Goal: Complete application form: Complete application form

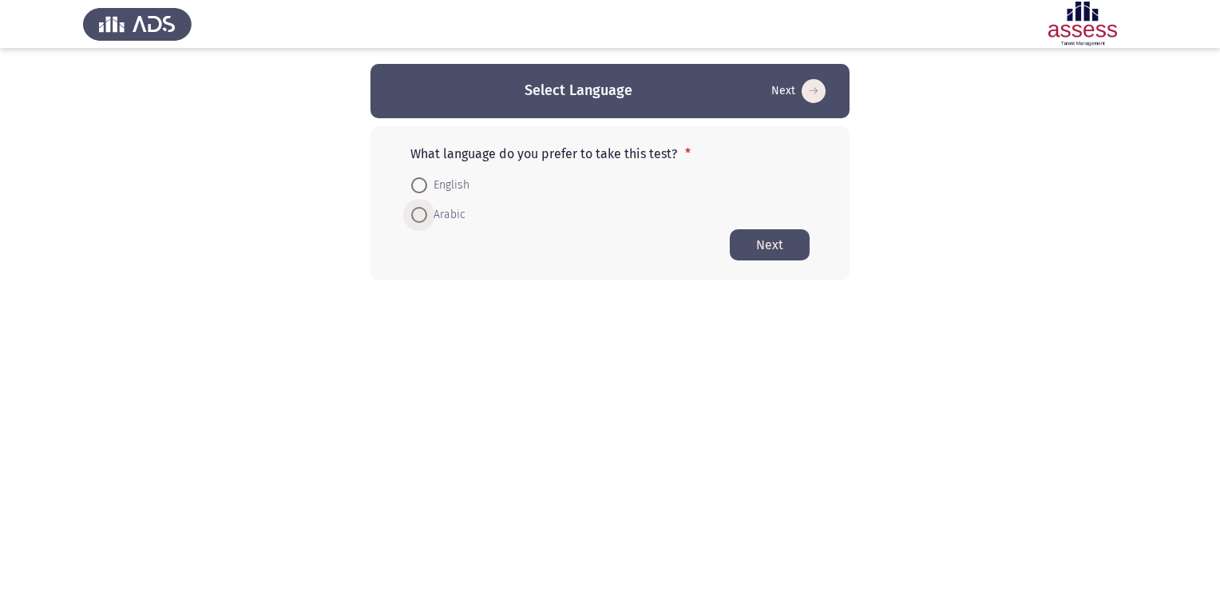
click at [419, 216] on span at bounding box center [419, 215] width 16 height 16
click at [419, 216] on input "Arabic" at bounding box center [419, 215] width 16 height 16
radio input "true"
click at [769, 244] on button "Next" at bounding box center [770, 243] width 80 height 31
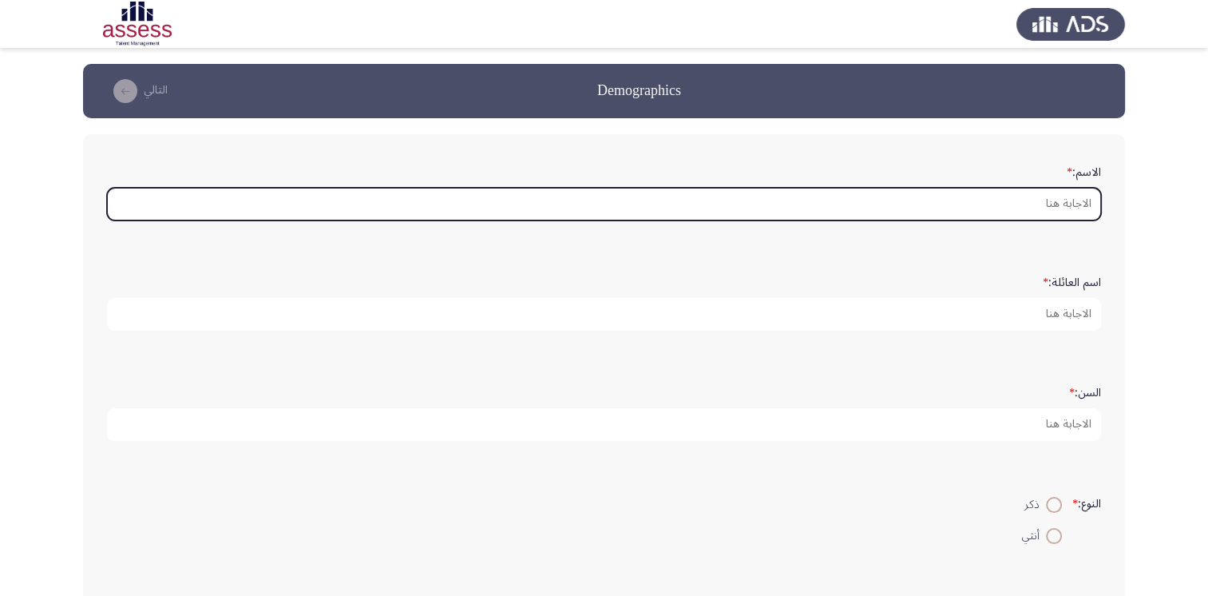
click at [1017, 203] on input "الاسم: *" at bounding box center [604, 204] width 994 height 33
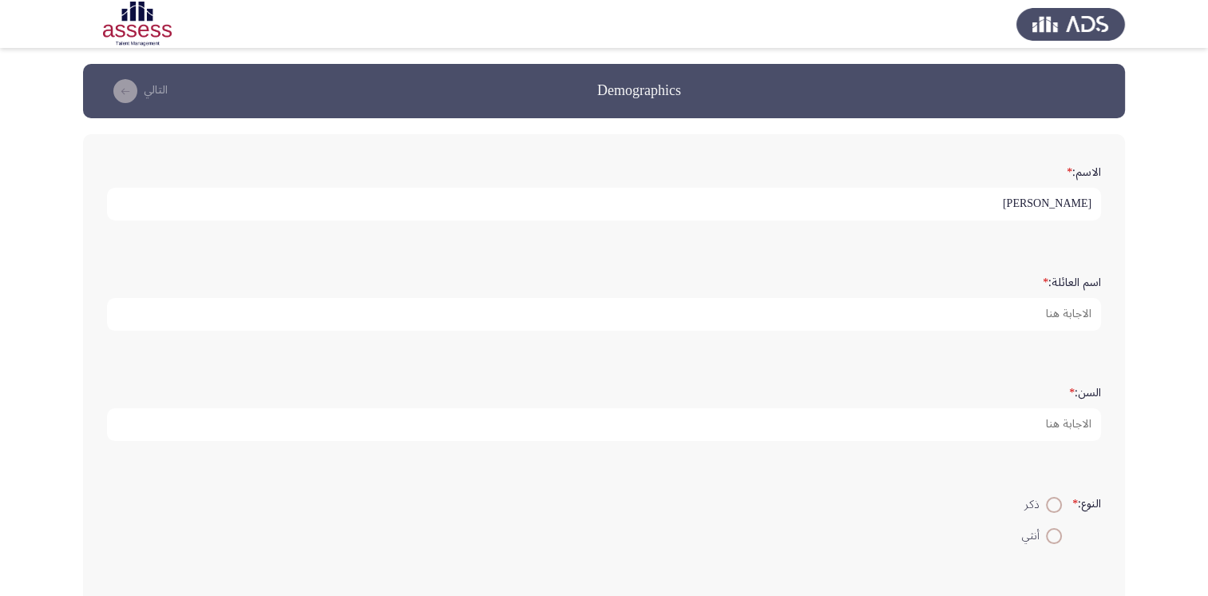
type input "[PERSON_NAME]"
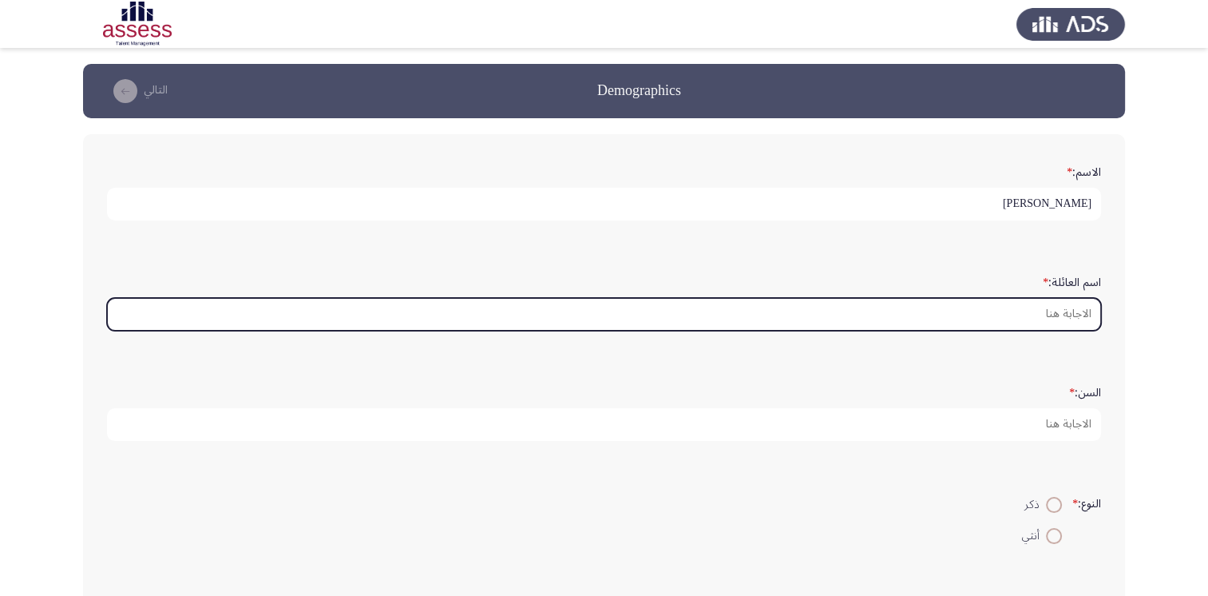
click at [1032, 323] on input "اسم العائلة: *" at bounding box center [604, 314] width 994 height 33
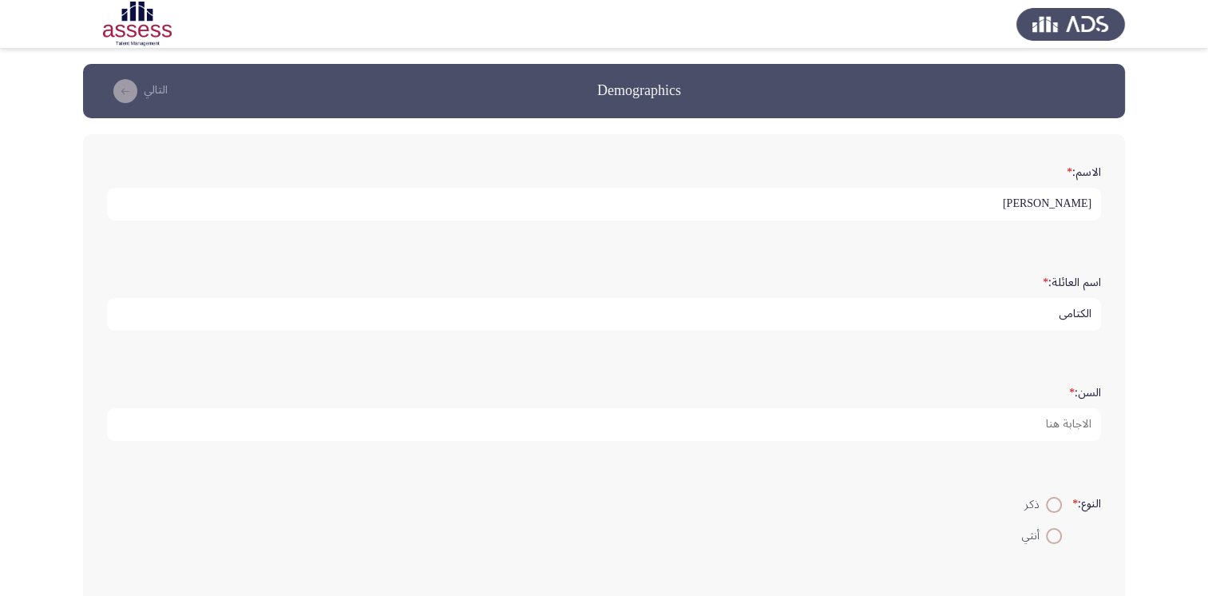
type input "الكتامى"
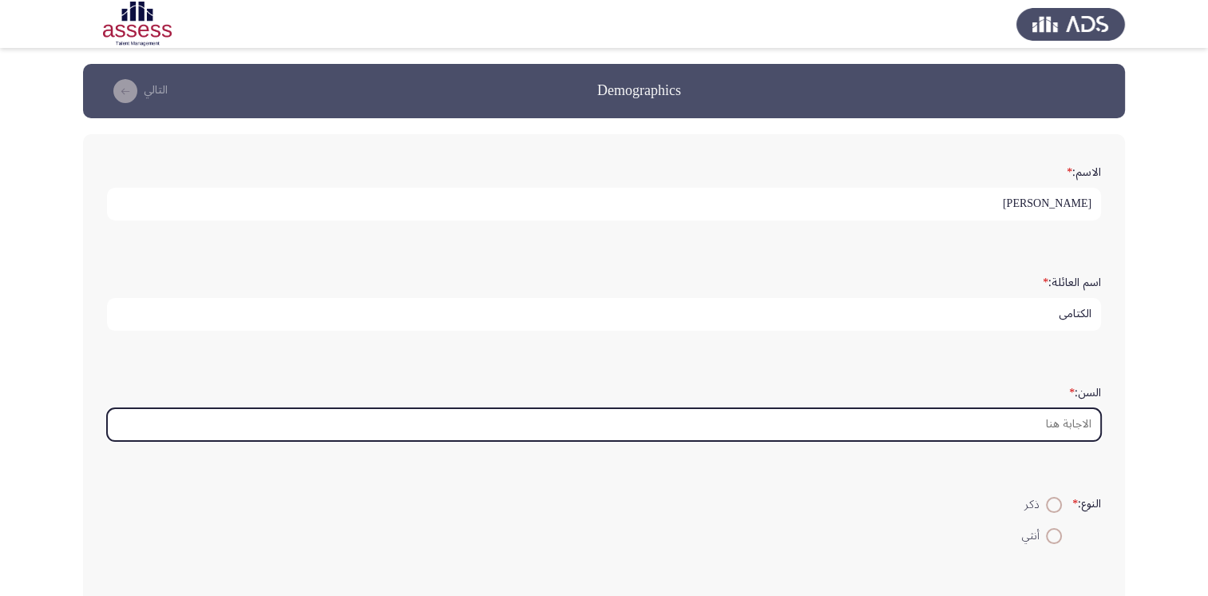
click at [995, 425] on input "السن: *" at bounding box center [604, 424] width 994 height 33
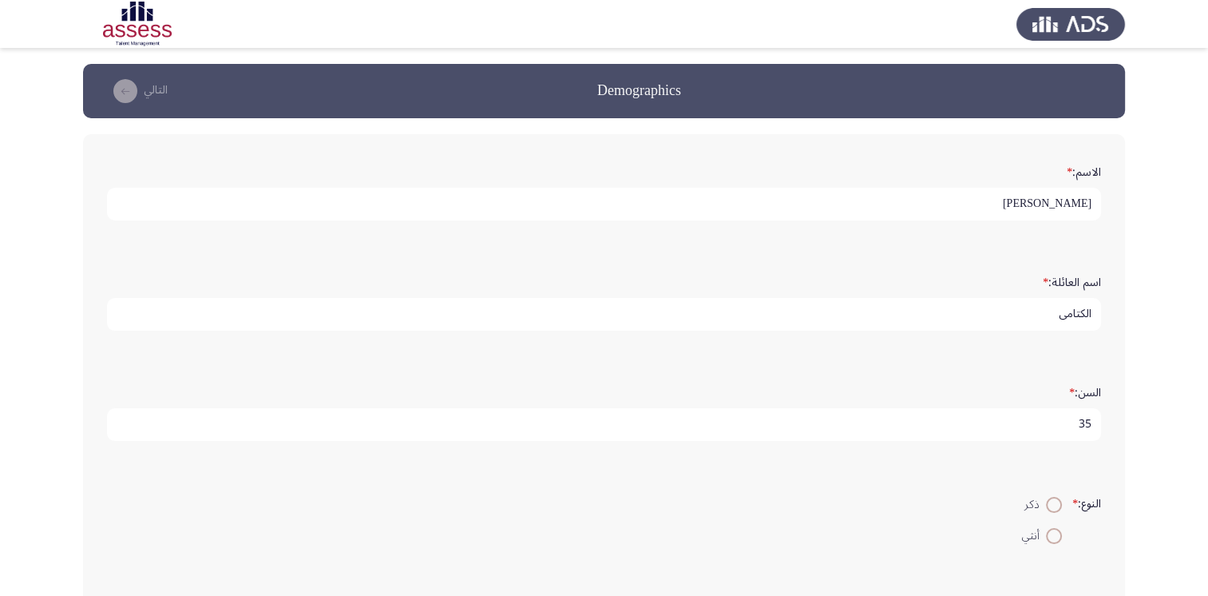
type input "35"
click at [1052, 501] on span at bounding box center [1054, 505] width 16 height 16
click at [1052, 501] on input "ذكر" at bounding box center [1054, 505] width 16 height 16
radio input "true"
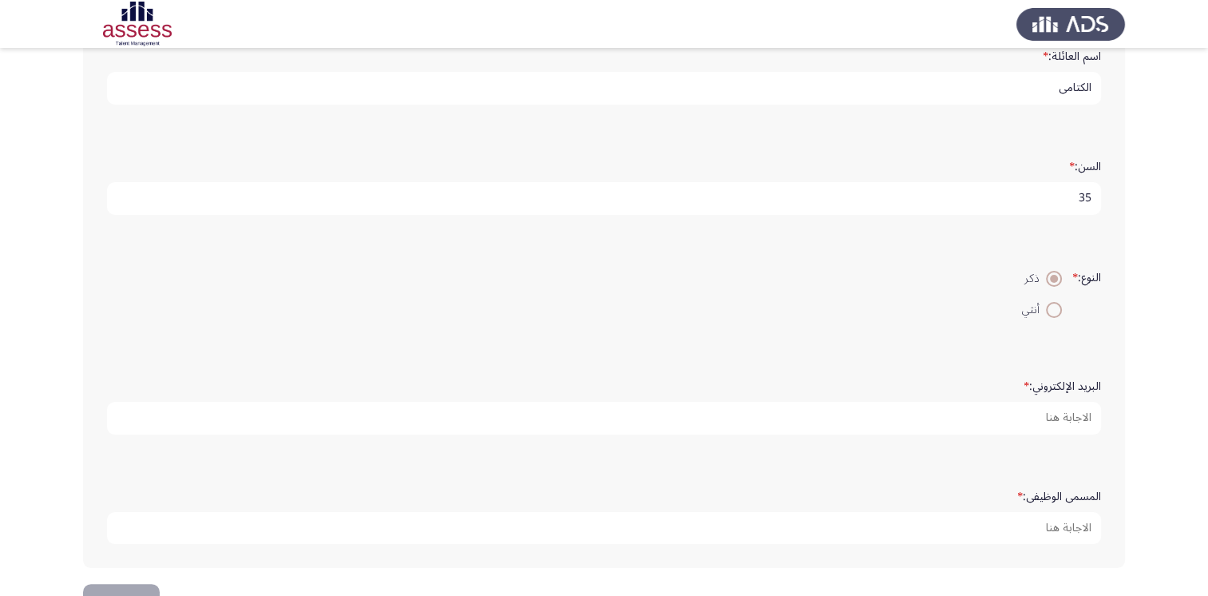
scroll to position [230, 0]
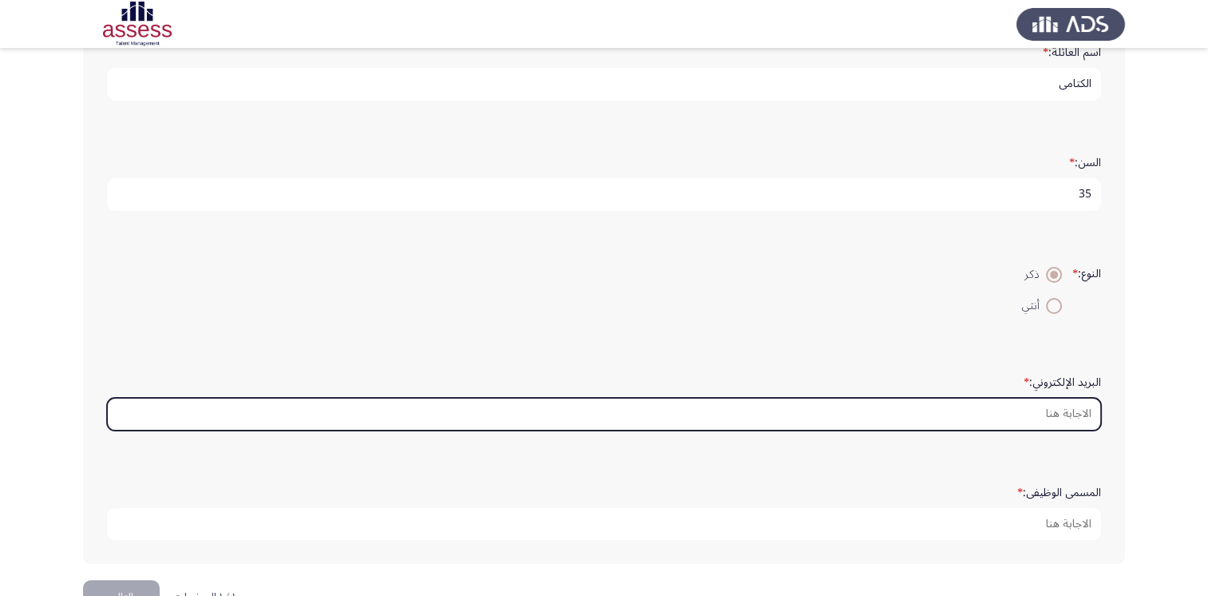
click at [961, 410] on input "البريد الإلكتروني: *" at bounding box center [604, 414] width 994 height 33
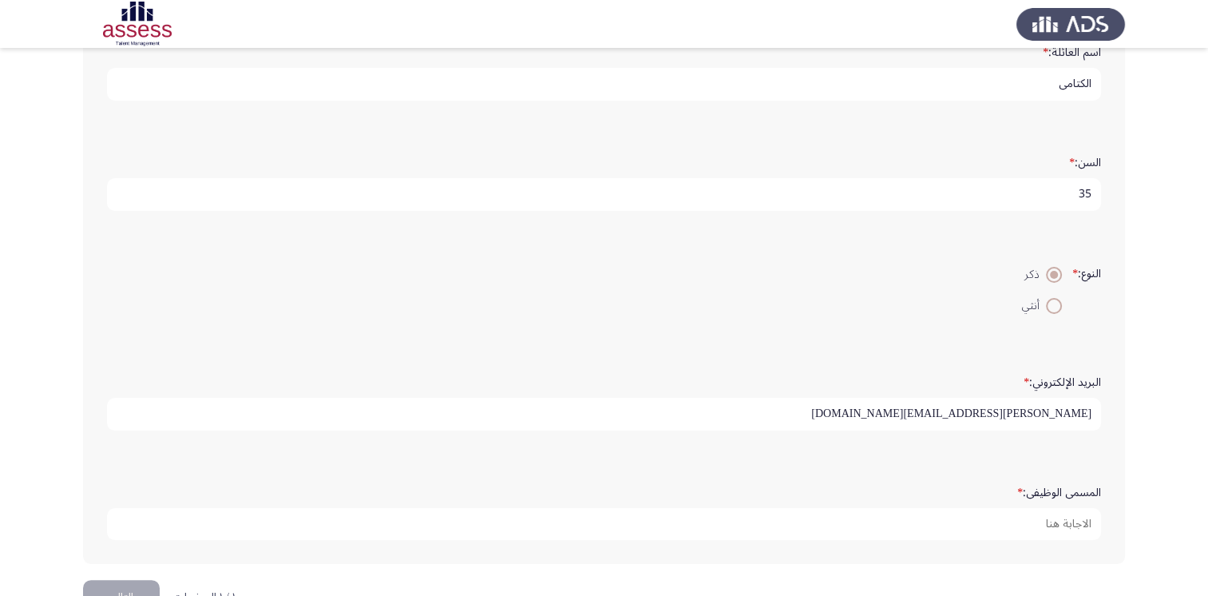
type input "[PERSON_NAME][EMAIL_ADDRESS][DOMAIN_NAME]"
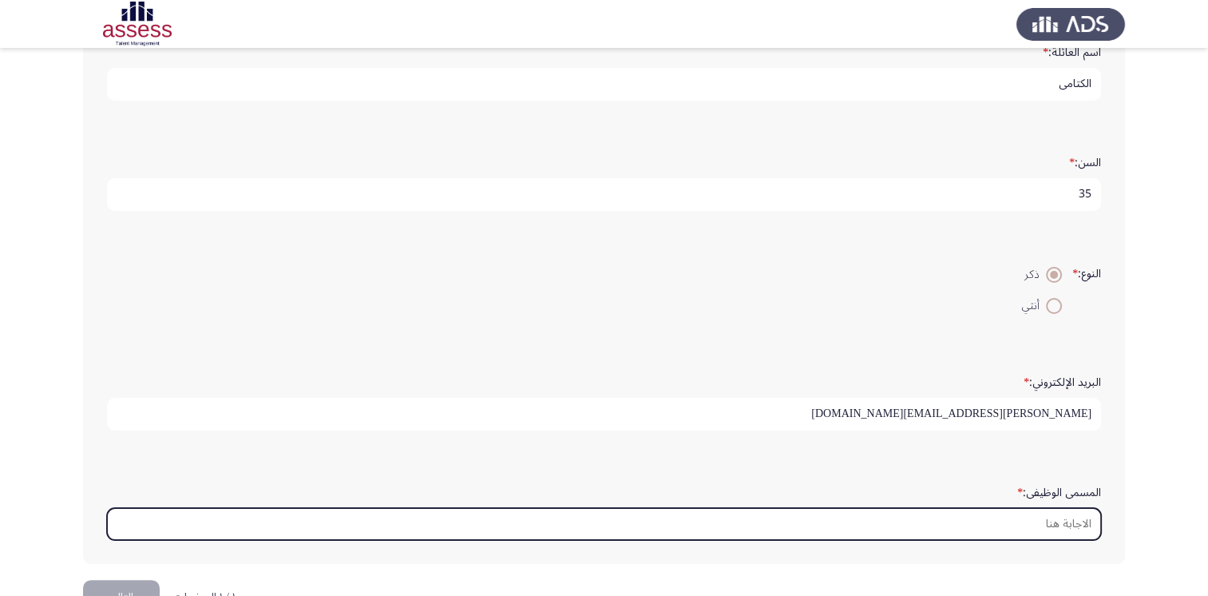
click at [1013, 514] on input "المسمى الوظيفى: *" at bounding box center [604, 524] width 994 height 33
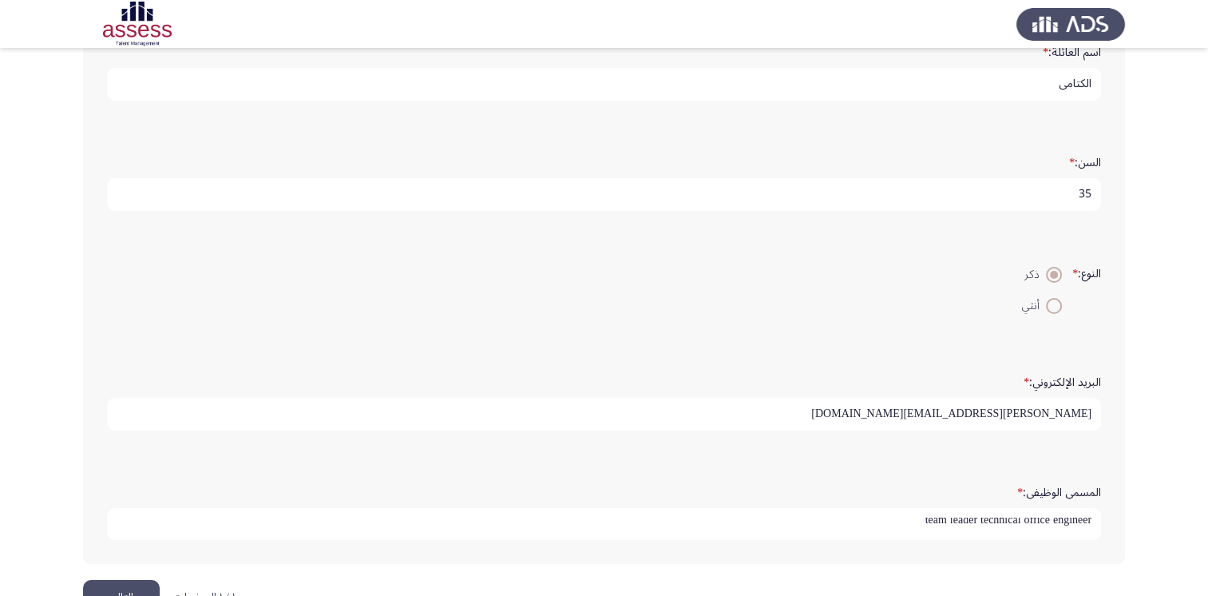
scroll to position [272, 0]
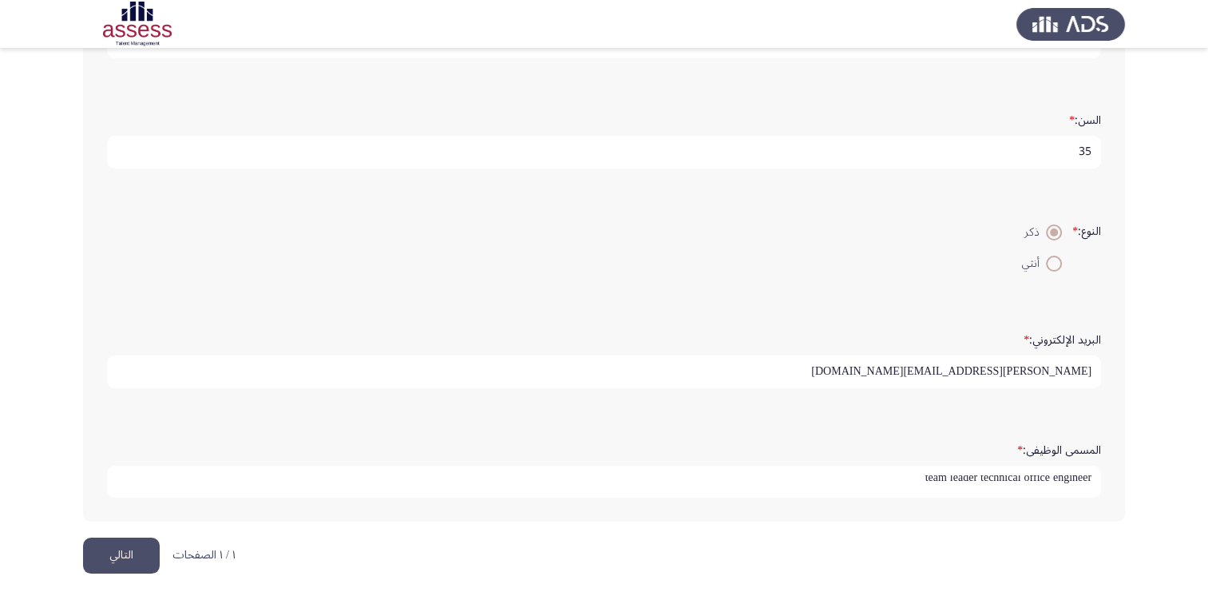
type input "team leader technical office engineer"
click at [129, 549] on button "التالي" at bounding box center [121, 555] width 77 height 36
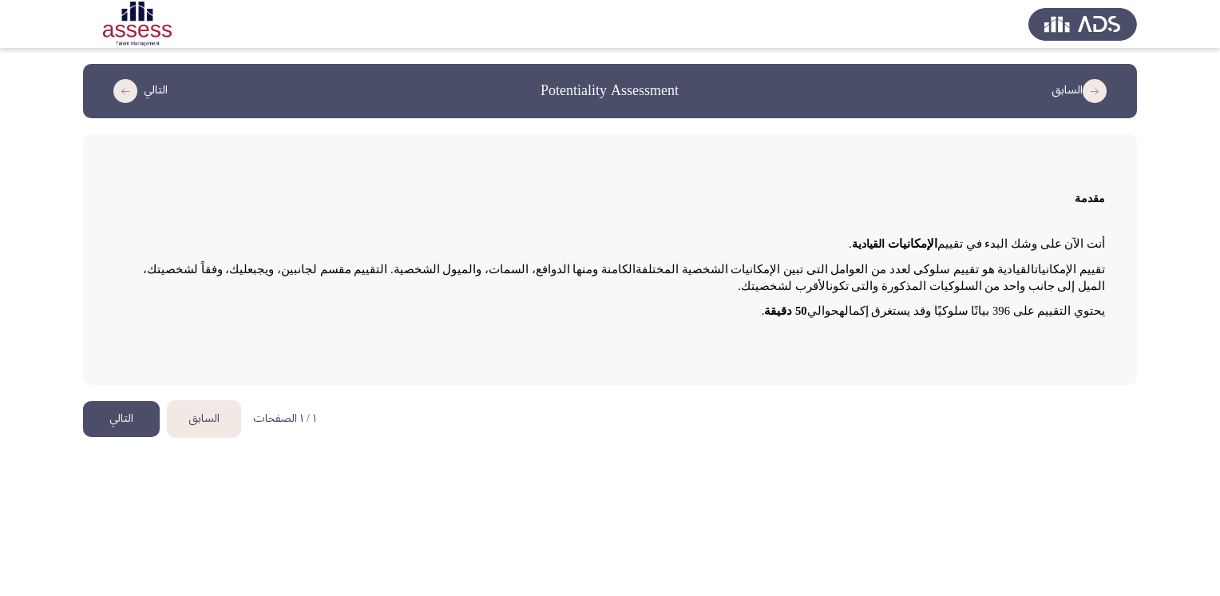
click at [122, 423] on button "التالي" at bounding box center [121, 419] width 77 height 36
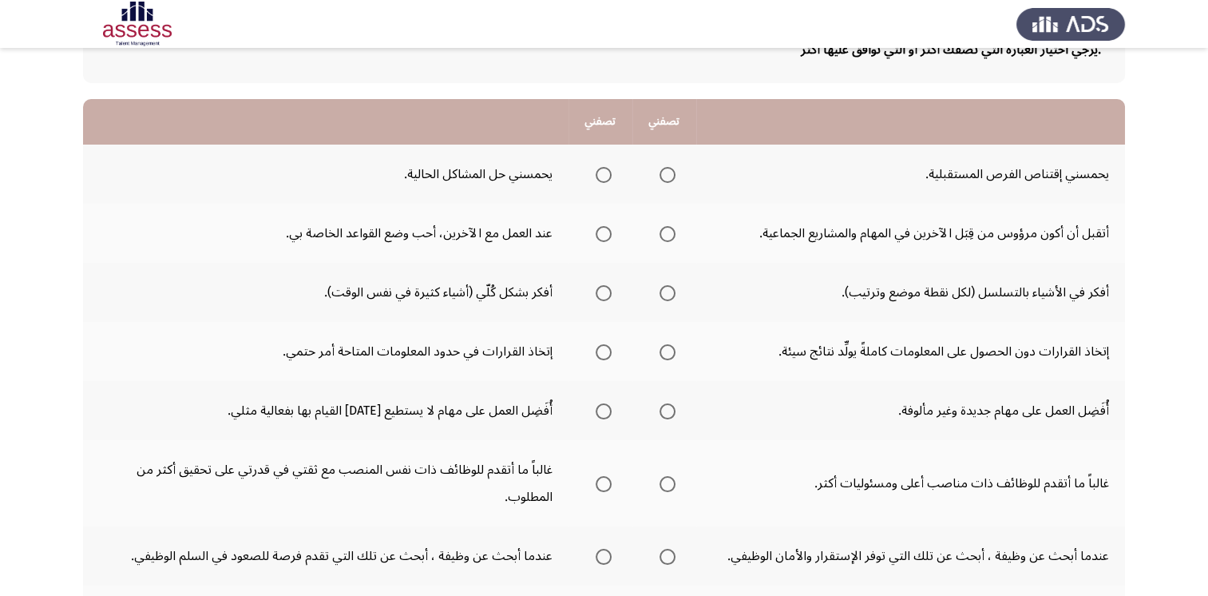
scroll to position [121, 0]
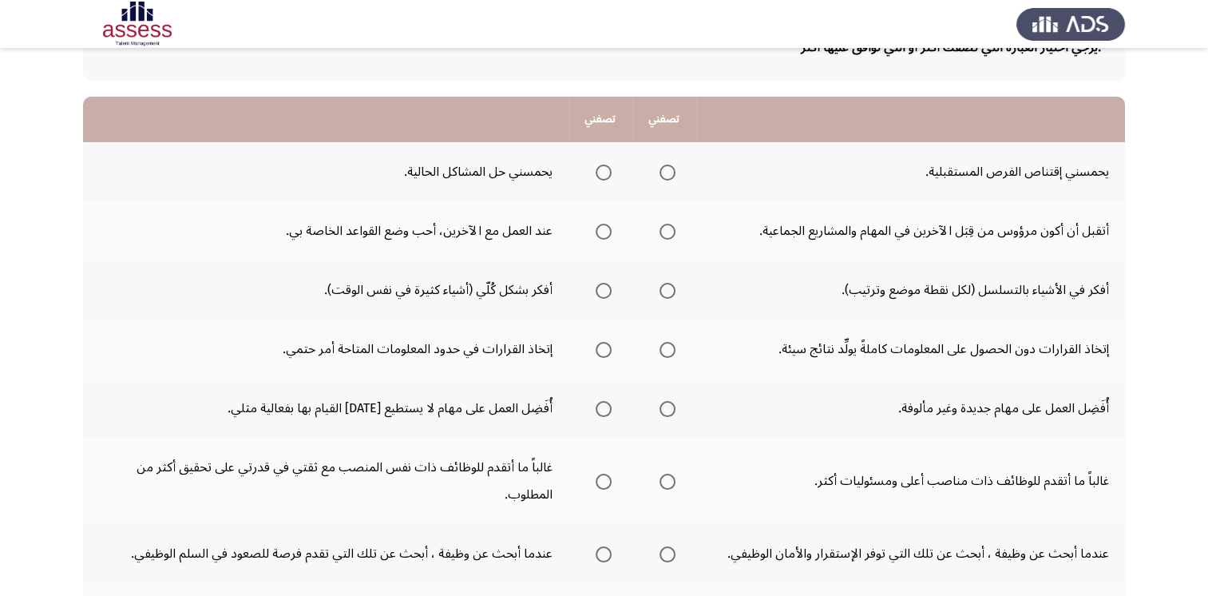
click at [671, 180] on mat-radio-group "Select an option" at bounding box center [664, 171] width 22 height 27
click at [668, 176] on span "Select an option" at bounding box center [668, 173] width 16 height 16
click at [668, 176] on input "Select an option" at bounding box center [668, 173] width 16 height 16
click at [664, 405] on span "Select an option" at bounding box center [668, 409] width 16 height 16
click at [664, 405] on input "Select an option" at bounding box center [668, 409] width 16 height 16
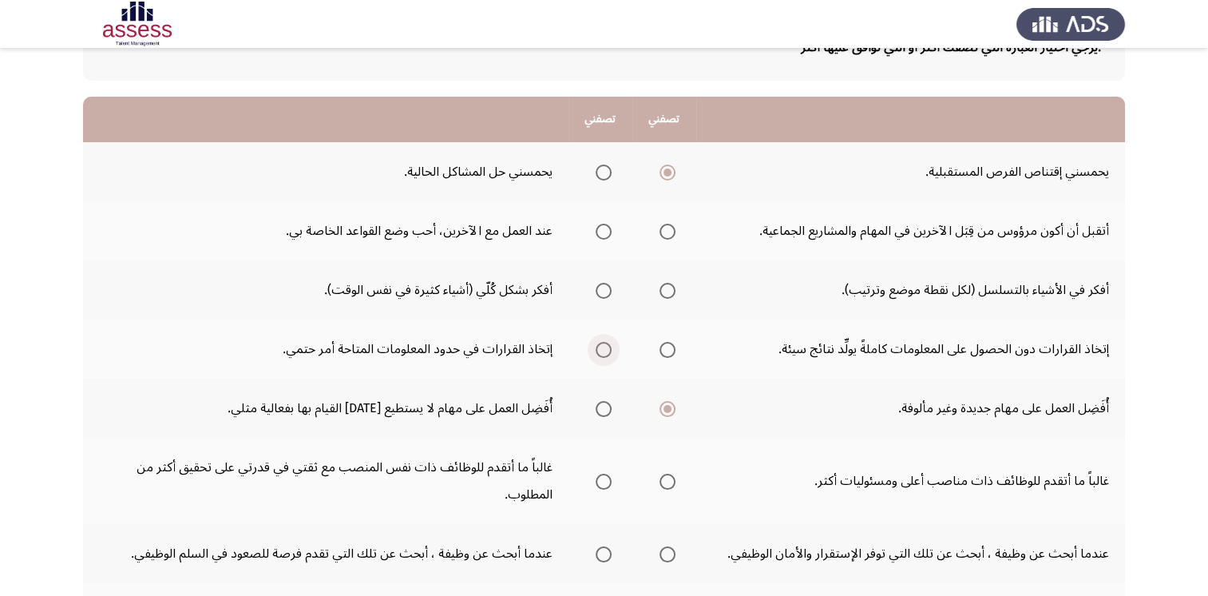
click at [604, 347] on span "Select an option" at bounding box center [604, 350] width 16 height 16
click at [604, 347] on input "Select an option" at bounding box center [604, 350] width 16 height 16
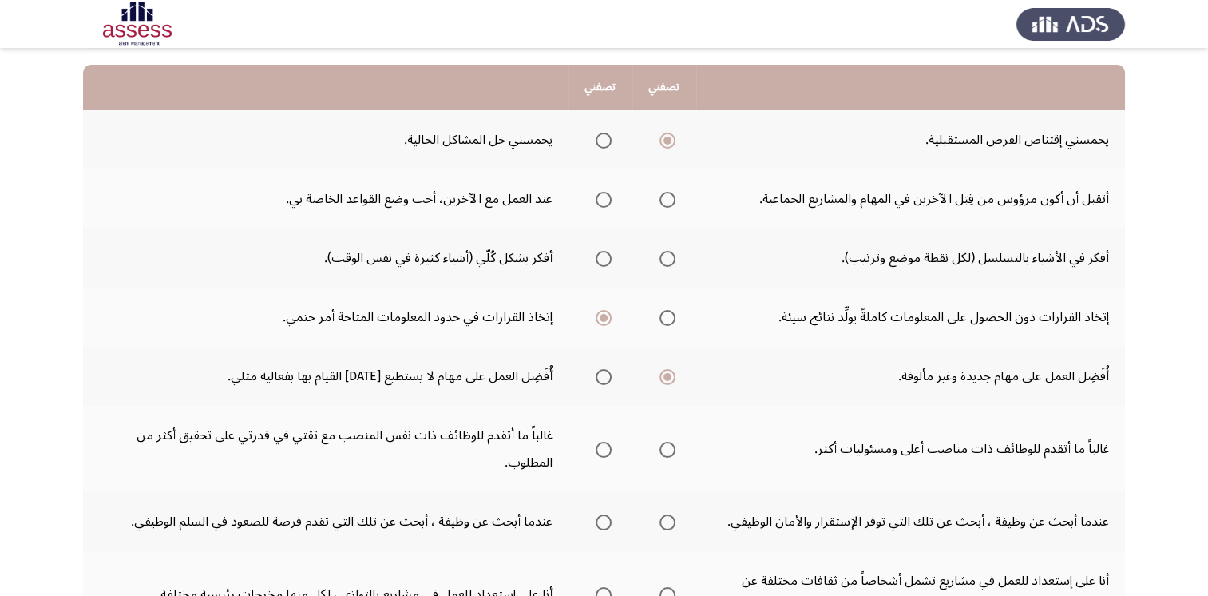
scroll to position [153, 0]
click at [603, 257] on span "Select an option" at bounding box center [604, 258] width 16 height 16
click at [603, 257] on input "Select an option" at bounding box center [604, 258] width 16 height 16
click at [602, 204] on span "Select an option" at bounding box center [604, 199] width 16 height 16
click at [602, 204] on input "Select an option" at bounding box center [604, 199] width 16 height 16
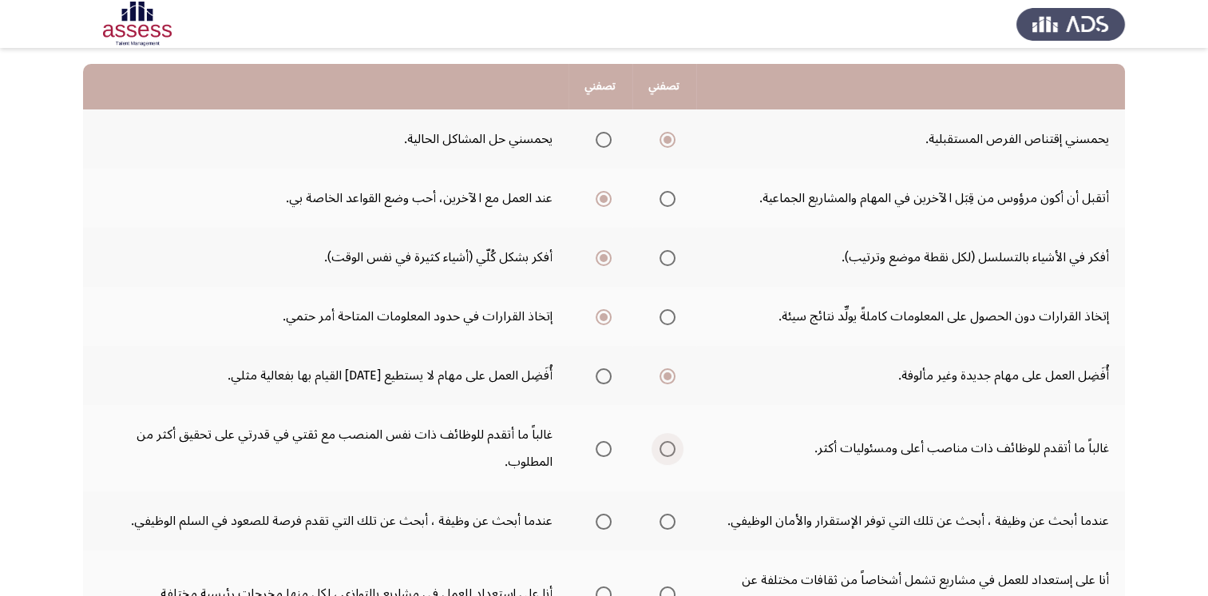
click at [671, 441] on span "Select an option" at bounding box center [668, 449] width 16 height 16
click at [671, 441] on input "Select an option" at bounding box center [668, 449] width 16 height 16
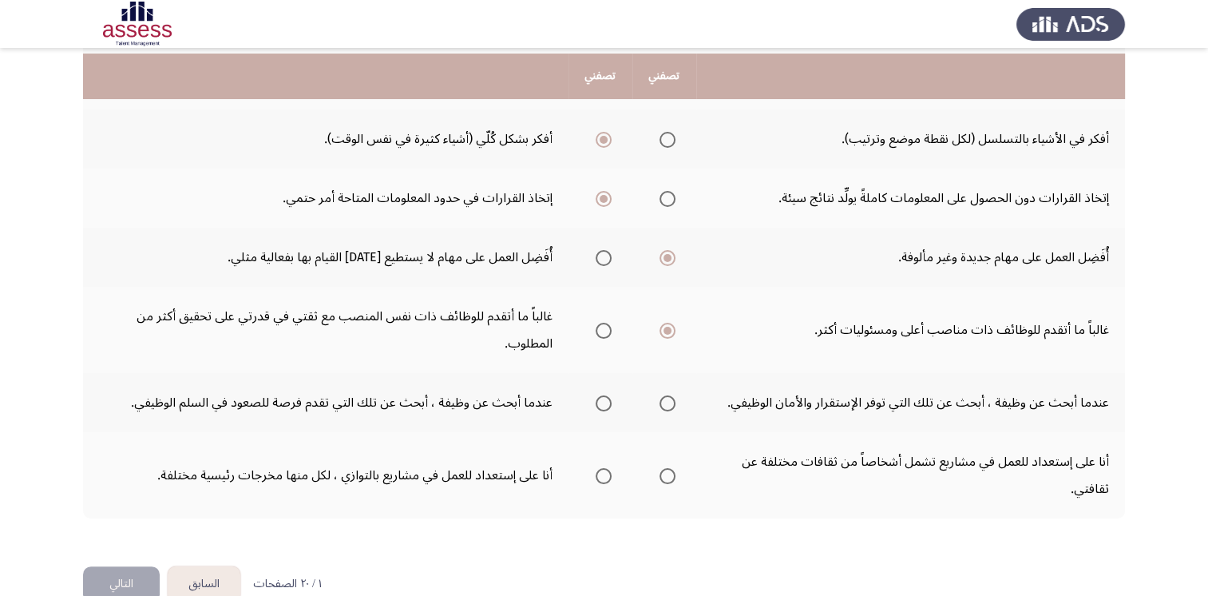
scroll to position [278, 0]
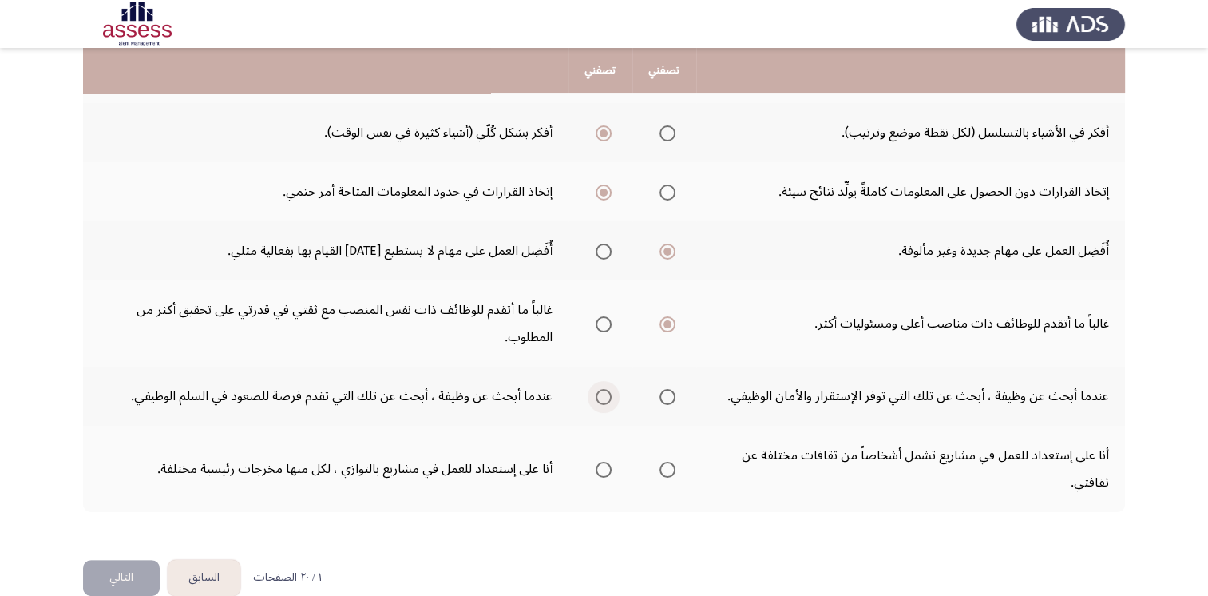
click at [603, 396] on span "Select an option" at bounding box center [604, 397] width 16 height 16
click at [603, 396] on input "Select an option" at bounding box center [604, 397] width 16 height 16
click at [668, 466] on span "Select an option" at bounding box center [668, 470] width 16 height 16
click at [668, 466] on input "Select an option" at bounding box center [668, 470] width 16 height 16
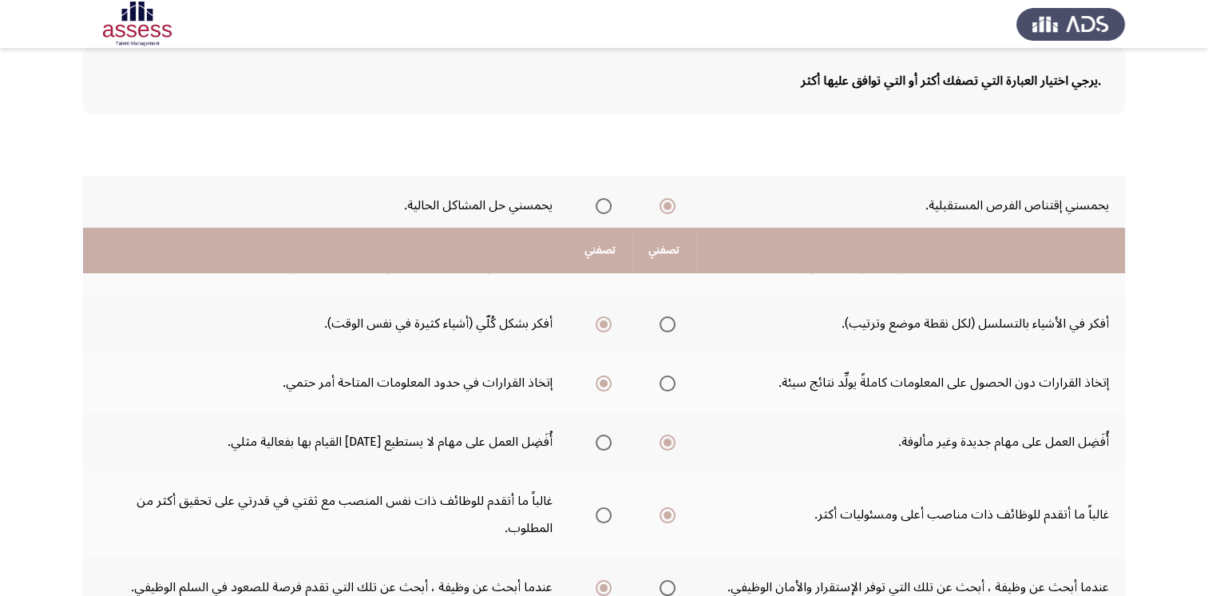
scroll to position [302, 0]
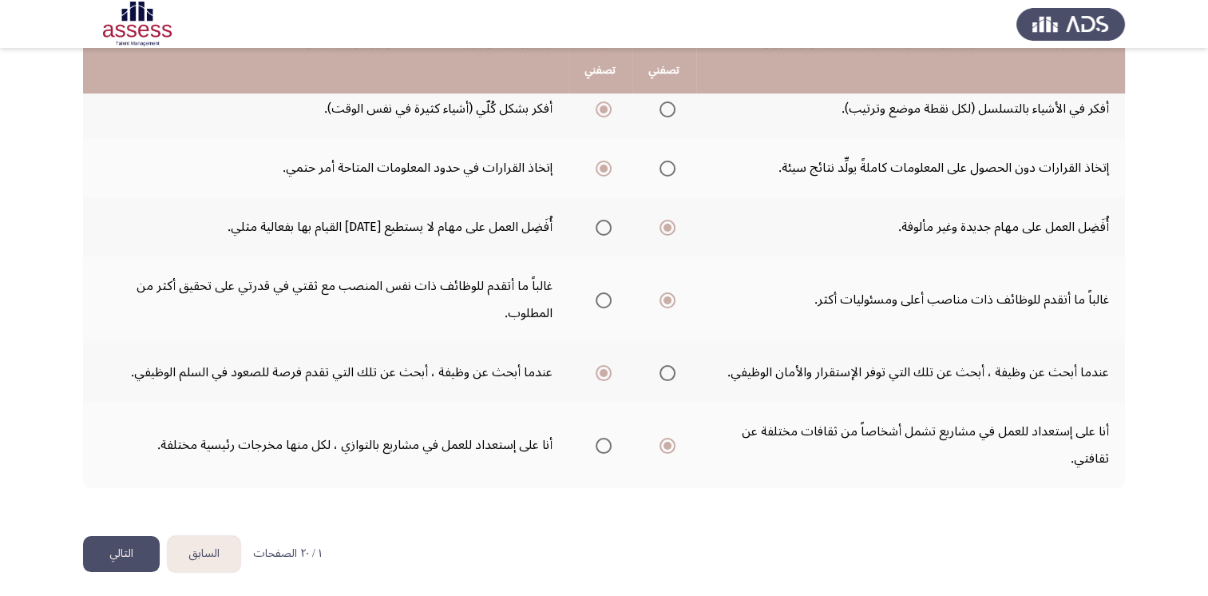
click at [117, 559] on button "التالي" at bounding box center [121, 554] width 77 height 36
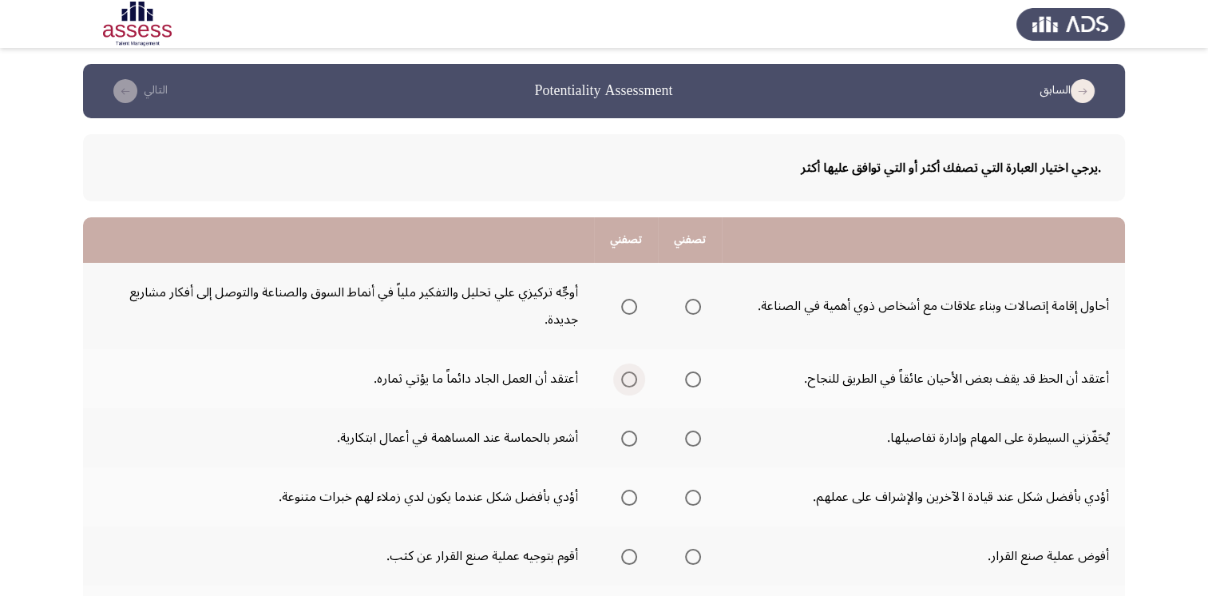
click at [621, 381] on span "Select an option" at bounding box center [629, 379] width 16 height 16
click at [621, 381] on input "Select an option" at bounding box center [629, 379] width 16 height 16
click at [631, 301] on span "Select an option" at bounding box center [629, 307] width 16 height 16
click at [631, 301] on input "Select an option" at bounding box center [629, 307] width 16 height 16
click at [635, 438] on span "Select an option" at bounding box center [629, 438] width 16 height 16
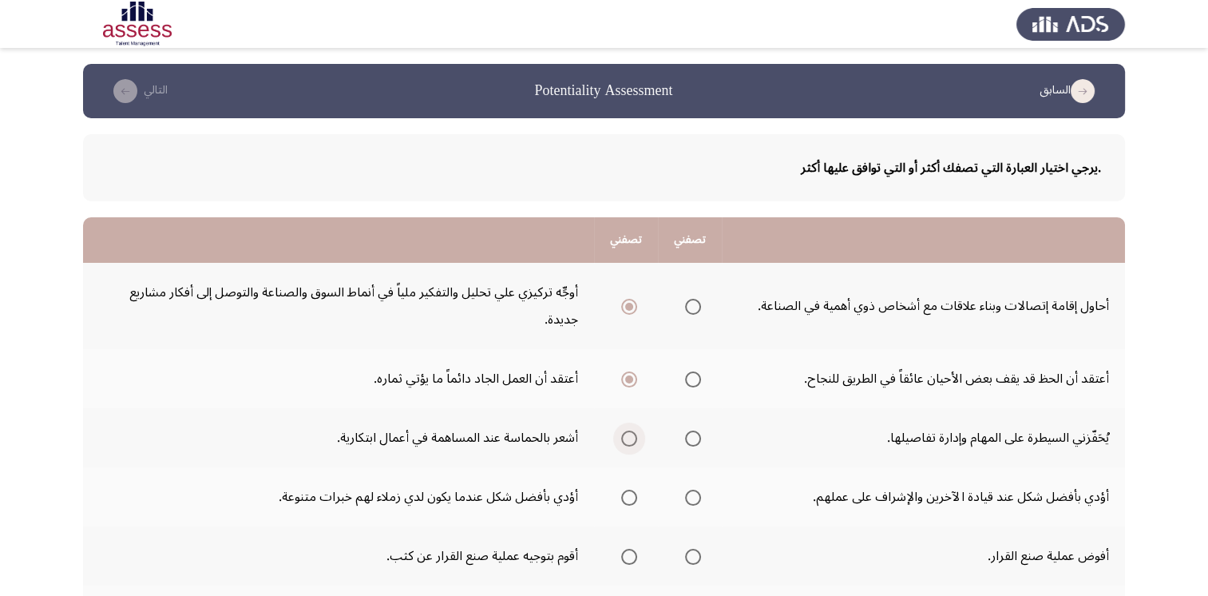
click at [635, 438] on input "Select an option" at bounding box center [629, 438] width 16 height 16
click at [629, 490] on span "Select an option" at bounding box center [629, 498] width 16 height 16
click at [629, 490] on input "Select an option" at bounding box center [629, 498] width 16 height 16
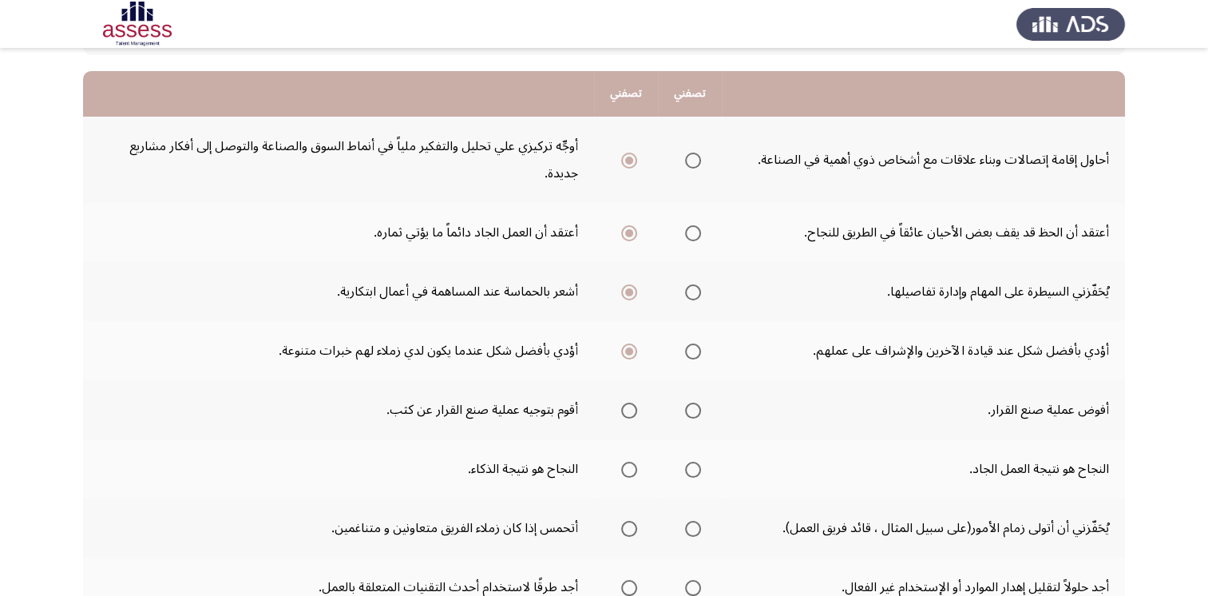
scroll to position [147, 0]
click at [696, 408] on span "Select an option" at bounding box center [693, 410] width 16 height 16
click at [696, 408] on input "Select an option" at bounding box center [693, 410] width 16 height 16
click at [689, 466] on span "Select an option" at bounding box center [693, 469] width 16 height 16
click at [689, 466] on input "Select an option" at bounding box center [693, 469] width 16 height 16
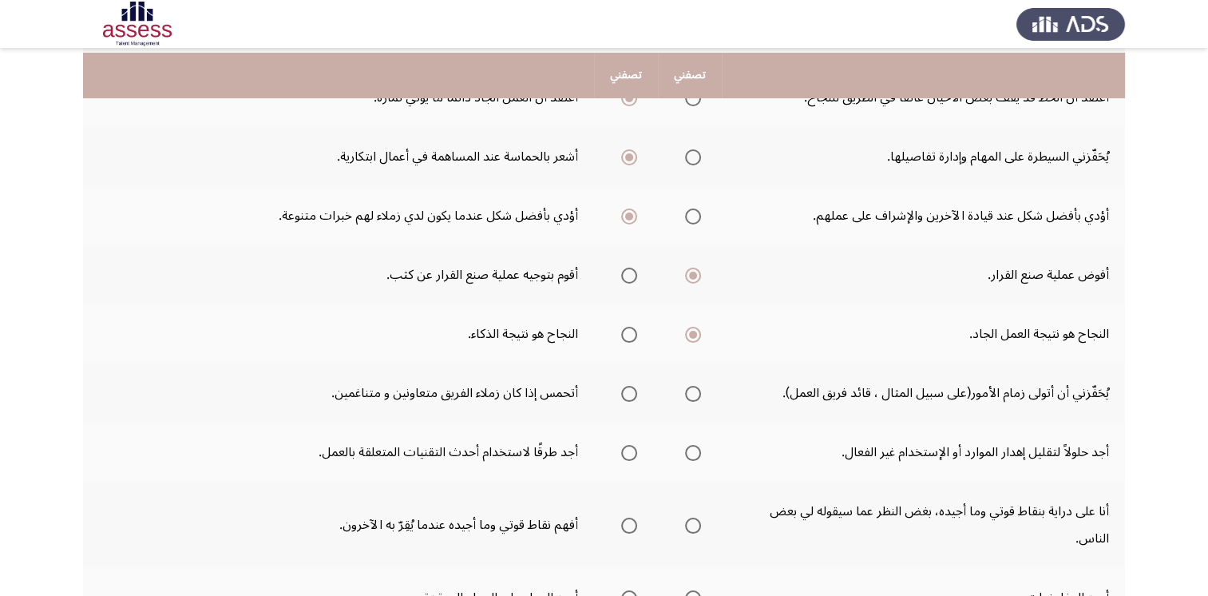
scroll to position [287, 0]
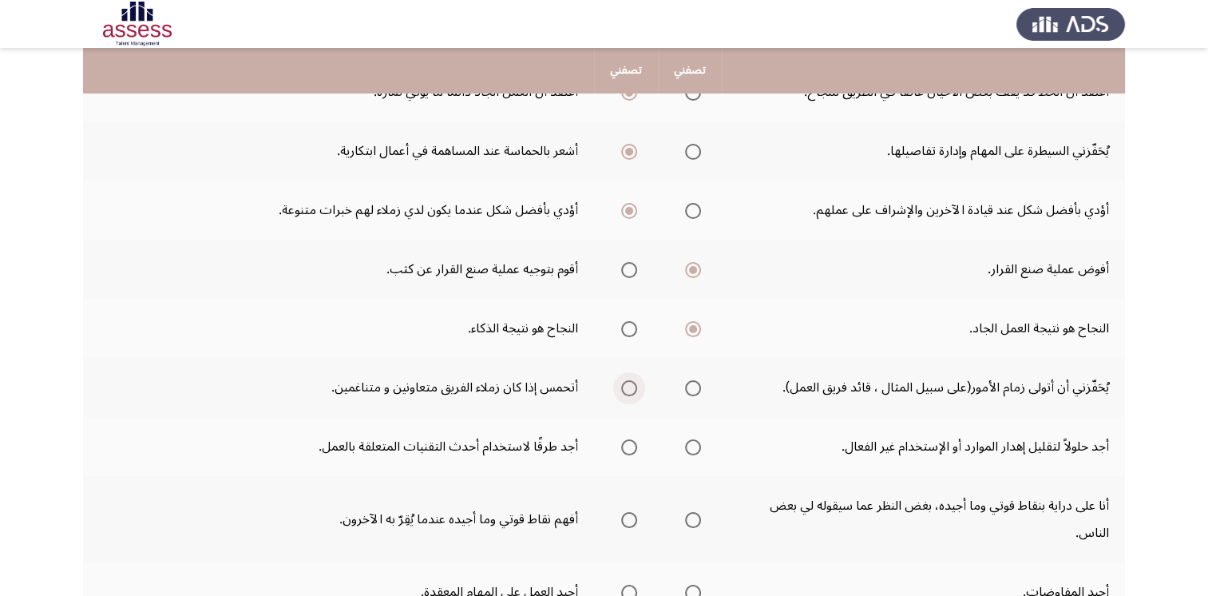
click at [626, 385] on span "Select an option" at bounding box center [629, 388] width 16 height 16
click at [626, 385] on input "Select an option" at bounding box center [629, 388] width 16 height 16
click at [695, 443] on span "Select an option" at bounding box center [693, 447] width 16 height 16
click at [695, 443] on input "Select an option" at bounding box center [693, 447] width 16 height 16
click at [693, 515] on span "Select an option" at bounding box center [693, 520] width 16 height 16
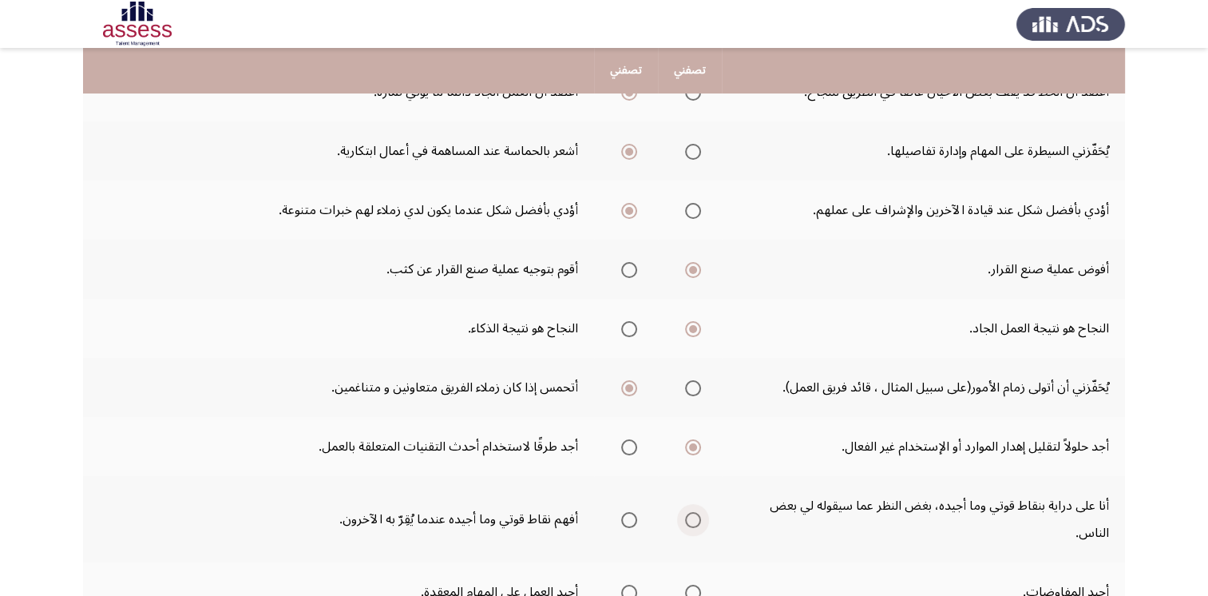
click at [693, 515] on input "Select an option" at bounding box center [693, 520] width 16 height 16
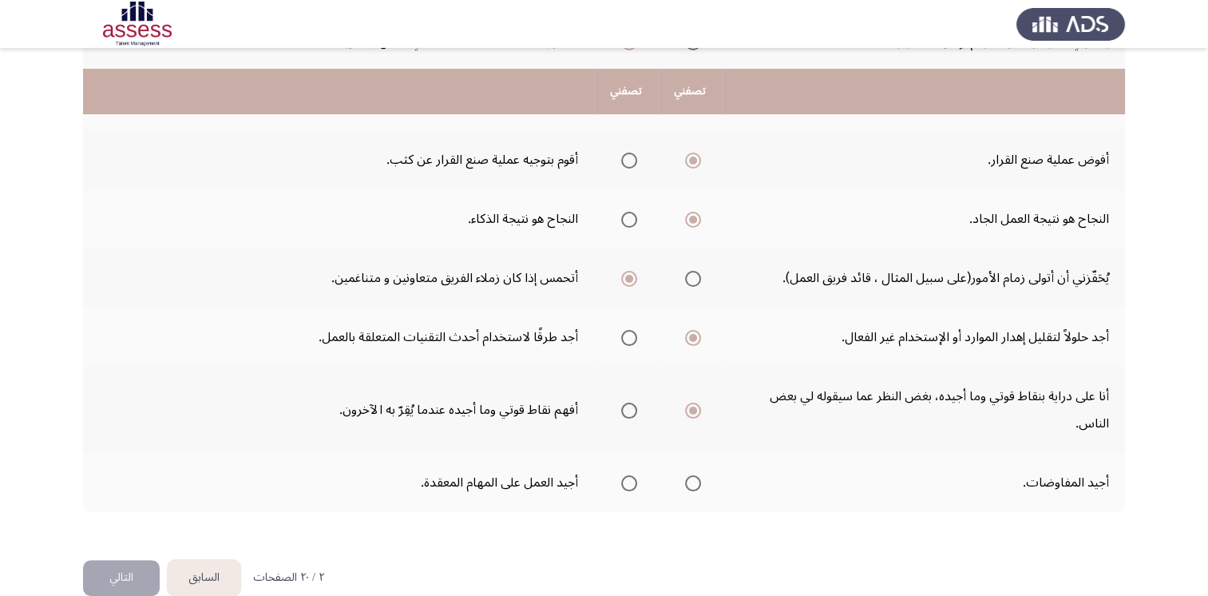
scroll to position [419, 0]
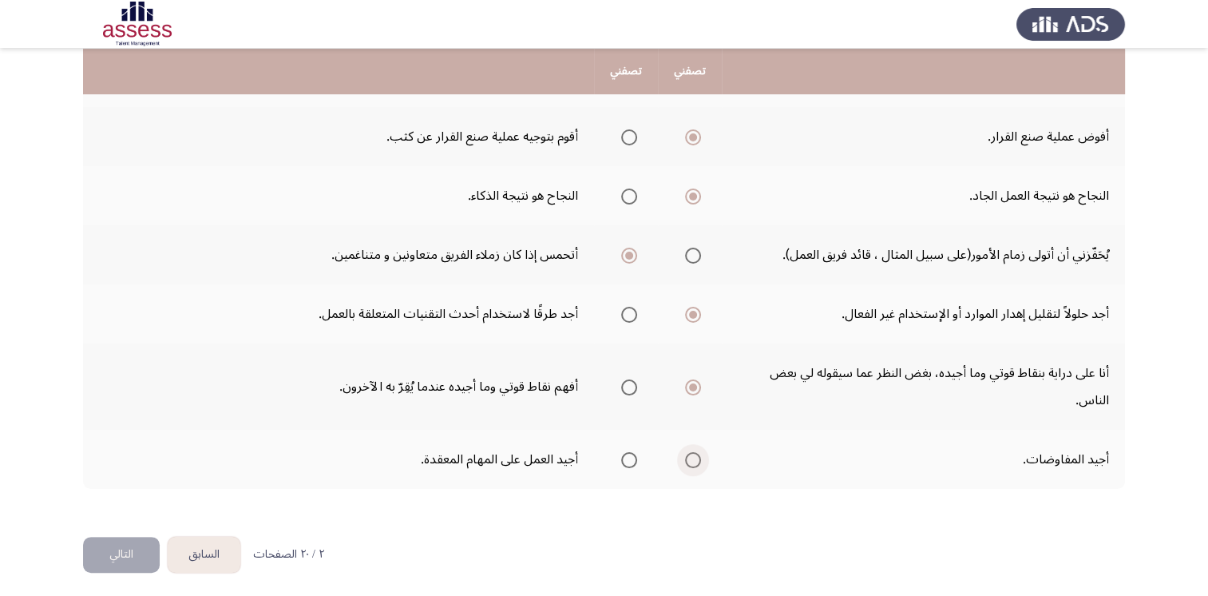
click at [692, 455] on span "Select an option" at bounding box center [693, 460] width 16 height 16
click at [692, 455] on input "Select an option" at bounding box center [693, 460] width 16 height 16
click at [125, 549] on button "التالي" at bounding box center [121, 555] width 77 height 36
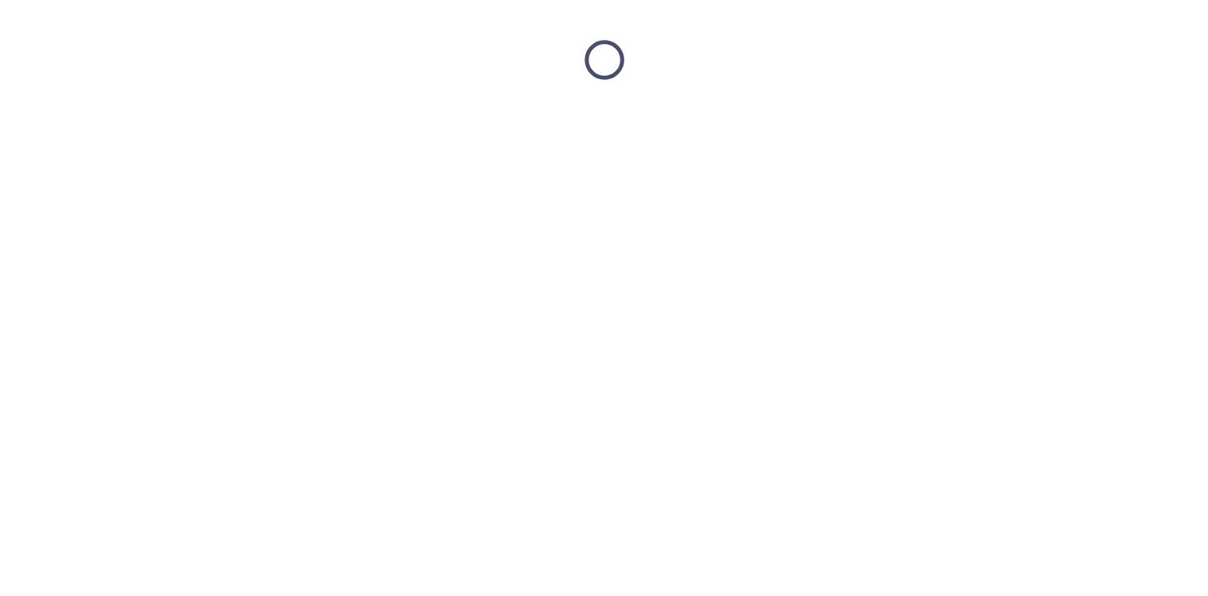
scroll to position [0, 0]
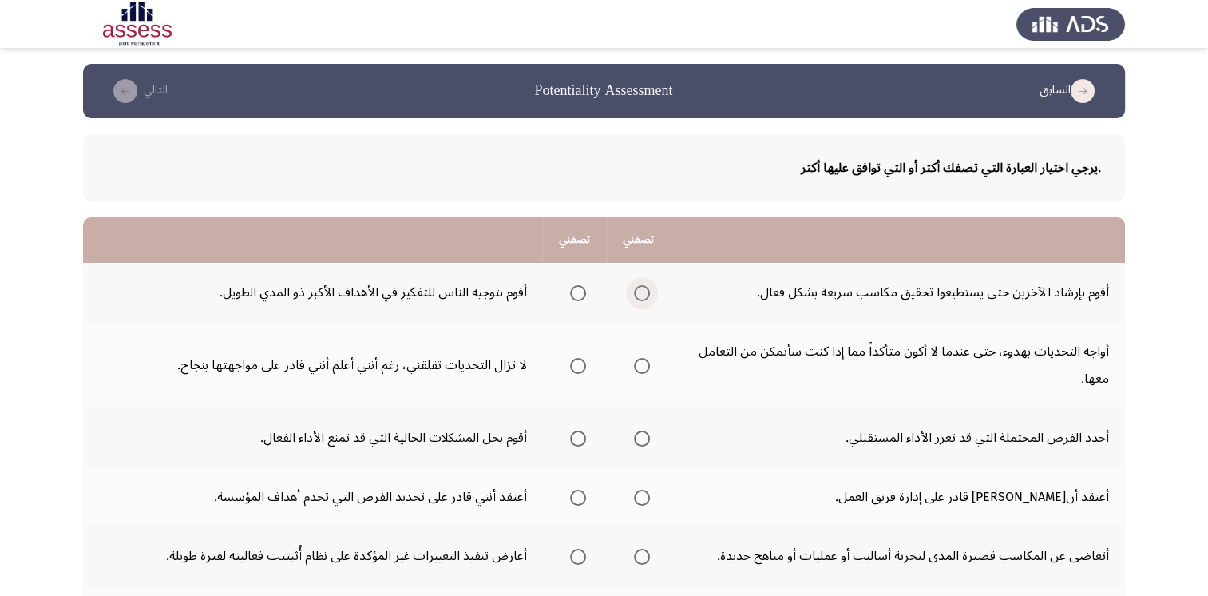
click at [641, 287] on span "Select an option" at bounding box center [642, 293] width 16 height 16
click at [641, 287] on input "Select an option" at bounding box center [642, 293] width 16 height 16
click at [640, 359] on span "Select an option" at bounding box center [642, 366] width 16 height 16
click at [640, 359] on input "Select an option" at bounding box center [642, 366] width 16 height 16
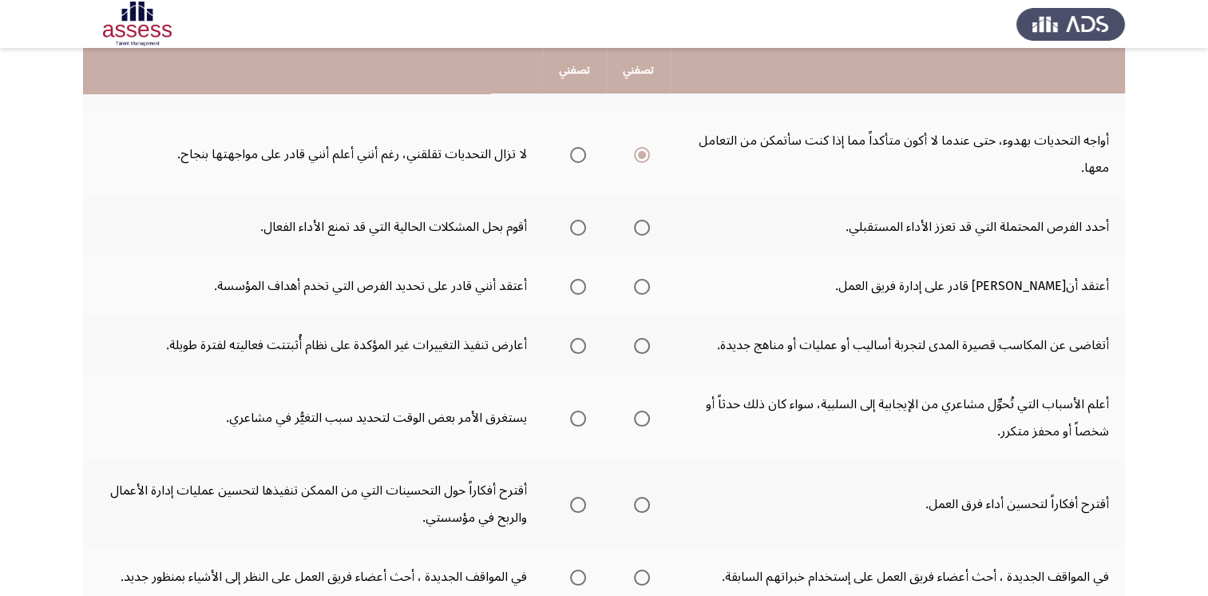
scroll to position [211, 0]
click at [648, 230] on span "Select an option" at bounding box center [642, 228] width 16 height 16
click at [648, 230] on input "Select an option" at bounding box center [642, 228] width 16 height 16
click at [645, 291] on span "Select an option" at bounding box center [642, 287] width 16 height 16
click at [645, 291] on input "Select an option" at bounding box center [642, 287] width 16 height 16
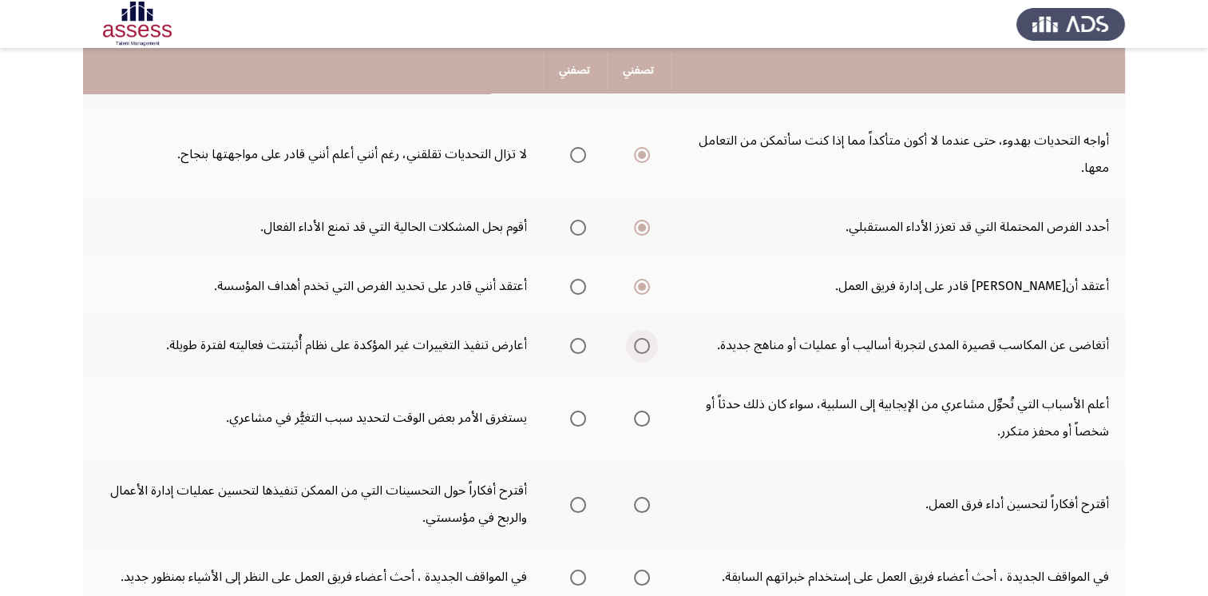
click at [639, 347] on span "Select an option" at bounding box center [642, 346] width 16 height 16
click at [639, 347] on input "Select an option" at bounding box center [642, 346] width 16 height 16
click at [635, 417] on span "Select an option" at bounding box center [642, 418] width 16 height 16
click at [635, 417] on input "Select an option" at bounding box center [642, 418] width 16 height 16
click at [585, 502] on span "Select an option" at bounding box center [578, 505] width 16 height 16
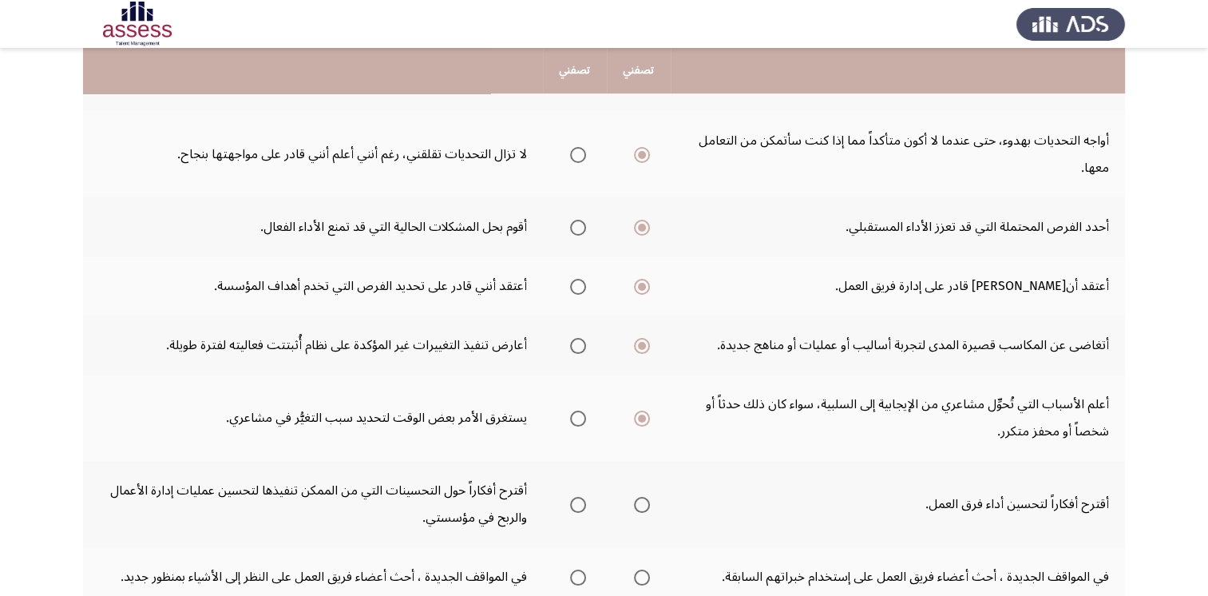
click at [585, 502] on input "Select an option" at bounding box center [578, 505] width 16 height 16
click at [639, 500] on span "Select an option" at bounding box center [642, 505] width 16 height 16
click at [639, 500] on input "Select an option" at bounding box center [642, 505] width 16 height 16
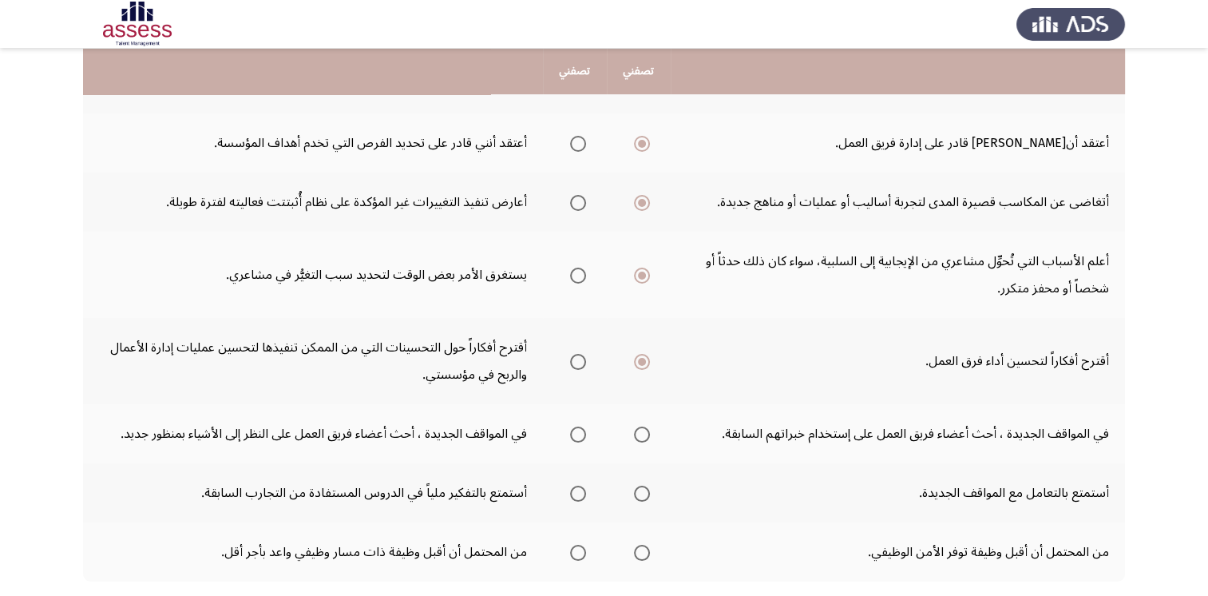
scroll to position [355, 0]
click at [579, 434] on span "Select an option" at bounding box center [578, 434] width 16 height 16
click at [579, 434] on input "Select an option" at bounding box center [578, 434] width 16 height 16
click at [642, 486] on span "Select an option" at bounding box center [642, 493] width 16 height 16
click at [642, 486] on input "Select an option" at bounding box center [642, 493] width 16 height 16
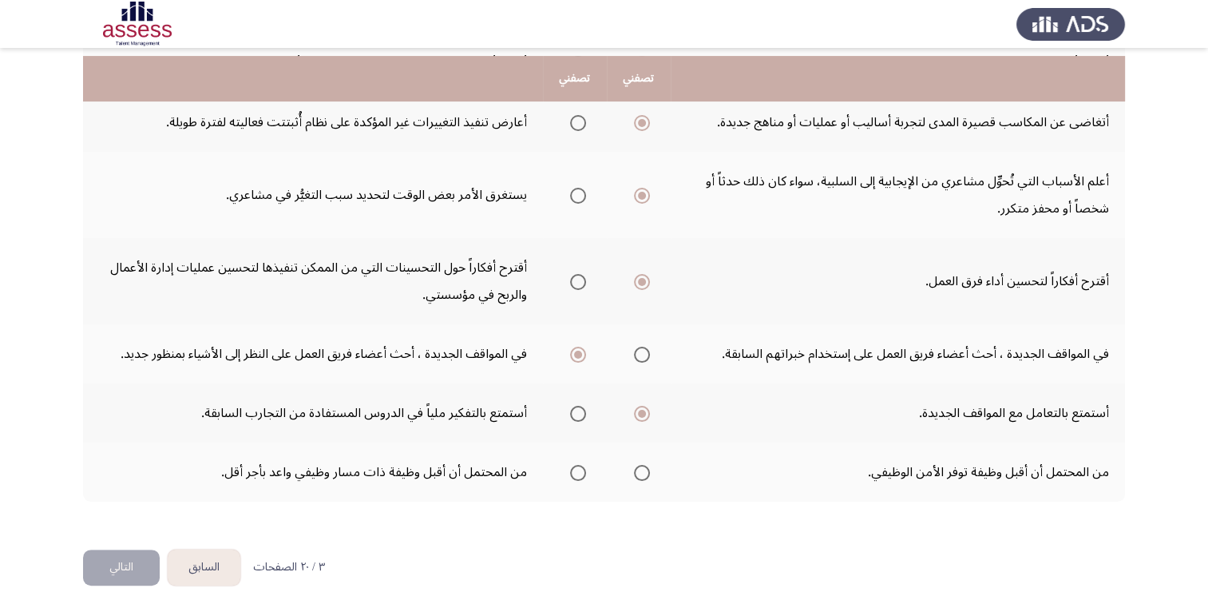
scroll to position [446, 0]
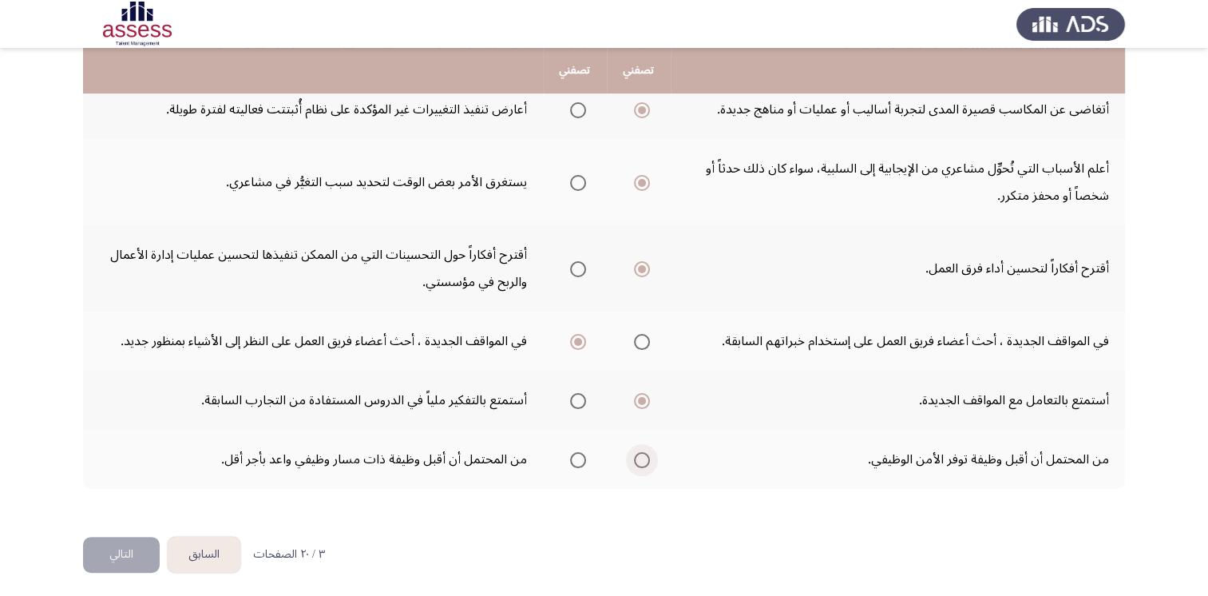
click at [641, 455] on span "Select an option" at bounding box center [642, 460] width 16 height 16
click at [641, 455] on input "Select an option" at bounding box center [642, 460] width 16 height 16
click at [581, 458] on span "Select an option" at bounding box center [578, 460] width 16 height 16
click at [581, 458] on input "Select an option" at bounding box center [578, 460] width 16 height 16
click at [129, 557] on button "التالي" at bounding box center [121, 555] width 77 height 36
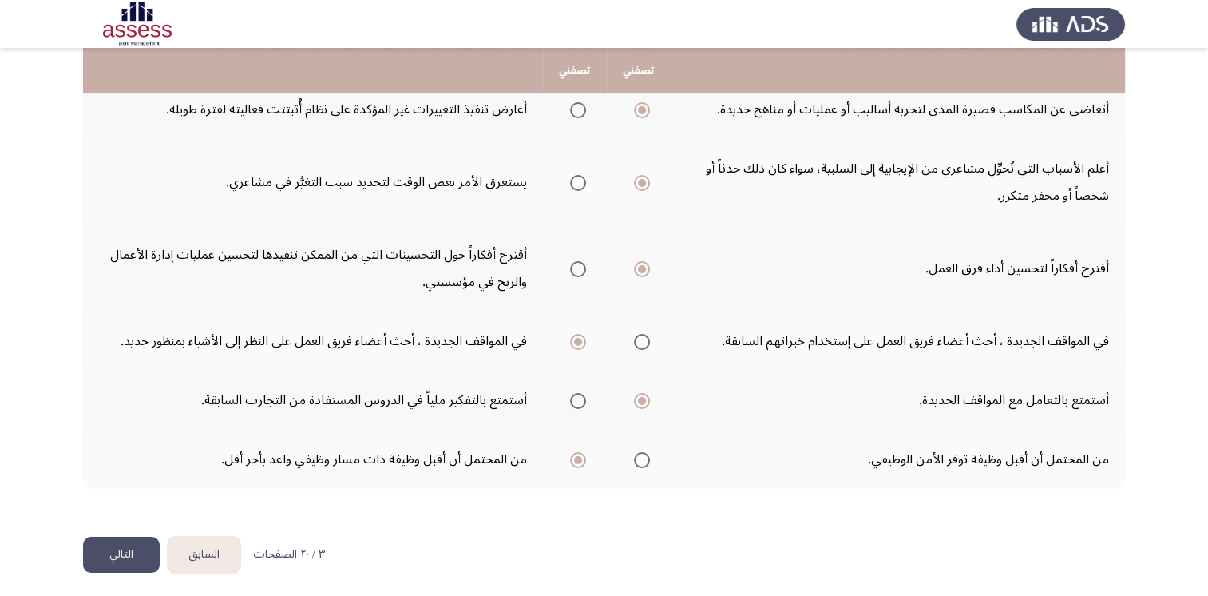
scroll to position [0, 0]
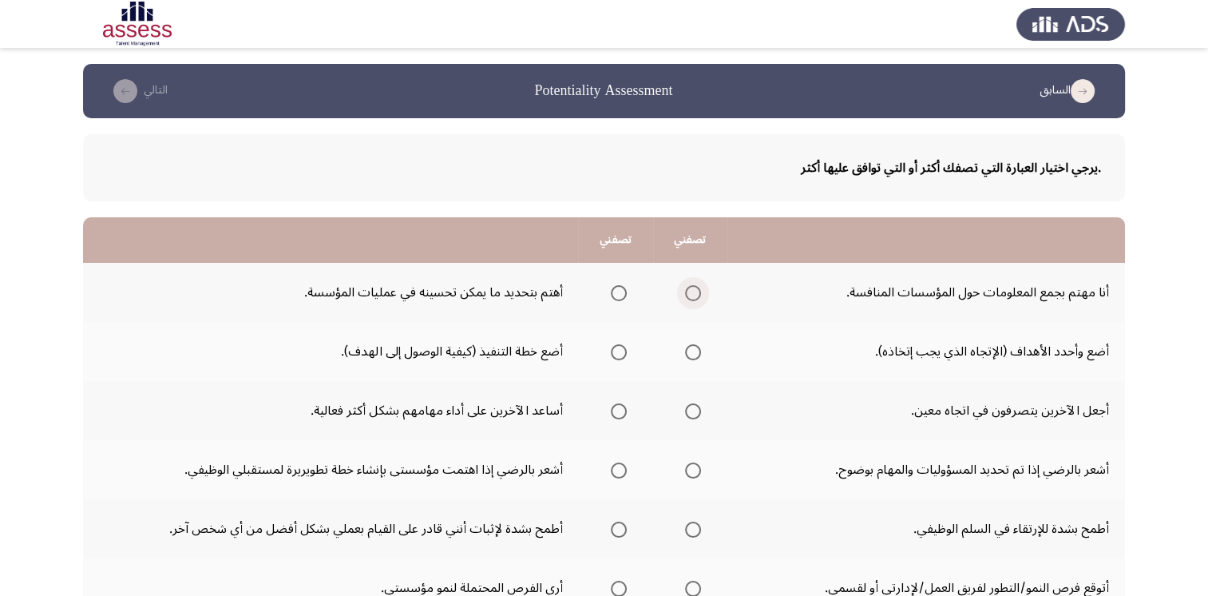
click at [689, 293] on span "Select an option" at bounding box center [693, 293] width 16 height 16
click at [689, 293] on input "Select an option" at bounding box center [693, 293] width 16 height 16
click at [692, 356] on span "Select an option" at bounding box center [693, 352] width 16 height 16
click at [692, 356] on input "Select an option" at bounding box center [693, 352] width 16 height 16
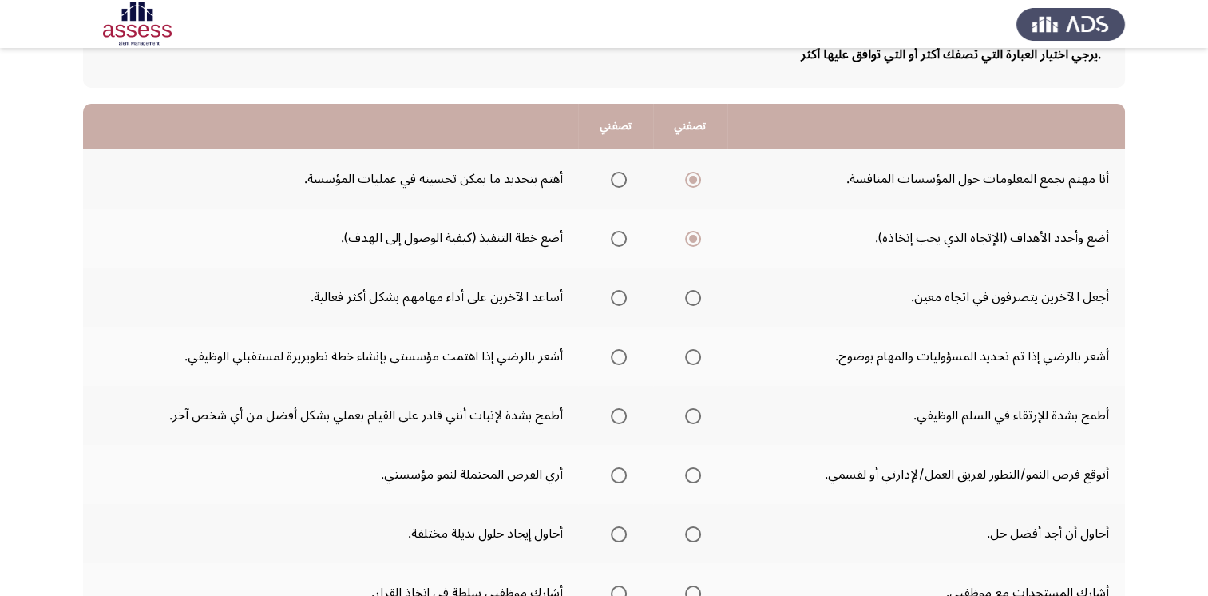
scroll to position [115, 0]
click at [620, 295] on span "Select an option" at bounding box center [619, 296] width 16 height 16
click at [620, 295] on input "Select an option" at bounding box center [619, 296] width 16 height 16
click at [692, 356] on span "Select an option" at bounding box center [693, 355] width 16 height 16
click at [692, 356] on input "Select an option" at bounding box center [693, 355] width 16 height 16
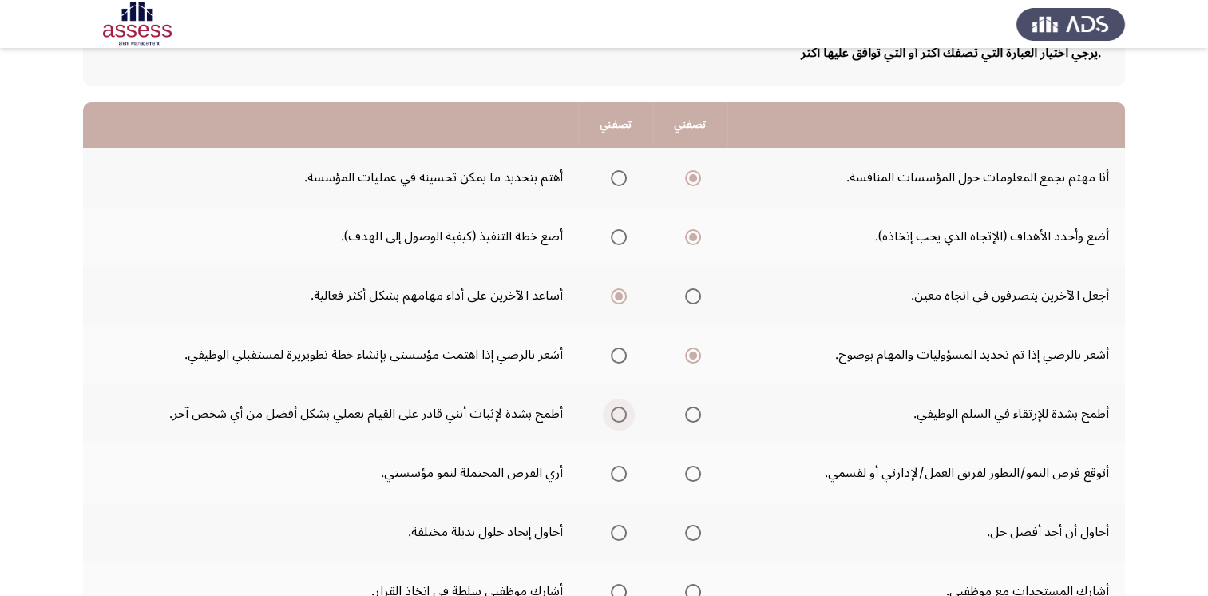
click at [615, 414] on span "Select an option" at bounding box center [619, 414] width 16 height 16
click at [615, 414] on input "Select an option" at bounding box center [619, 414] width 16 height 16
click at [693, 474] on span "Select an option" at bounding box center [693, 474] width 0 height 0
click at [692, 470] on input "Select an option" at bounding box center [693, 474] width 16 height 16
click at [611, 471] on span "Select an option" at bounding box center [619, 474] width 16 height 16
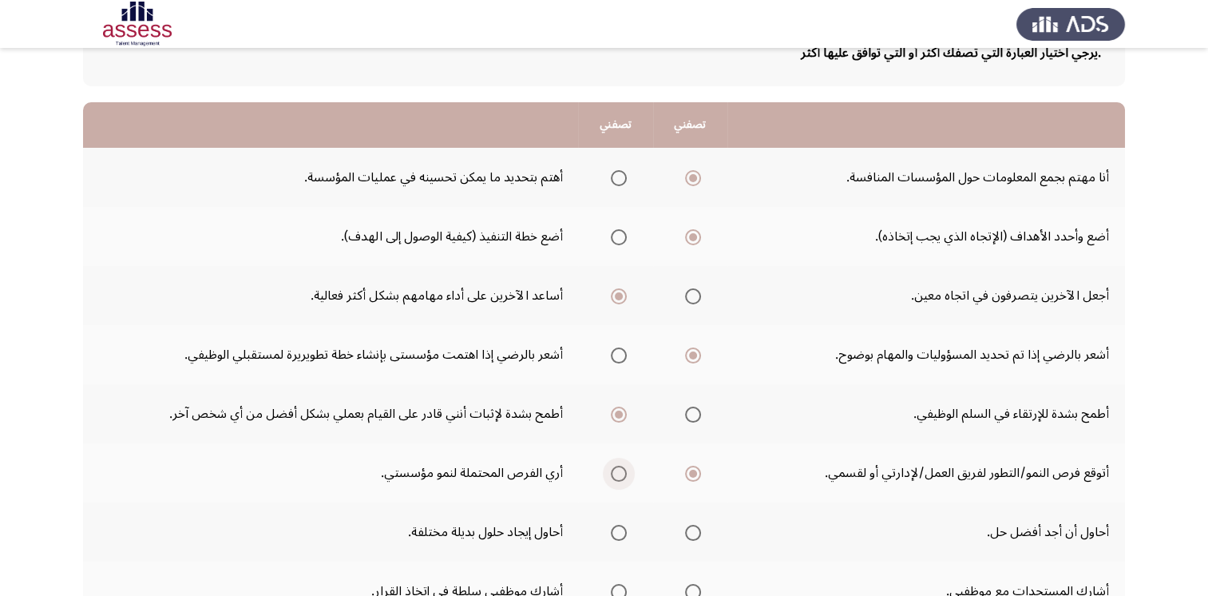
click at [611, 471] on input "Select an option" at bounding box center [619, 474] width 16 height 16
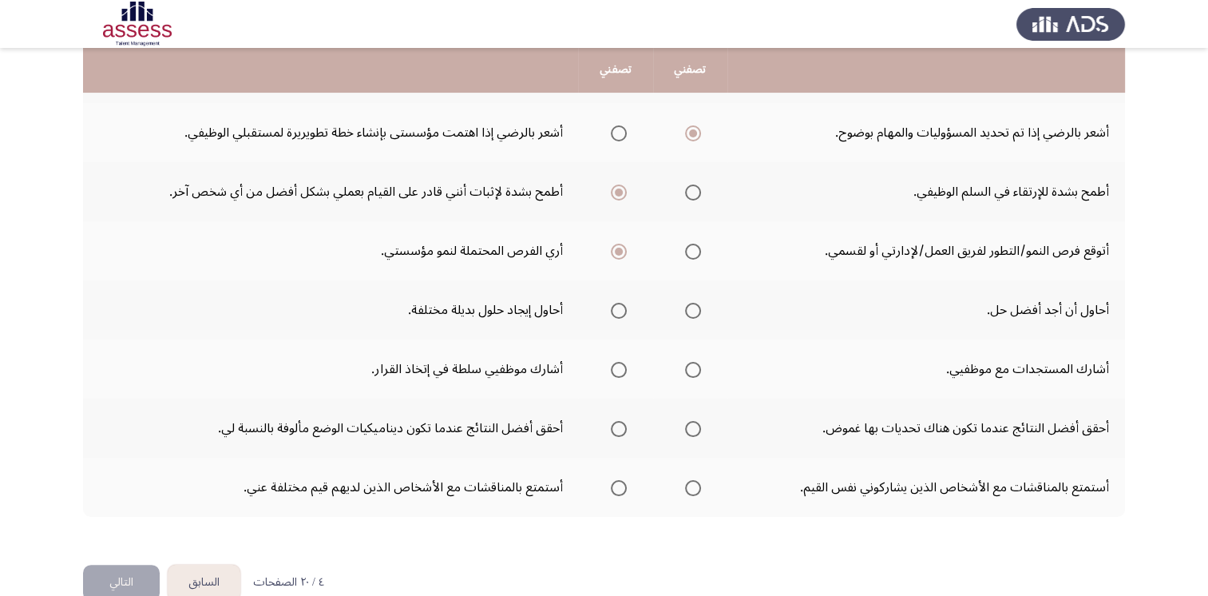
scroll to position [338, 0]
click at [697, 310] on span "Select an option" at bounding box center [693, 310] width 16 height 16
click at [697, 310] on input "Select an option" at bounding box center [693, 310] width 16 height 16
click at [616, 369] on span "Select an option" at bounding box center [619, 369] width 16 height 16
click at [616, 369] on input "Select an option" at bounding box center [619, 369] width 16 height 16
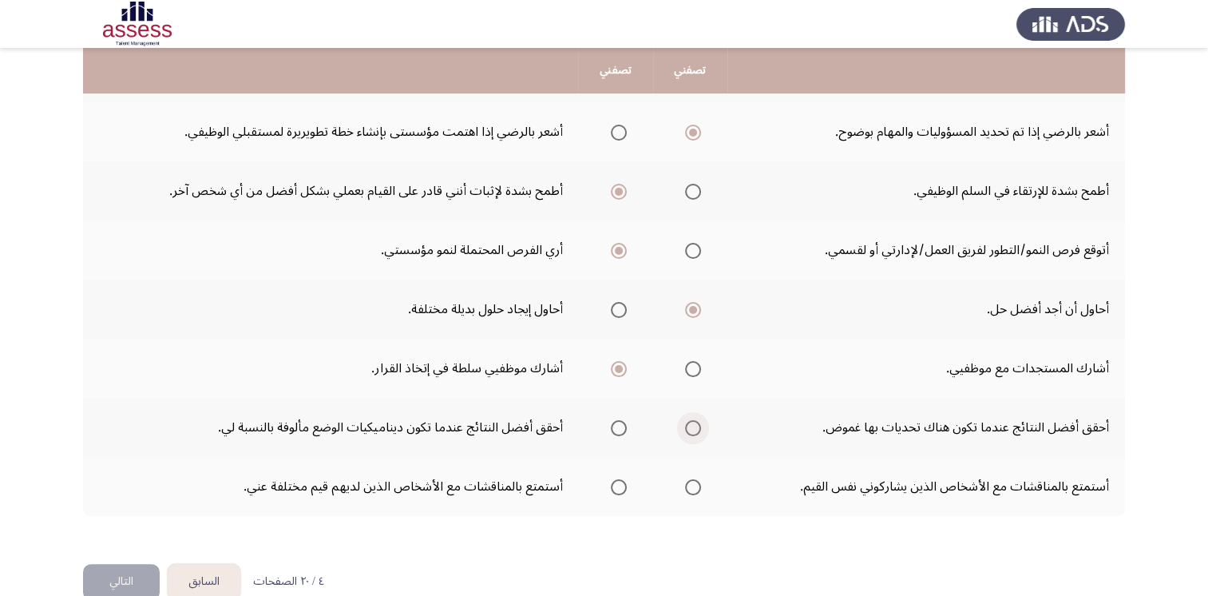
click at [692, 426] on span "Select an option" at bounding box center [693, 428] width 16 height 16
click at [692, 426] on input "Select an option" at bounding box center [693, 428] width 16 height 16
click at [620, 484] on span "Select an option" at bounding box center [619, 487] width 16 height 16
click at [620, 484] on input "Select an option" at bounding box center [619, 487] width 16 height 16
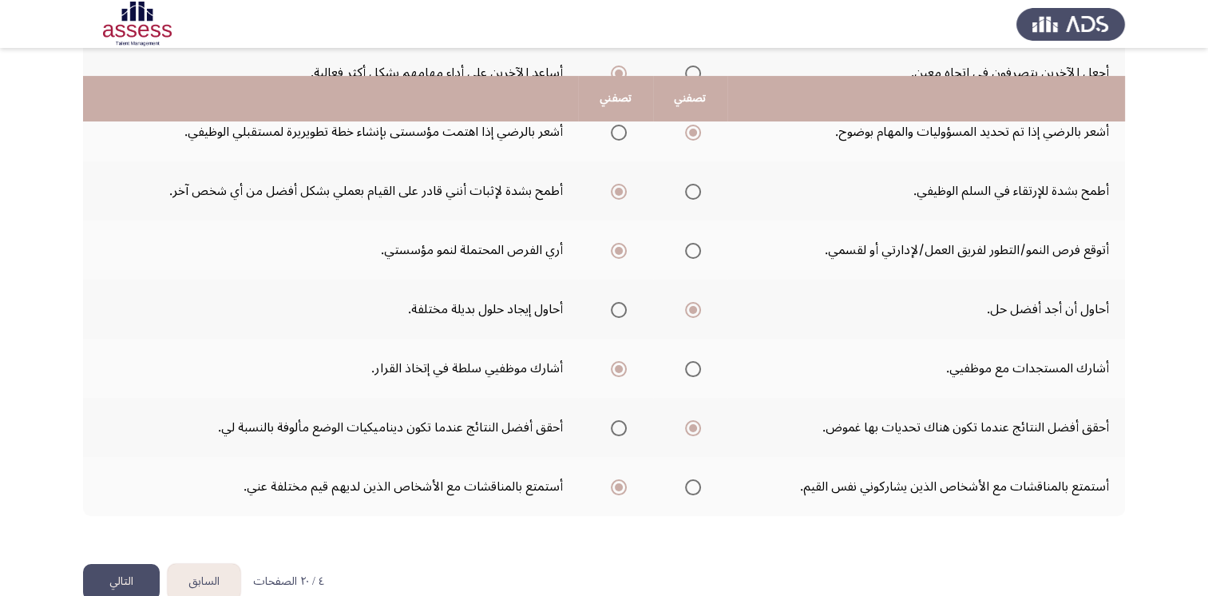
scroll to position [366, 0]
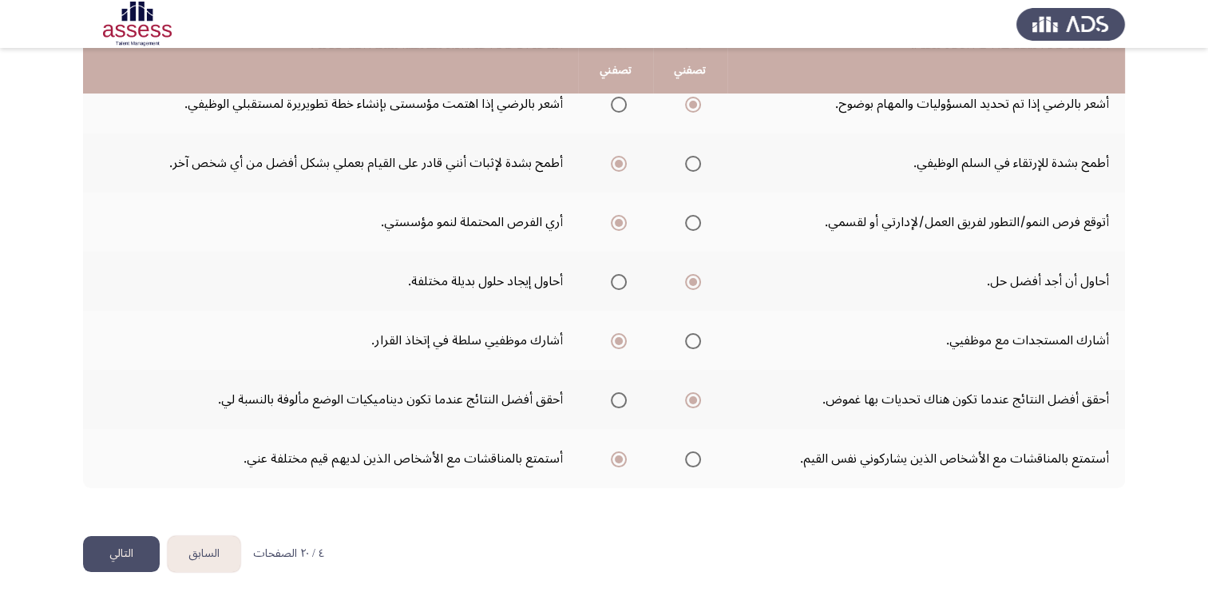
click at [112, 558] on button "التالي" at bounding box center [121, 554] width 77 height 36
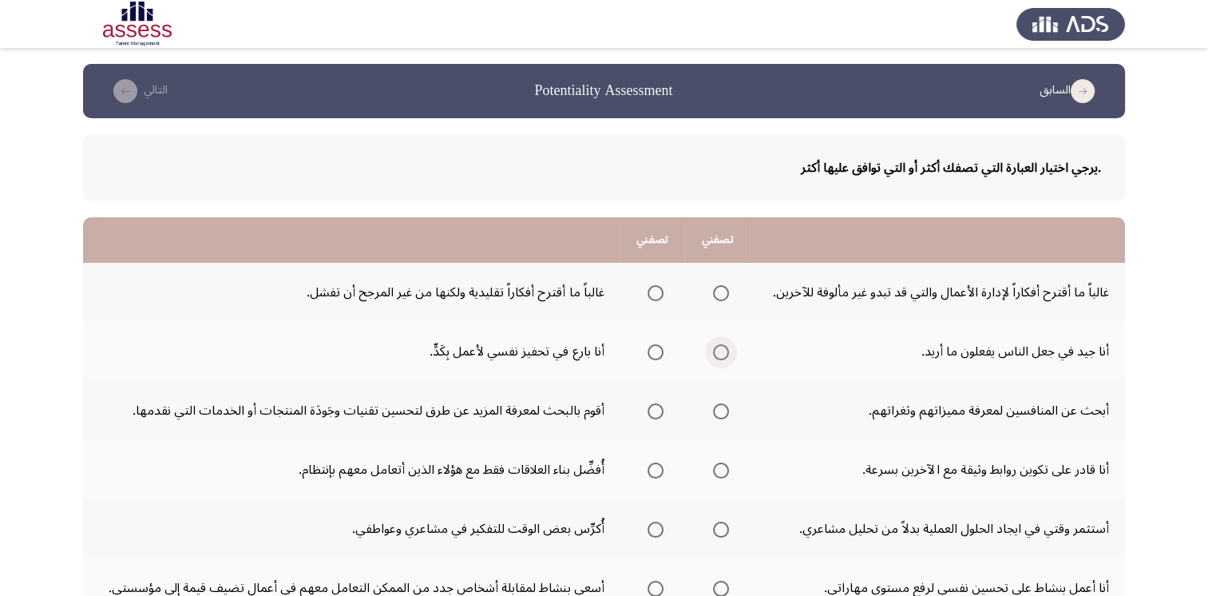
click at [722, 355] on span "Select an option" at bounding box center [721, 352] width 16 height 16
click at [722, 355] on input "Select an option" at bounding box center [721, 352] width 16 height 16
drag, startPoint x: 729, startPoint y: 287, endPoint x: 719, endPoint y: 294, distance: 11.5
click at [719, 294] on th at bounding box center [717, 292] width 65 height 59
click at [719, 294] on span "Select an option" at bounding box center [721, 293] width 16 height 16
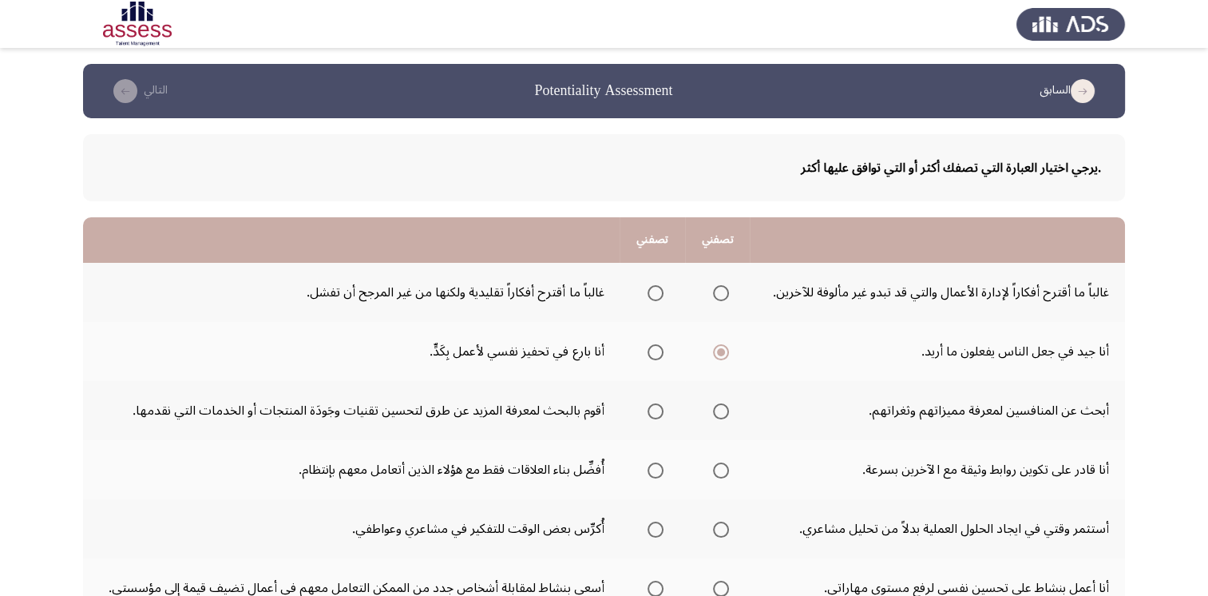
click at [719, 294] on input "Select an option" at bounding box center [721, 293] width 16 height 16
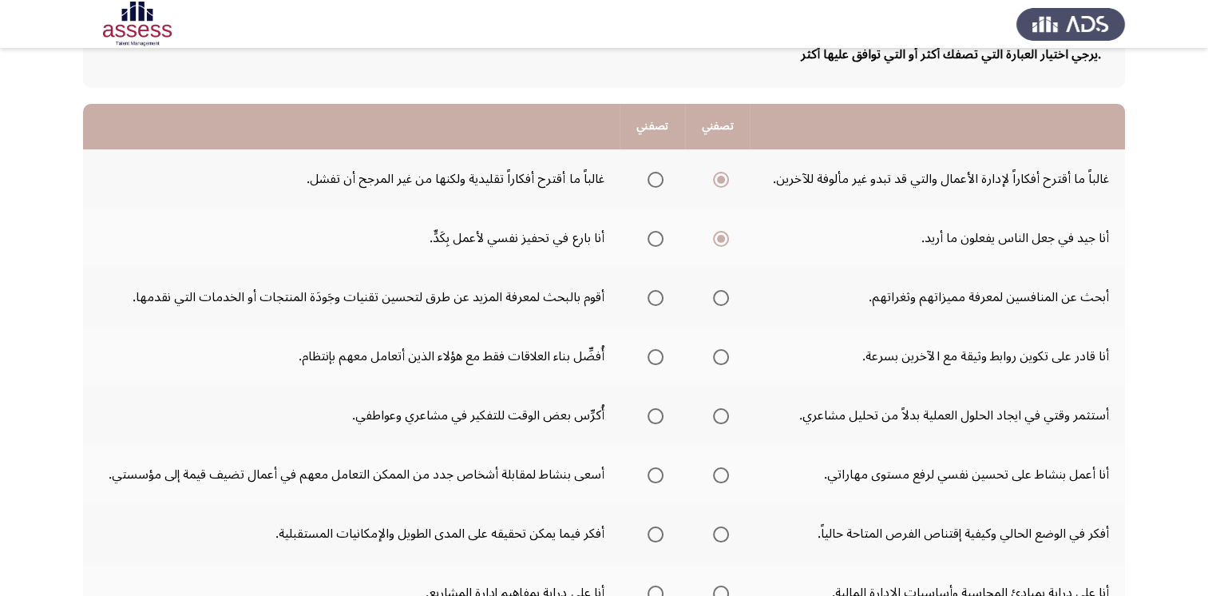
scroll to position [141, 0]
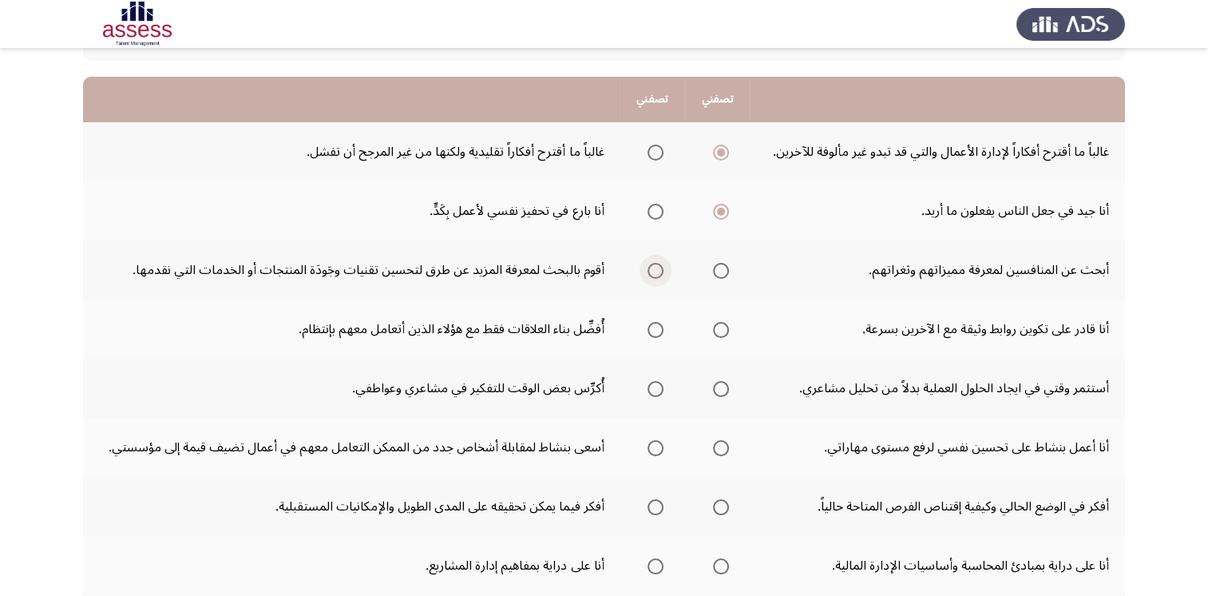
click at [655, 274] on span "Select an option" at bounding box center [656, 271] width 16 height 16
click at [655, 274] on input "Select an option" at bounding box center [656, 271] width 16 height 16
click at [723, 327] on span "Select an option" at bounding box center [721, 330] width 16 height 16
click at [723, 327] on input "Select an option" at bounding box center [721, 330] width 16 height 16
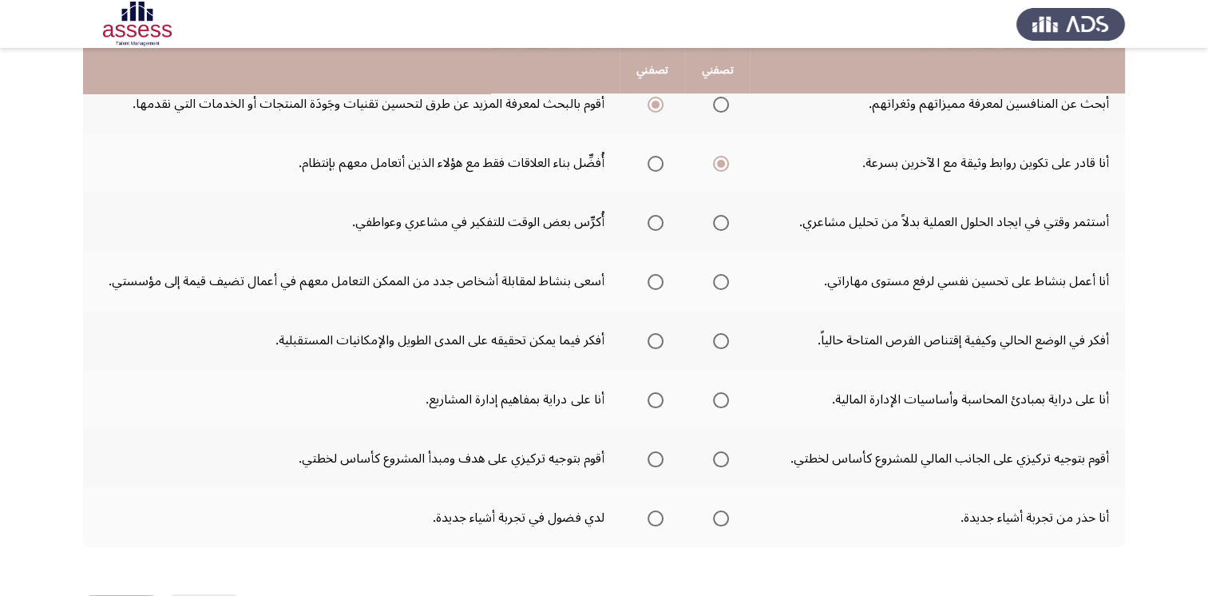
scroll to position [307, 0]
click at [725, 219] on span "Select an option" at bounding box center [721, 223] width 16 height 16
click at [725, 219] on input "Select an option" at bounding box center [721, 223] width 16 height 16
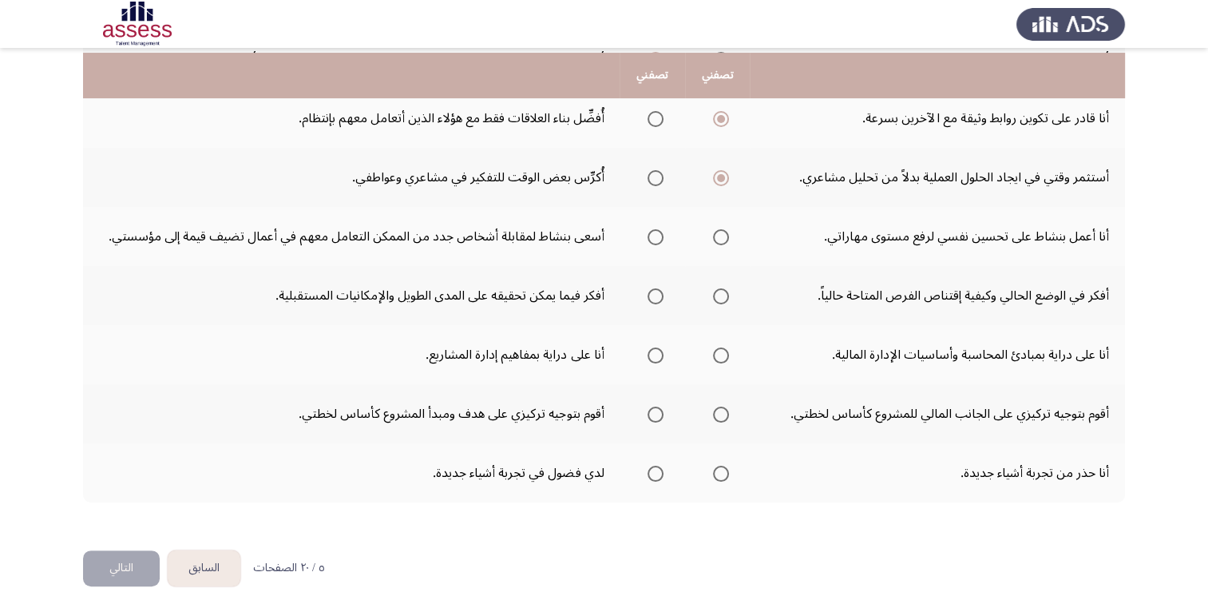
scroll to position [360, 0]
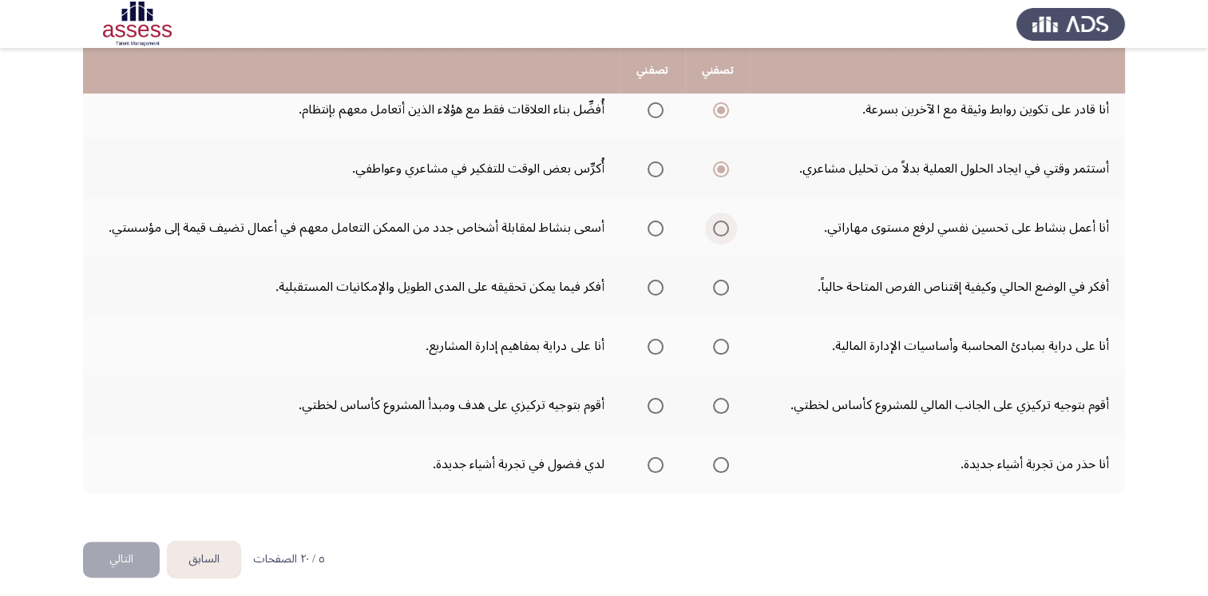
click at [715, 227] on span "Select an option" at bounding box center [721, 228] width 16 height 16
click at [715, 227] on input "Select an option" at bounding box center [721, 228] width 16 height 16
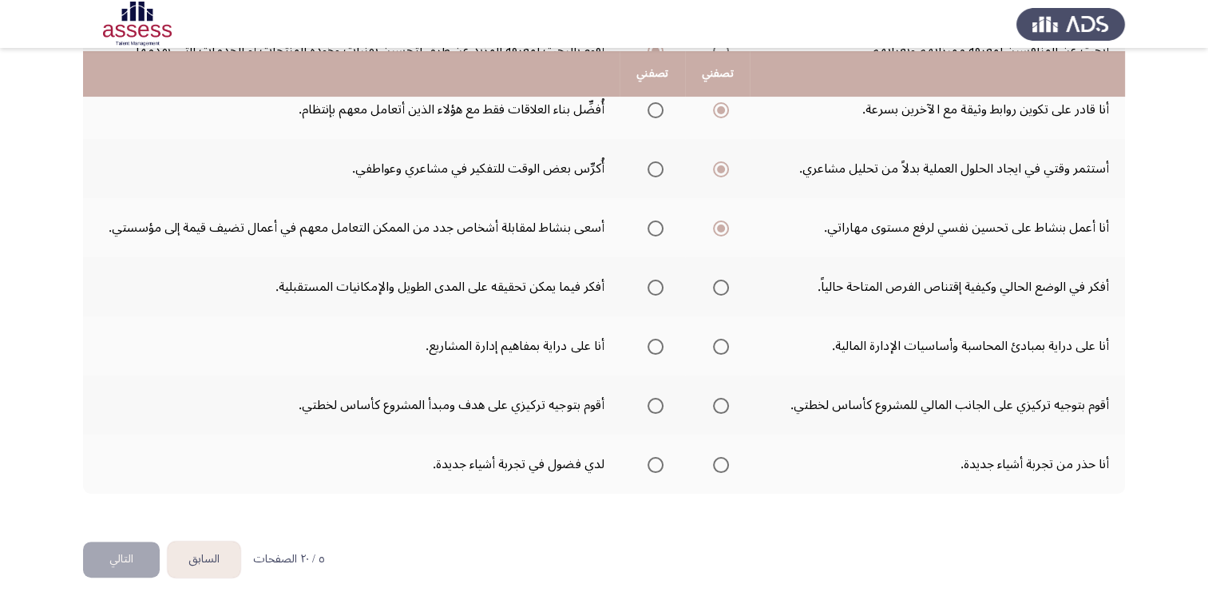
scroll to position [366, 0]
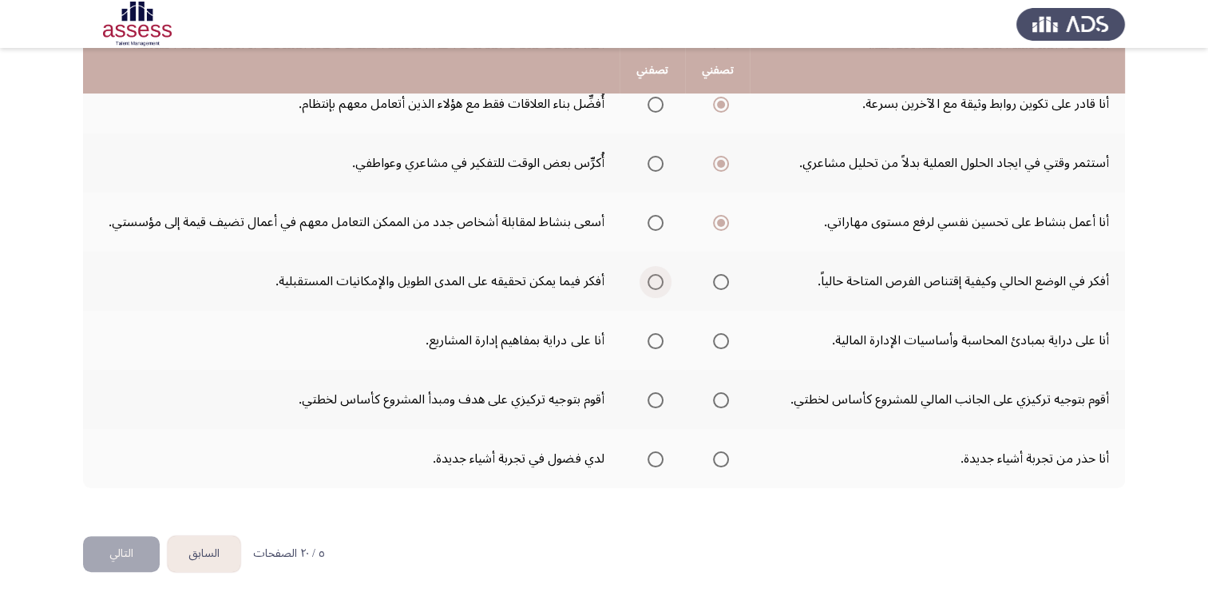
click at [663, 281] on span "Select an option" at bounding box center [656, 282] width 16 height 16
click at [663, 281] on input "Select an option" at bounding box center [656, 282] width 16 height 16
click at [655, 335] on span "Select an option" at bounding box center [656, 341] width 16 height 16
click at [655, 335] on input "Select an option" at bounding box center [656, 341] width 16 height 16
click at [722, 397] on span "Select an option" at bounding box center [721, 400] width 16 height 16
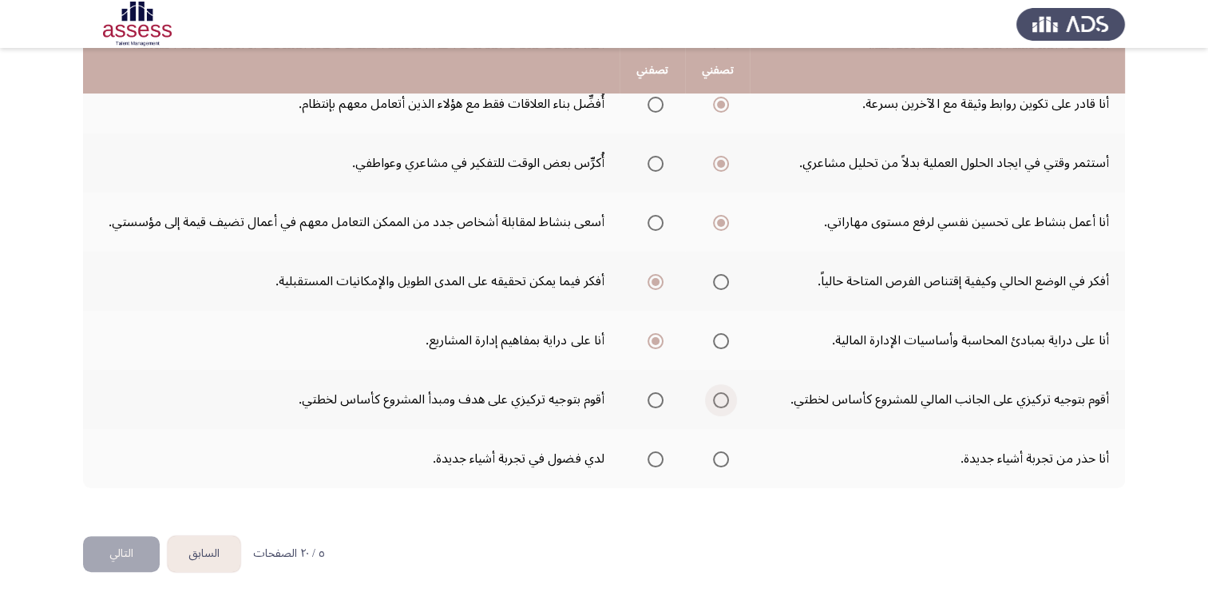
click at [722, 397] on input "Select an option" at bounding box center [721, 400] width 16 height 16
click at [657, 453] on span "Select an option" at bounding box center [656, 459] width 16 height 16
click at [657, 453] on input "Select an option" at bounding box center [656, 459] width 16 height 16
click at [124, 554] on button "التالي" at bounding box center [121, 554] width 77 height 36
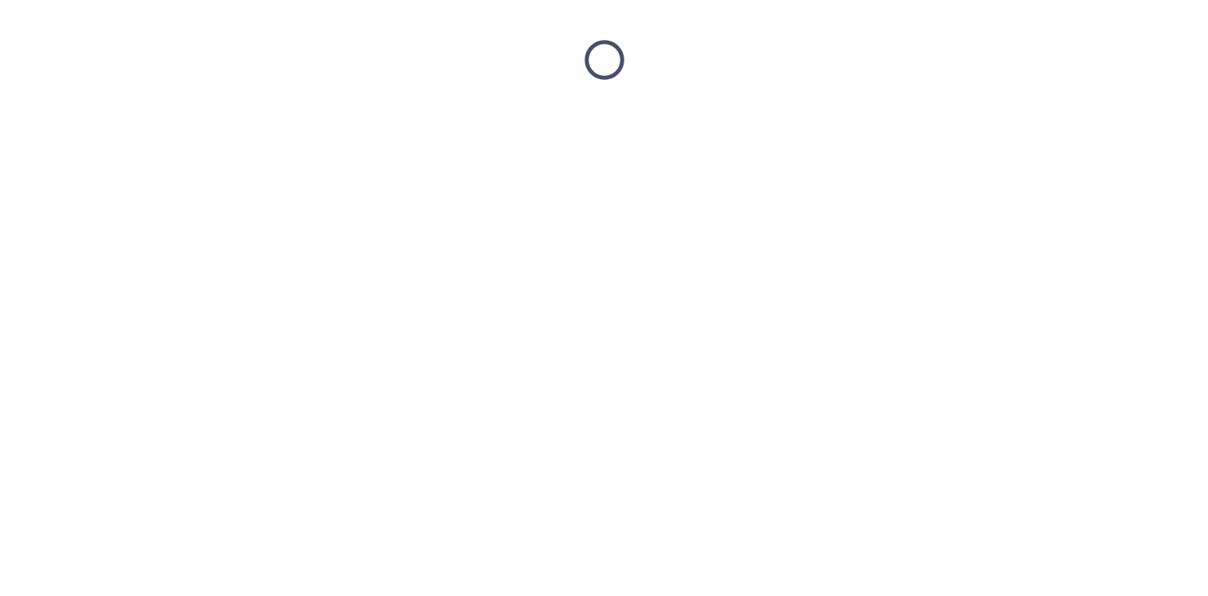
scroll to position [0, 0]
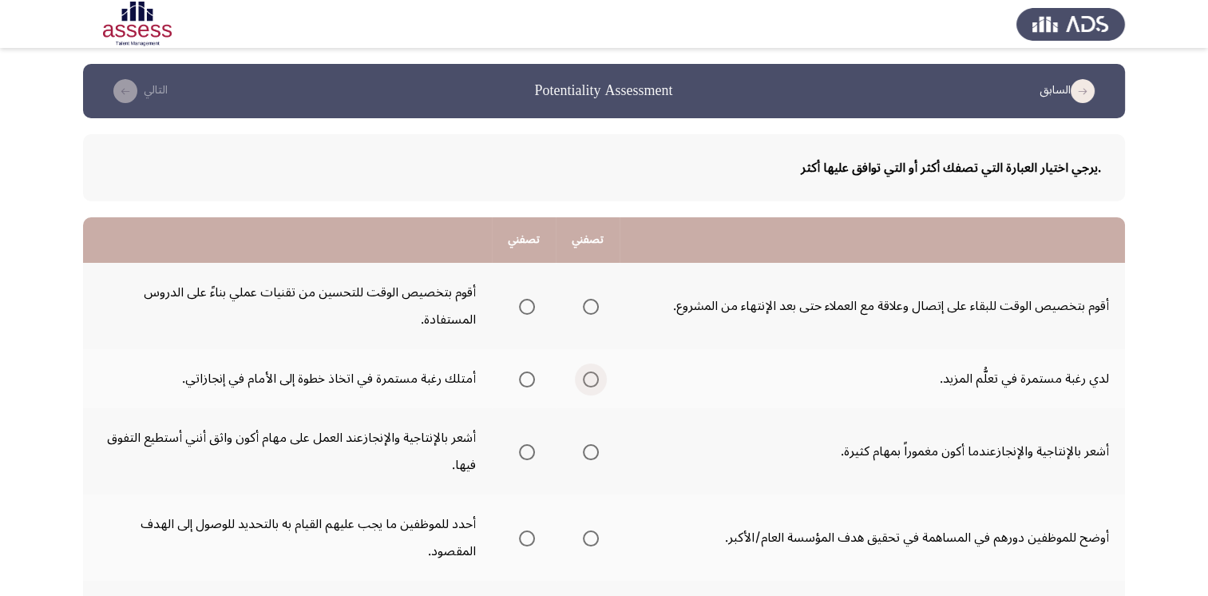
click at [597, 375] on span "Select an option" at bounding box center [591, 379] width 16 height 16
click at [597, 375] on input "Select an option" at bounding box center [591, 379] width 16 height 16
click at [533, 299] on span "Select an option" at bounding box center [527, 307] width 16 height 16
click at [533, 299] on input "Select an option" at bounding box center [527, 307] width 16 height 16
click at [589, 452] on span "Select an option" at bounding box center [591, 452] width 16 height 16
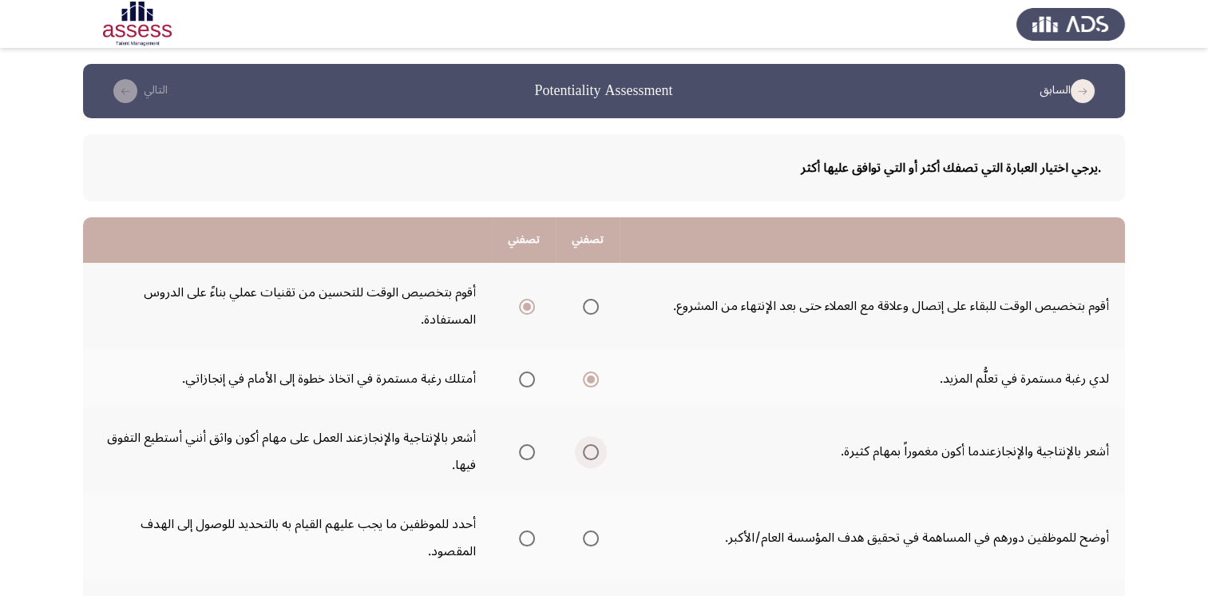
click at [589, 452] on input "Select an option" at bounding box center [591, 452] width 16 height 16
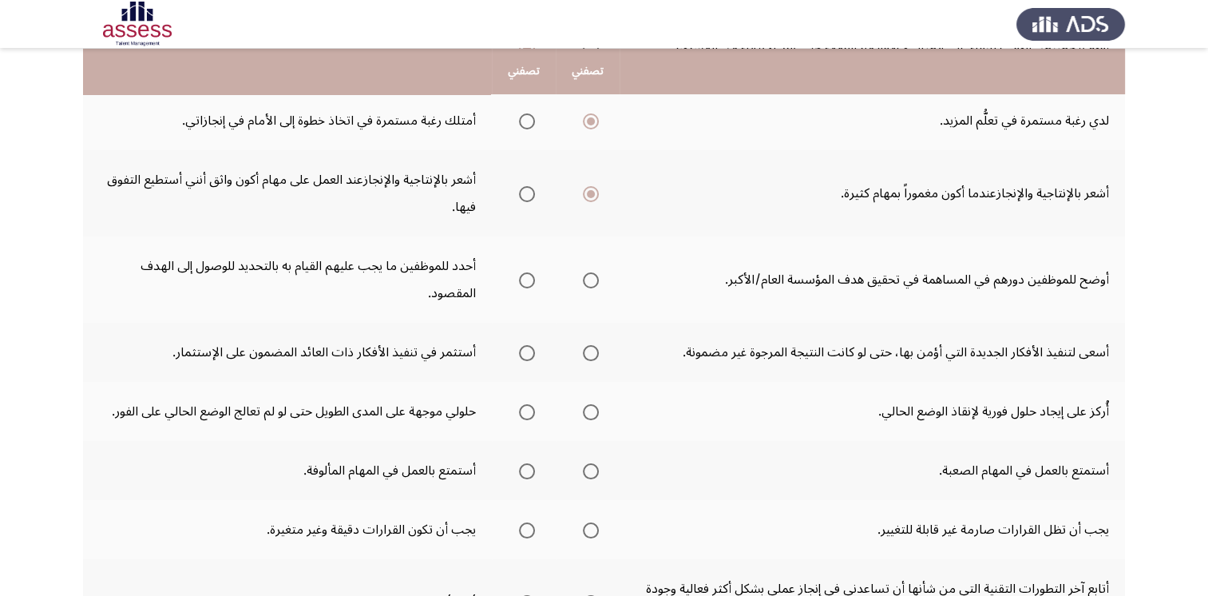
scroll to position [259, 0]
click at [595, 279] on span "Select an option" at bounding box center [591, 280] width 16 height 16
click at [595, 279] on input "Select an option" at bounding box center [591, 280] width 16 height 16
click at [525, 356] on span "Select an option" at bounding box center [527, 352] width 16 height 16
click at [525, 356] on input "Select an option" at bounding box center [527, 352] width 16 height 16
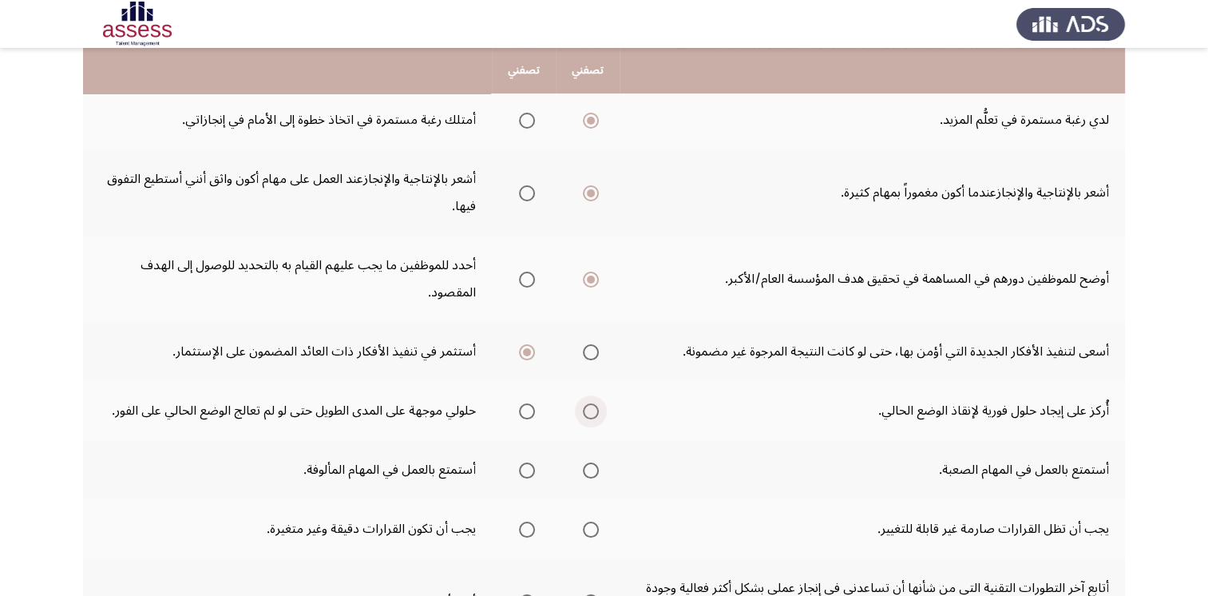
click at [592, 411] on span "Select an option" at bounding box center [591, 411] width 16 height 16
click at [592, 411] on input "Select an option" at bounding box center [591, 411] width 16 height 16
click at [591, 469] on span "Select an option" at bounding box center [591, 470] width 16 height 16
click at [591, 469] on input "Select an option" at bounding box center [591, 470] width 16 height 16
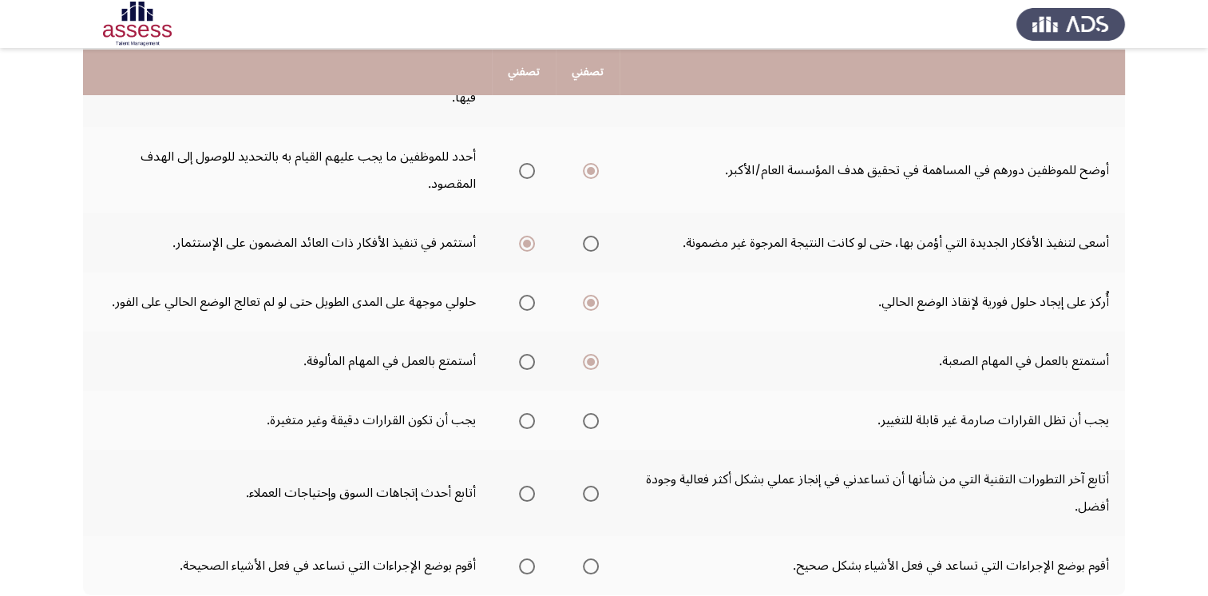
scroll to position [367, 0]
click at [530, 415] on span "Select an option" at bounding box center [527, 421] width 16 height 16
click at [530, 415] on input "Select an option" at bounding box center [527, 421] width 16 height 16
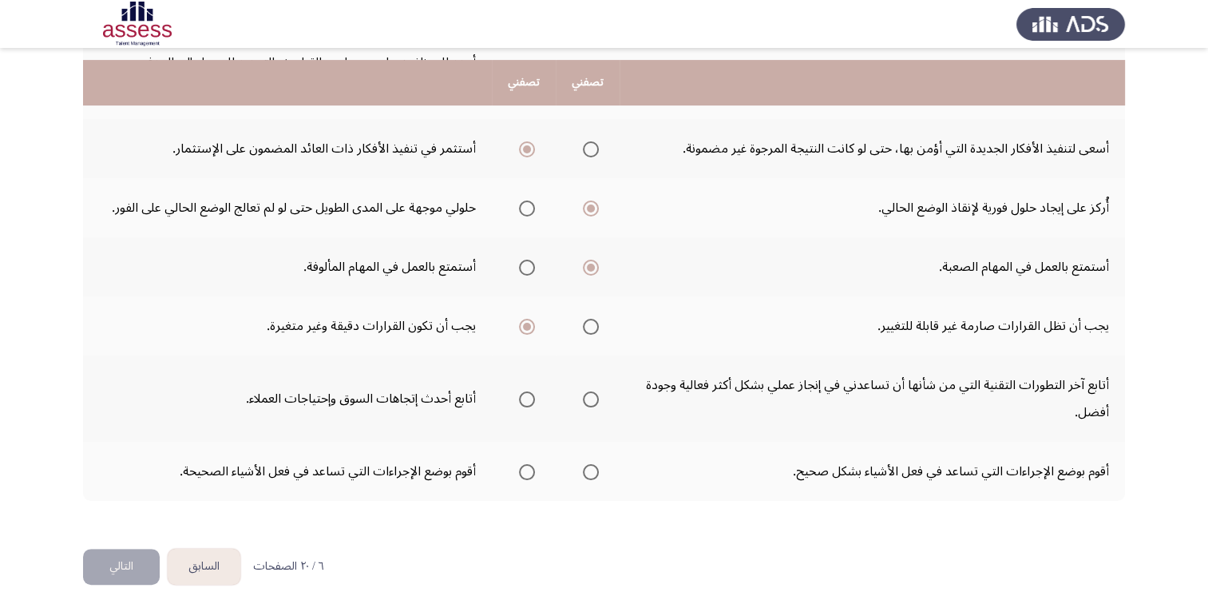
scroll to position [473, 0]
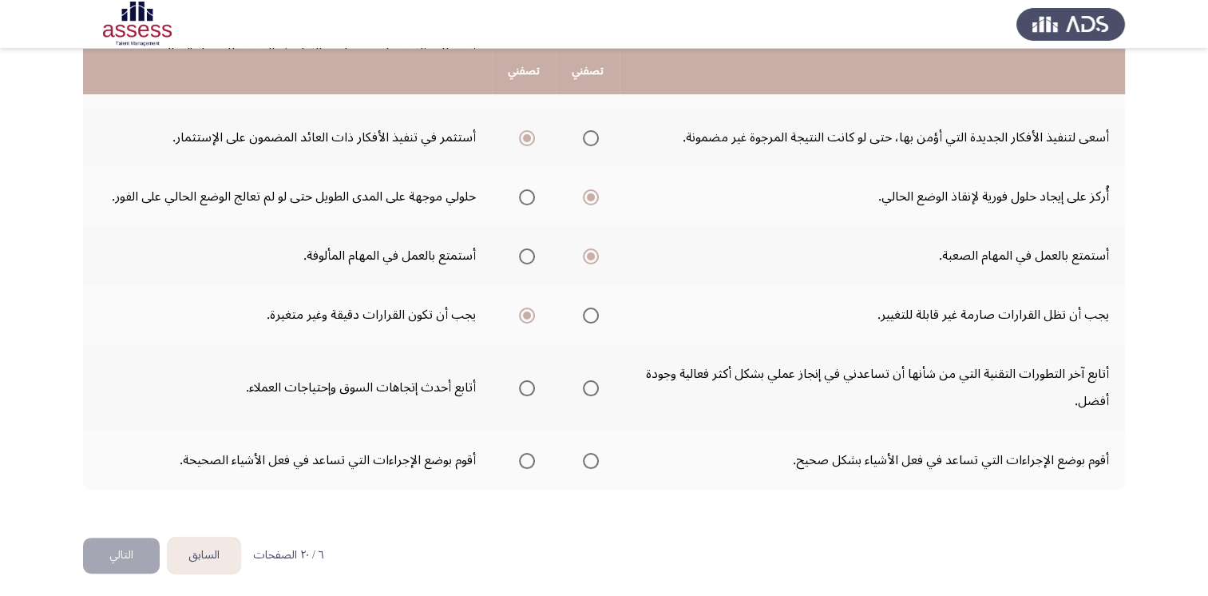
click at [529, 382] on span "Select an option" at bounding box center [527, 388] width 16 height 16
click at [529, 382] on input "Select an option" at bounding box center [527, 388] width 16 height 16
click at [593, 458] on span "Select an option" at bounding box center [591, 461] width 16 height 16
click at [593, 458] on input "Select an option" at bounding box center [591, 461] width 16 height 16
click at [131, 553] on button "التالي" at bounding box center [121, 555] width 77 height 36
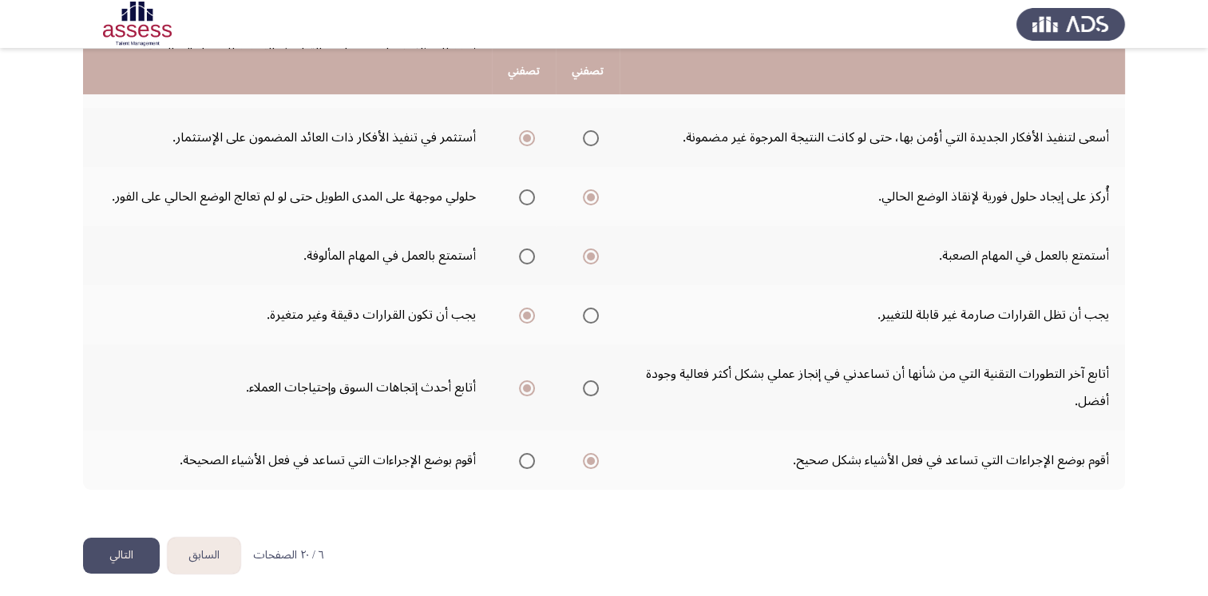
scroll to position [0, 0]
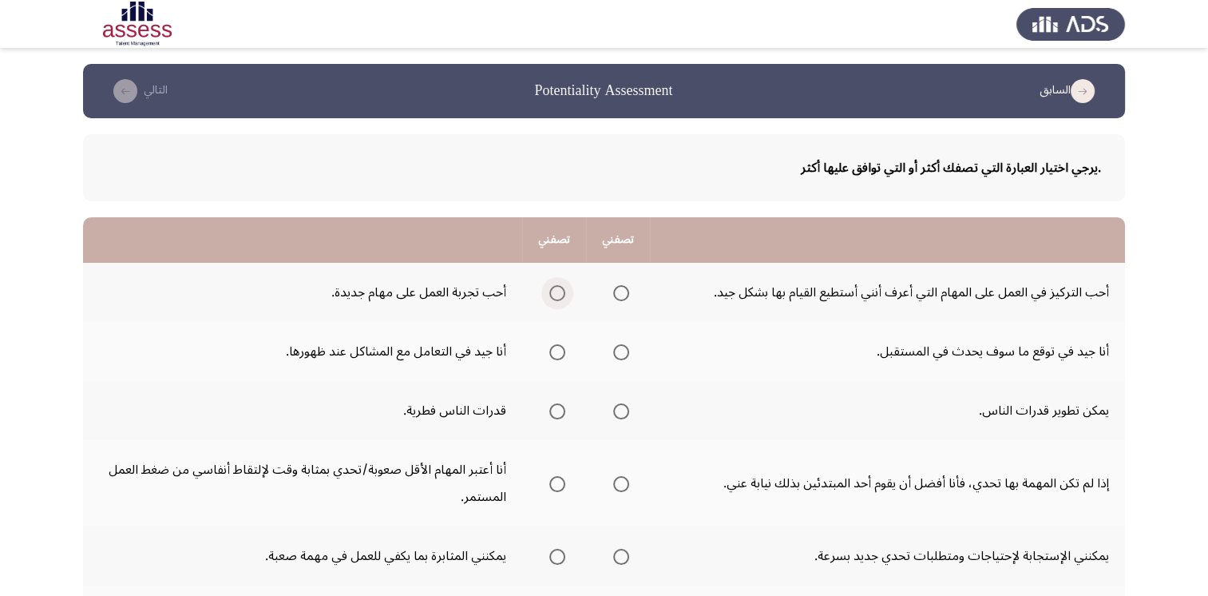
click at [554, 293] on span "Select an option" at bounding box center [557, 293] width 16 height 16
click at [554, 293] on input "Select an option" at bounding box center [557, 293] width 16 height 16
click at [556, 350] on span "Select an option" at bounding box center [557, 352] width 16 height 16
click at [556, 350] on input "Select an option" at bounding box center [557, 352] width 16 height 16
click at [562, 413] on span "Select an option" at bounding box center [557, 411] width 16 height 16
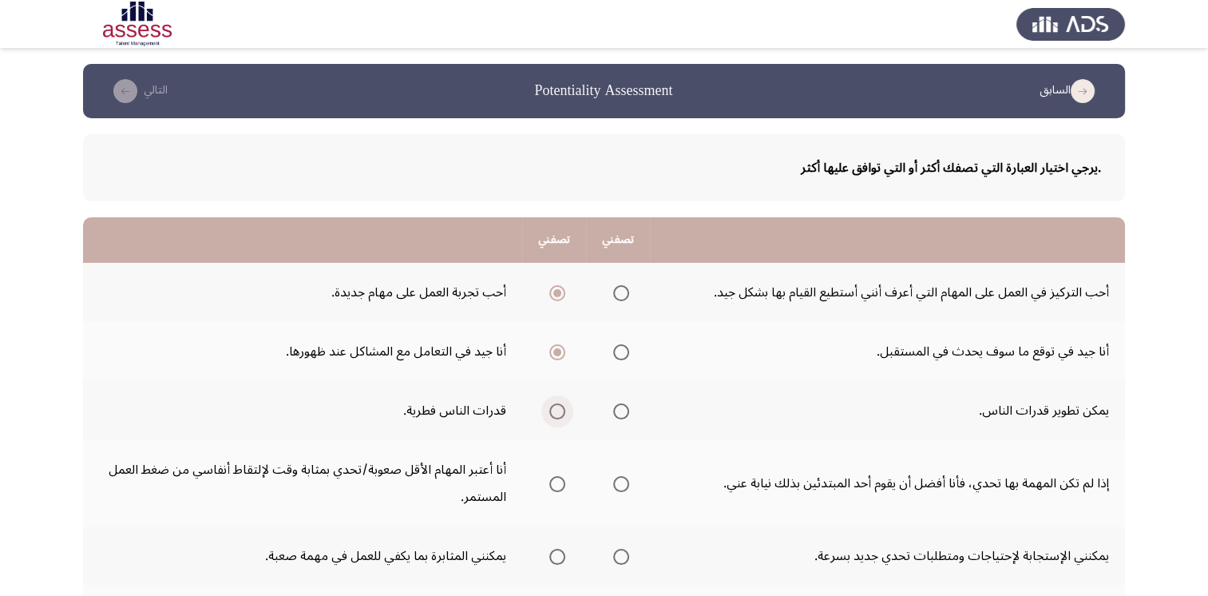
click at [562, 413] on input "Select an option" at bounding box center [557, 411] width 16 height 16
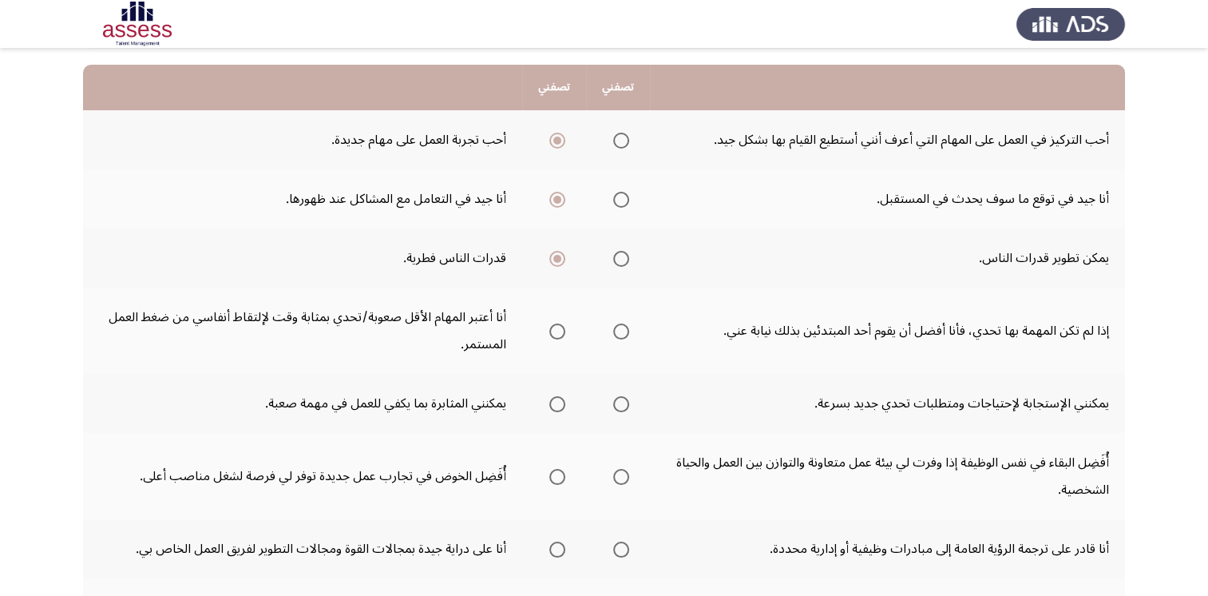
scroll to position [153, 0]
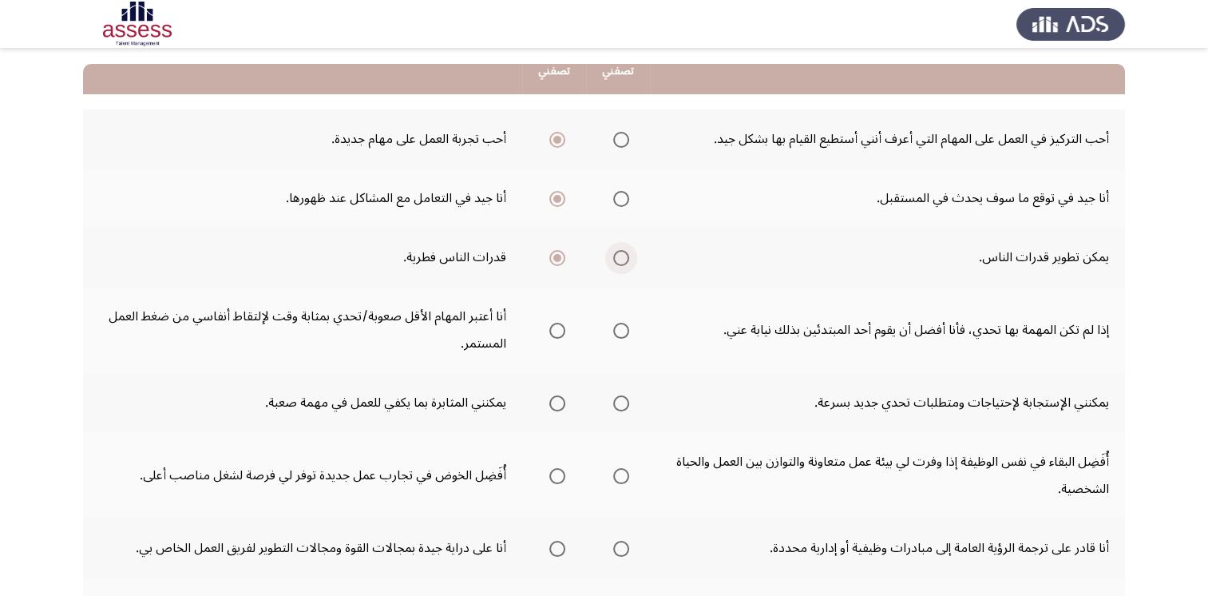
click at [615, 250] on span "Select an option" at bounding box center [621, 258] width 16 height 16
click at [615, 250] on input "Select an option" at bounding box center [621, 258] width 16 height 16
click at [622, 401] on span "Select an option" at bounding box center [621, 403] width 16 height 16
click at [622, 401] on input "Select an option" at bounding box center [621, 403] width 16 height 16
click at [552, 329] on span "Select an option" at bounding box center [557, 331] width 16 height 16
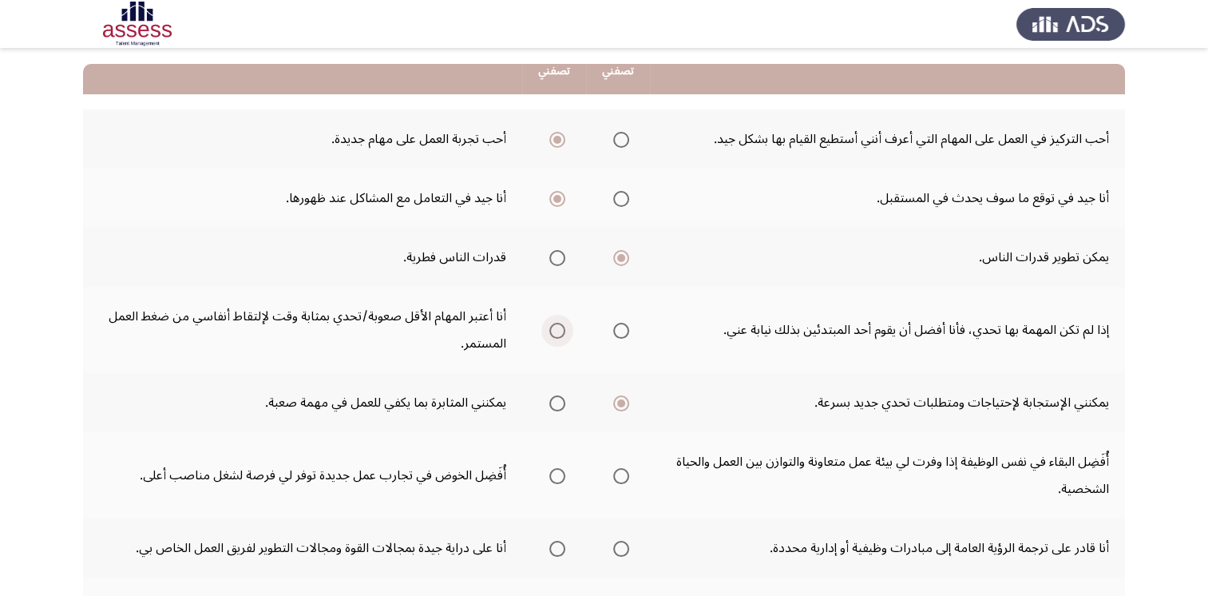
click at [552, 329] on input "Select an option" at bounding box center [557, 331] width 16 height 16
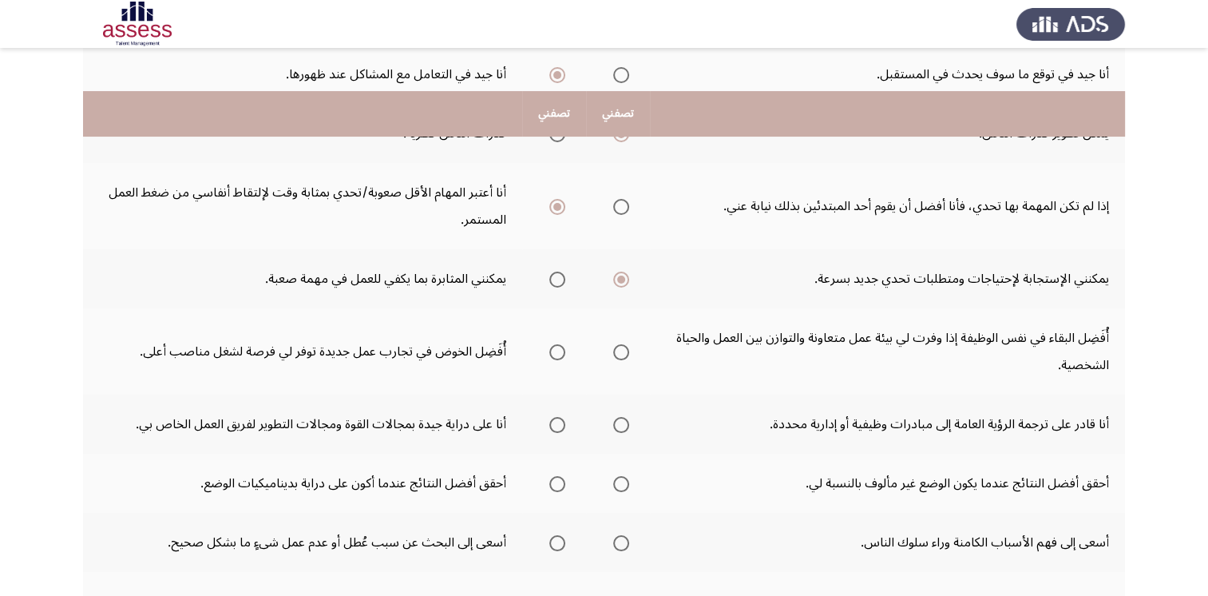
scroll to position [328, 0]
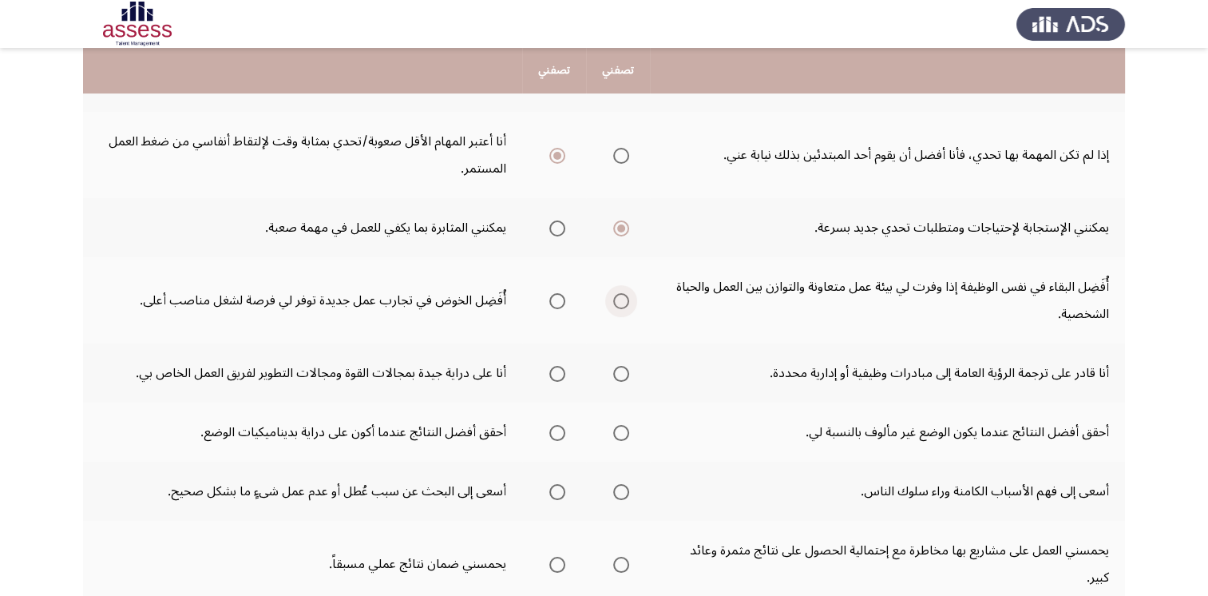
click at [620, 296] on span "Select an option" at bounding box center [621, 301] width 16 height 16
click at [620, 296] on input "Select an option" at bounding box center [621, 301] width 16 height 16
click at [621, 374] on span "Select an option" at bounding box center [621, 374] width 0 height 0
click at [617, 369] on input "Select an option" at bounding box center [621, 374] width 16 height 16
click at [557, 429] on span "Select an option" at bounding box center [557, 433] width 16 height 16
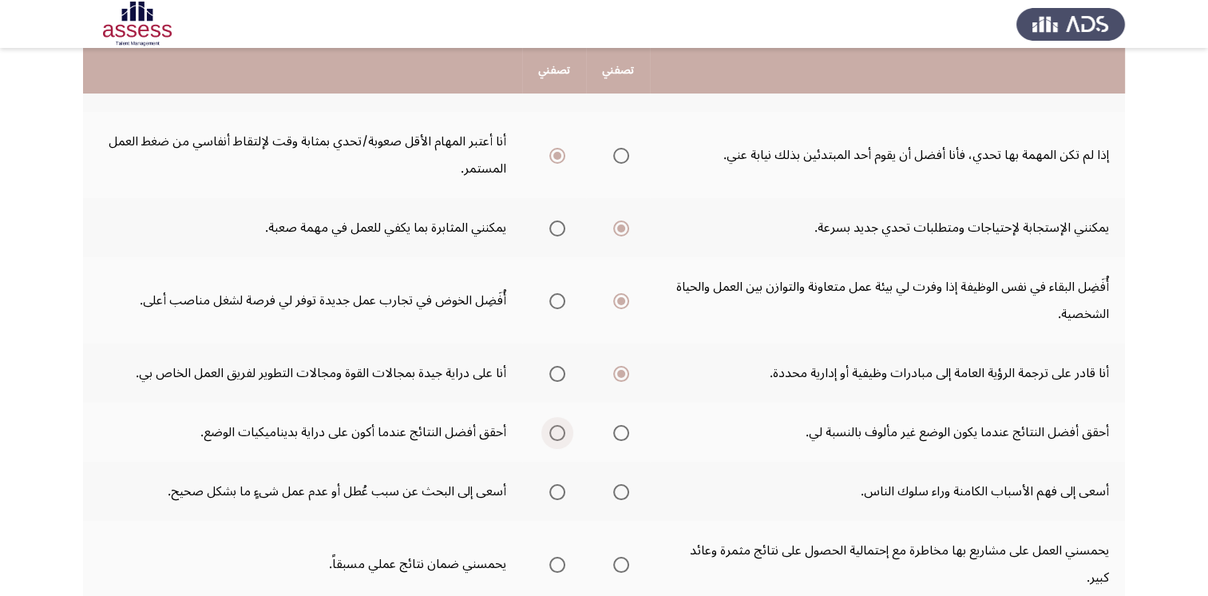
click at [557, 429] on input "Select an option" at bounding box center [557, 433] width 16 height 16
click at [558, 486] on span "Select an option" at bounding box center [557, 492] width 16 height 16
click at [558, 486] on input "Select an option" at bounding box center [557, 492] width 16 height 16
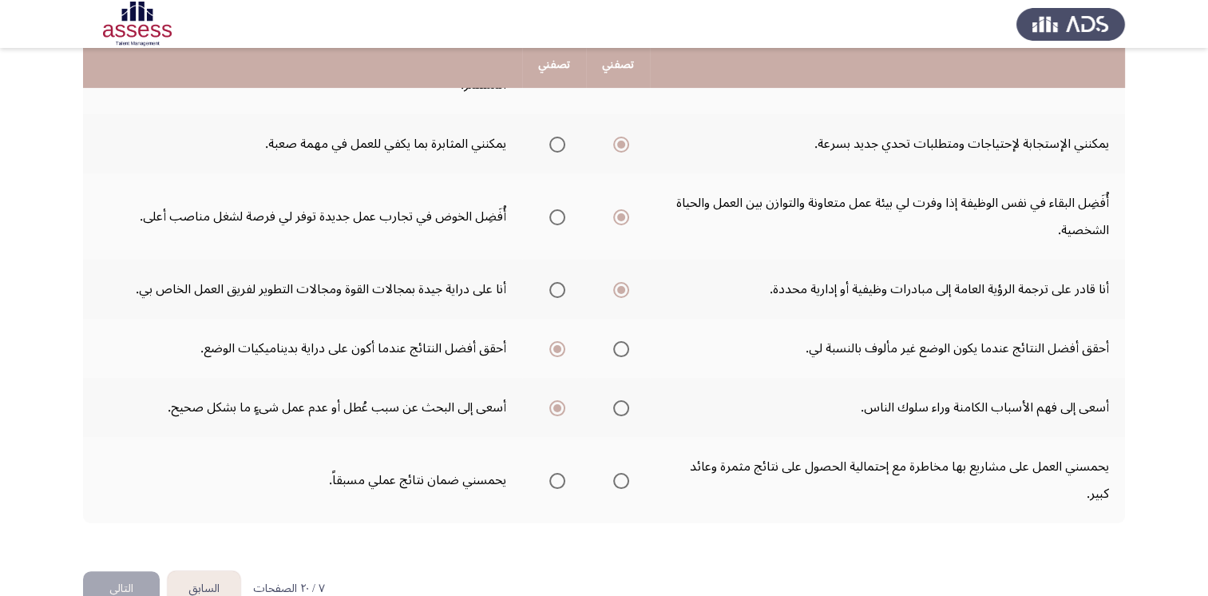
scroll to position [419, 0]
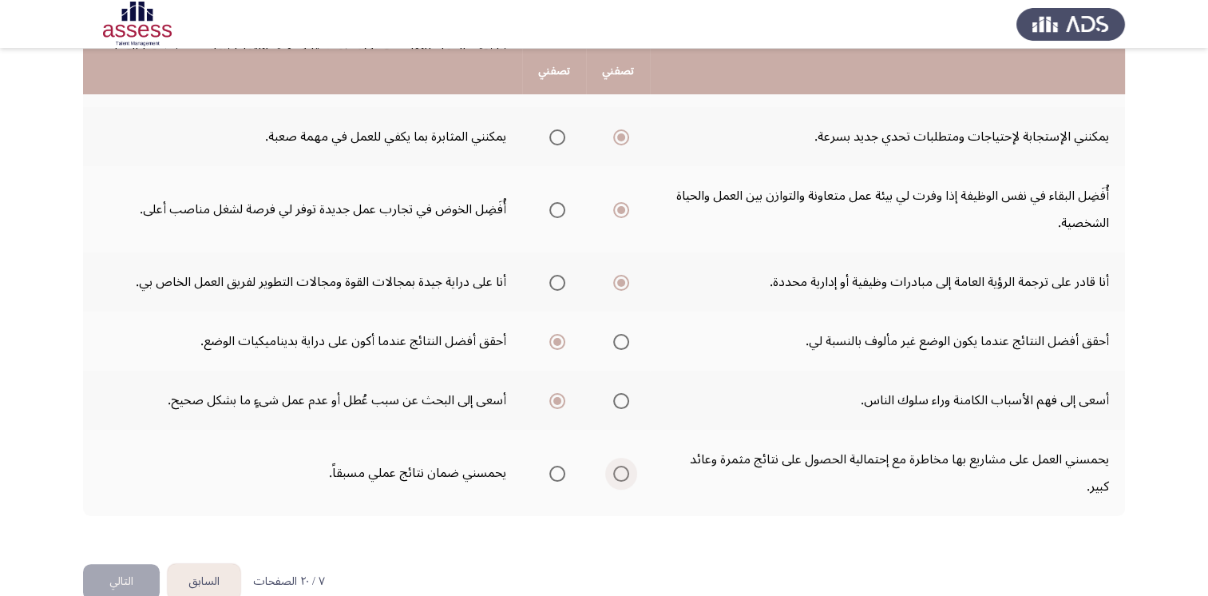
click at [613, 466] on span "Select an option" at bounding box center [621, 474] width 16 height 16
click at [613, 466] on input "Select an option" at bounding box center [621, 474] width 16 height 16
click at [133, 564] on button "التالي" at bounding box center [121, 582] width 77 height 36
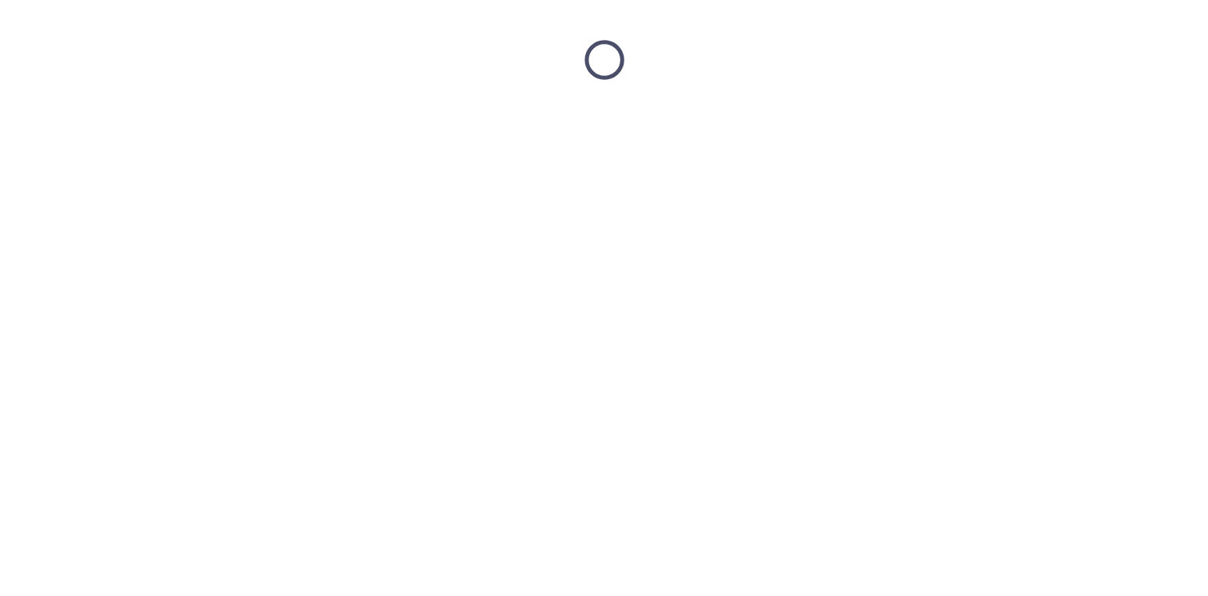
scroll to position [0, 0]
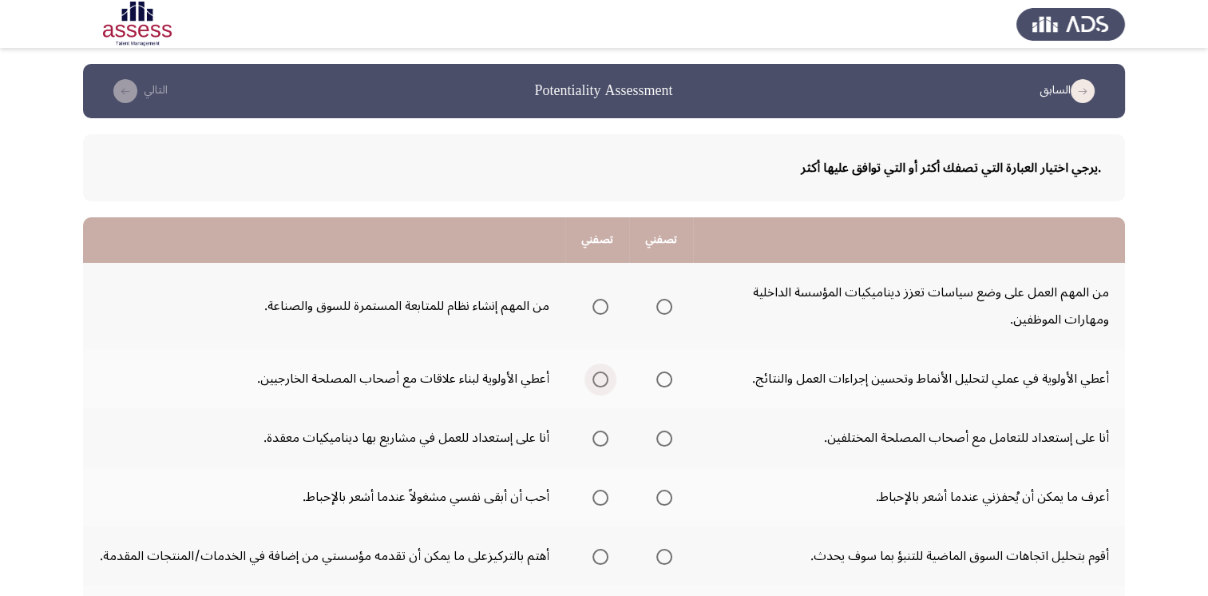
click at [601, 379] on span "Select an option" at bounding box center [601, 379] width 16 height 16
click at [601, 379] on input "Select an option" at bounding box center [601, 379] width 16 height 16
click at [668, 379] on span "Select an option" at bounding box center [664, 379] width 16 height 16
click at [668, 379] on input "Select an option" at bounding box center [664, 379] width 16 height 16
click at [604, 306] on th at bounding box center [597, 306] width 64 height 86
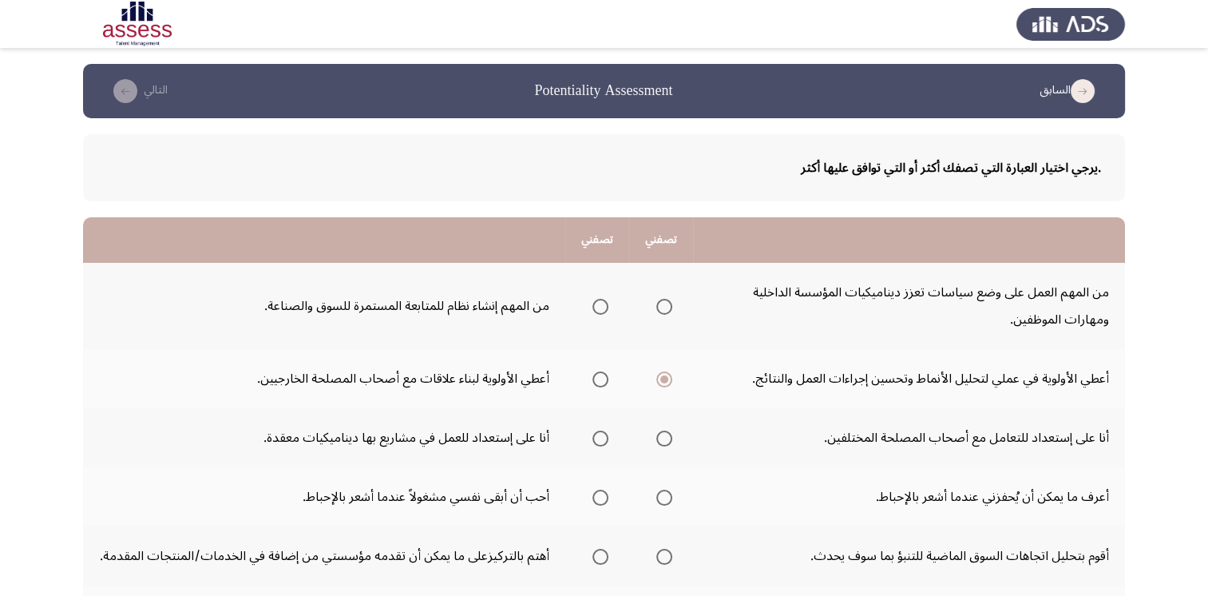
click at [604, 306] on span "Select an option" at bounding box center [601, 307] width 16 height 16
click at [604, 306] on input "Select an option" at bounding box center [601, 307] width 16 height 16
click at [661, 438] on span "Select an option" at bounding box center [664, 438] width 16 height 16
click at [661, 438] on input "Select an option" at bounding box center [664, 438] width 16 height 16
click at [665, 494] on span "Select an option" at bounding box center [664, 498] width 16 height 16
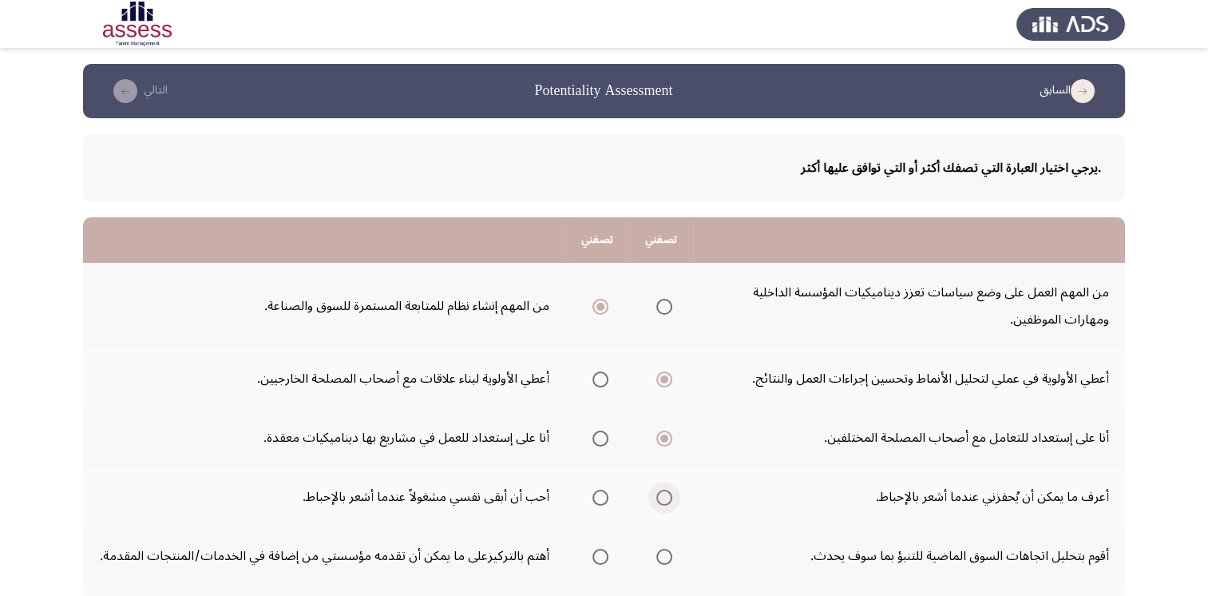
click at [665, 494] on input "Select an option" at bounding box center [664, 498] width 16 height 16
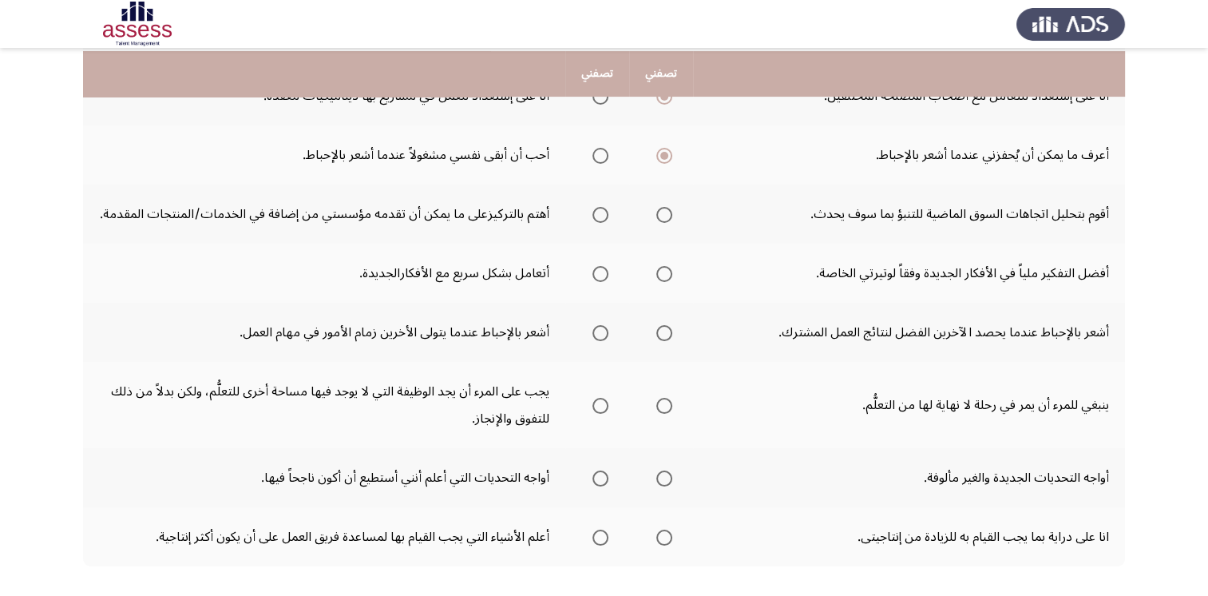
scroll to position [345, 0]
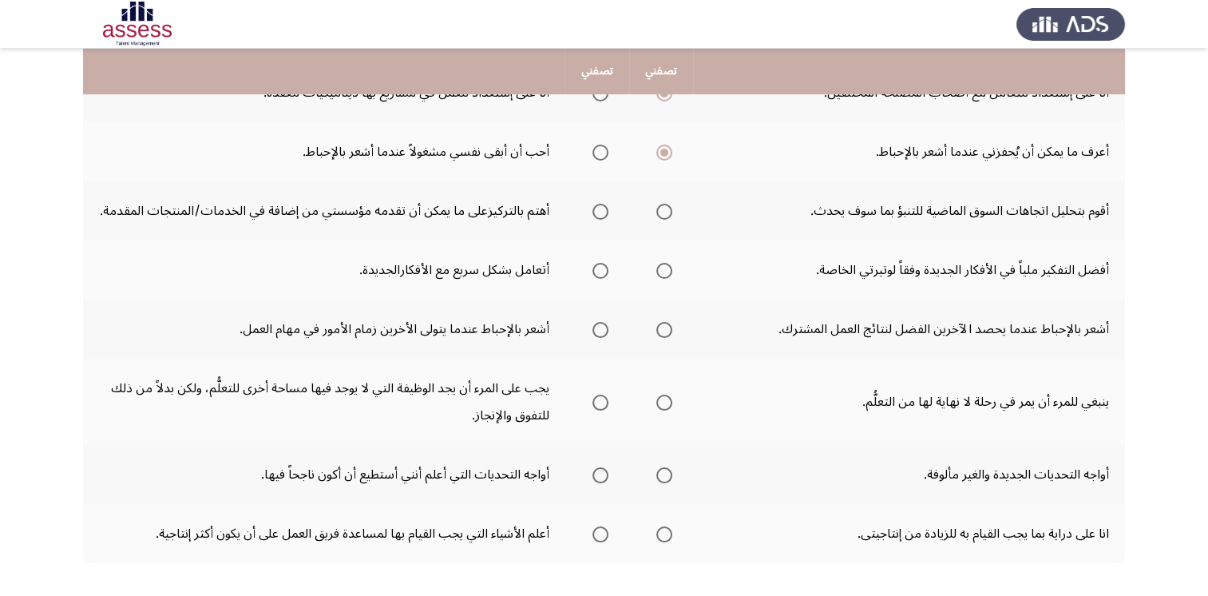
click at [664, 213] on span "Select an option" at bounding box center [664, 212] width 16 height 16
click at [664, 213] on input "Select an option" at bounding box center [664, 212] width 16 height 16
click at [604, 270] on span "Select an option" at bounding box center [601, 271] width 16 height 16
click at [604, 270] on input "Select an option" at bounding box center [601, 271] width 16 height 16
click at [667, 331] on span "Select an option" at bounding box center [664, 330] width 16 height 16
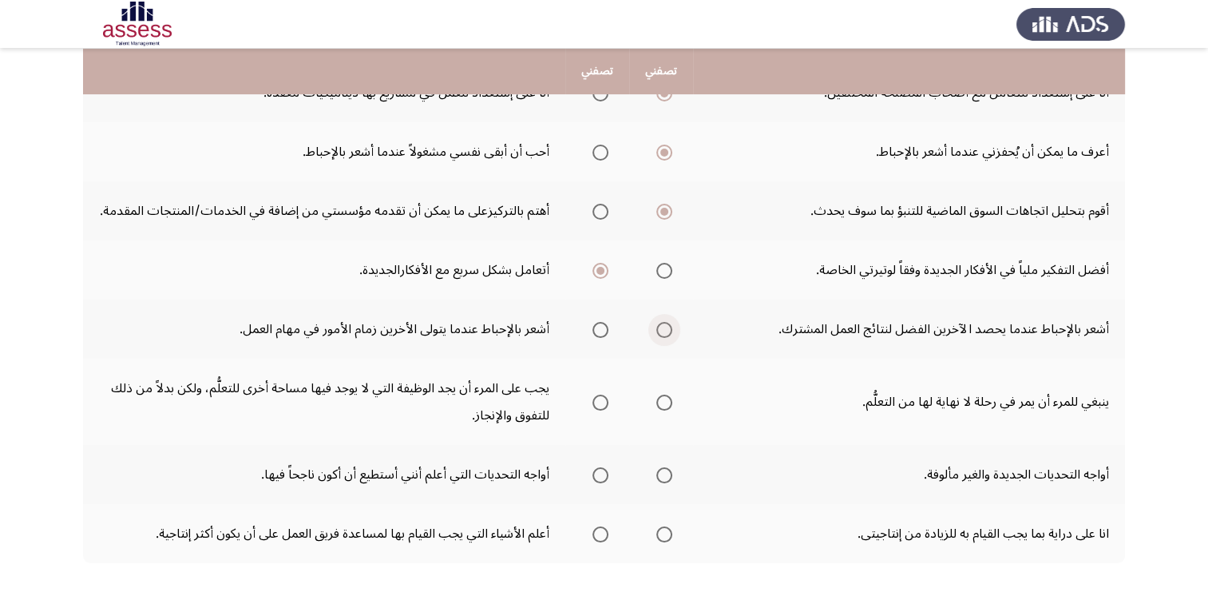
click at [667, 331] on input "Select an option" at bounding box center [664, 330] width 16 height 16
click at [594, 328] on span "Select an option" at bounding box center [601, 330] width 16 height 16
click at [594, 328] on input "Select an option" at bounding box center [601, 330] width 16 height 16
click at [664, 401] on span "Select an option" at bounding box center [664, 402] width 16 height 16
click at [664, 401] on input "Select an option" at bounding box center [664, 402] width 16 height 16
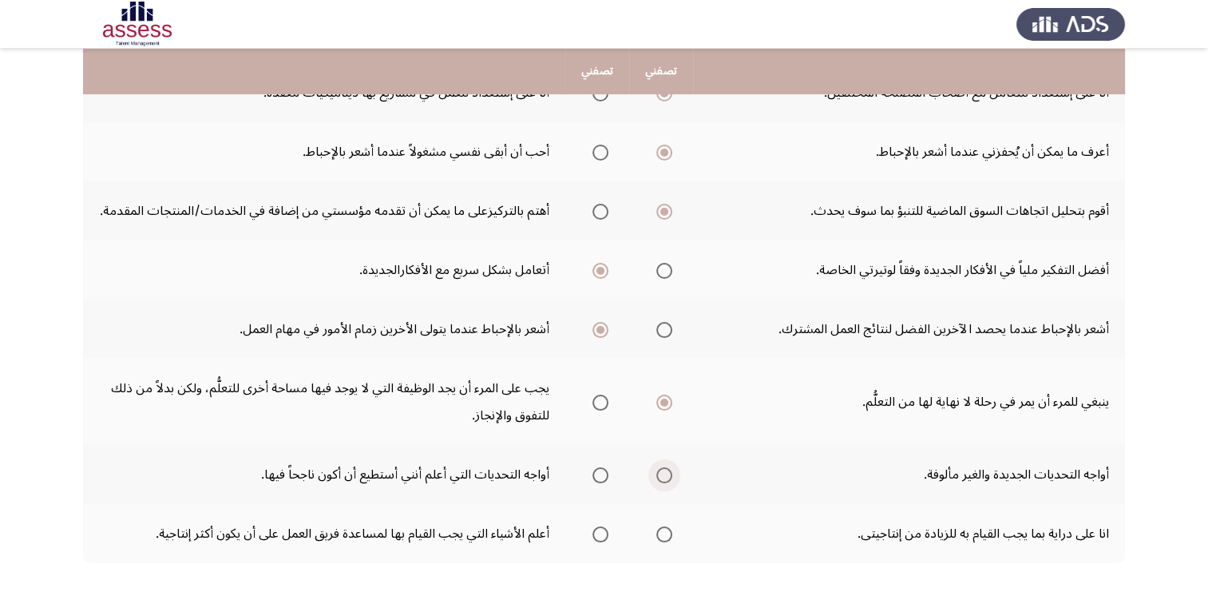
click at [664, 468] on span "Select an option" at bounding box center [664, 475] width 16 height 16
click at [664, 468] on input "Select an option" at bounding box center [664, 475] width 16 height 16
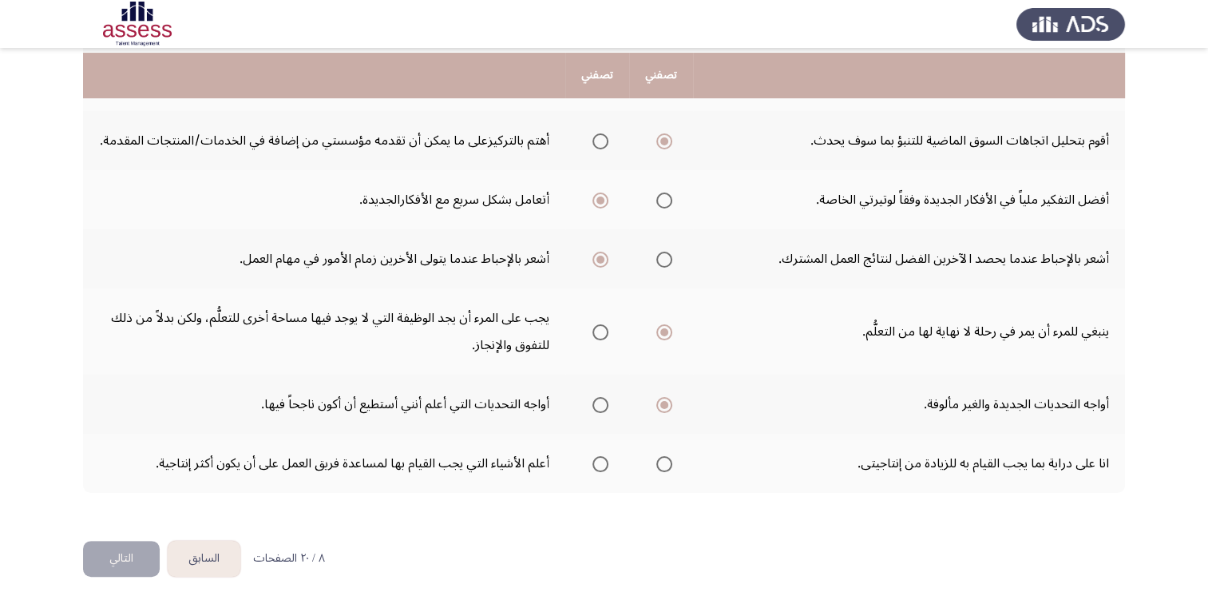
scroll to position [419, 0]
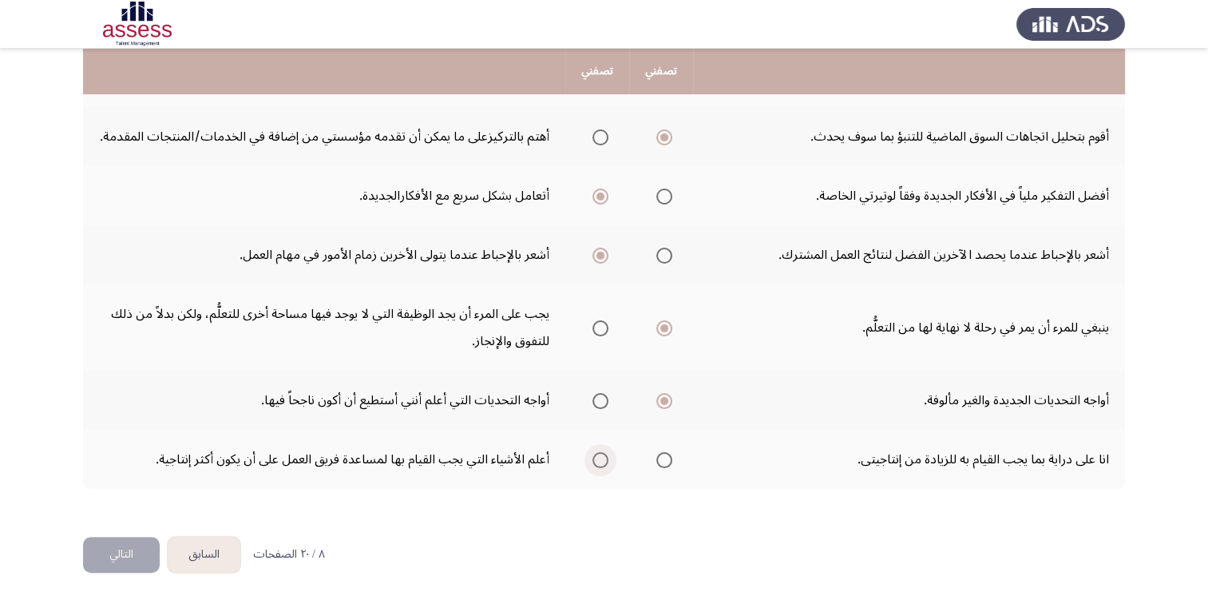
click at [601, 456] on span "Select an option" at bounding box center [601, 460] width 16 height 16
click at [601, 456] on input "Select an option" at bounding box center [601, 460] width 16 height 16
click at [135, 553] on button "التالي" at bounding box center [121, 555] width 77 height 36
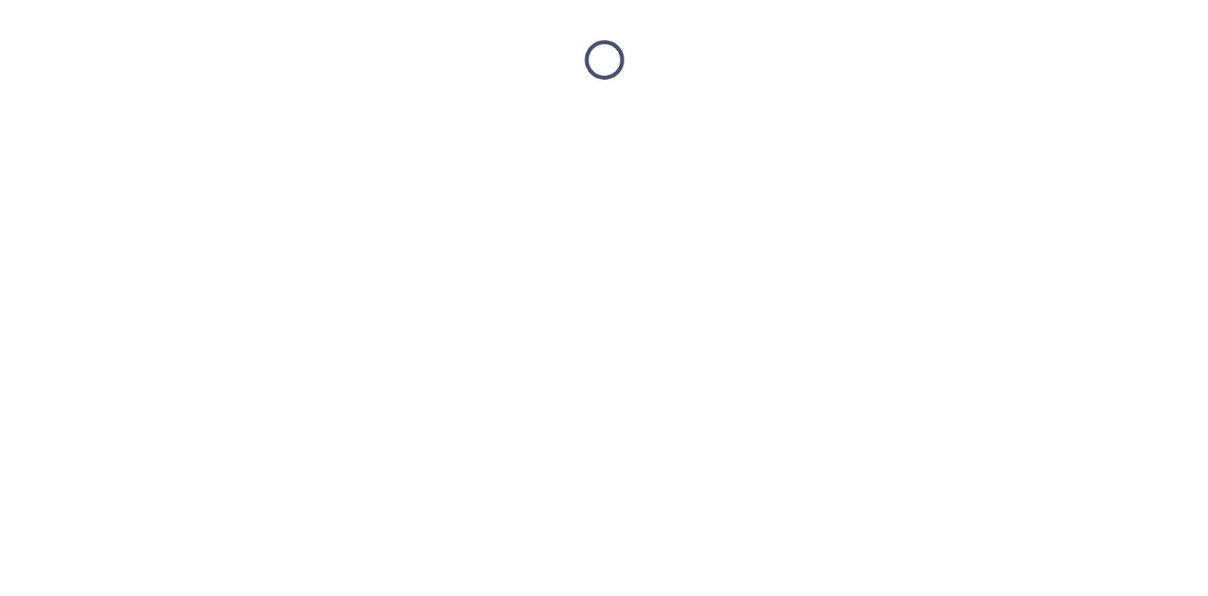
scroll to position [0, 0]
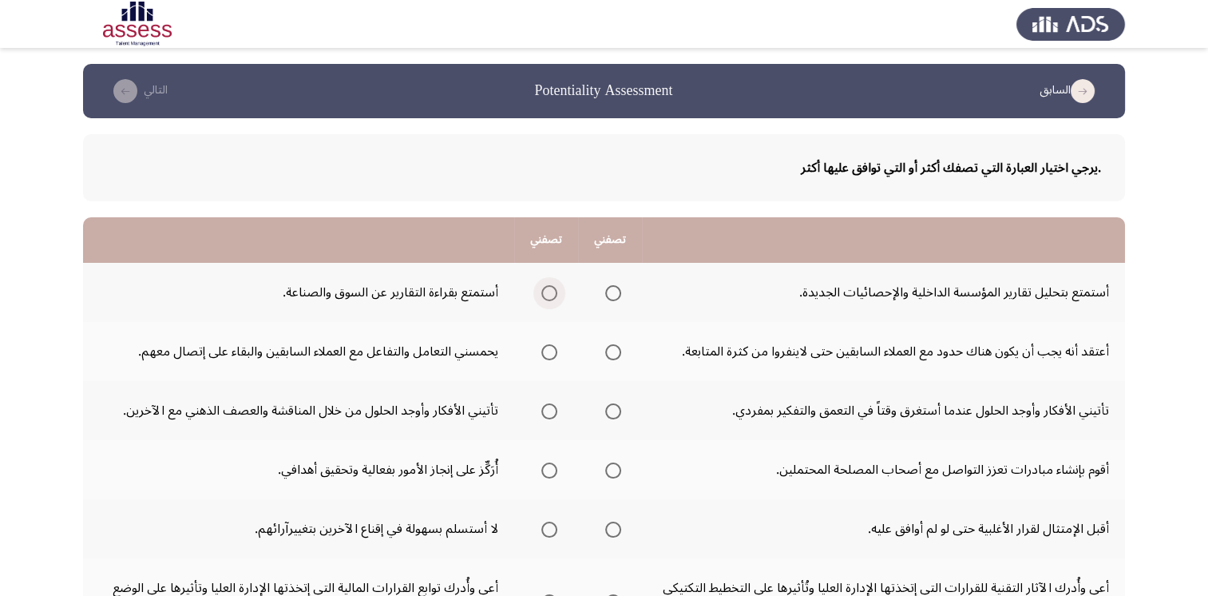
click at [551, 299] on span "Select an option" at bounding box center [549, 293] width 16 height 16
click at [551, 299] on input "Select an option" at bounding box center [549, 293] width 16 height 16
click at [549, 355] on span "Select an option" at bounding box center [549, 352] width 16 height 16
click at [549, 355] on input "Select an option" at bounding box center [549, 352] width 16 height 16
click at [546, 414] on span "Select an option" at bounding box center [549, 411] width 16 height 16
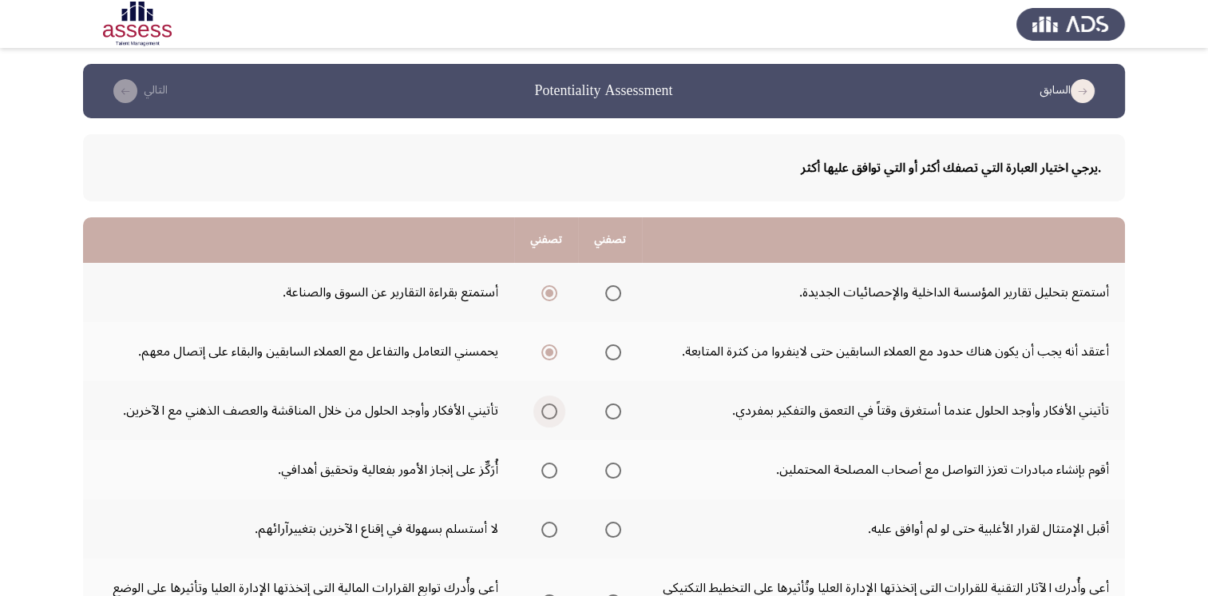
click at [546, 414] on input "Select an option" at bounding box center [549, 411] width 16 height 16
click at [549, 471] on span "Select an option" at bounding box center [549, 470] width 16 height 16
click at [549, 471] on input "Select an option" at bounding box center [549, 470] width 16 height 16
click at [549, 524] on span "Select an option" at bounding box center [549, 529] width 16 height 16
click at [549, 524] on input "Select an option" at bounding box center [549, 529] width 16 height 16
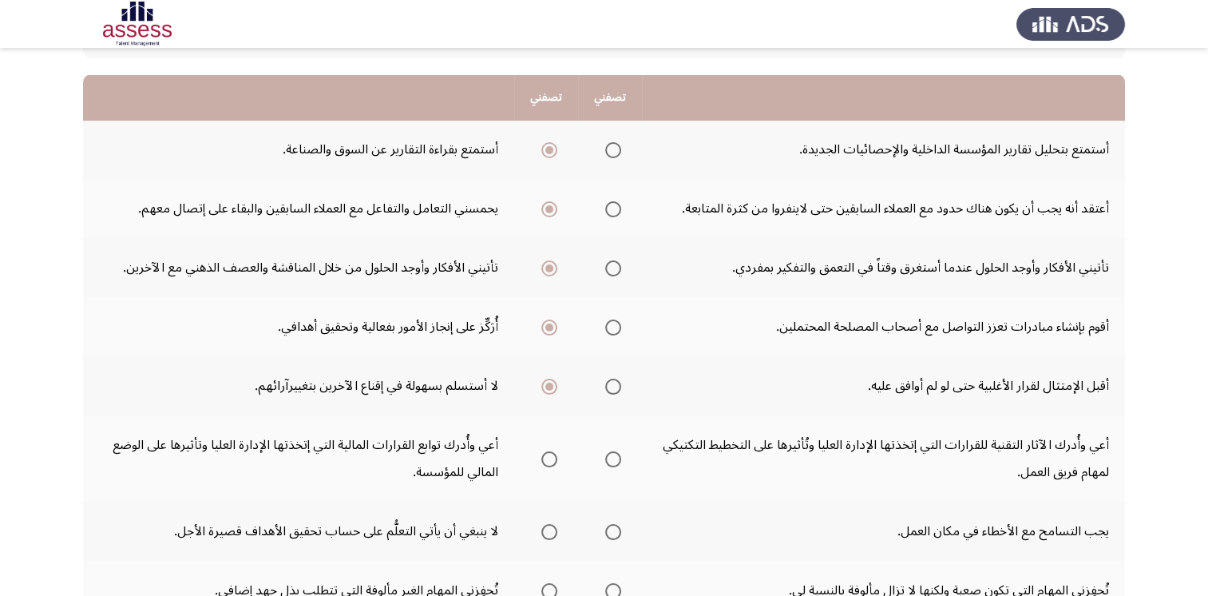
scroll to position [179, 0]
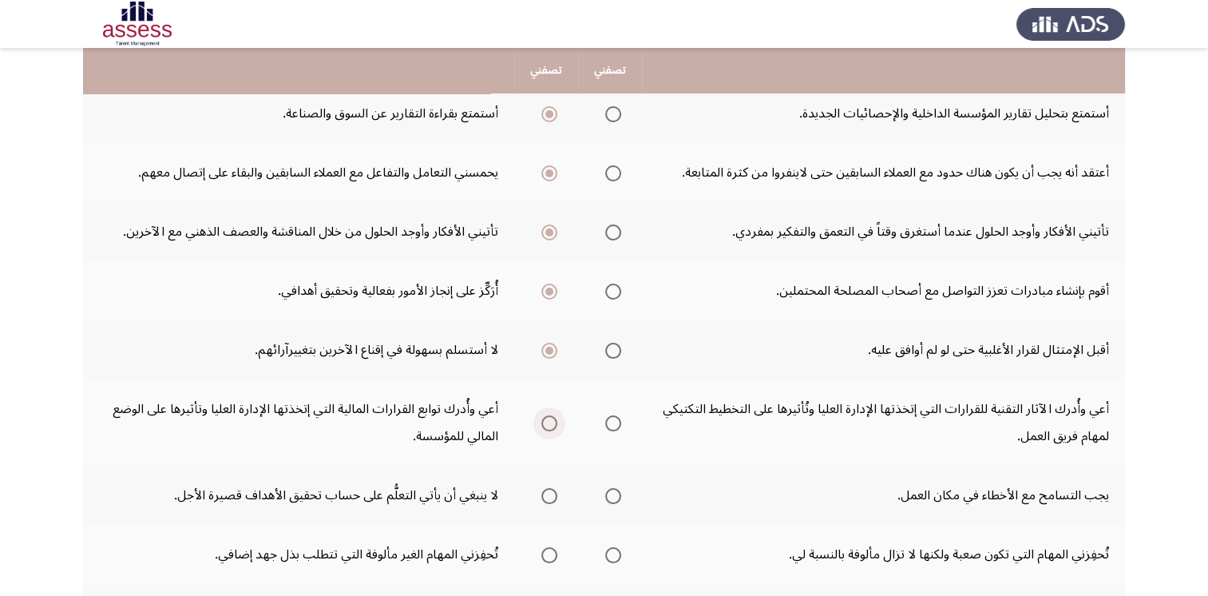
click at [549, 426] on span "Select an option" at bounding box center [549, 423] width 16 height 16
click at [549, 426] on input "Select an option" at bounding box center [549, 423] width 16 height 16
click at [612, 490] on span "Select an option" at bounding box center [613, 496] width 16 height 16
click at [612, 490] on input "Select an option" at bounding box center [613, 496] width 16 height 16
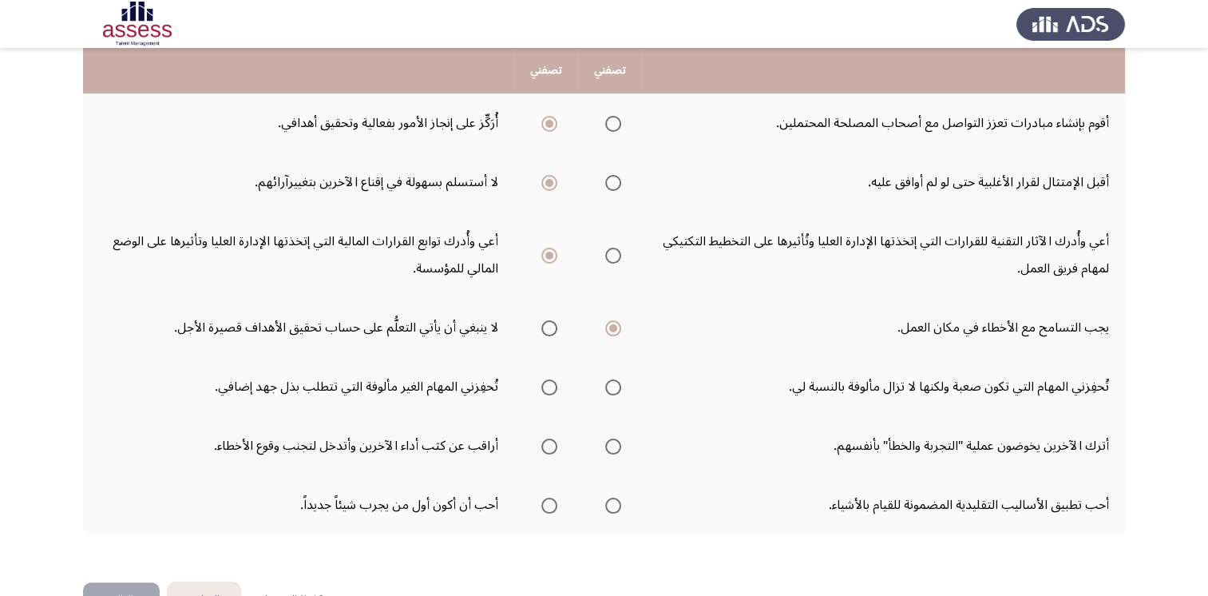
scroll to position [361, 0]
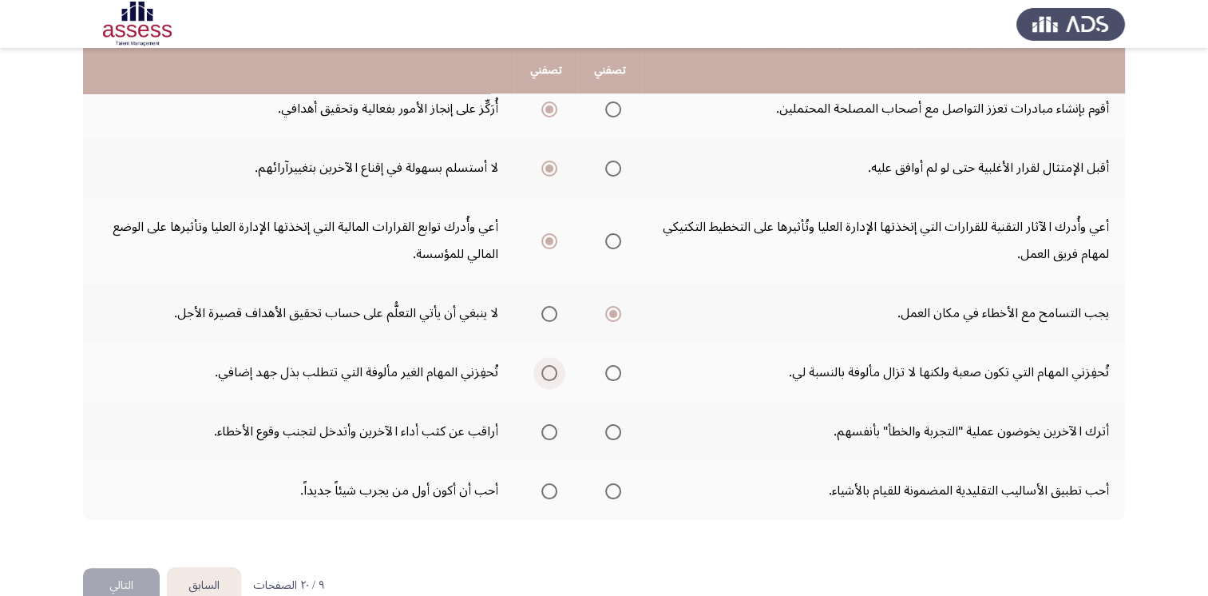
click at [542, 373] on span "Select an option" at bounding box center [549, 373] width 16 height 16
click at [542, 373] on input "Select an option" at bounding box center [549, 373] width 16 height 16
click at [623, 365] on th at bounding box center [610, 372] width 64 height 59
click at [606, 374] on span "Select an option" at bounding box center [613, 373] width 16 height 16
click at [606, 374] on input "Select an option" at bounding box center [613, 373] width 16 height 16
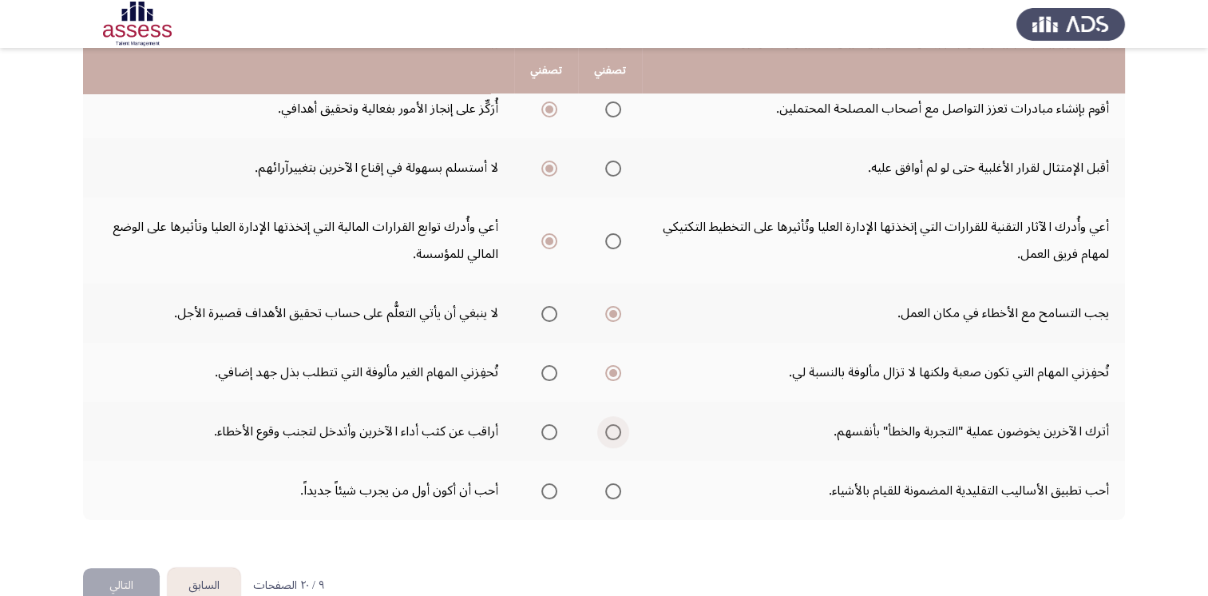
click at [614, 429] on span "Select an option" at bounding box center [613, 432] width 16 height 16
click at [614, 429] on input "Select an option" at bounding box center [613, 432] width 16 height 16
click at [548, 491] on span "Select an option" at bounding box center [549, 491] width 16 height 16
click at [548, 491] on input "Select an option" at bounding box center [549, 491] width 16 height 16
click at [123, 580] on button "التالي" at bounding box center [121, 586] width 77 height 36
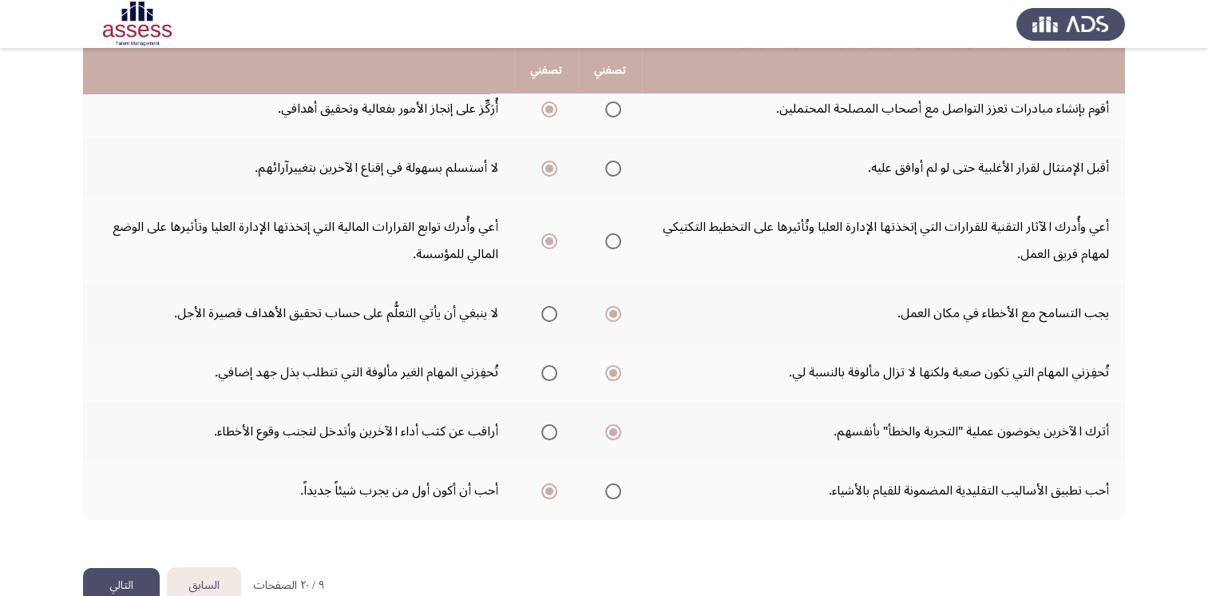
scroll to position [0, 0]
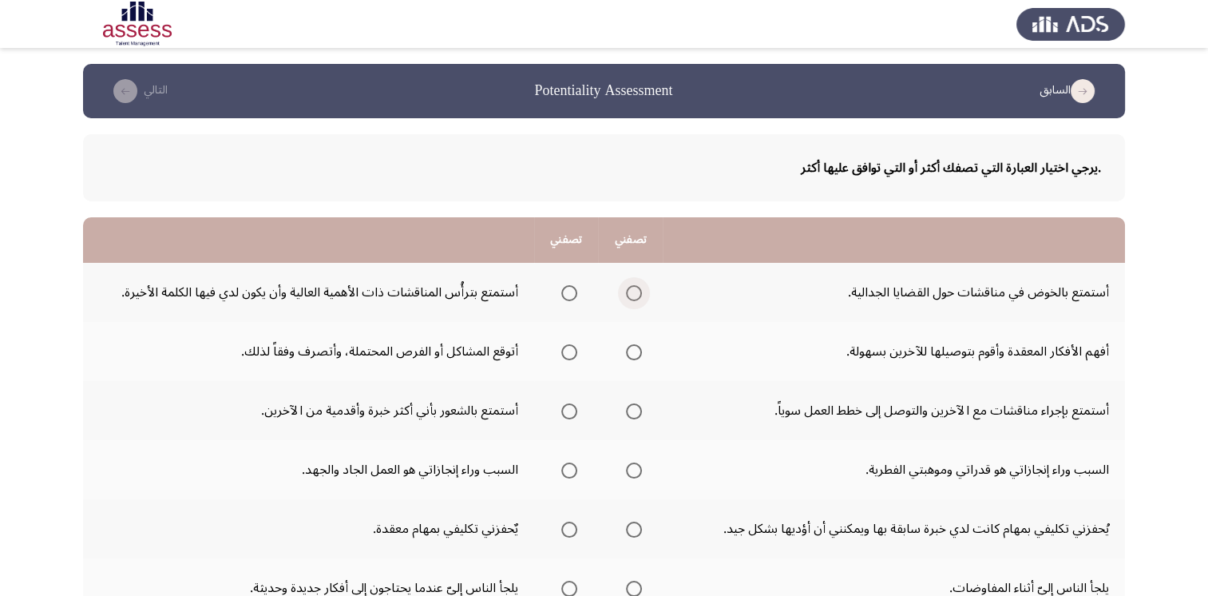
click at [630, 296] on span "Select an option" at bounding box center [634, 293] width 16 height 16
click at [630, 296] on input "Select an option" at bounding box center [634, 293] width 16 height 16
click at [637, 353] on span "Select an option" at bounding box center [634, 352] width 16 height 16
click at [637, 353] on input "Select an option" at bounding box center [634, 352] width 16 height 16
click at [634, 410] on span "Select an option" at bounding box center [634, 411] width 16 height 16
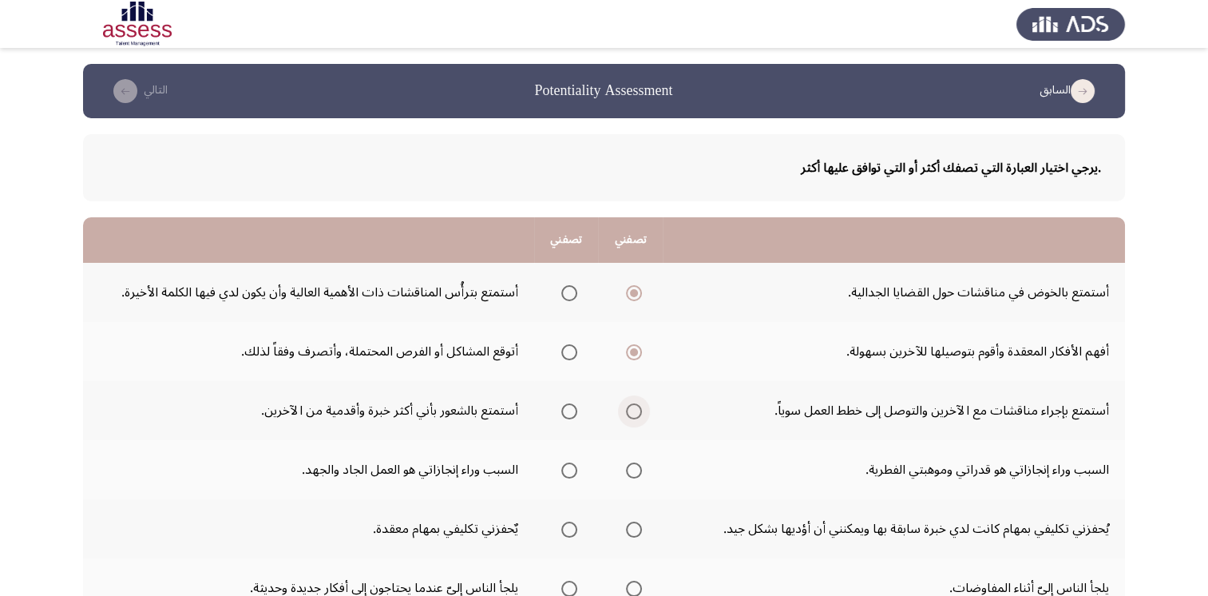
click at [634, 410] on input "Select an option" at bounding box center [634, 411] width 16 height 16
click at [572, 470] on span "Select an option" at bounding box center [569, 470] width 16 height 16
click at [572, 470] on input "Select an option" at bounding box center [569, 470] width 16 height 16
click at [626, 530] on span "Select an option" at bounding box center [634, 529] width 16 height 16
click at [626, 530] on input "Select an option" at bounding box center [634, 529] width 16 height 16
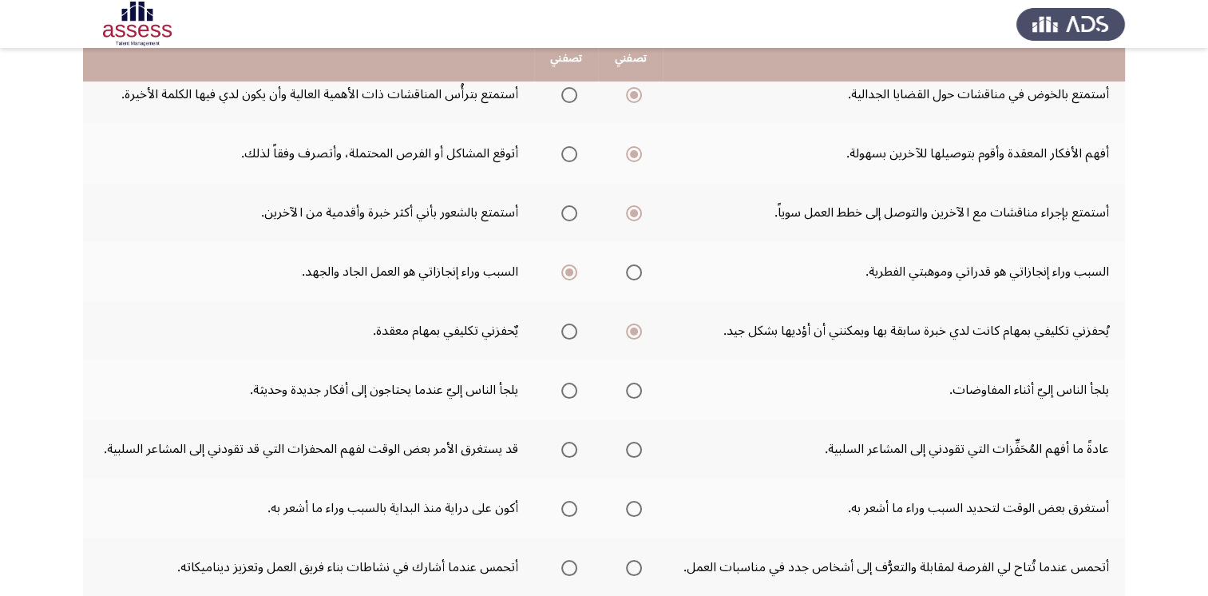
scroll to position [200, 0]
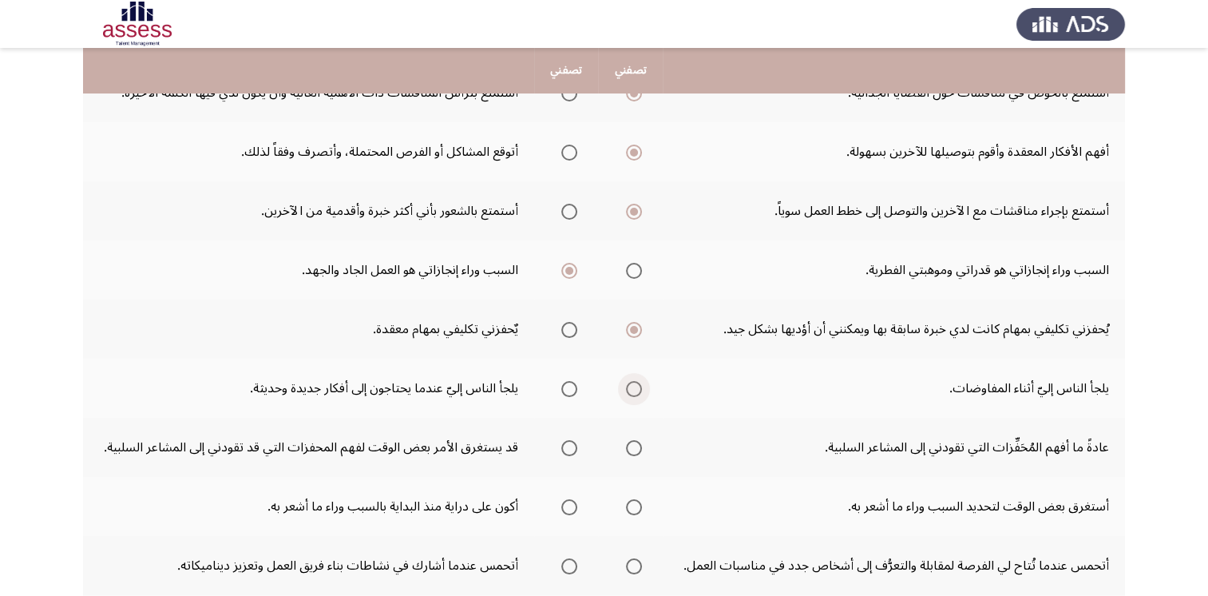
click at [636, 391] on span "Select an option" at bounding box center [634, 389] width 16 height 16
click at [636, 391] on input "Select an option" at bounding box center [634, 389] width 16 height 16
click at [569, 446] on span "Select an option" at bounding box center [569, 448] width 16 height 16
click at [569, 446] on input "Select an option" at bounding box center [569, 448] width 16 height 16
click at [639, 440] on span "Select an option" at bounding box center [634, 448] width 16 height 16
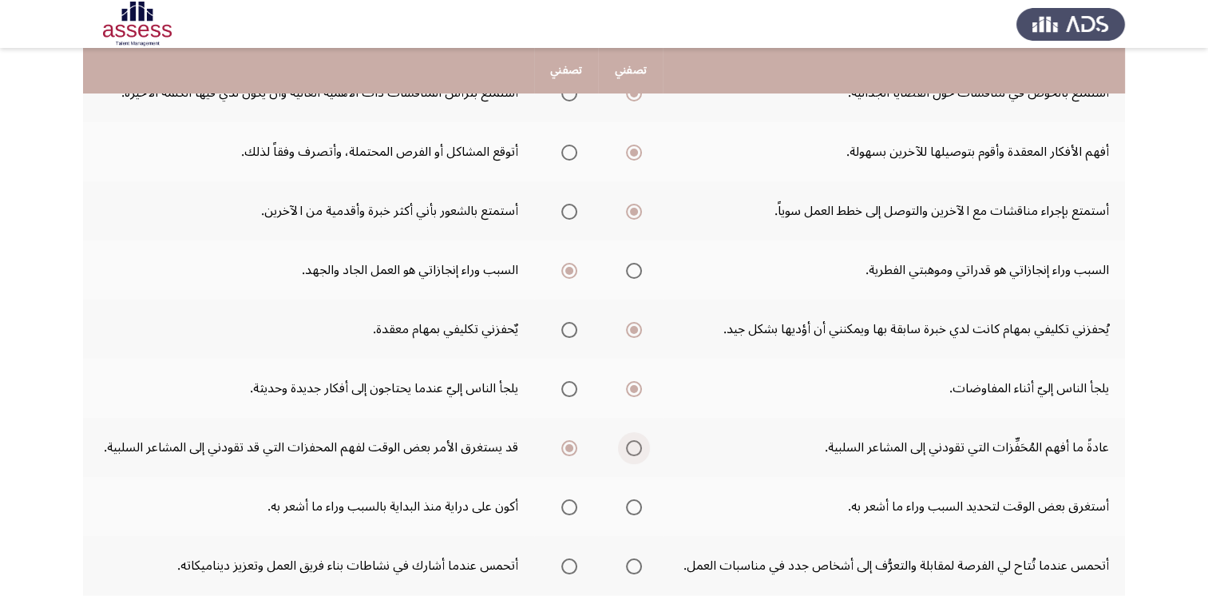
click at [639, 440] on input "Select an option" at bounding box center [634, 448] width 16 height 16
click at [569, 508] on span "Select an option" at bounding box center [569, 507] width 16 height 16
click at [569, 508] on input "Select an option" at bounding box center [569, 507] width 16 height 16
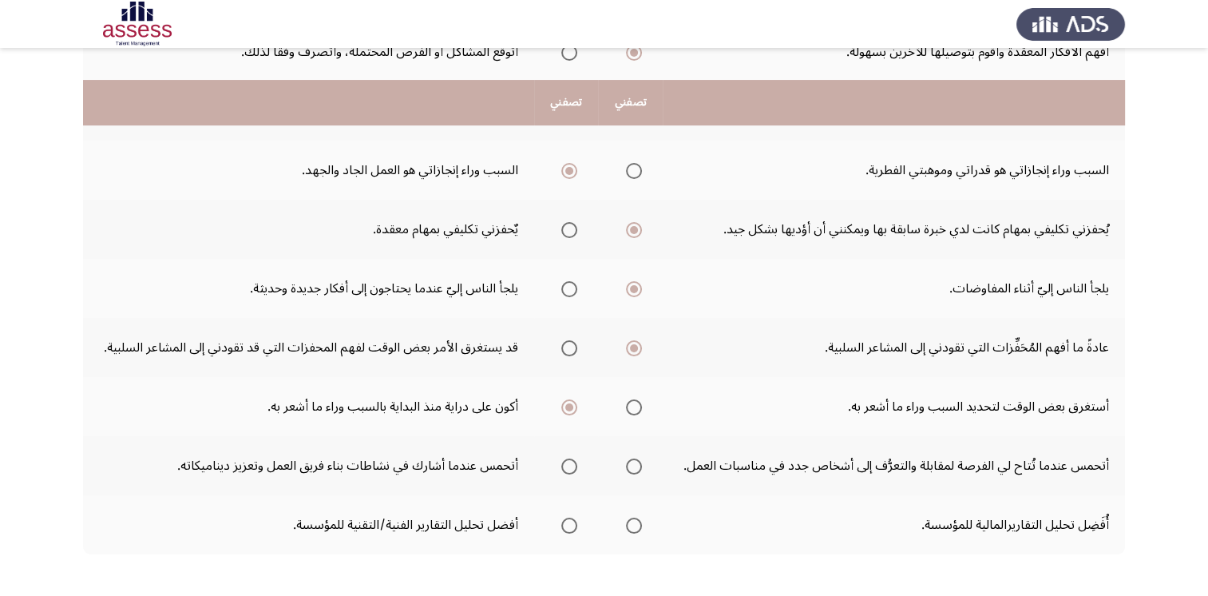
scroll to position [343, 0]
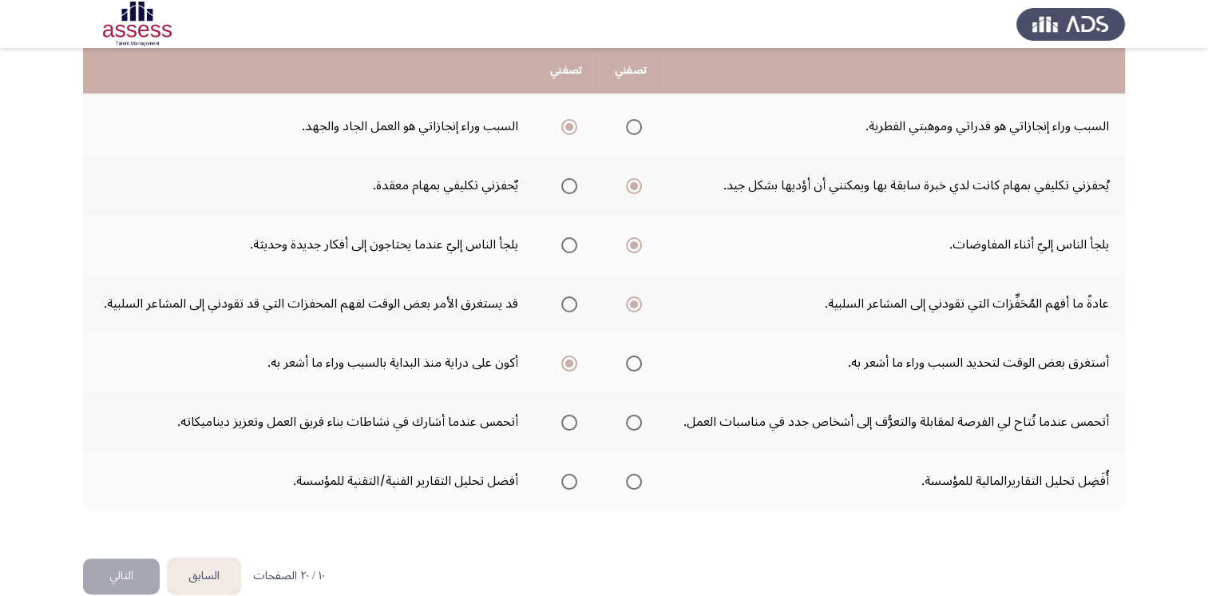
click at [645, 481] on th at bounding box center [630, 480] width 65 height 59
click at [631, 481] on span "Select an option" at bounding box center [634, 482] width 16 height 16
click at [631, 481] on input "Select an option" at bounding box center [634, 482] width 16 height 16
click at [572, 423] on span "Select an option" at bounding box center [569, 422] width 16 height 16
click at [572, 423] on input "Select an option" at bounding box center [569, 422] width 16 height 16
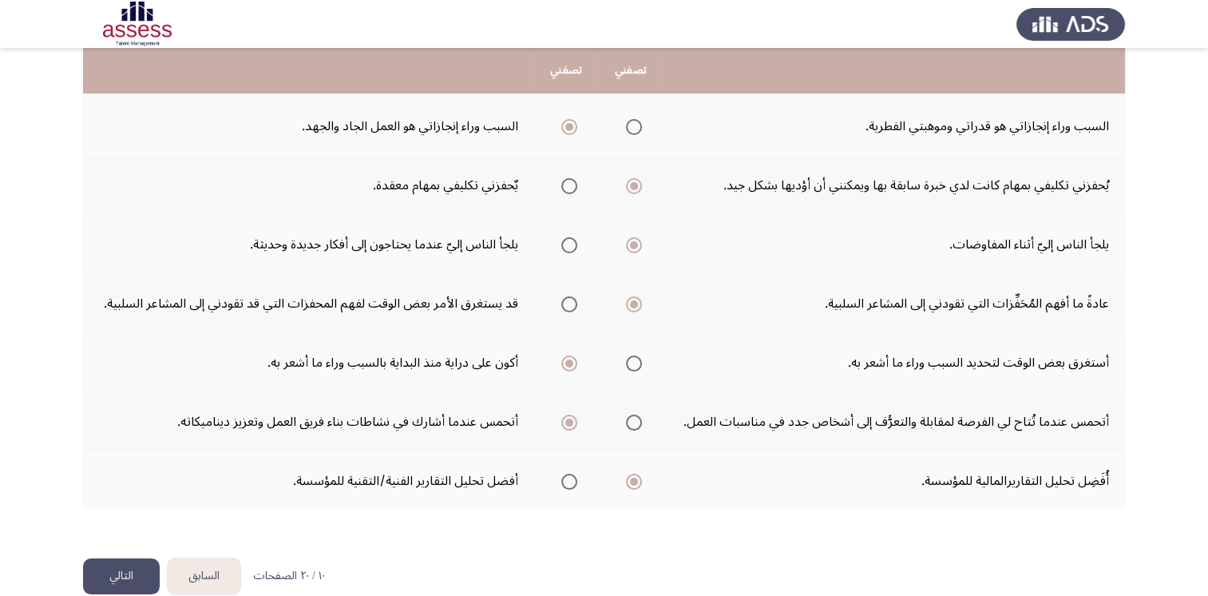
click at [126, 577] on button "التالي" at bounding box center [121, 576] width 77 height 36
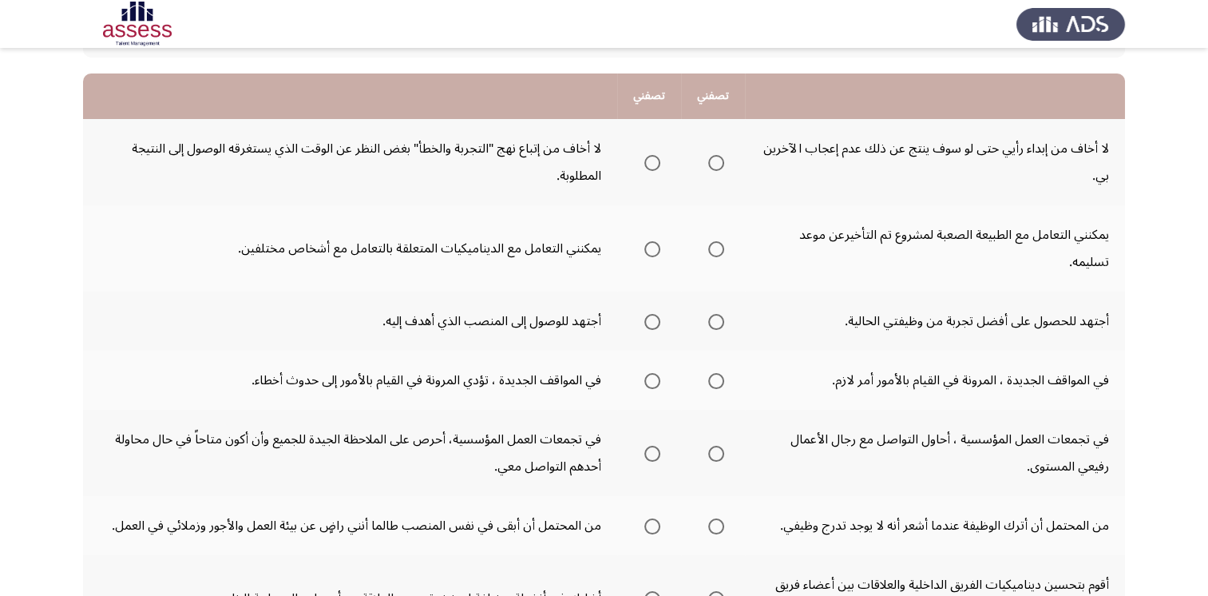
scroll to position [144, 0]
click at [719, 160] on span "Select an option" at bounding box center [716, 163] width 16 height 16
click at [719, 160] on input "Select an option" at bounding box center [716, 163] width 16 height 16
click at [644, 321] on span "Select an option" at bounding box center [652, 322] width 16 height 16
click at [644, 321] on input "Select an option" at bounding box center [652, 322] width 16 height 16
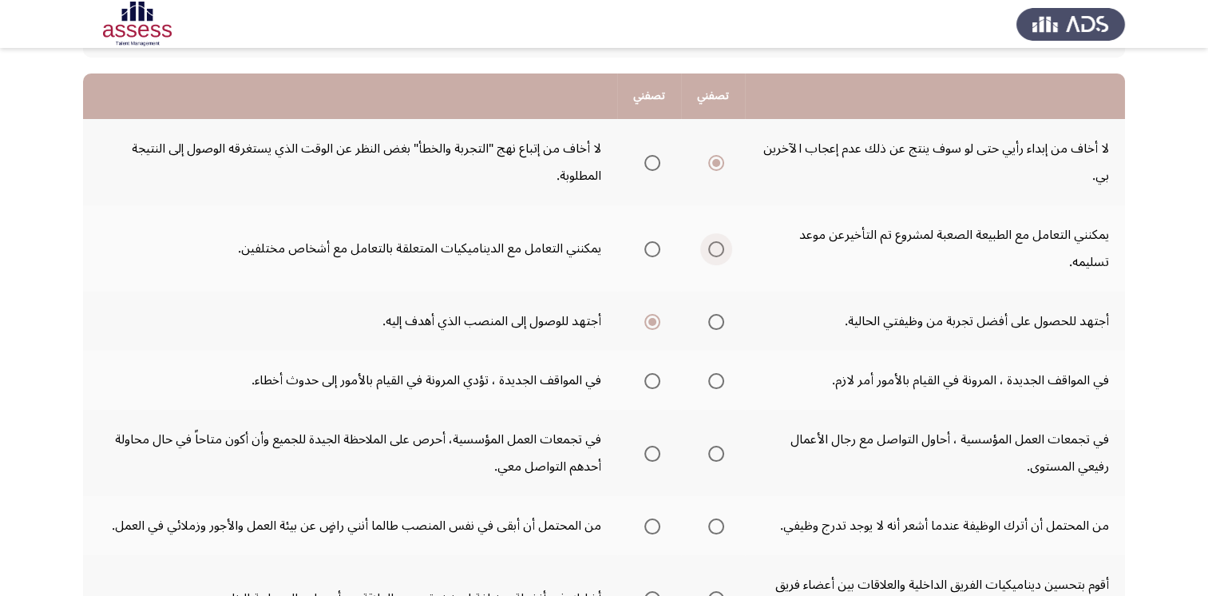
click at [719, 254] on span "Select an option" at bounding box center [716, 249] width 16 height 16
click at [719, 254] on input "Select an option" at bounding box center [716, 249] width 16 height 16
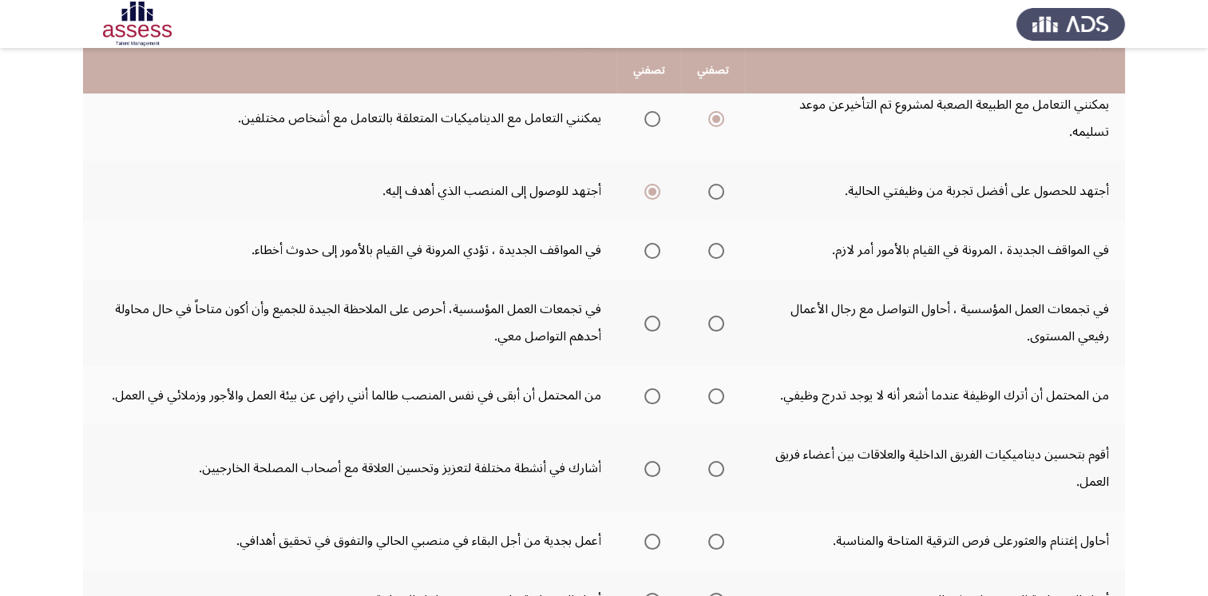
scroll to position [274, 0]
click at [708, 251] on span "Select an option" at bounding box center [716, 251] width 16 height 16
click at [708, 251] on input "Select an option" at bounding box center [716, 251] width 16 height 16
click at [655, 315] on span "Select an option" at bounding box center [652, 323] width 16 height 16
click at [655, 315] on input "Select an option" at bounding box center [652, 323] width 16 height 16
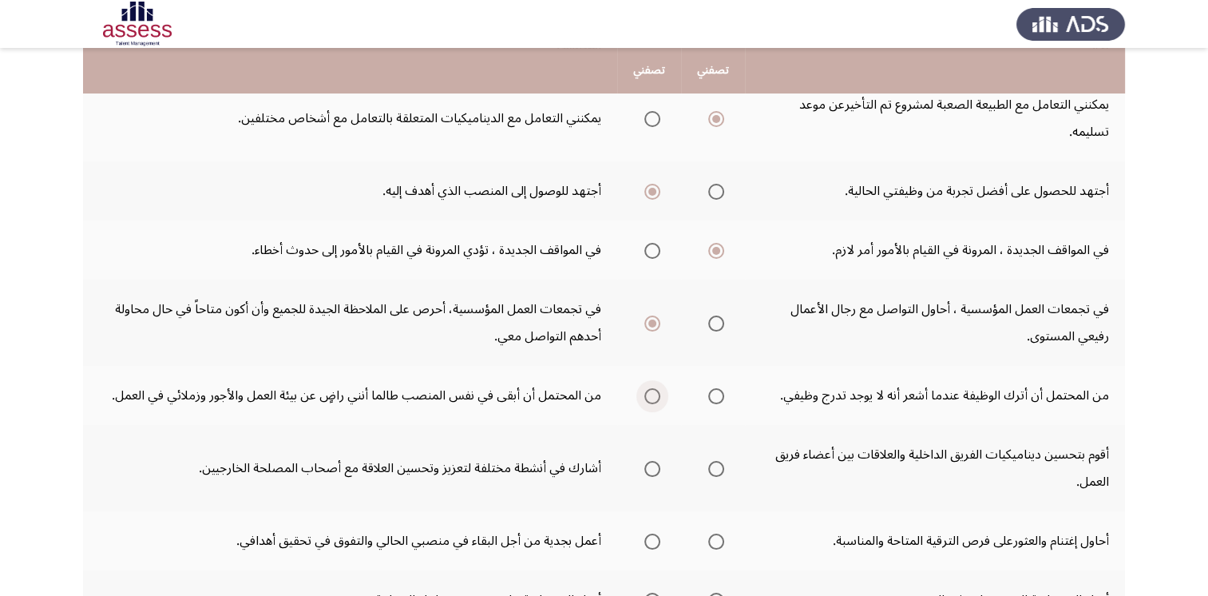
click at [652, 396] on span "Select an option" at bounding box center [652, 396] width 16 height 16
click at [652, 396] on input "Select an option" at bounding box center [652, 396] width 16 height 16
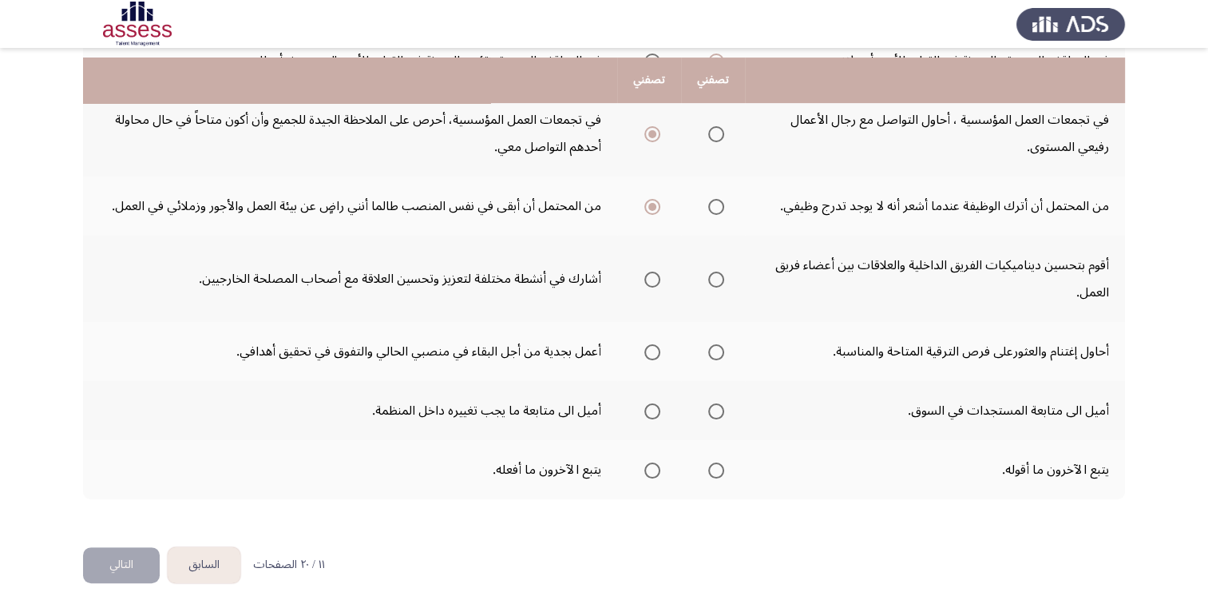
scroll to position [473, 0]
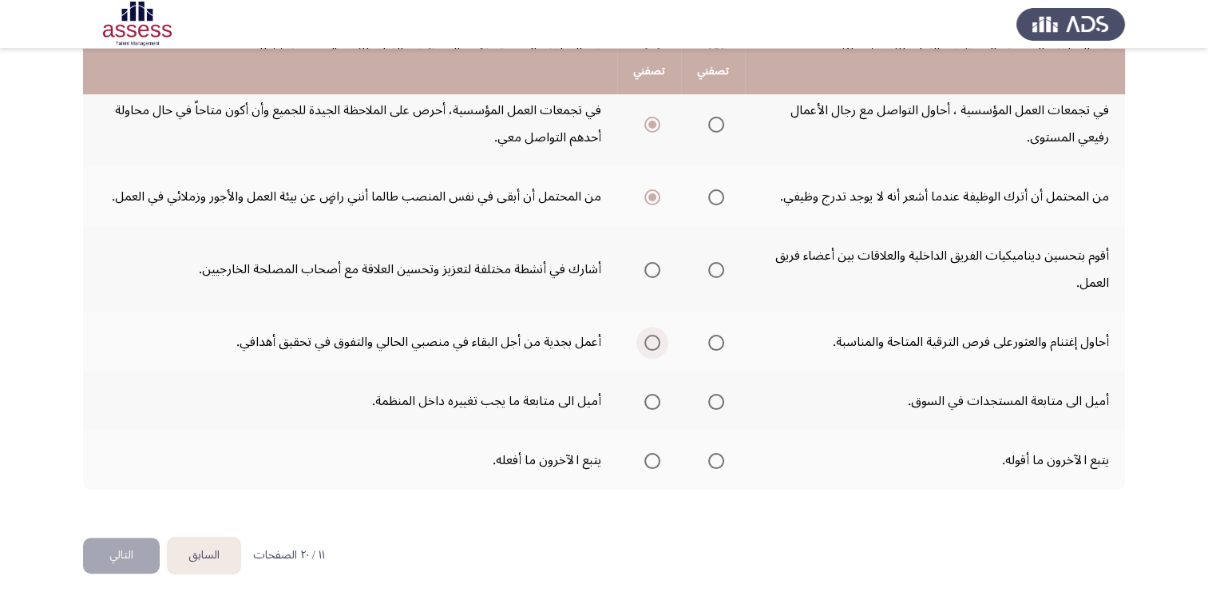
click at [657, 345] on span "Select an option" at bounding box center [652, 343] width 16 height 16
click at [657, 345] on input "Select an option" at bounding box center [652, 343] width 16 height 16
click at [719, 394] on span "Select an option" at bounding box center [716, 402] width 16 height 16
click at [719, 394] on input "Select an option" at bounding box center [716, 402] width 16 height 16
click at [712, 458] on span "Select an option" at bounding box center [716, 461] width 16 height 16
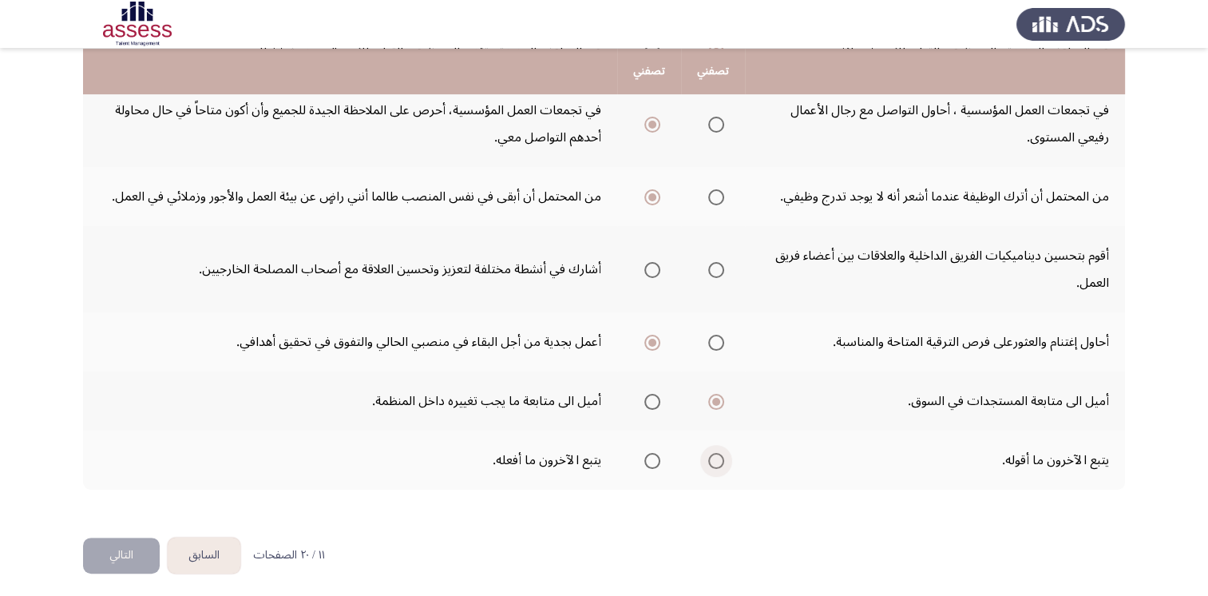
click at [712, 458] on input "Select an option" at bounding box center [716, 461] width 16 height 16
click at [658, 264] on span "Select an option" at bounding box center [652, 270] width 16 height 16
click at [658, 264] on input "Select an option" at bounding box center [652, 270] width 16 height 16
click at [712, 270] on span "Select an option" at bounding box center [716, 270] width 16 height 16
click at [712, 270] on input "Select an option" at bounding box center [716, 270] width 16 height 16
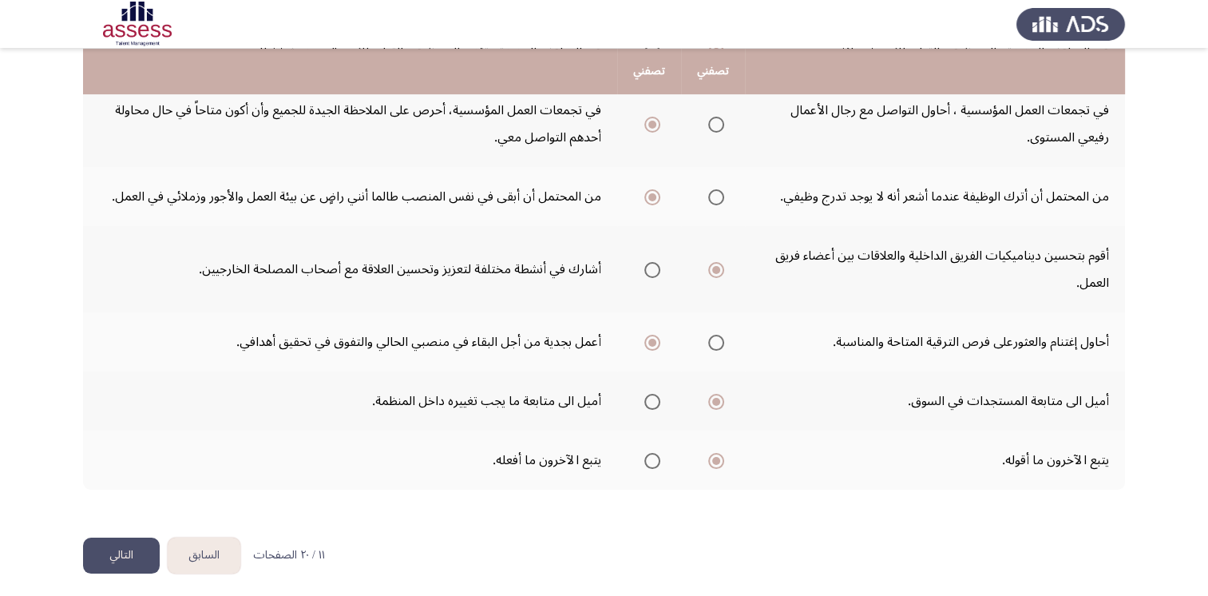
click at [128, 554] on button "التالي" at bounding box center [121, 555] width 77 height 36
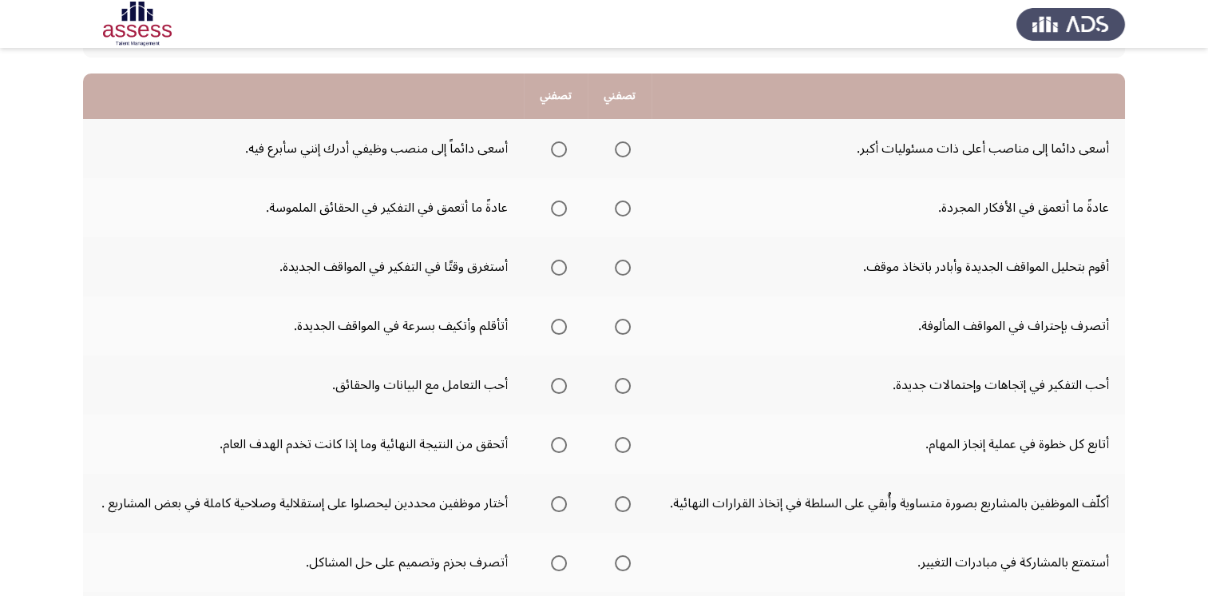
scroll to position [140, 0]
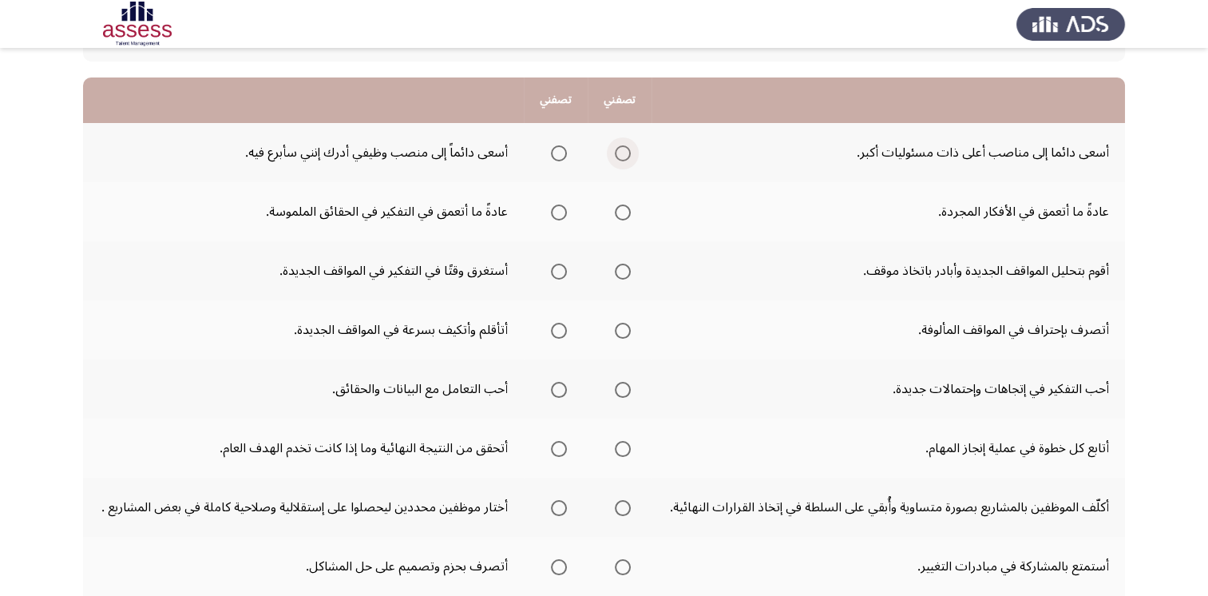
click at [628, 156] on span "Select an option" at bounding box center [623, 153] width 16 height 16
click at [628, 156] on input "Select an option" at bounding box center [623, 153] width 16 height 16
click at [556, 214] on span "Select an option" at bounding box center [559, 212] width 16 height 16
click at [556, 214] on input "Select an option" at bounding box center [559, 212] width 16 height 16
click at [625, 268] on span "Select an option" at bounding box center [623, 272] width 16 height 16
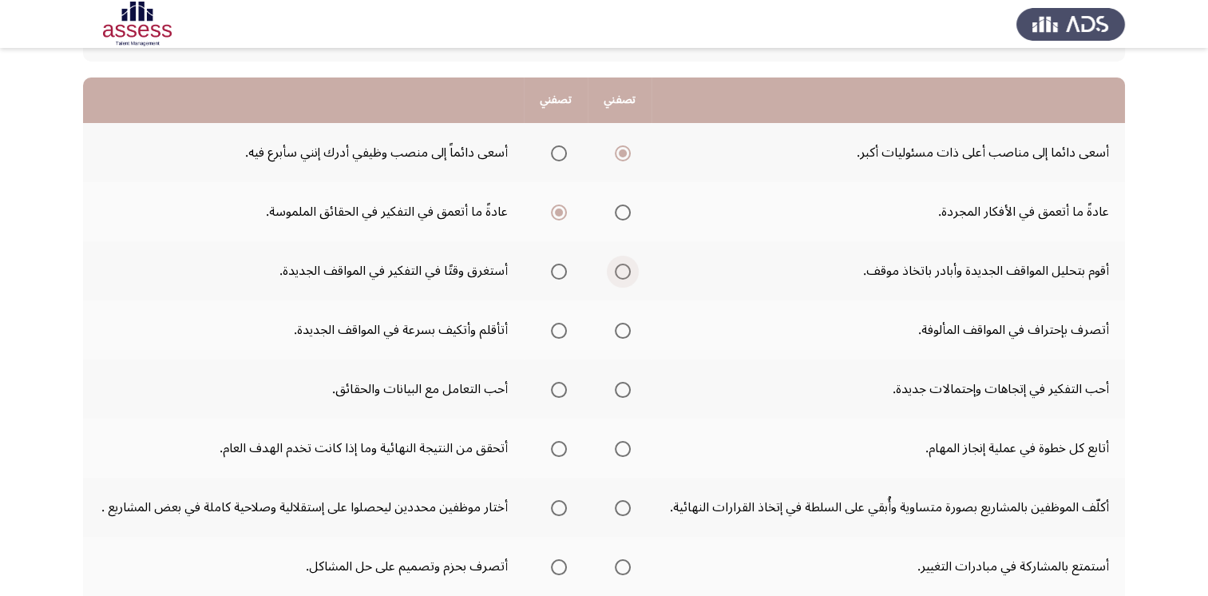
click at [625, 268] on input "Select an option" at bounding box center [623, 272] width 16 height 16
click at [629, 331] on span "Select an option" at bounding box center [623, 331] width 16 height 16
click at [629, 331] on input "Select an option" at bounding box center [623, 331] width 16 height 16
click at [559, 334] on span "Select an option" at bounding box center [559, 331] width 16 height 16
click at [559, 334] on input "Select an option" at bounding box center [559, 331] width 16 height 16
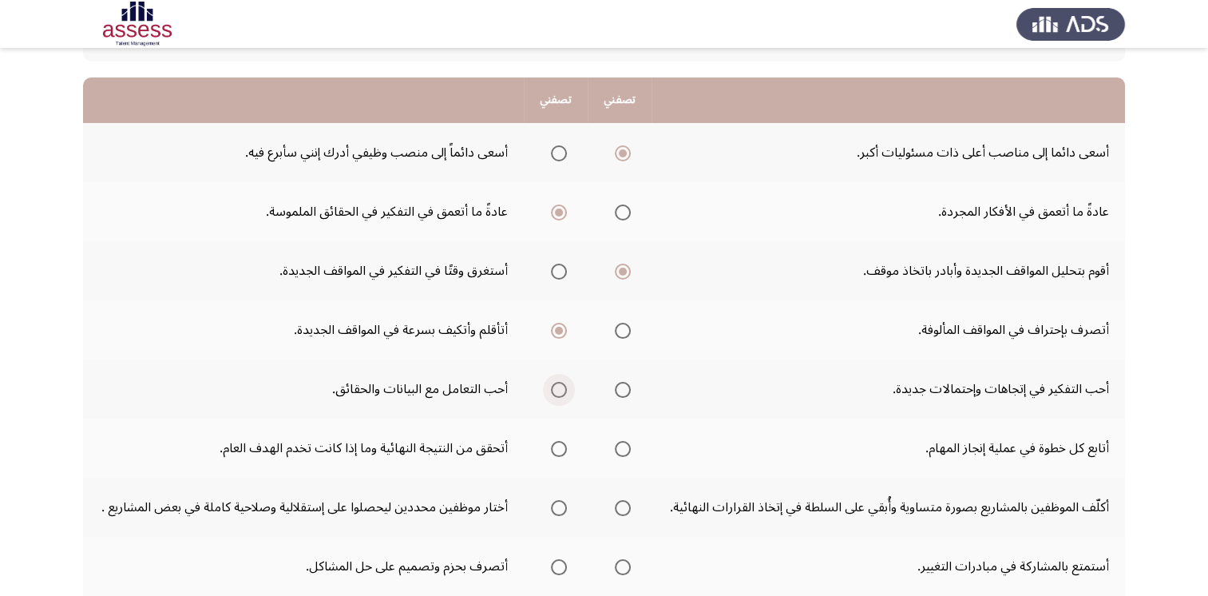
click at [557, 385] on span "Select an option" at bounding box center [559, 390] width 16 height 16
click at [557, 385] on input "Select an option" at bounding box center [559, 390] width 16 height 16
click at [556, 450] on span "Select an option" at bounding box center [559, 449] width 16 height 16
click at [556, 450] on input "Select an option" at bounding box center [559, 449] width 16 height 16
click at [557, 506] on span "Select an option" at bounding box center [559, 508] width 16 height 16
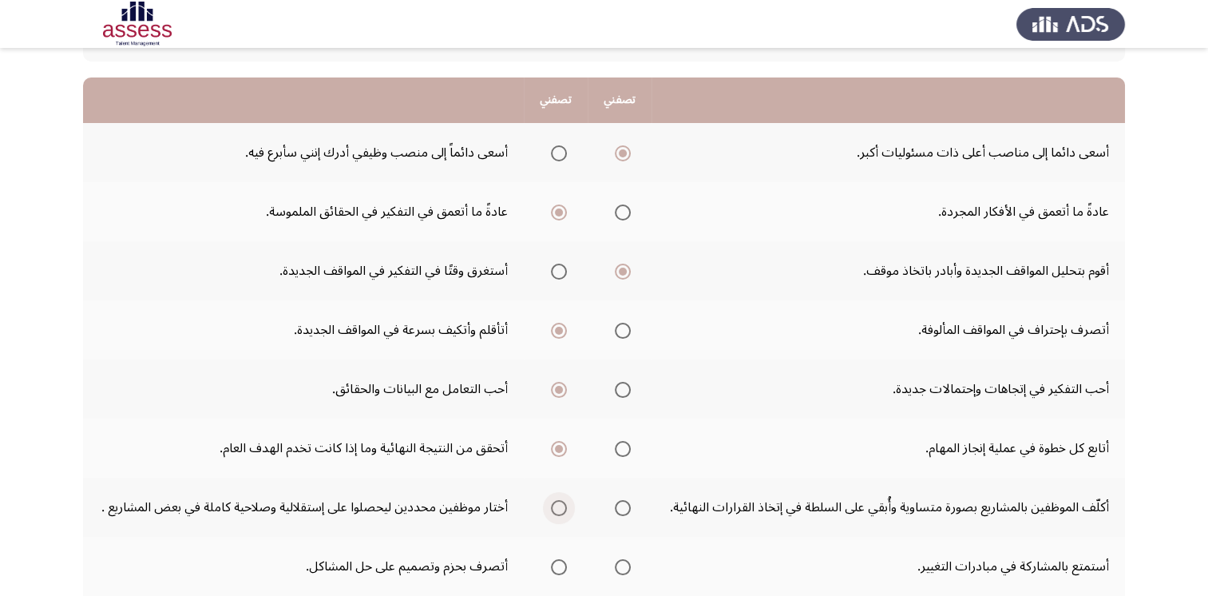
click at [557, 506] on input "Select an option" at bounding box center [559, 508] width 16 height 16
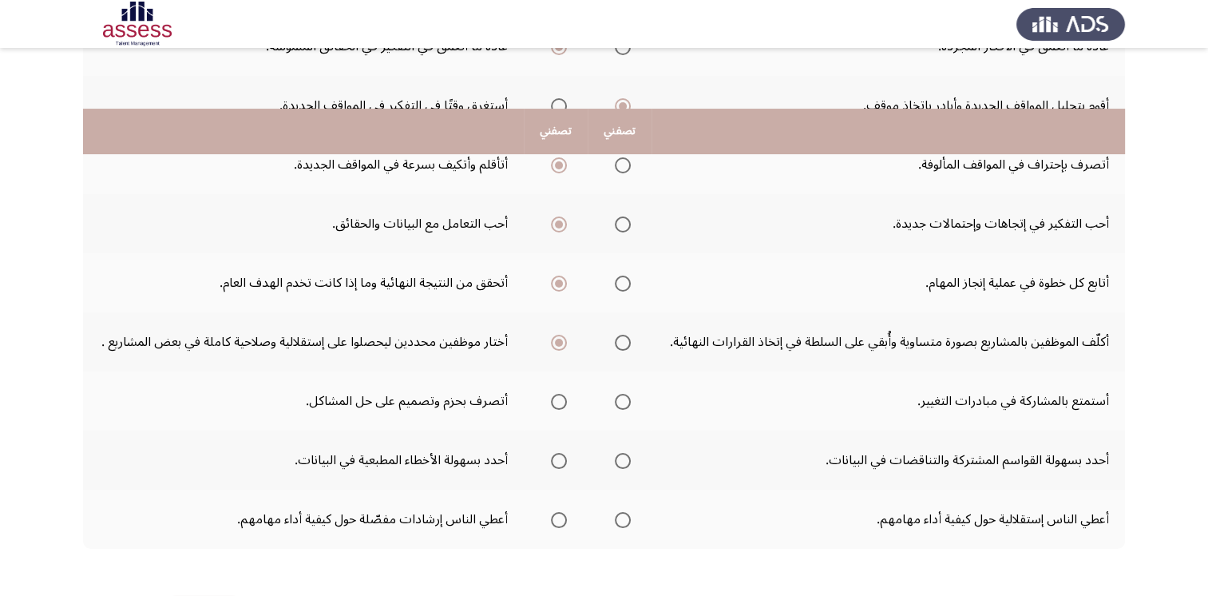
scroll to position [366, 0]
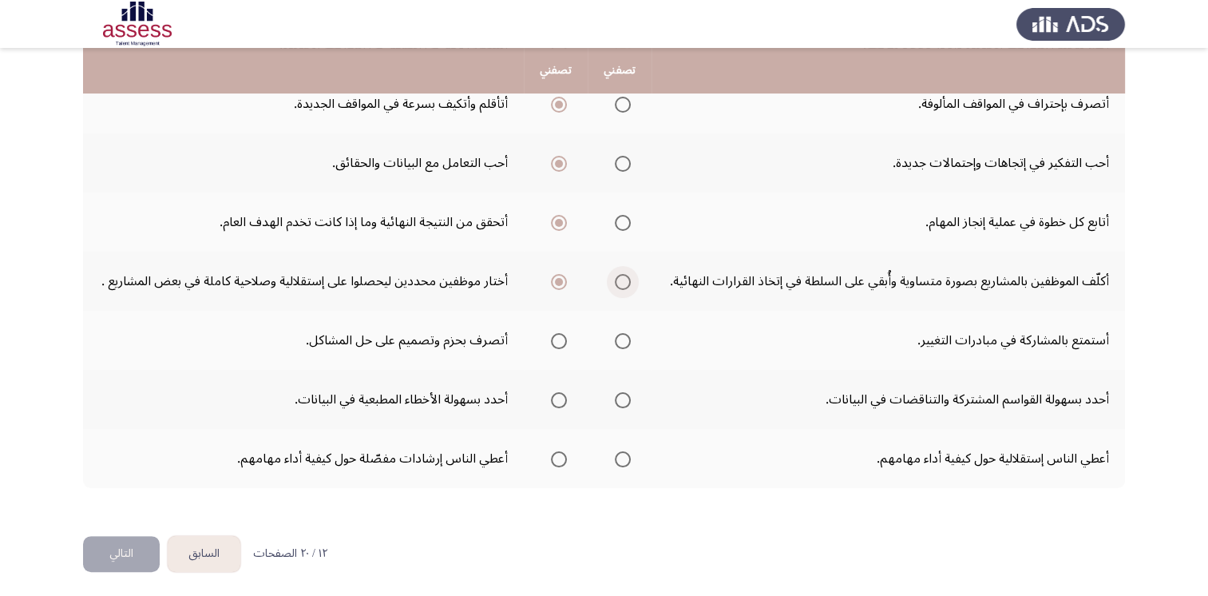
click at [624, 279] on span "Select an option" at bounding box center [623, 282] width 16 height 16
click at [624, 279] on input "Select an option" at bounding box center [623, 282] width 16 height 16
click at [559, 334] on span "Select an option" at bounding box center [559, 341] width 16 height 16
click at [559, 334] on input "Select an option" at bounding box center [559, 341] width 16 height 16
click at [622, 398] on span "Select an option" at bounding box center [623, 400] width 16 height 16
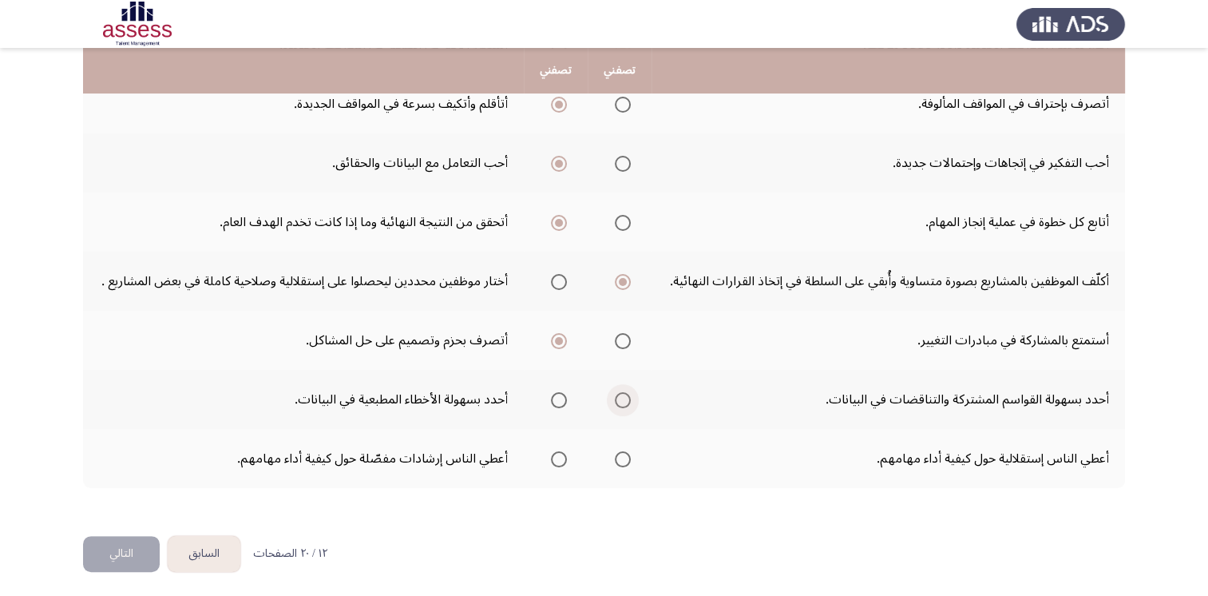
click at [622, 398] on input "Select an option" at bounding box center [623, 400] width 16 height 16
click at [639, 458] on th at bounding box center [620, 458] width 64 height 59
click at [630, 458] on span "Select an option" at bounding box center [623, 459] width 16 height 16
click at [630, 458] on input "Select an option" at bounding box center [623, 459] width 16 height 16
click at [117, 545] on button "التالي" at bounding box center [121, 554] width 77 height 36
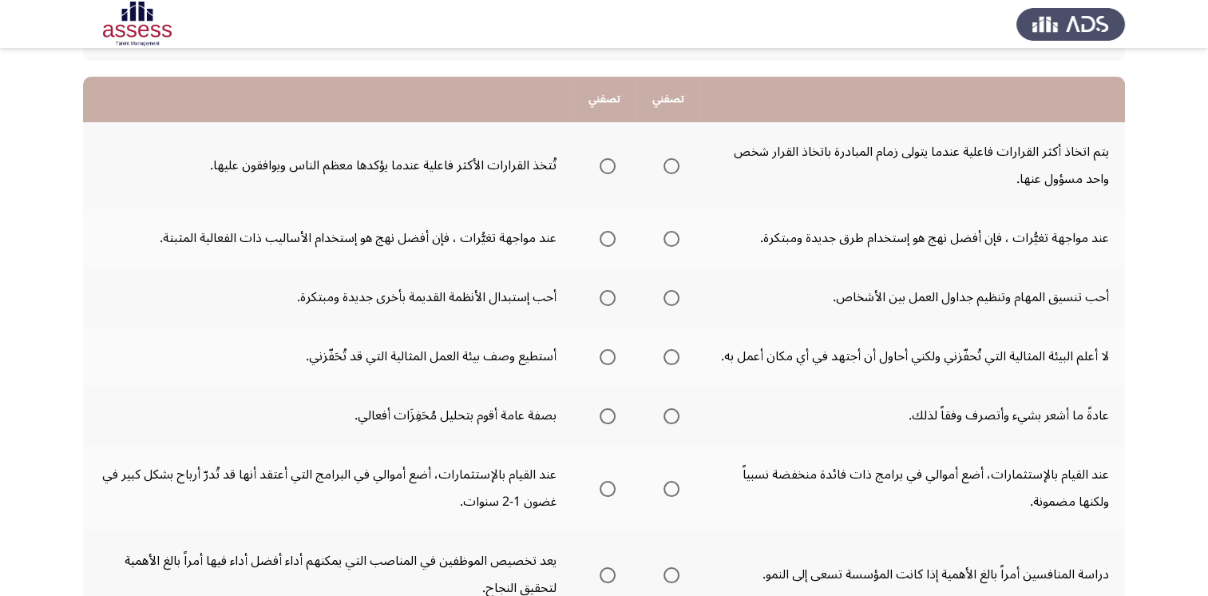
scroll to position [141, 0]
click at [604, 168] on span "Select an option" at bounding box center [608, 166] width 16 height 16
click at [604, 168] on input "Select an option" at bounding box center [608, 166] width 16 height 16
click at [671, 164] on span "Select an option" at bounding box center [672, 166] width 16 height 16
click at [671, 164] on input "Select an option" at bounding box center [672, 166] width 16 height 16
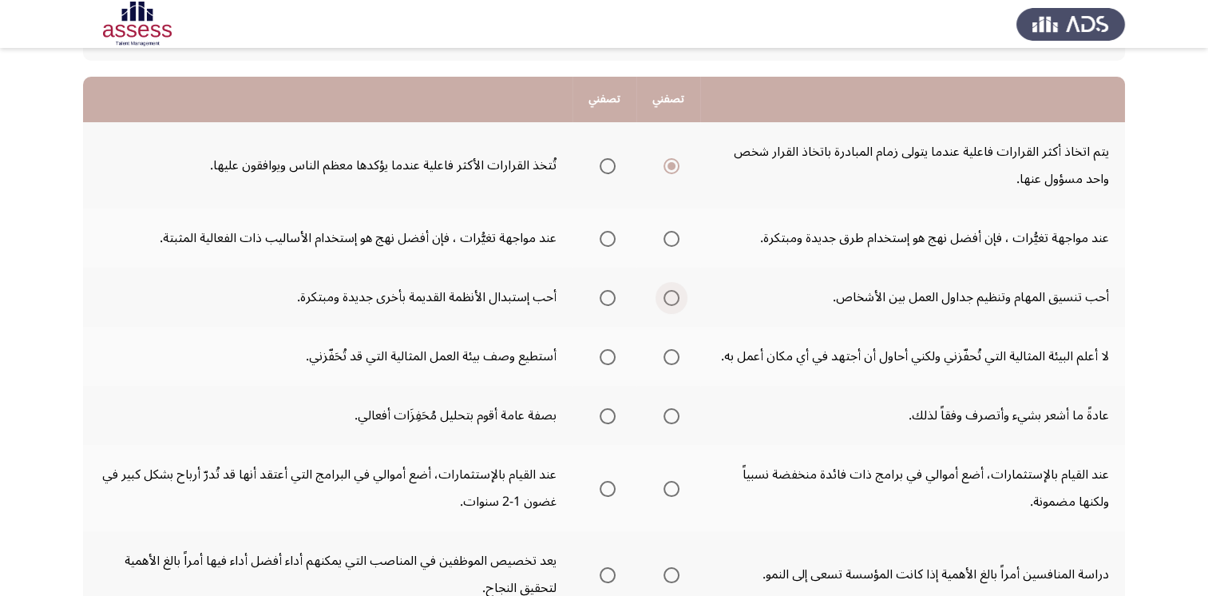
click at [669, 297] on span "Select an option" at bounding box center [672, 298] width 16 height 16
click at [669, 297] on input "Select an option" at bounding box center [672, 298] width 16 height 16
click at [607, 235] on span "Select an option" at bounding box center [608, 239] width 16 height 16
click at [607, 235] on input "Select an option" at bounding box center [608, 239] width 16 height 16
click at [671, 357] on span "Select an option" at bounding box center [672, 357] width 16 height 16
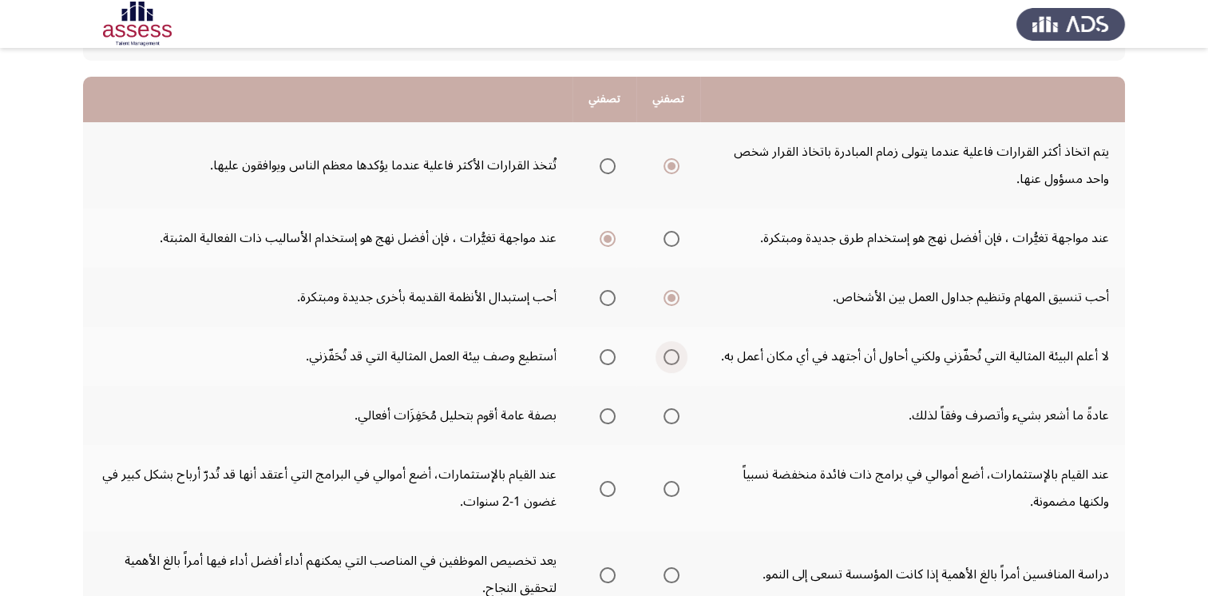
click at [671, 357] on input "Select an option" at bounding box center [672, 357] width 16 height 16
click at [672, 489] on span "Select an option" at bounding box center [672, 489] width 16 height 16
click at [672, 489] on input "Select an option" at bounding box center [672, 489] width 16 height 16
click at [672, 414] on span "Select an option" at bounding box center [672, 416] width 16 height 16
click at [672, 414] on input "Select an option" at bounding box center [672, 416] width 16 height 16
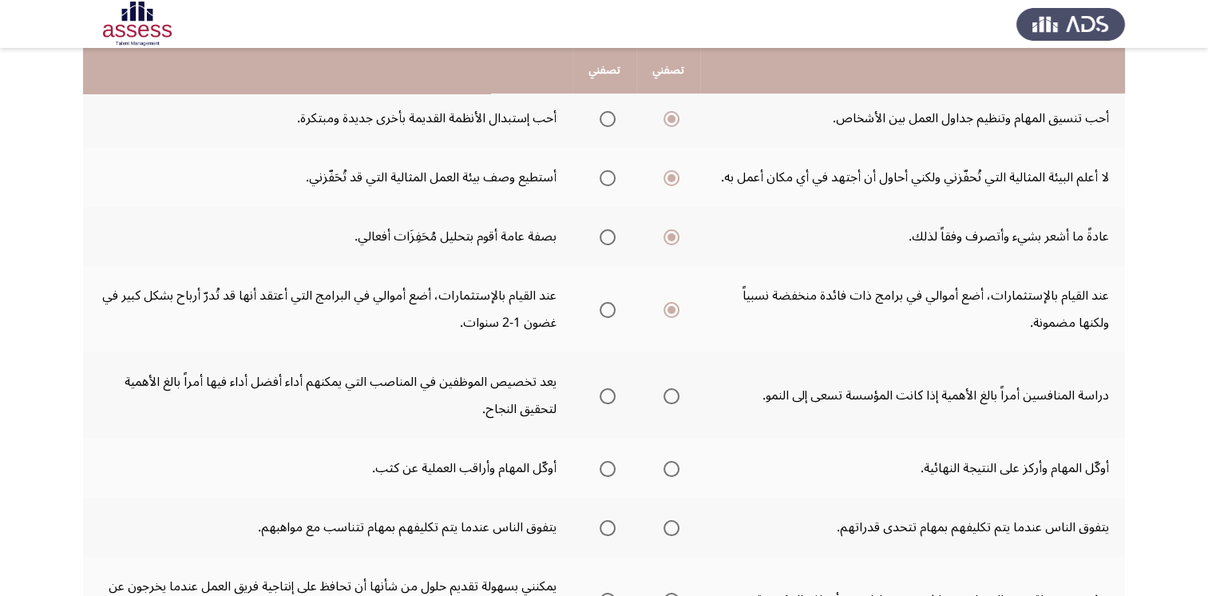
scroll to position [327, 0]
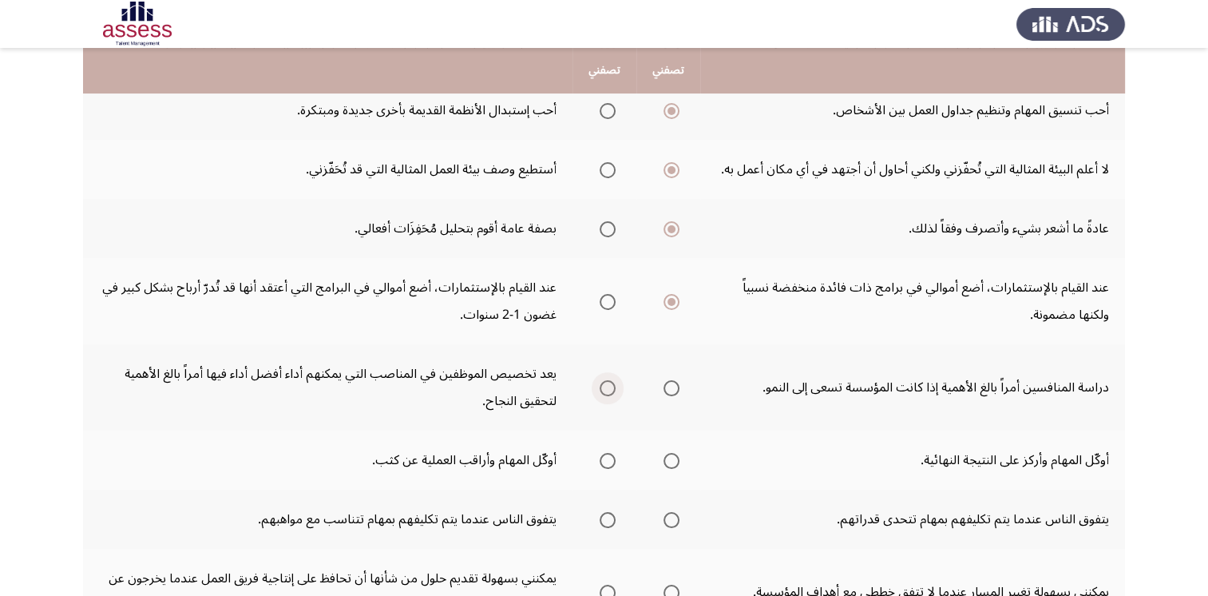
click at [610, 385] on span "Select an option" at bounding box center [608, 388] width 16 height 16
click at [610, 385] on input "Select an option" at bounding box center [608, 388] width 16 height 16
click at [668, 455] on span "Select an option" at bounding box center [672, 461] width 16 height 16
click at [668, 455] on input "Select an option" at bounding box center [672, 461] width 16 height 16
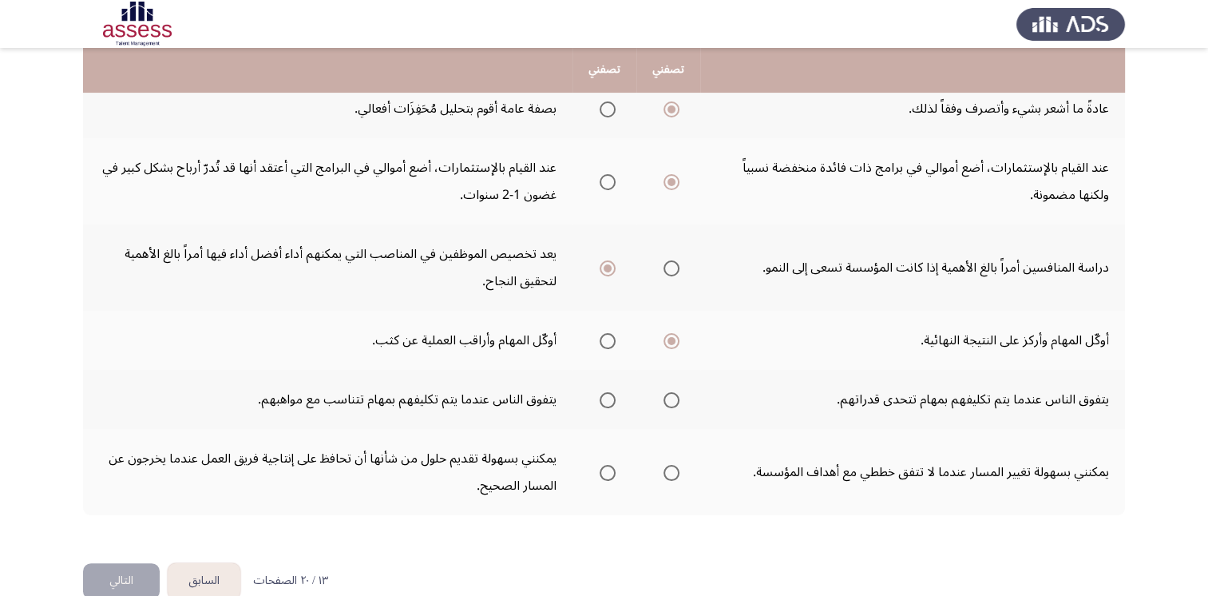
scroll to position [450, 0]
click at [606, 390] on span "Select an option" at bounding box center [608, 398] width 16 height 16
click at [606, 390] on input "Select an option" at bounding box center [608, 398] width 16 height 16
click at [668, 468] on span "Select an option" at bounding box center [672, 470] width 16 height 16
click at [668, 468] on input "Select an option" at bounding box center [672, 470] width 16 height 16
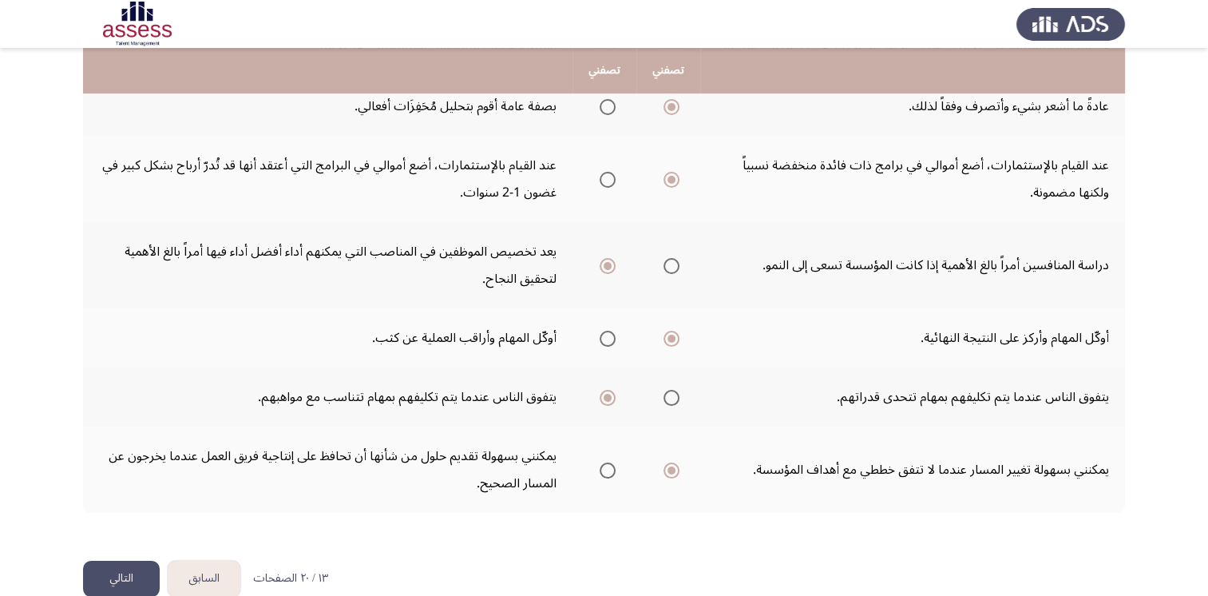
click at [123, 561] on button "التالي" at bounding box center [121, 579] width 77 height 36
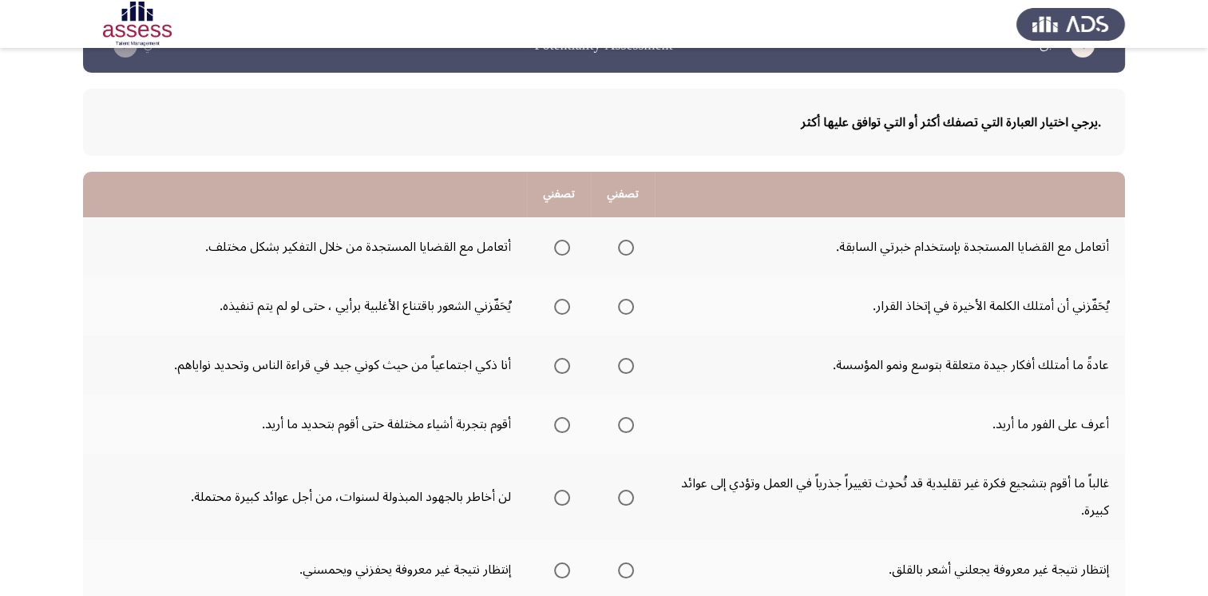
scroll to position [46, 0]
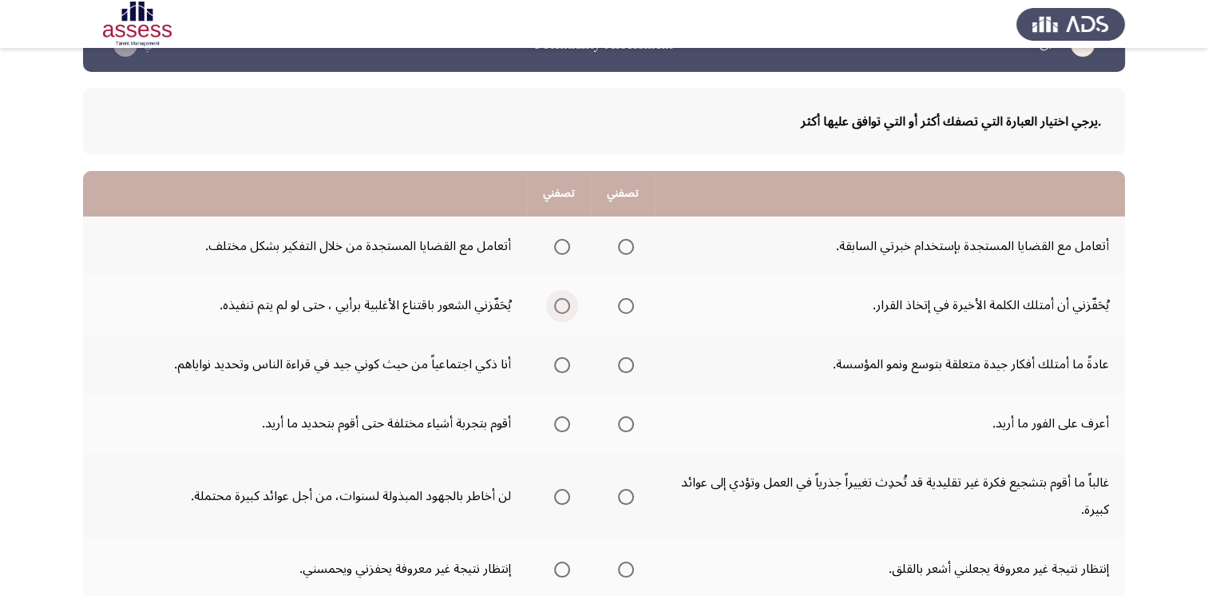
click at [558, 305] on span "Select an option" at bounding box center [562, 306] width 16 height 16
click at [558, 305] on input "Select an option" at bounding box center [562, 306] width 16 height 16
click at [634, 305] on th at bounding box center [623, 304] width 64 height 59
click at [623, 305] on span "Select an option" at bounding box center [626, 306] width 16 height 16
click at [623, 305] on input "Select an option" at bounding box center [626, 306] width 16 height 16
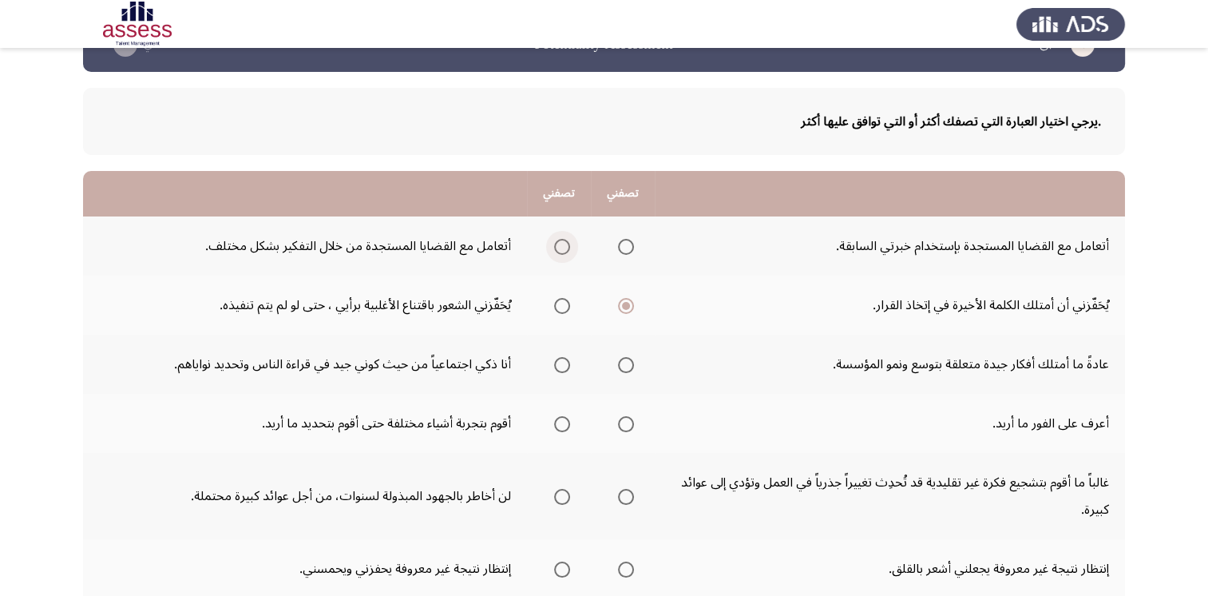
click at [565, 245] on span "Select an option" at bounding box center [562, 247] width 16 height 16
click at [565, 245] on input "Select an option" at bounding box center [562, 247] width 16 height 16
click at [623, 366] on span "Select an option" at bounding box center [626, 365] width 16 height 16
click at [623, 366] on input "Select an option" at bounding box center [626, 365] width 16 height 16
click at [554, 420] on span "Select an option" at bounding box center [562, 424] width 16 height 16
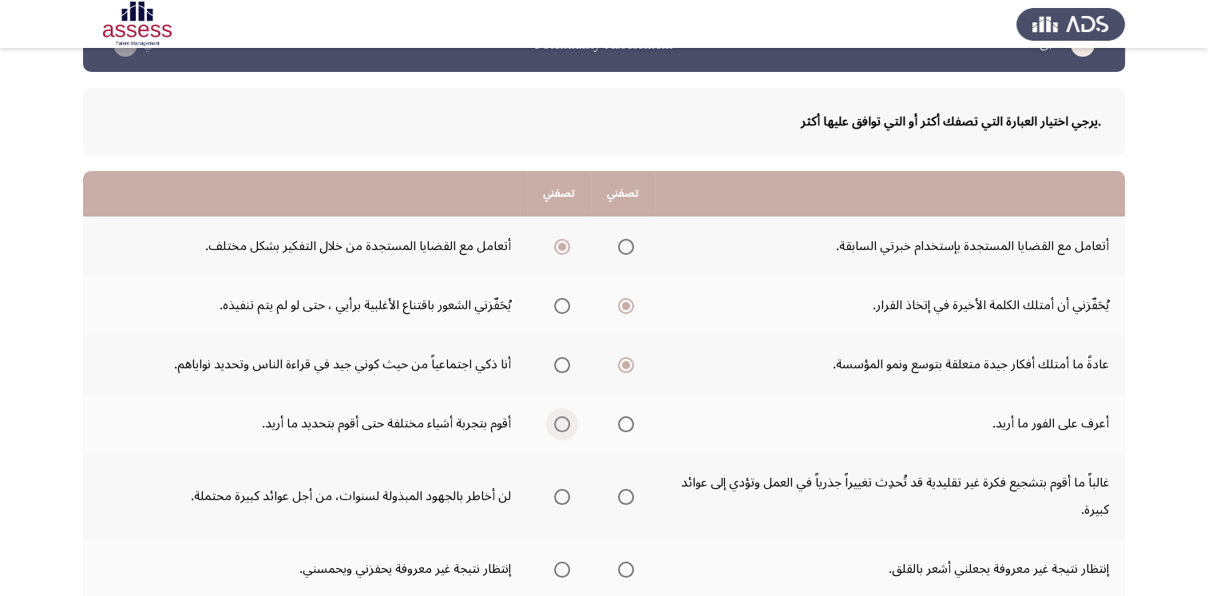
click at [554, 420] on input "Select an option" at bounding box center [562, 424] width 16 height 16
click at [624, 496] on span "Select an option" at bounding box center [626, 497] width 16 height 16
click at [624, 496] on input "Select an option" at bounding box center [626, 497] width 16 height 16
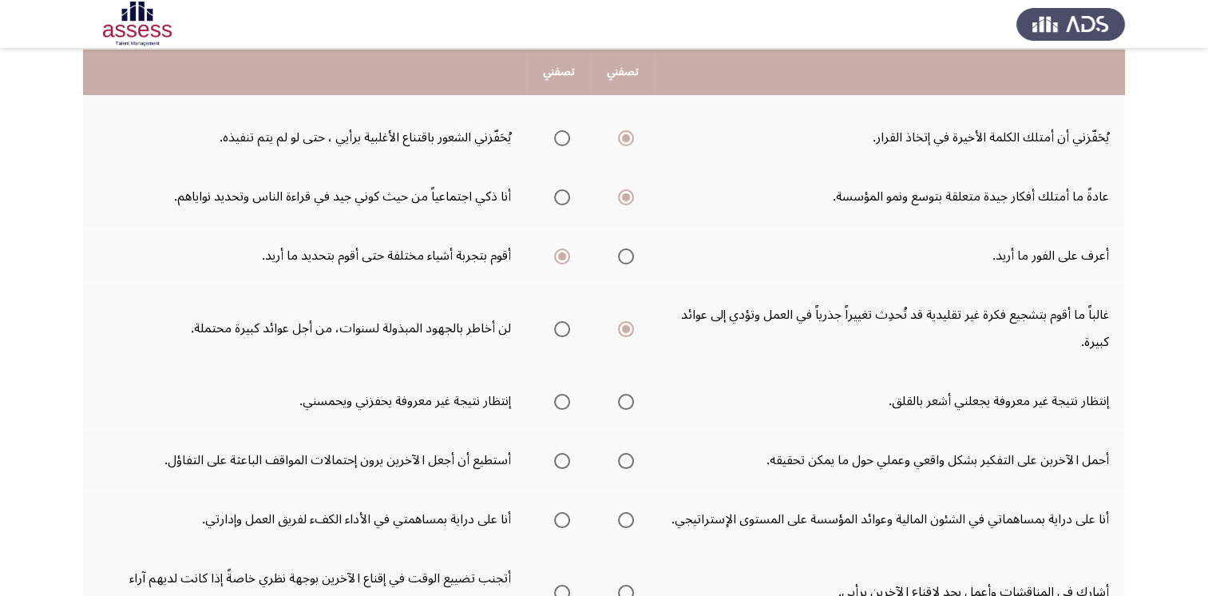
scroll to position [216, 0]
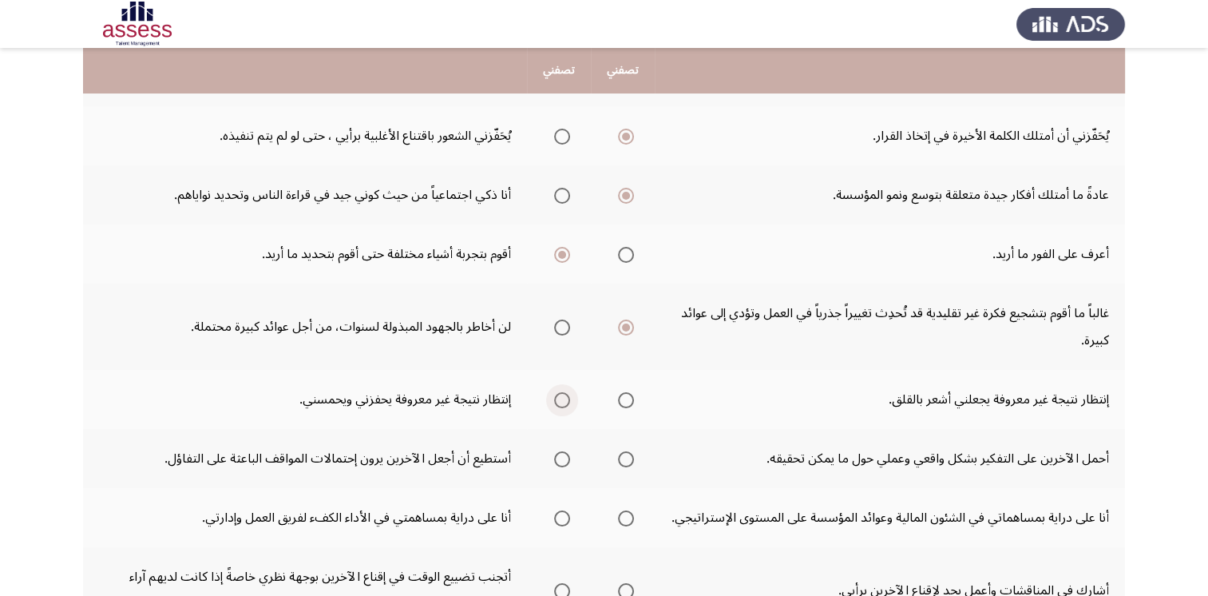
click at [557, 402] on span "Select an option" at bounding box center [562, 400] width 16 height 16
click at [557, 402] on input "Select an option" at bounding box center [562, 400] width 16 height 16
click at [618, 458] on span "Select an option" at bounding box center [626, 459] width 16 height 16
click at [618, 458] on input "Select an option" at bounding box center [626, 459] width 16 height 16
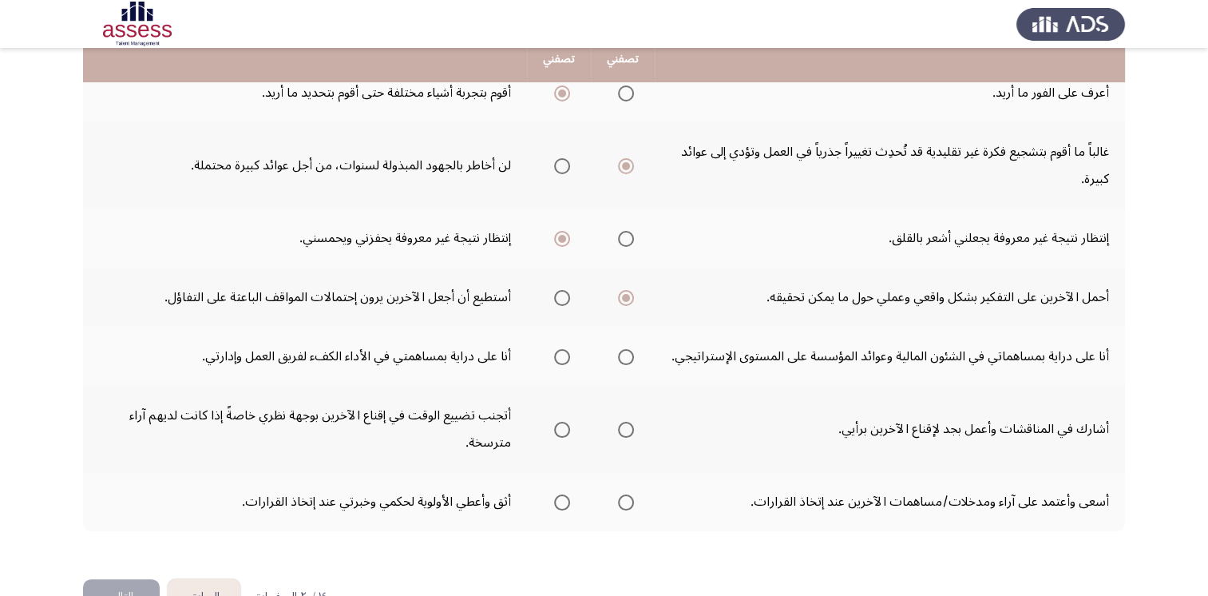
scroll to position [379, 0]
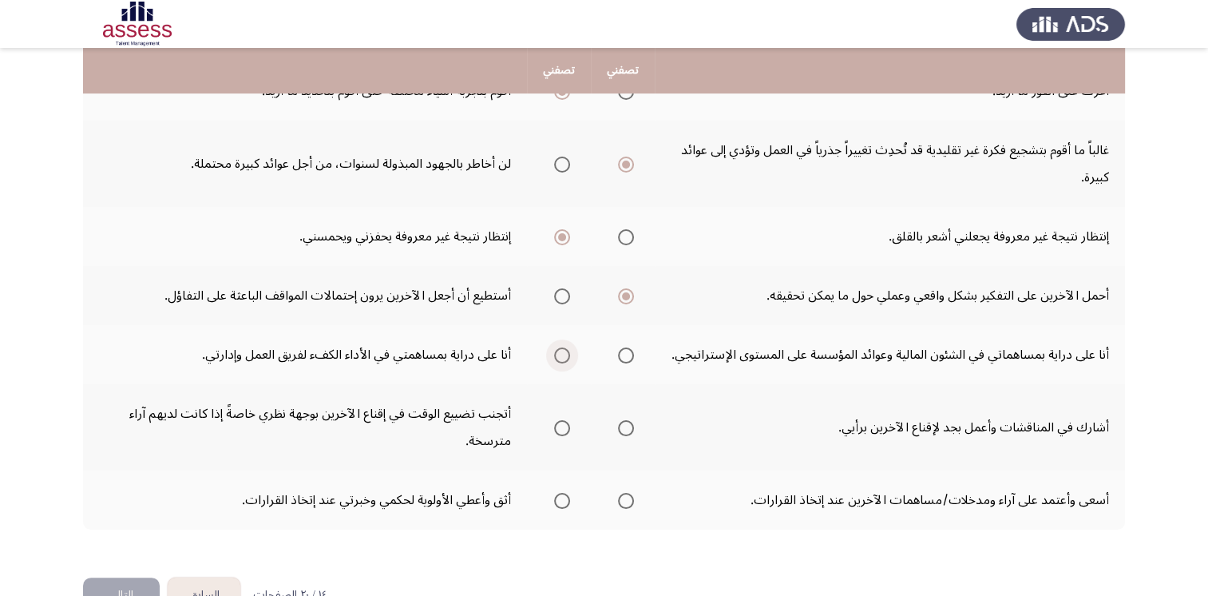
click at [559, 350] on span "Select an option" at bounding box center [562, 355] width 16 height 16
click at [559, 350] on input "Select an option" at bounding box center [562, 355] width 16 height 16
click at [642, 426] on th at bounding box center [623, 427] width 64 height 86
click at [624, 426] on span "Select an option" at bounding box center [626, 428] width 16 height 16
click at [624, 426] on input "Select an option" at bounding box center [626, 428] width 16 height 16
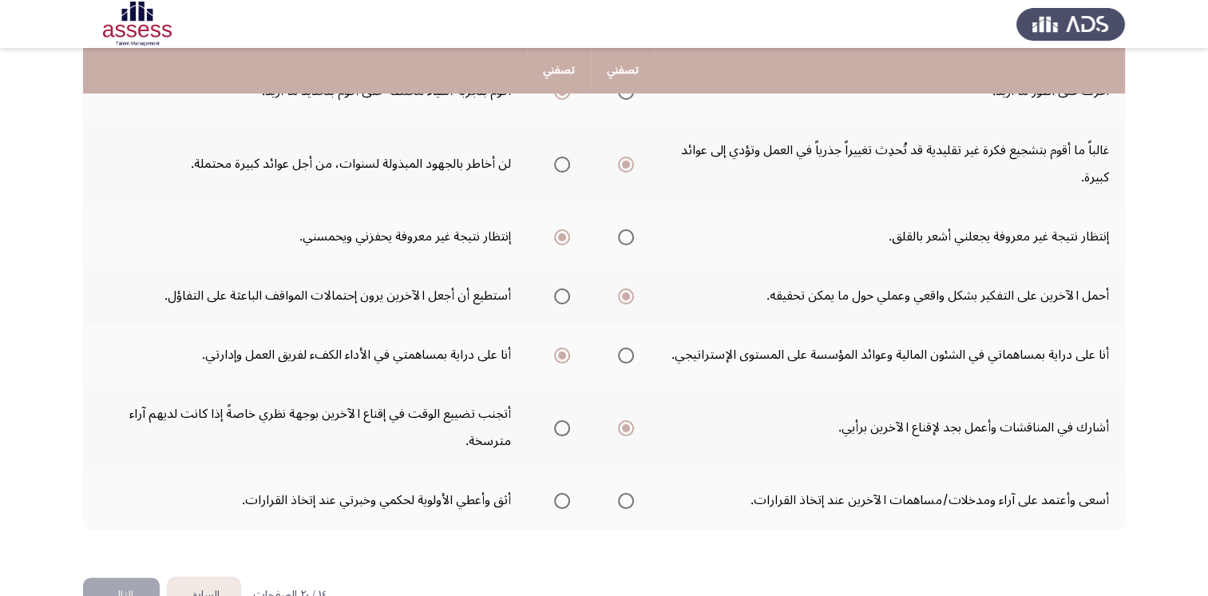
click at [554, 500] on span "Select an option" at bounding box center [562, 501] width 16 height 16
click at [554, 500] on input "Select an option" at bounding box center [562, 501] width 16 height 16
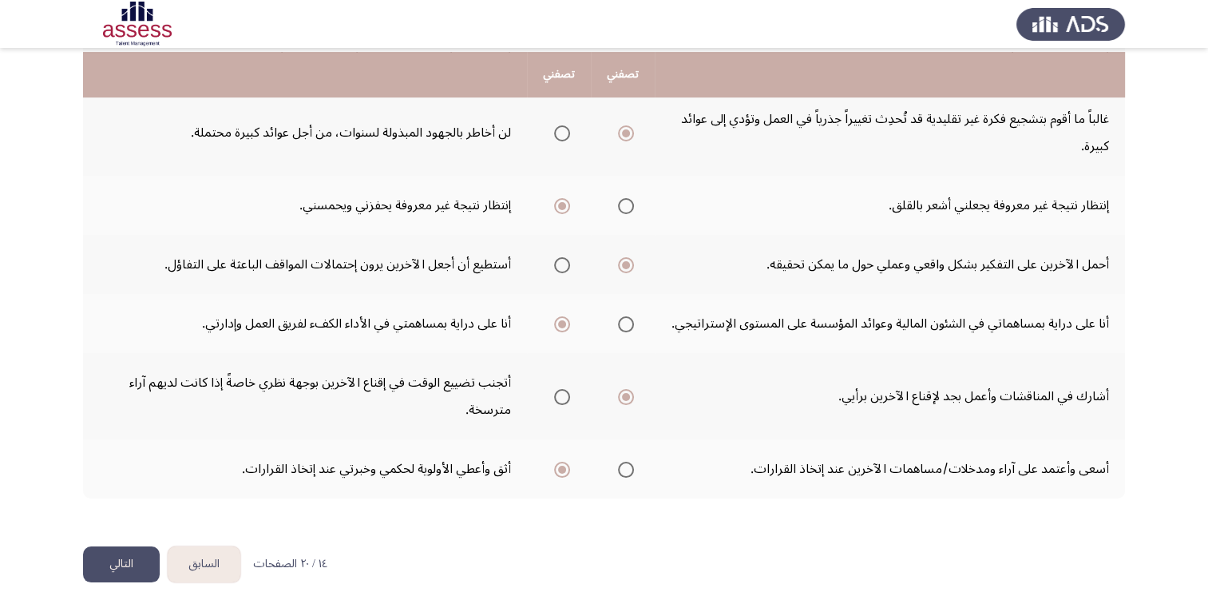
scroll to position [413, 0]
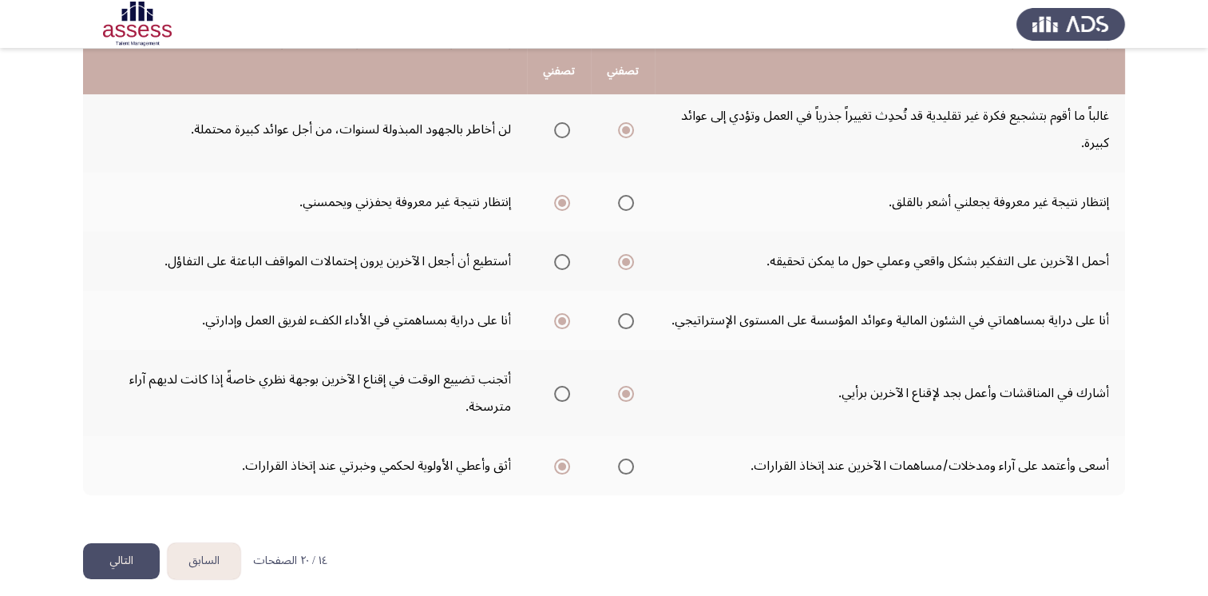
click at [117, 547] on button "التالي" at bounding box center [121, 561] width 77 height 36
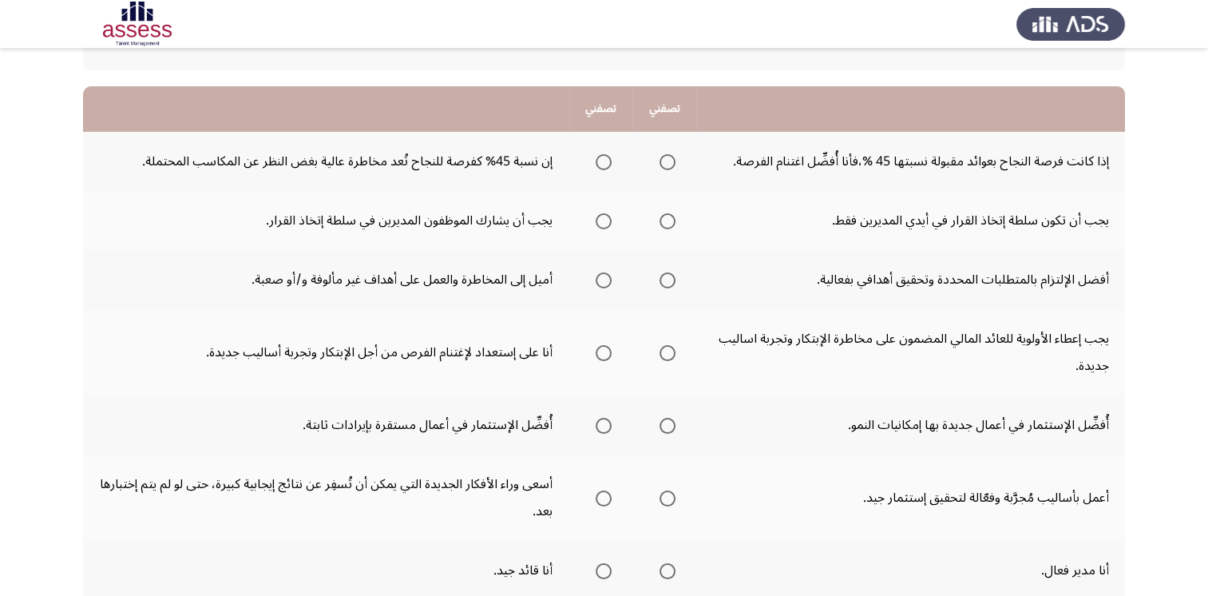
scroll to position [128, 0]
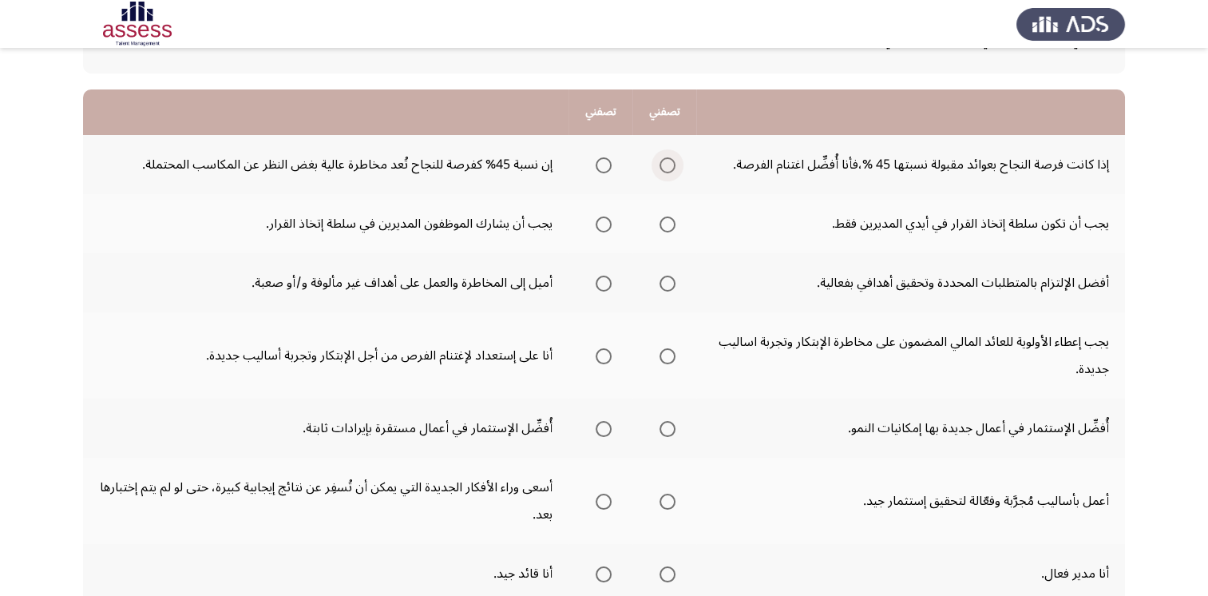
click at [665, 165] on span "Select an option" at bounding box center [668, 165] width 16 height 16
click at [665, 165] on input "Select an option" at bounding box center [668, 165] width 16 height 16
click at [603, 226] on span "Select an option" at bounding box center [604, 224] width 16 height 16
click at [603, 226] on input "Select an option" at bounding box center [604, 224] width 16 height 16
click at [665, 224] on span "Select an option" at bounding box center [668, 224] width 16 height 16
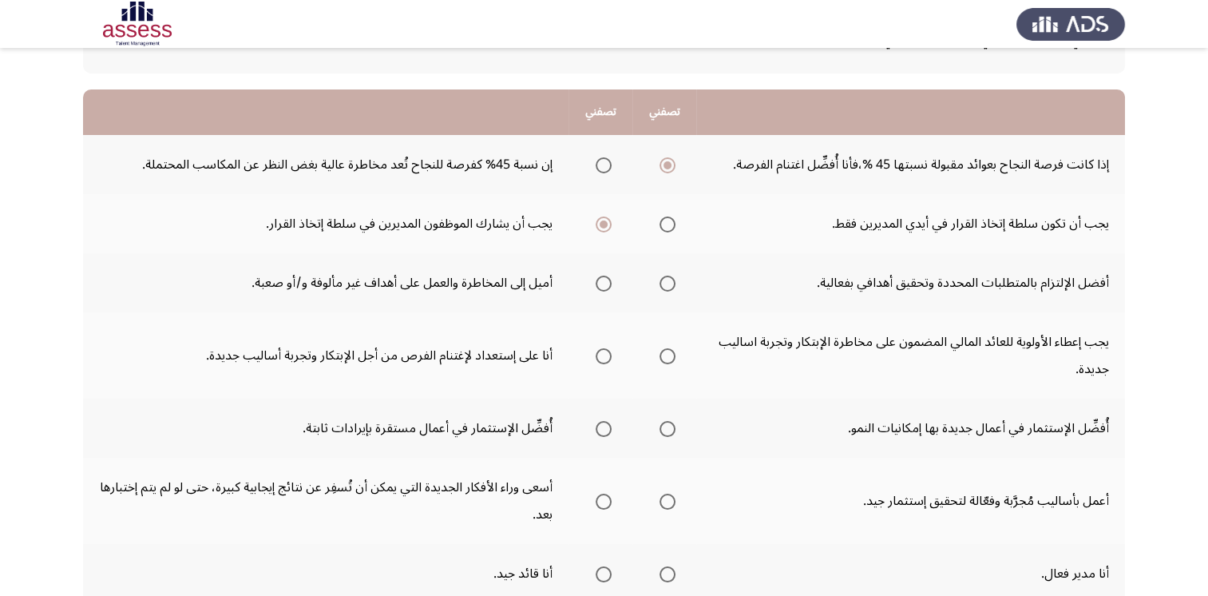
click at [665, 224] on input "Select an option" at bounding box center [668, 224] width 16 height 16
click at [597, 288] on span "Select an option" at bounding box center [604, 283] width 16 height 16
click at [597, 288] on input "Select an option" at bounding box center [604, 283] width 16 height 16
click at [604, 353] on span "Select an option" at bounding box center [604, 356] width 16 height 16
click at [604, 353] on input "Select an option" at bounding box center [604, 356] width 16 height 16
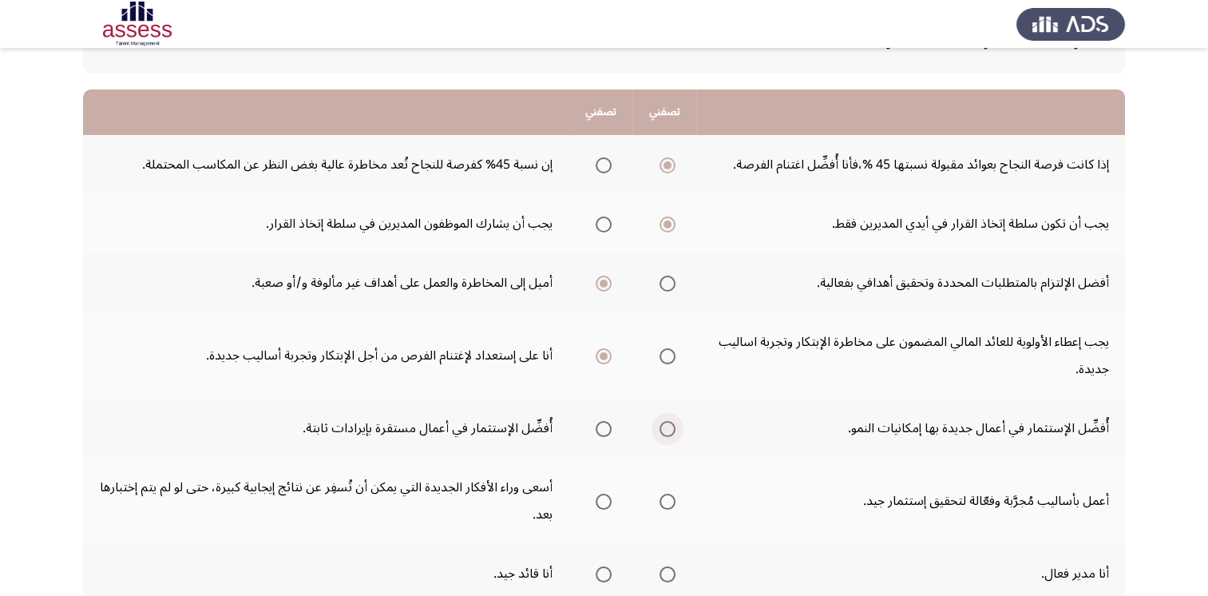
click at [668, 427] on span "Select an option" at bounding box center [668, 429] width 16 height 16
click at [668, 427] on input "Select an option" at bounding box center [668, 429] width 16 height 16
click at [601, 429] on span "Select an option" at bounding box center [604, 429] width 16 height 16
click at [601, 429] on input "Select an option" at bounding box center [604, 429] width 16 height 16
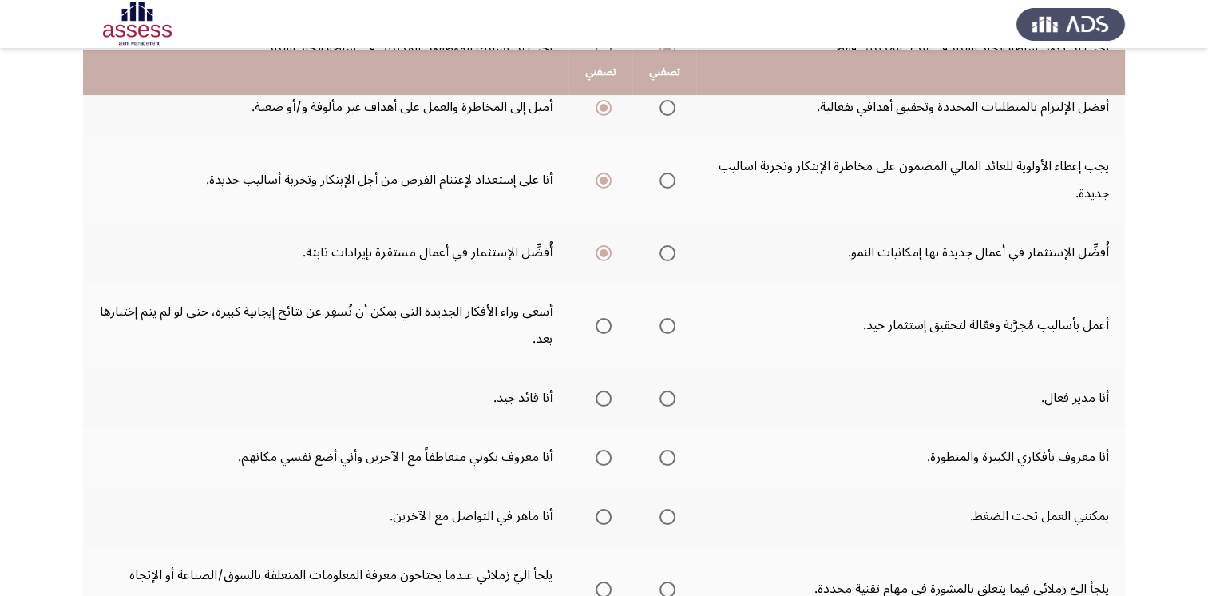
scroll to position [305, 0]
click at [599, 394] on span "Select an option" at bounding box center [604, 397] width 16 height 16
click at [599, 394] on input "Select an option" at bounding box center [604, 397] width 16 height 16
click at [664, 393] on span "Select an option" at bounding box center [668, 397] width 16 height 16
click at [664, 393] on input "Select an option" at bounding box center [668, 397] width 16 height 16
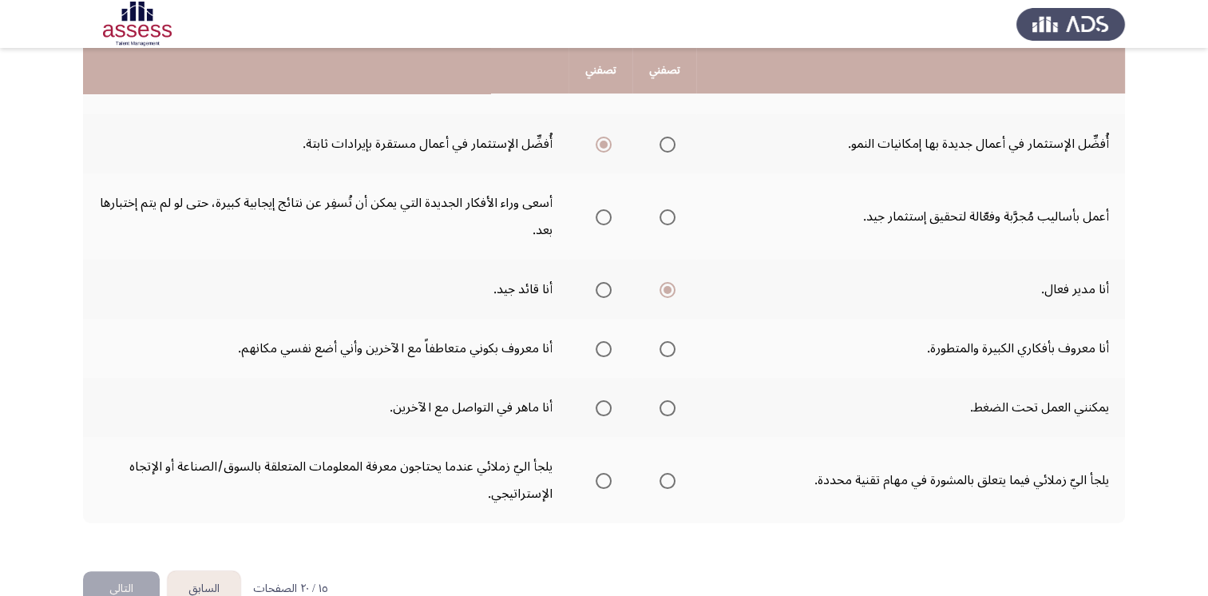
scroll to position [446, 0]
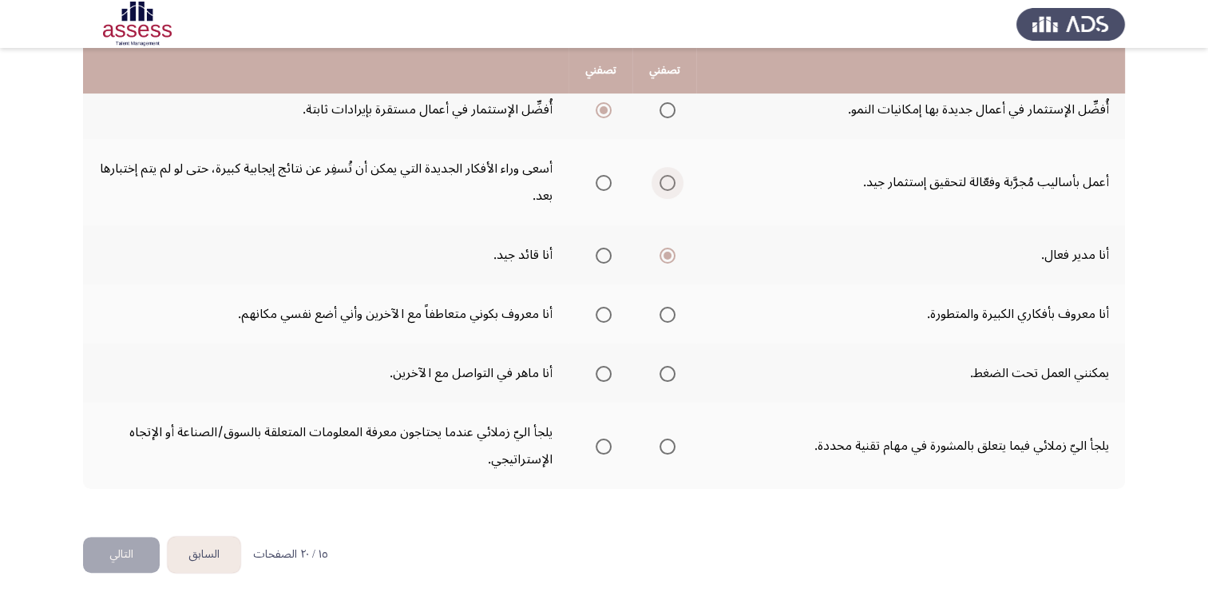
click at [668, 180] on span "Select an option" at bounding box center [668, 183] width 16 height 16
click at [668, 180] on input "Select an option" at bounding box center [668, 183] width 16 height 16
click at [664, 375] on span "Select an option" at bounding box center [668, 374] width 16 height 16
click at [664, 375] on input "Select an option" at bounding box center [668, 374] width 16 height 16
click at [601, 442] on span "Select an option" at bounding box center [604, 446] width 16 height 16
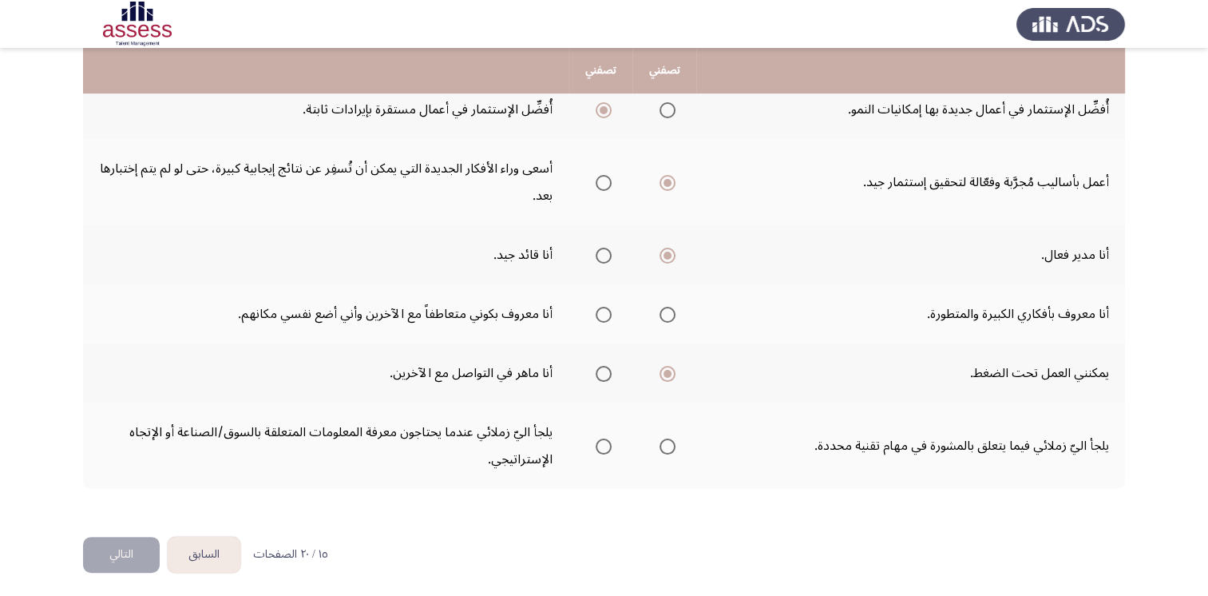
click at [601, 442] on input "Select an option" at bounding box center [604, 446] width 16 height 16
click at [666, 314] on span "Select an option" at bounding box center [668, 315] width 16 height 16
click at [666, 314] on input "Select an option" at bounding box center [668, 315] width 16 height 16
click at [133, 547] on button "التالي" at bounding box center [121, 555] width 77 height 36
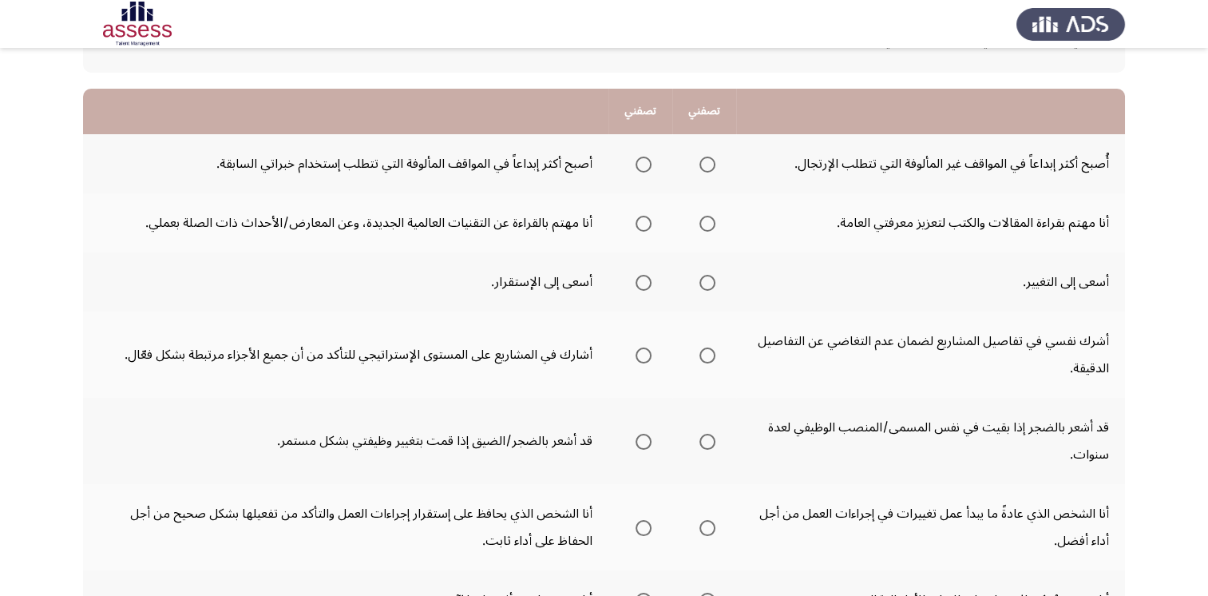
scroll to position [130, 0]
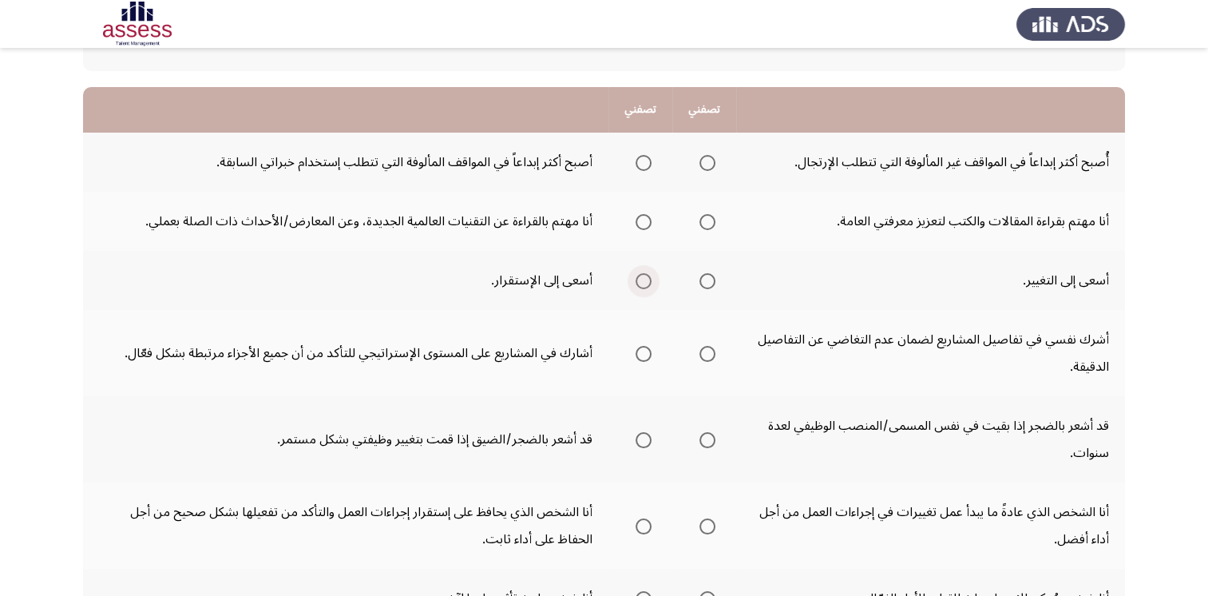
click at [645, 280] on span "Select an option" at bounding box center [644, 281] width 16 height 16
click at [645, 280] on input "Select an option" at bounding box center [644, 281] width 16 height 16
click at [709, 222] on span "Select an option" at bounding box center [708, 222] width 16 height 16
click at [709, 222] on input "Select an option" at bounding box center [708, 222] width 16 height 16
click at [644, 165] on span "Select an option" at bounding box center [644, 163] width 16 height 16
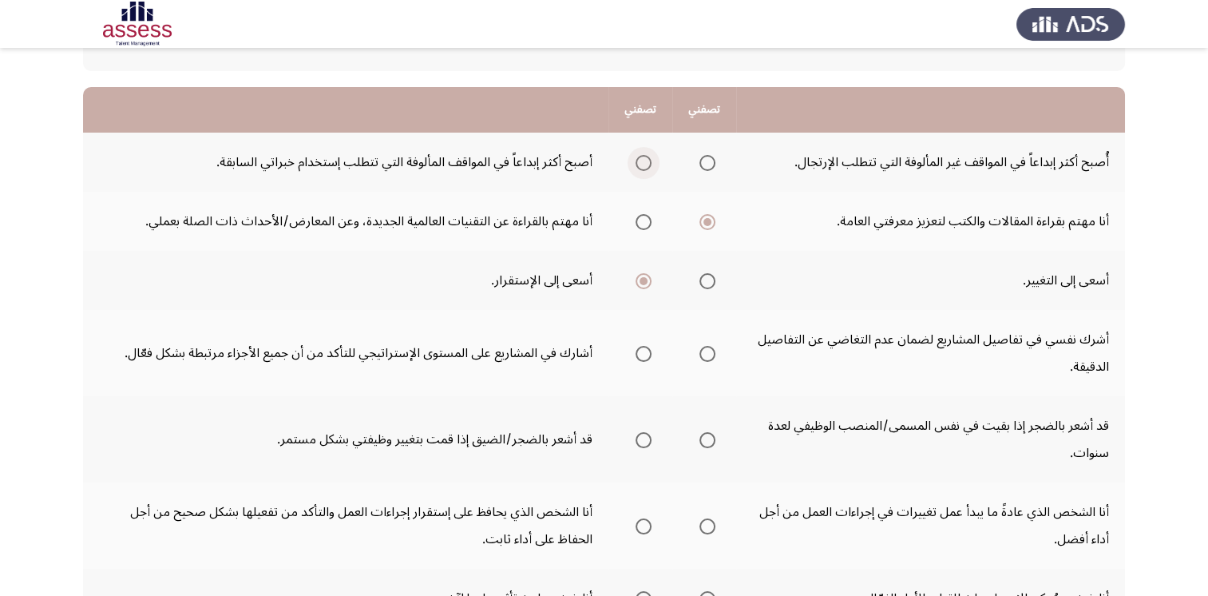
click at [644, 165] on input "Select an option" at bounding box center [644, 163] width 16 height 16
click at [646, 350] on span "Select an option" at bounding box center [644, 354] width 16 height 16
click at [646, 350] on input "Select an option" at bounding box center [644, 354] width 16 height 16
click at [706, 439] on span "Select an option" at bounding box center [708, 440] width 16 height 16
click at [706, 439] on input "Select an option" at bounding box center [708, 440] width 16 height 16
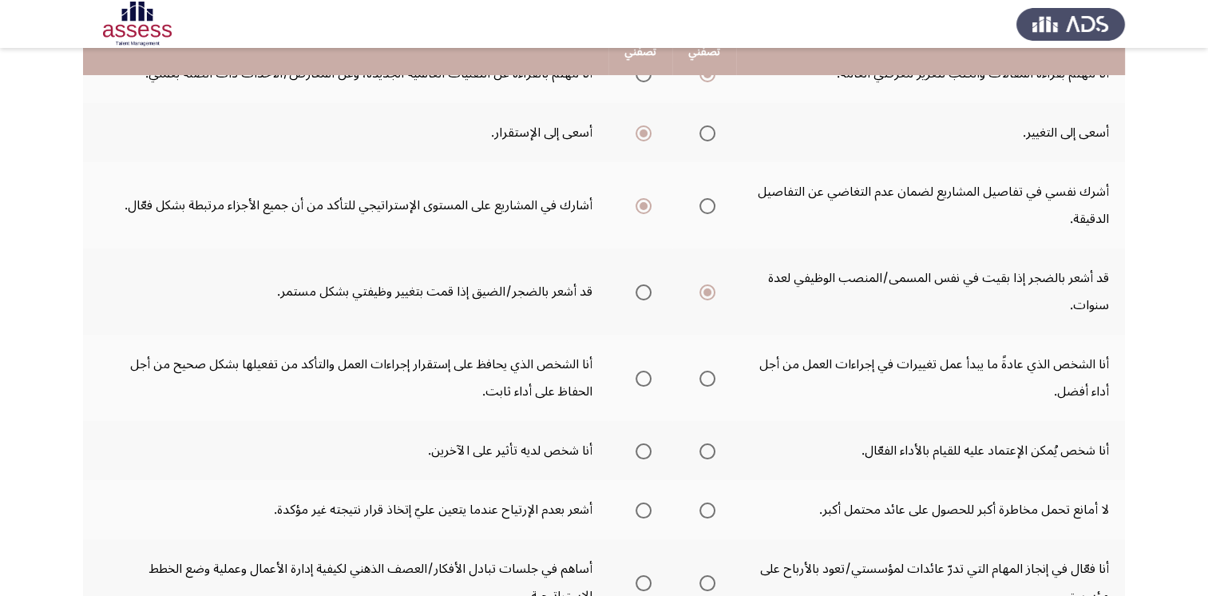
scroll to position [281, 0]
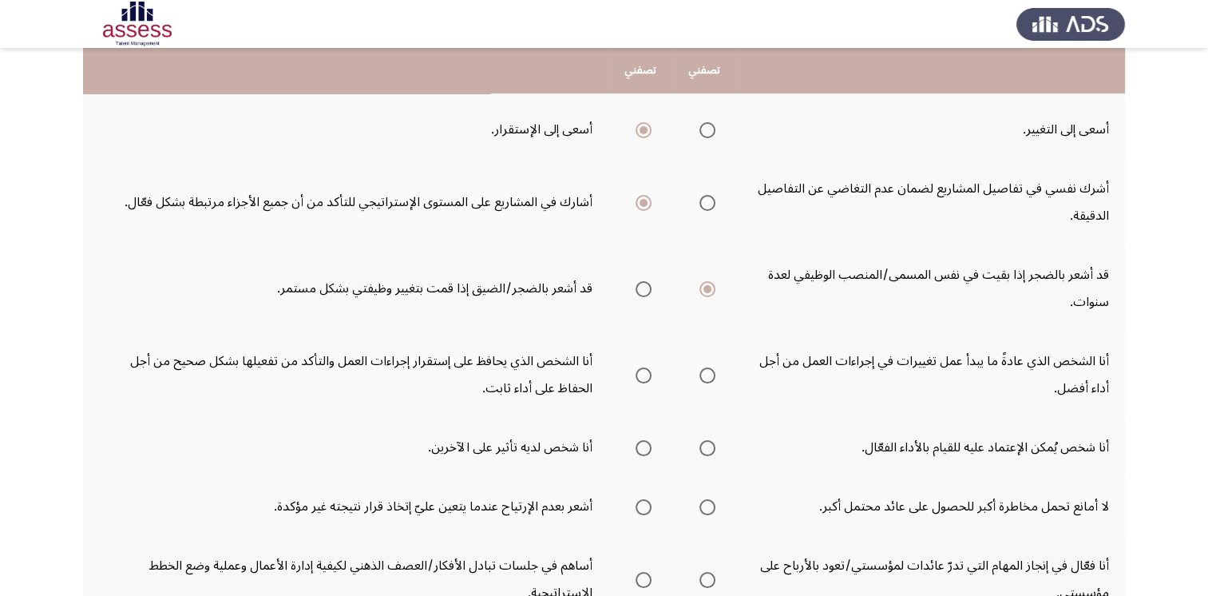
click at [716, 371] on th at bounding box center [704, 374] width 64 height 86
click at [708, 372] on span "Select an option" at bounding box center [708, 375] width 16 height 16
click at [708, 372] on input "Select an option" at bounding box center [708, 375] width 16 height 16
click at [706, 451] on span "Select an option" at bounding box center [708, 448] width 16 height 16
click at [706, 451] on input "Select an option" at bounding box center [708, 448] width 16 height 16
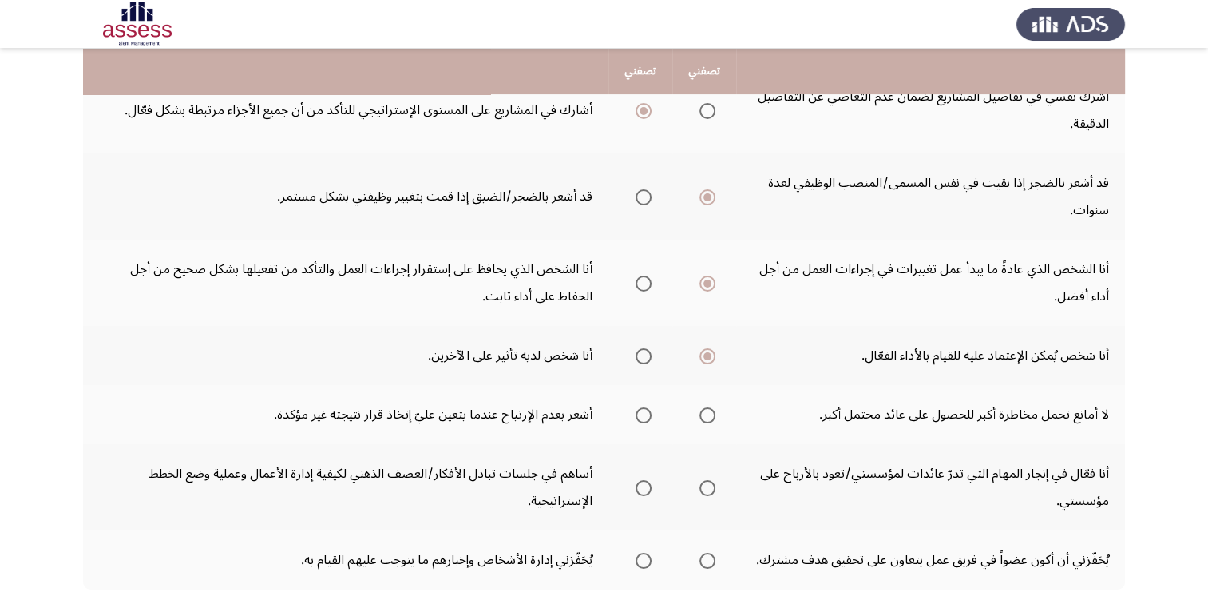
scroll to position [374, 0]
click at [706, 411] on span "Select an option" at bounding box center [708, 414] width 16 height 16
click at [706, 411] on input "Select an option" at bounding box center [708, 414] width 16 height 16
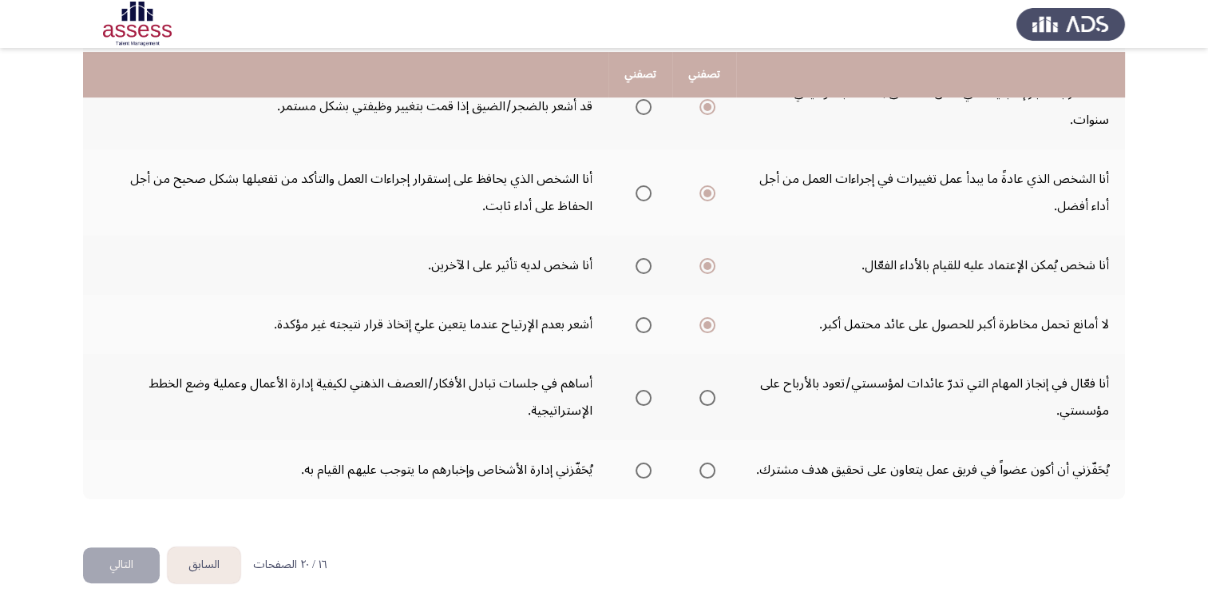
scroll to position [469, 0]
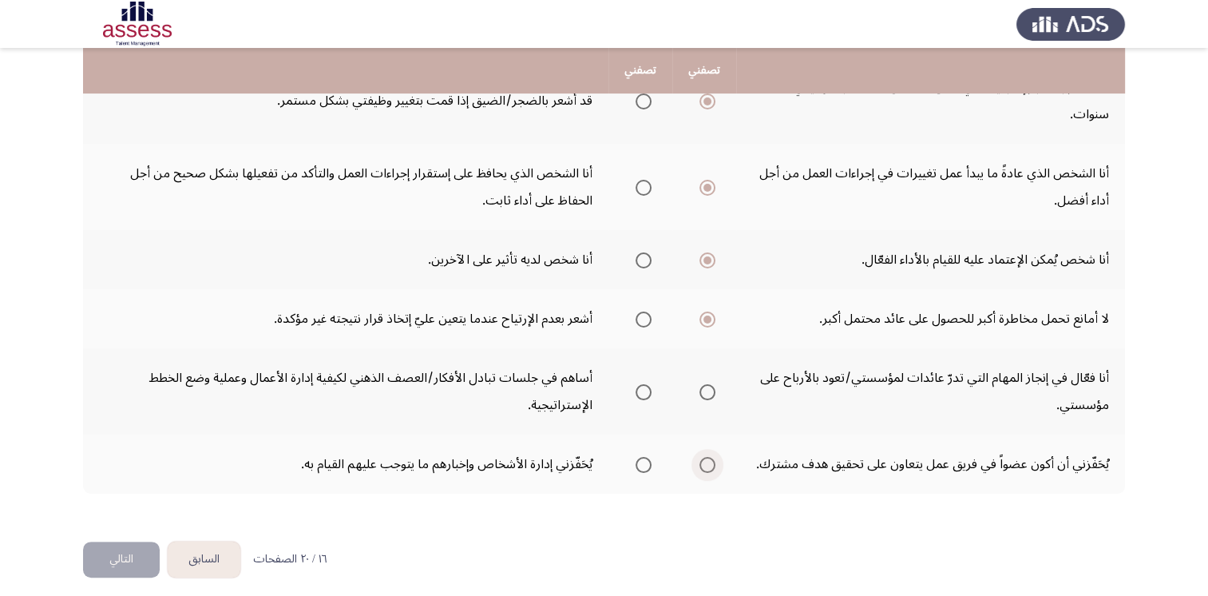
click at [709, 464] on span "Select an option" at bounding box center [708, 465] width 16 height 16
click at [709, 464] on input "Select an option" at bounding box center [708, 465] width 16 height 16
click at [702, 394] on span "Select an option" at bounding box center [708, 392] width 16 height 16
click at [702, 394] on input "Select an option" at bounding box center [708, 392] width 16 height 16
click at [131, 545] on button "التالي" at bounding box center [121, 559] width 77 height 36
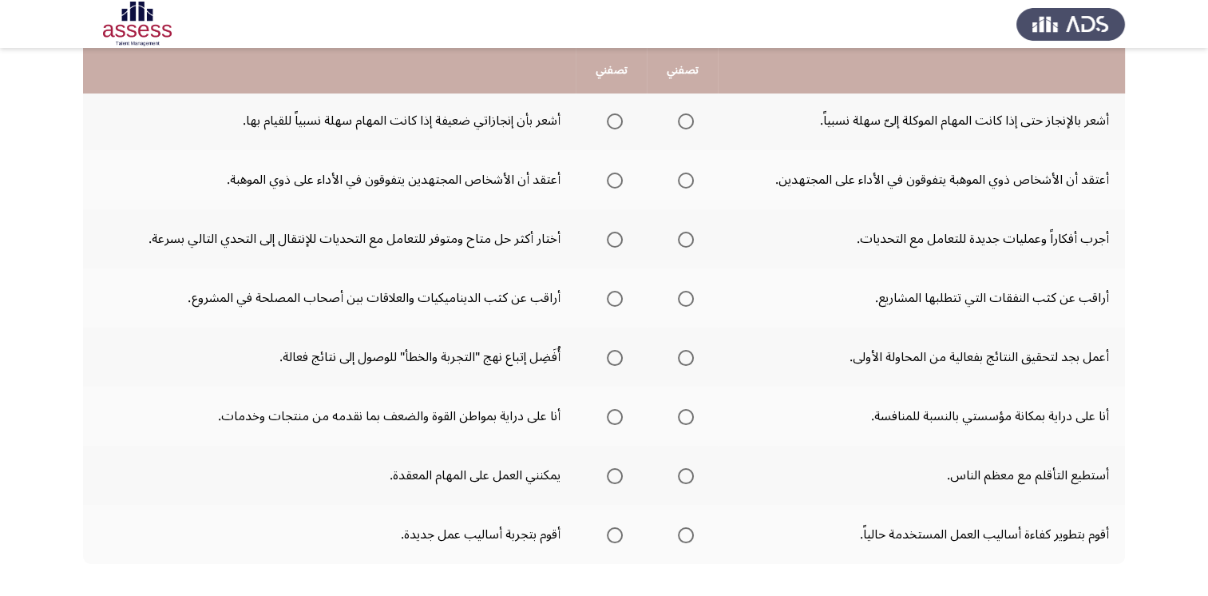
scroll to position [357, 0]
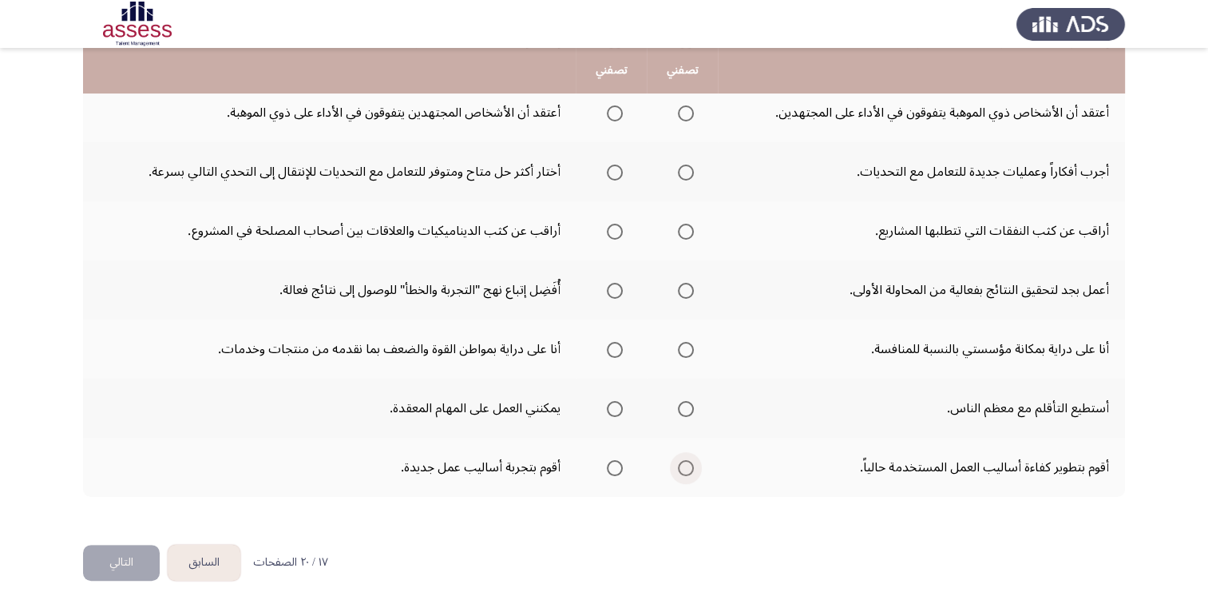
click at [678, 466] on span "Select an option" at bounding box center [686, 468] width 16 height 16
click at [678, 466] on input "Select an option" at bounding box center [686, 468] width 16 height 16
click at [684, 411] on span "Select an option" at bounding box center [686, 409] width 16 height 16
click at [684, 411] on input "Select an option" at bounding box center [686, 409] width 16 height 16
click at [614, 348] on span "Select an option" at bounding box center [615, 350] width 16 height 16
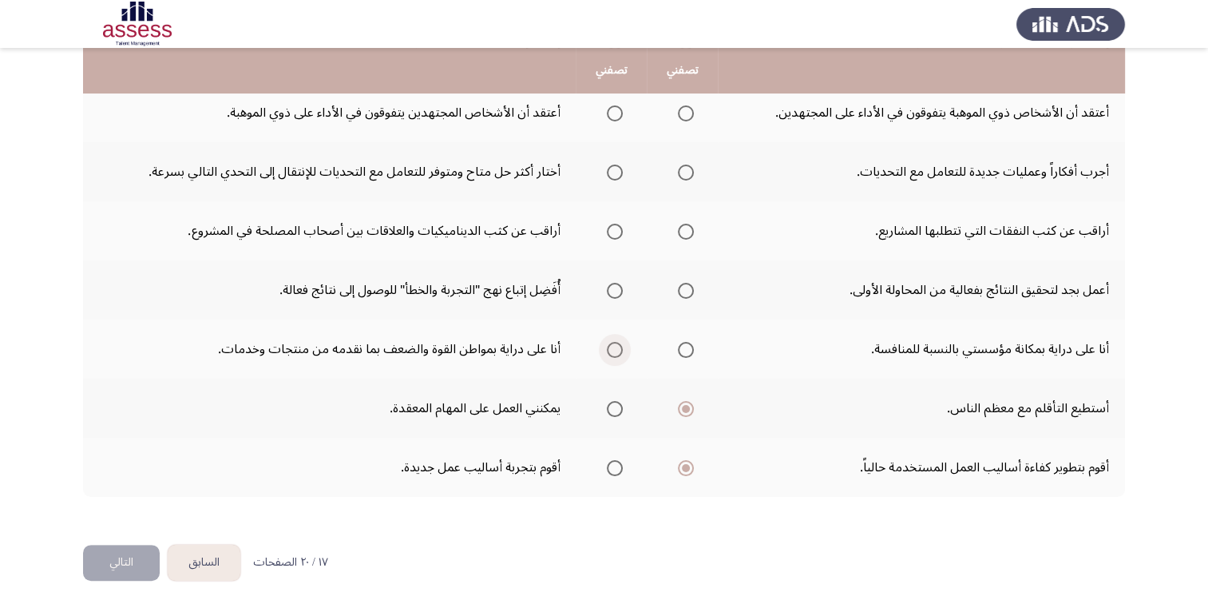
click at [614, 348] on input "Select an option" at bounding box center [615, 350] width 16 height 16
click at [608, 290] on span "Select an option" at bounding box center [615, 291] width 16 height 16
click at [608, 290] on input "Select an option" at bounding box center [615, 291] width 16 height 16
click at [679, 232] on span "Select an option" at bounding box center [686, 232] width 16 height 16
click at [679, 232] on input "Select an option" at bounding box center [686, 232] width 16 height 16
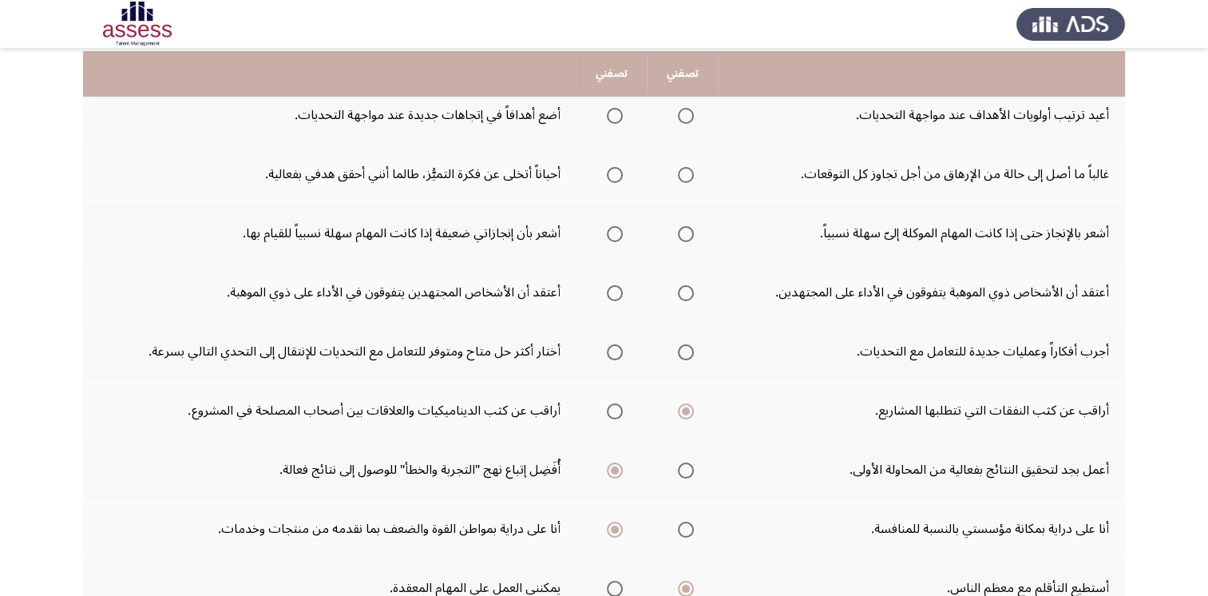
scroll to position [176, 0]
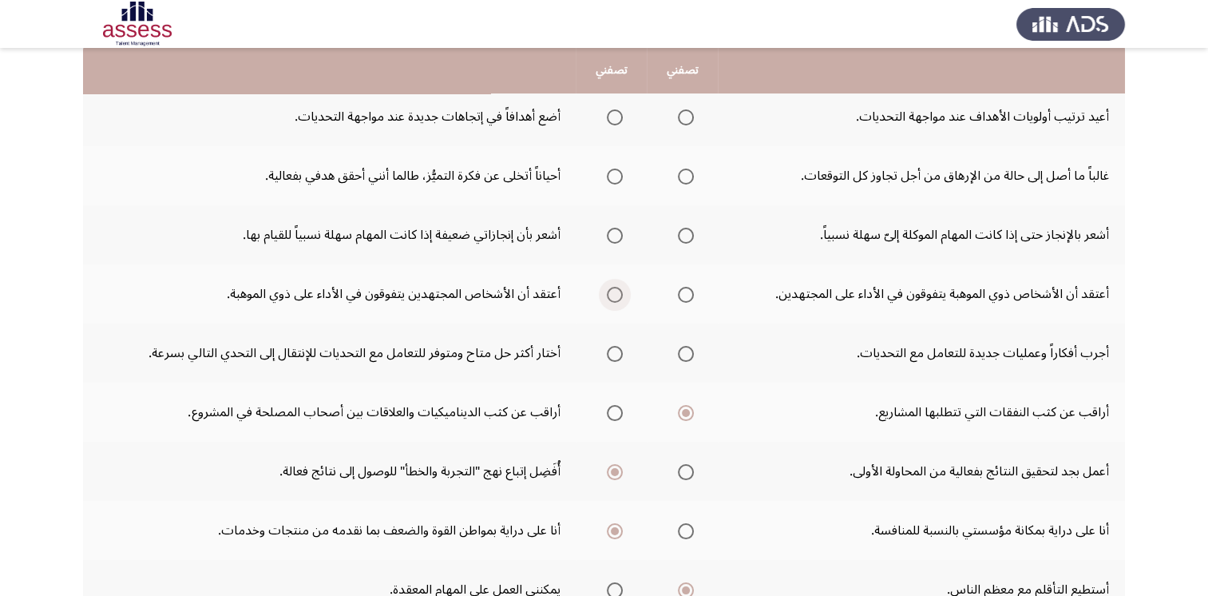
click at [613, 293] on span "Select an option" at bounding box center [615, 295] width 16 height 16
click at [613, 293] on input "Select an option" at bounding box center [615, 295] width 16 height 16
click at [616, 176] on span "Select an option" at bounding box center [615, 176] width 16 height 16
click at [616, 176] on input "Select an option" at bounding box center [615, 176] width 16 height 16
click at [618, 113] on span "Select an option" at bounding box center [615, 117] width 16 height 16
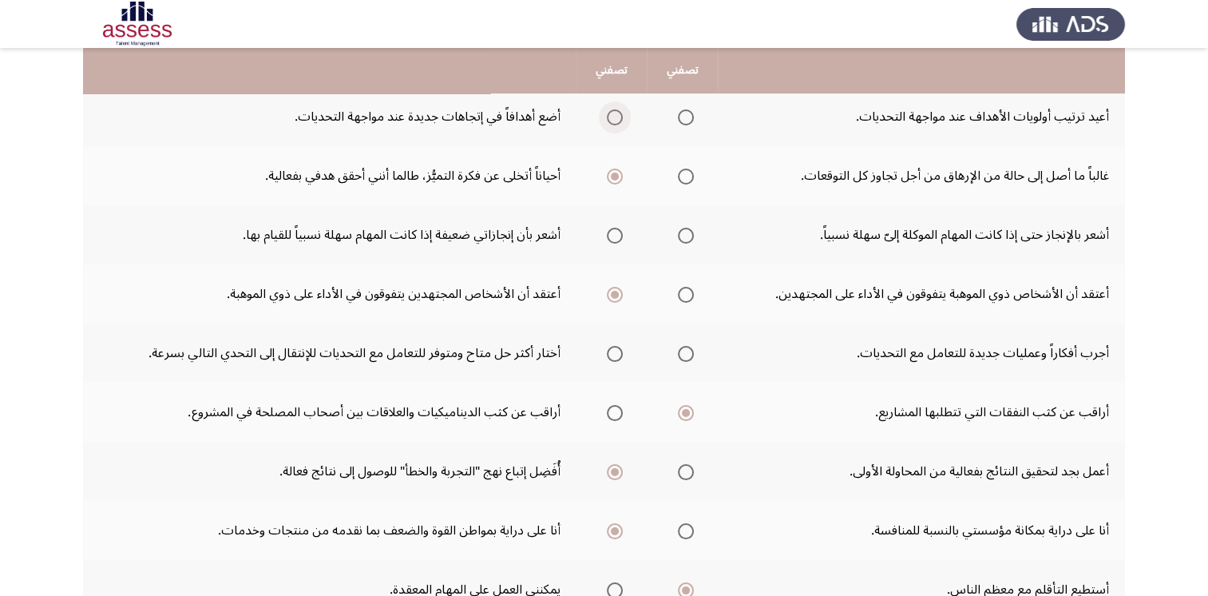
click at [618, 113] on input "Select an option" at bounding box center [615, 117] width 16 height 16
click at [685, 237] on span "Select an option" at bounding box center [686, 236] width 16 height 16
click at [685, 237] on input "Select an option" at bounding box center [686, 236] width 16 height 16
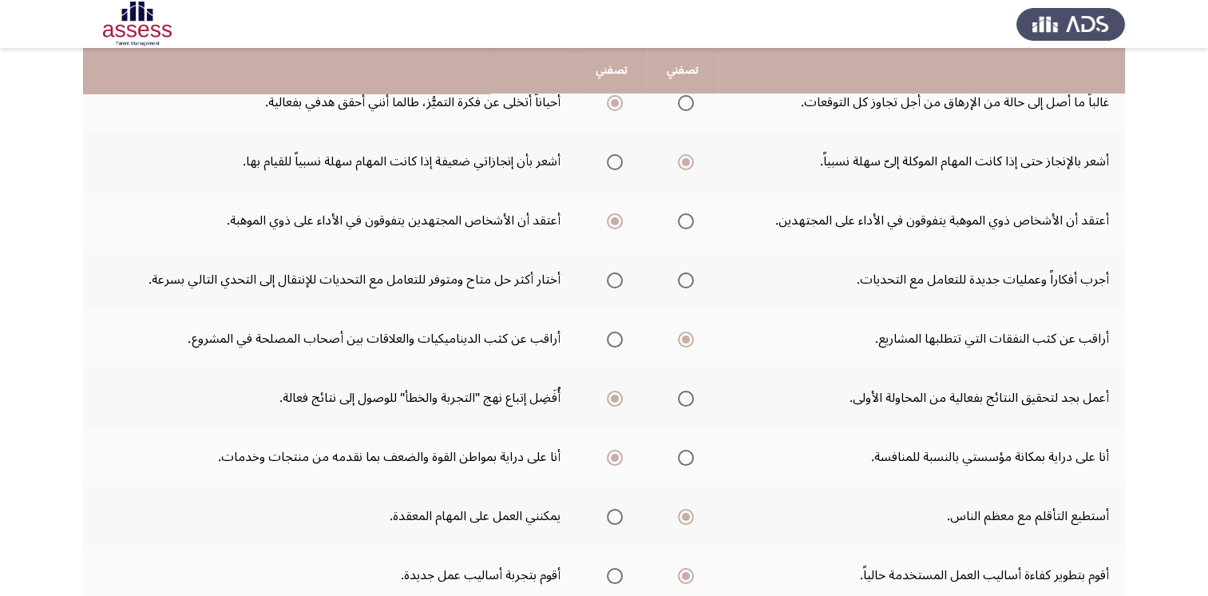
scroll to position [249, 0]
click at [686, 276] on span "Select an option" at bounding box center [686, 280] width 16 height 16
click at [686, 276] on input "Select an option" at bounding box center [686, 280] width 16 height 16
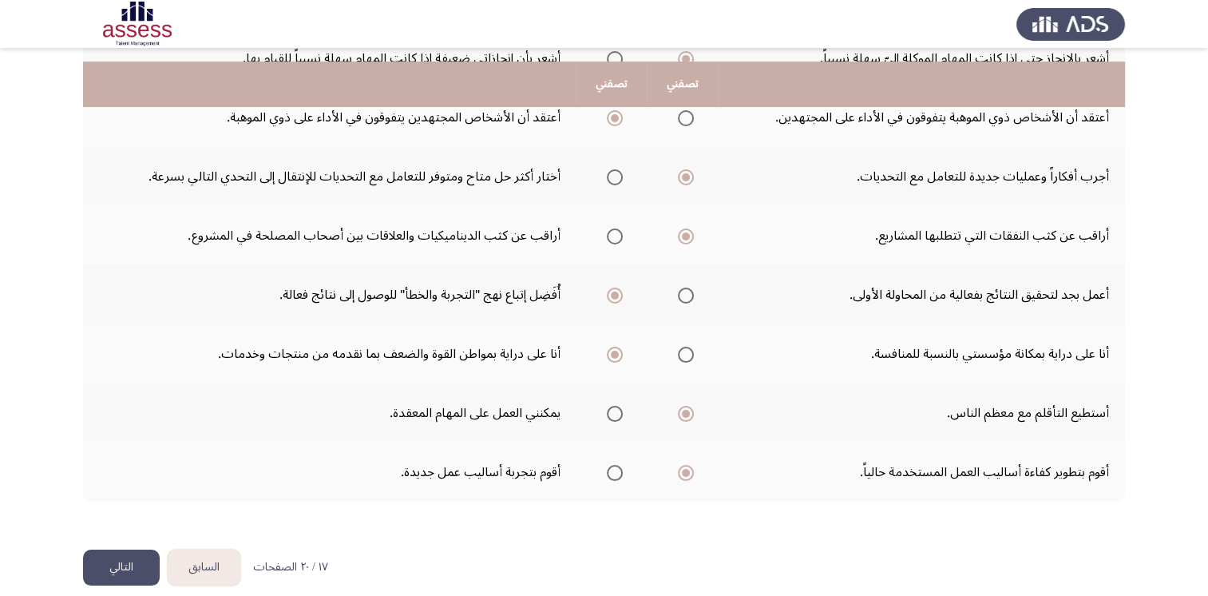
scroll to position [366, 0]
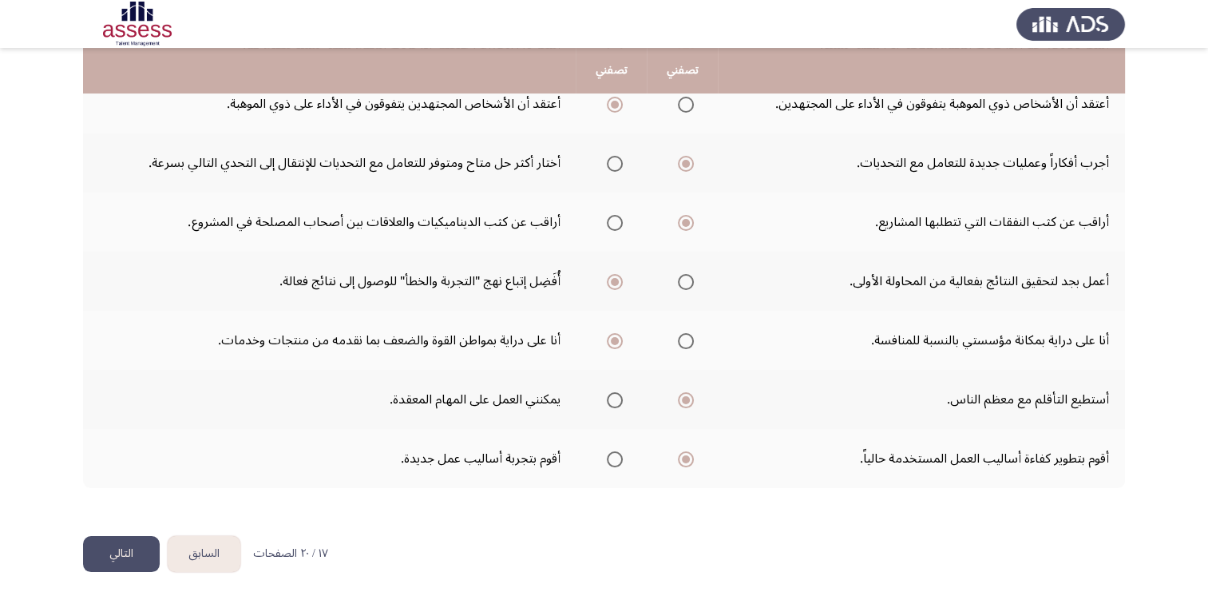
click at [128, 554] on button "التالي" at bounding box center [121, 554] width 77 height 36
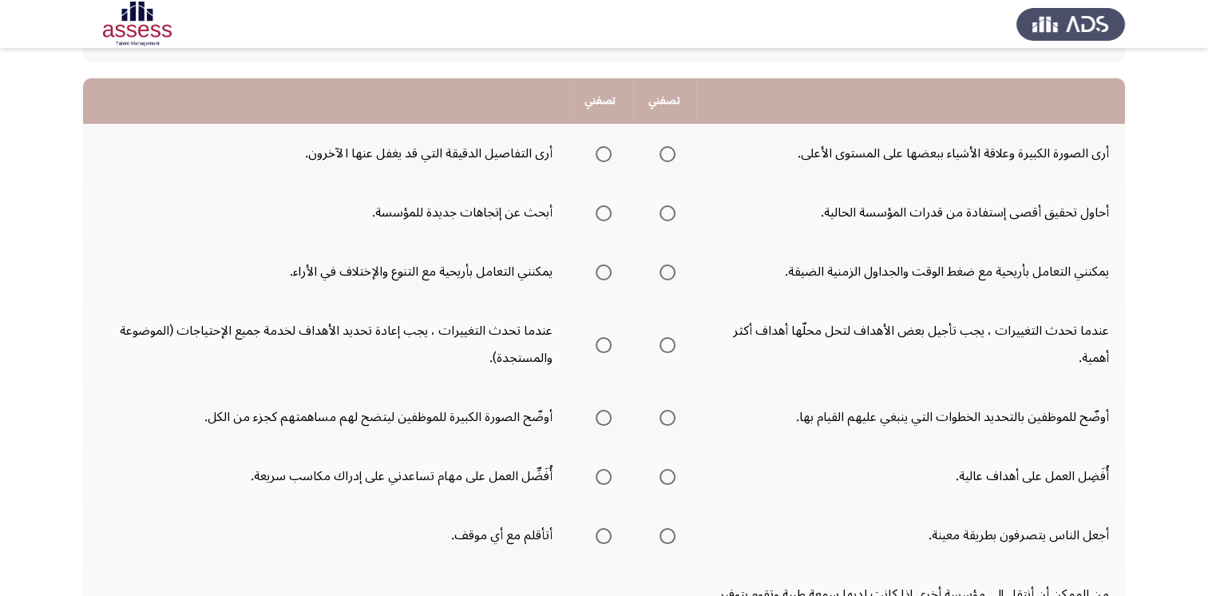
scroll to position [137, 0]
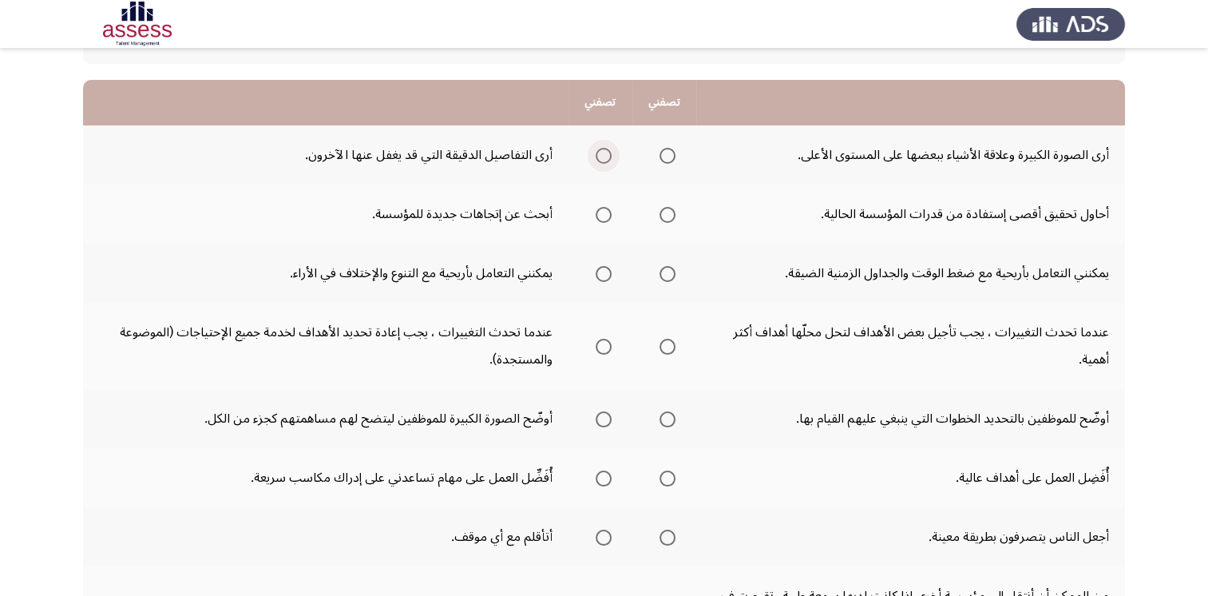
click at [605, 153] on span "Select an option" at bounding box center [604, 156] width 16 height 16
click at [605, 153] on input "Select an option" at bounding box center [604, 156] width 16 height 16
click at [605, 219] on span "Select an option" at bounding box center [604, 215] width 16 height 16
click at [605, 219] on input "Select an option" at bounding box center [604, 215] width 16 height 16
click at [668, 212] on span "Select an option" at bounding box center [668, 215] width 16 height 16
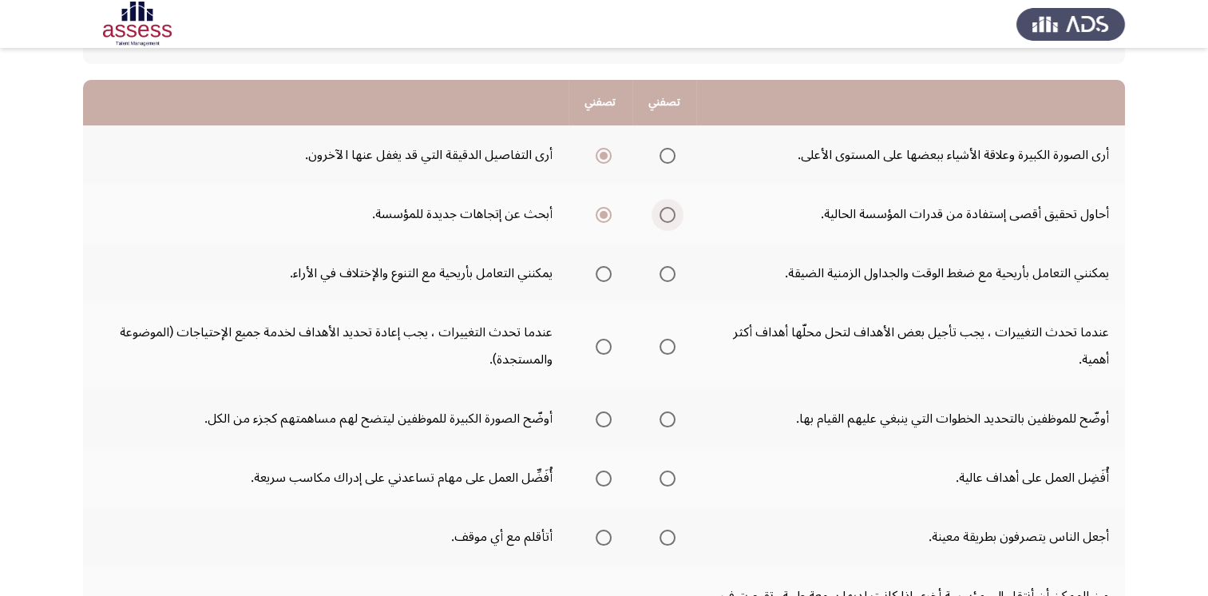
click at [668, 212] on input "Select an option" at bounding box center [668, 215] width 16 height 16
click at [604, 220] on span "Select an option" at bounding box center [604, 215] width 16 height 16
click at [604, 220] on input "Select an option" at bounding box center [604, 215] width 16 height 16
click at [601, 273] on span "Select an option" at bounding box center [604, 274] width 16 height 16
click at [601, 273] on input "Select an option" at bounding box center [604, 274] width 16 height 16
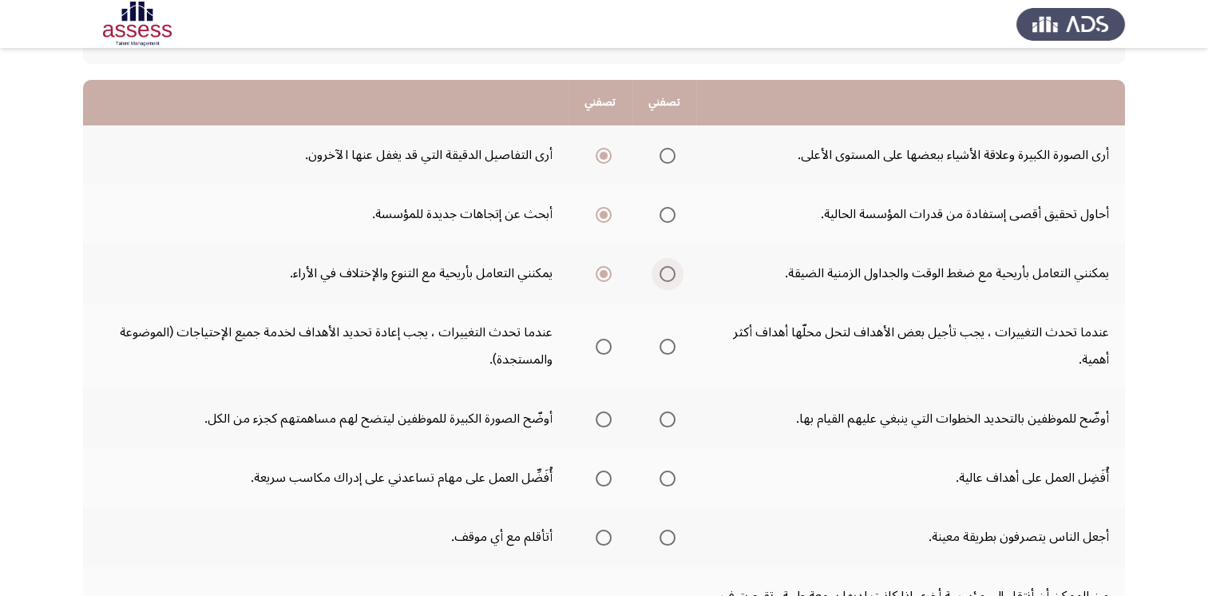
click at [668, 267] on span "Select an option" at bounding box center [668, 274] width 16 height 16
click at [668, 267] on input "Select an option" at bounding box center [668, 274] width 16 height 16
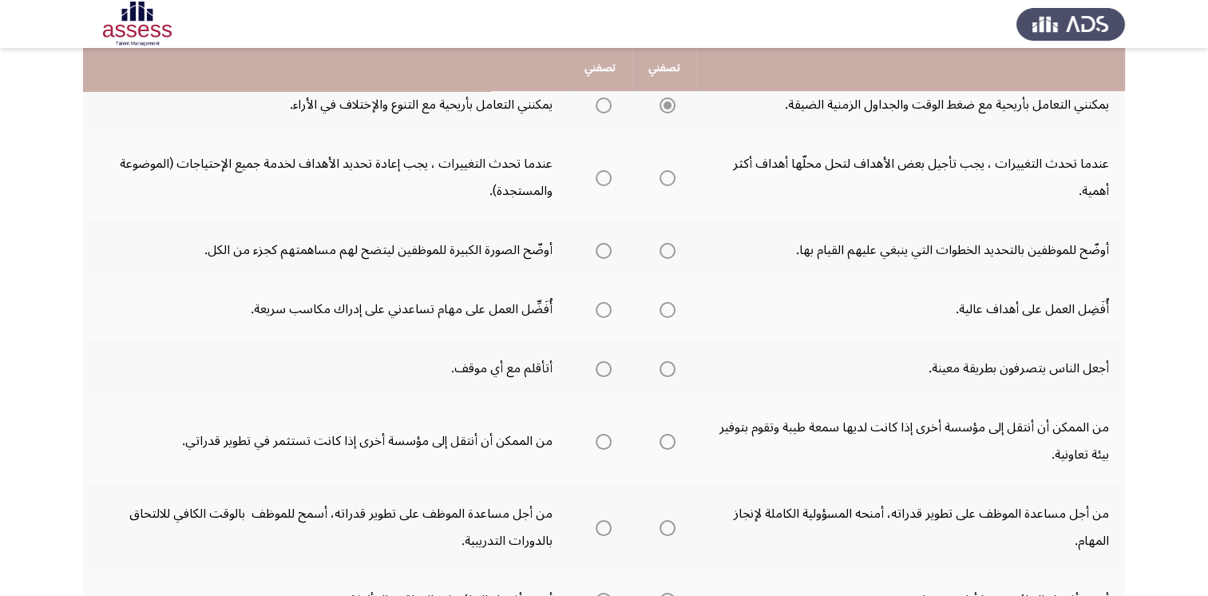
scroll to position [310, 0]
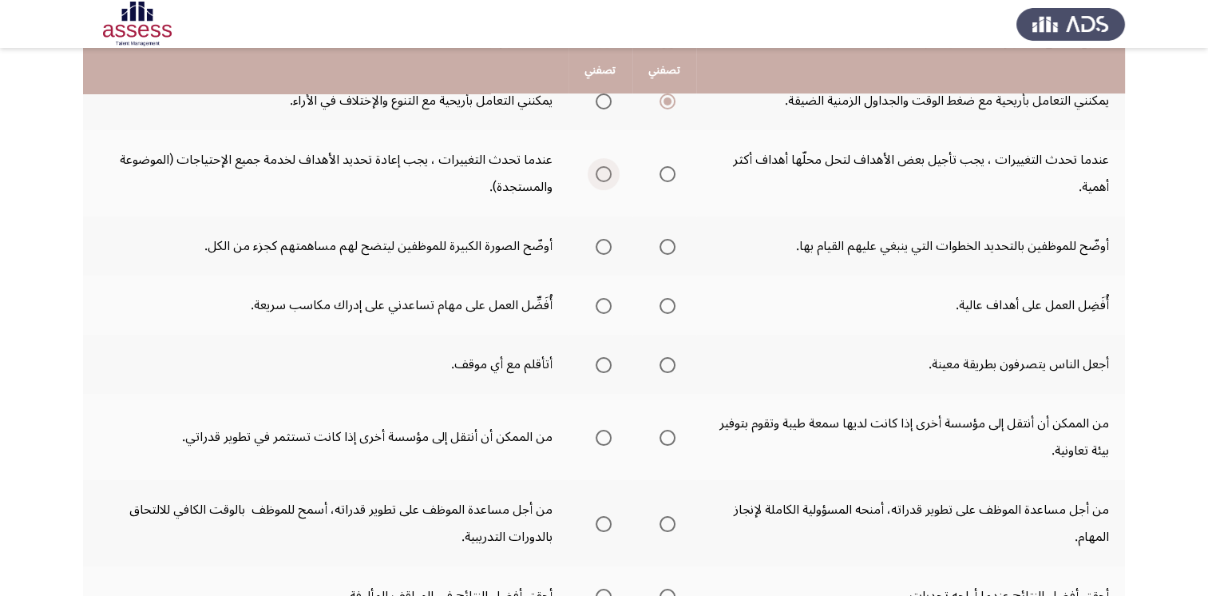
click at [605, 173] on span "Select an option" at bounding box center [604, 174] width 16 height 16
click at [605, 173] on input "Select an option" at bounding box center [604, 174] width 16 height 16
click at [601, 248] on span "Select an option" at bounding box center [604, 247] width 16 height 16
click at [601, 248] on input "Select an option" at bounding box center [604, 247] width 16 height 16
click at [599, 366] on span "Select an option" at bounding box center [604, 365] width 16 height 16
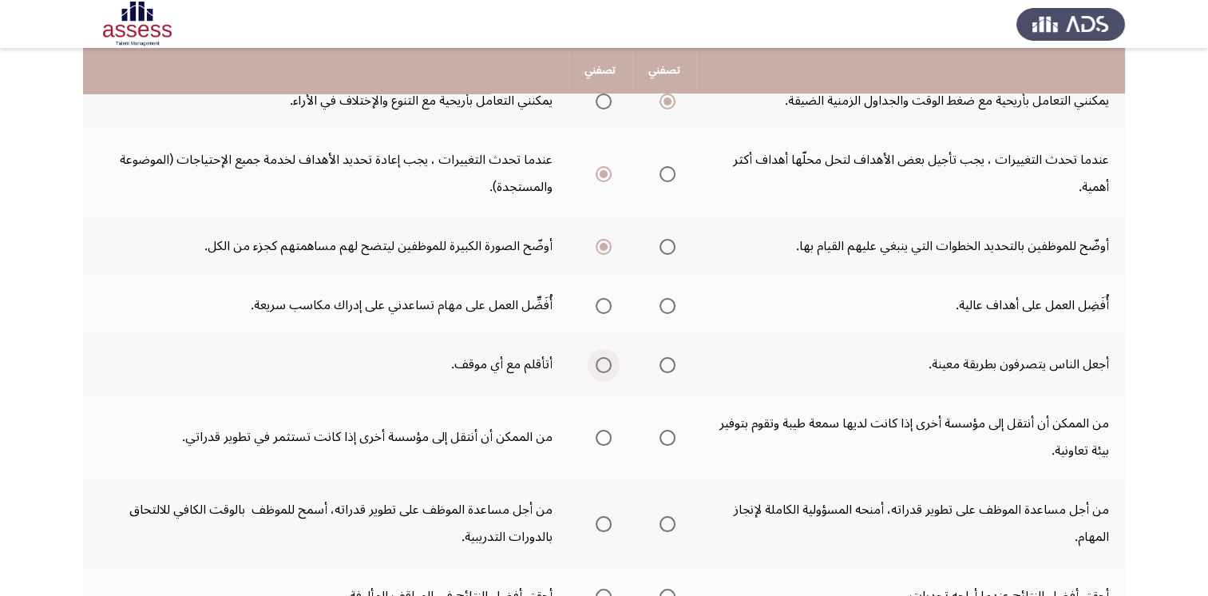
click at [599, 366] on input "Select an option" at bounding box center [604, 365] width 16 height 16
click at [664, 307] on span "Select an option" at bounding box center [668, 306] width 16 height 16
click at [664, 307] on input "Select an option" at bounding box center [668, 306] width 16 height 16
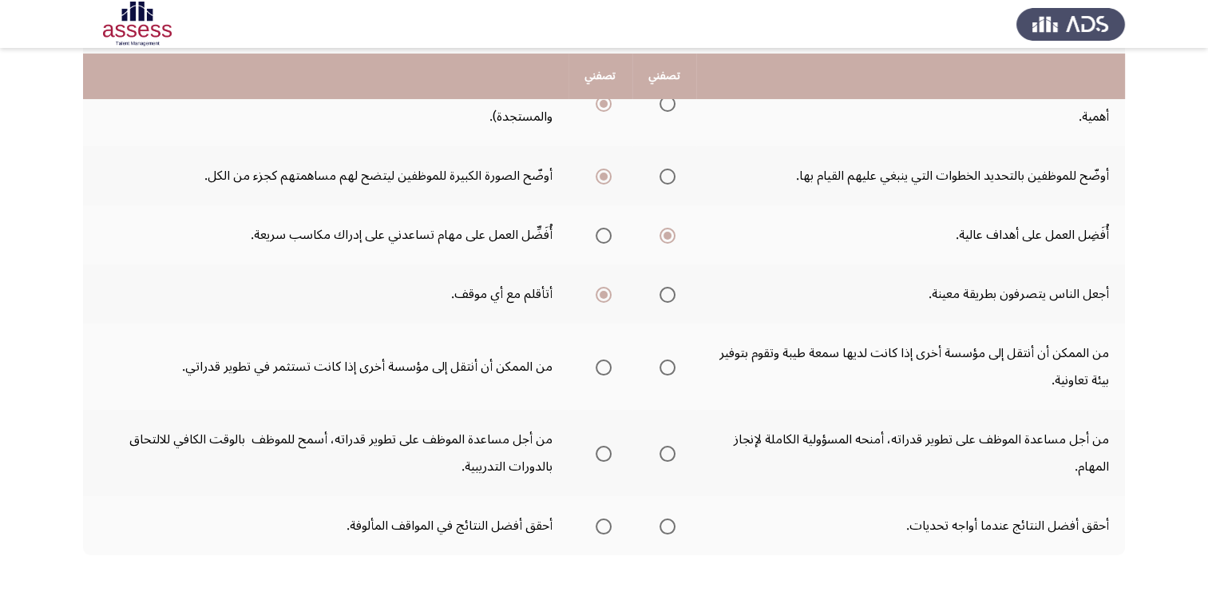
scroll to position [386, 0]
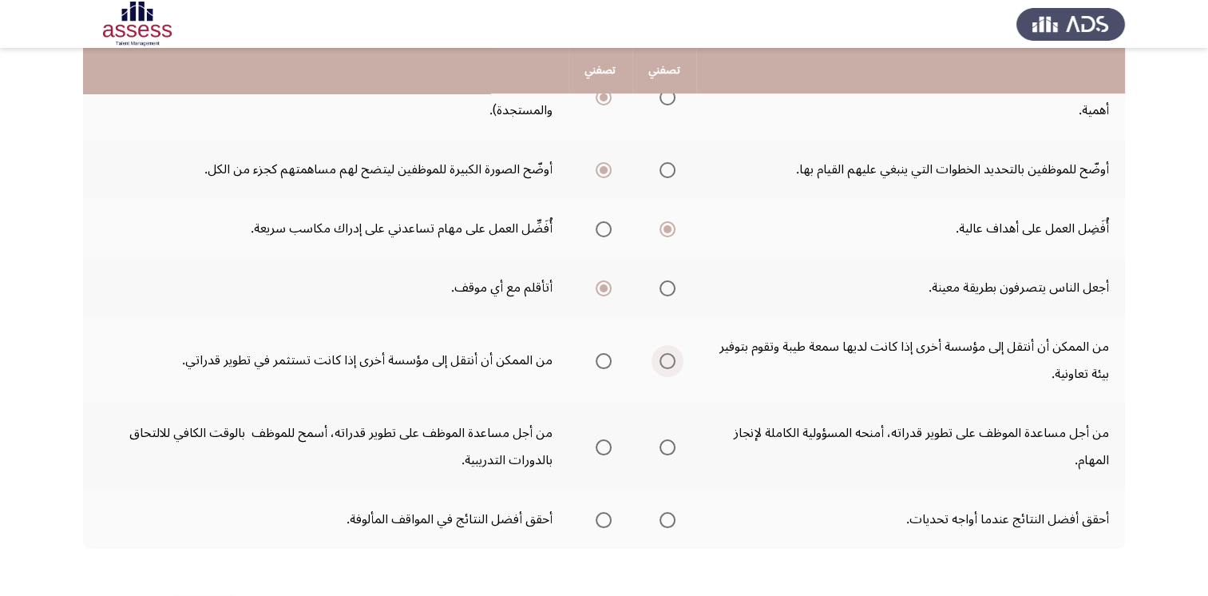
click at [664, 360] on span "Select an option" at bounding box center [668, 361] width 16 height 16
click at [664, 360] on input "Select an option" at bounding box center [668, 361] width 16 height 16
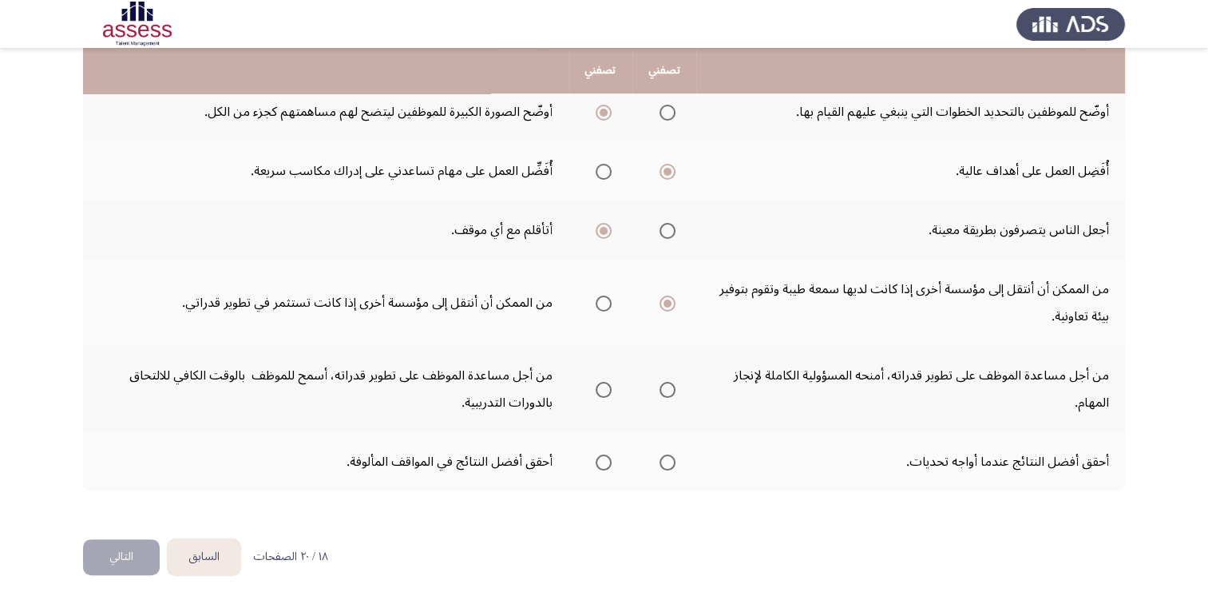
scroll to position [446, 0]
click at [601, 302] on span "Select an option" at bounding box center [604, 302] width 16 height 16
click at [601, 302] on input "Select an option" at bounding box center [604, 302] width 16 height 16
click at [605, 382] on span "Select an option" at bounding box center [604, 387] width 16 height 16
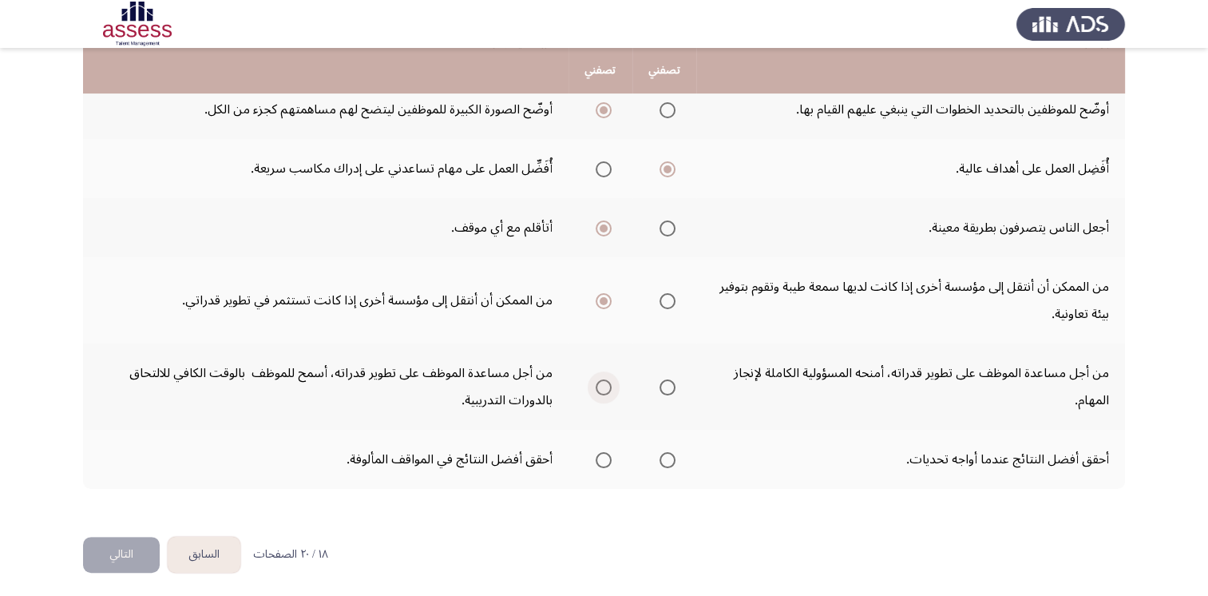
click at [605, 382] on input "Select an option" at bounding box center [604, 387] width 16 height 16
click at [666, 461] on span "Select an option" at bounding box center [668, 460] width 16 height 16
click at [666, 461] on input "Select an option" at bounding box center [668, 460] width 16 height 16
click at [128, 559] on button "التالي" at bounding box center [121, 555] width 77 height 36
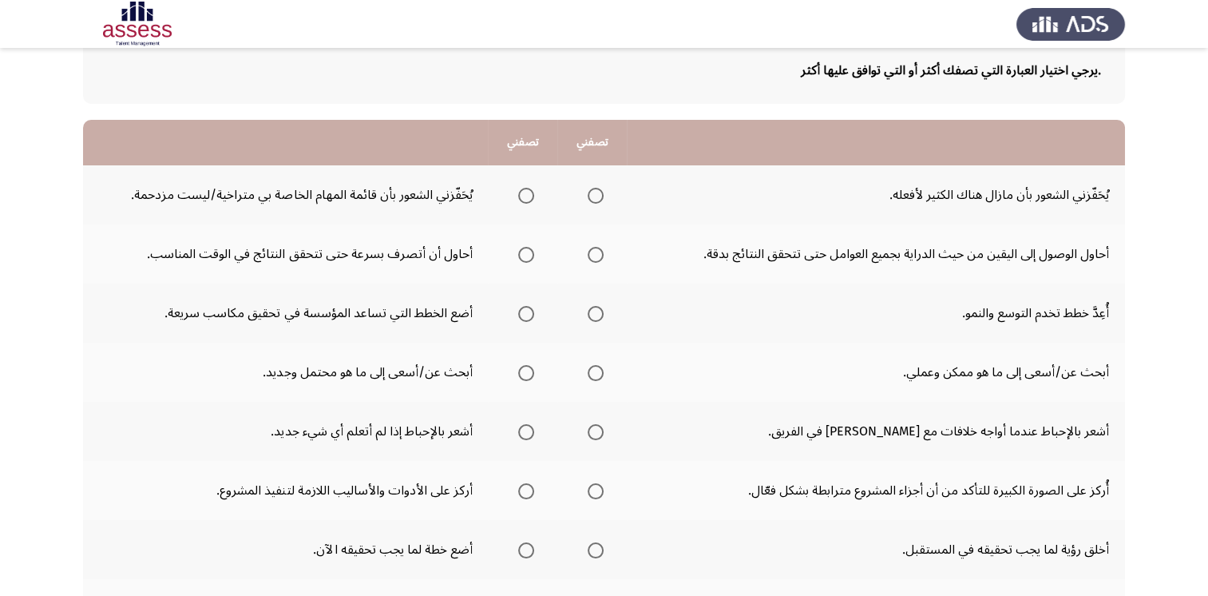
scroll to position [98, 0]
click at [592, 194] on span "Select an option" at bounding box center [596, 195] width 16 height 16
click at [592, 194] on input "Select an option" at bounding box center [596, 195] width 16 height 16
click at [606, 254] on th at bounding box center [591, 253] width 69 height 59
click at [589, 254] on span "Select an option" at bounding box center [596, 254] width 16 height 16
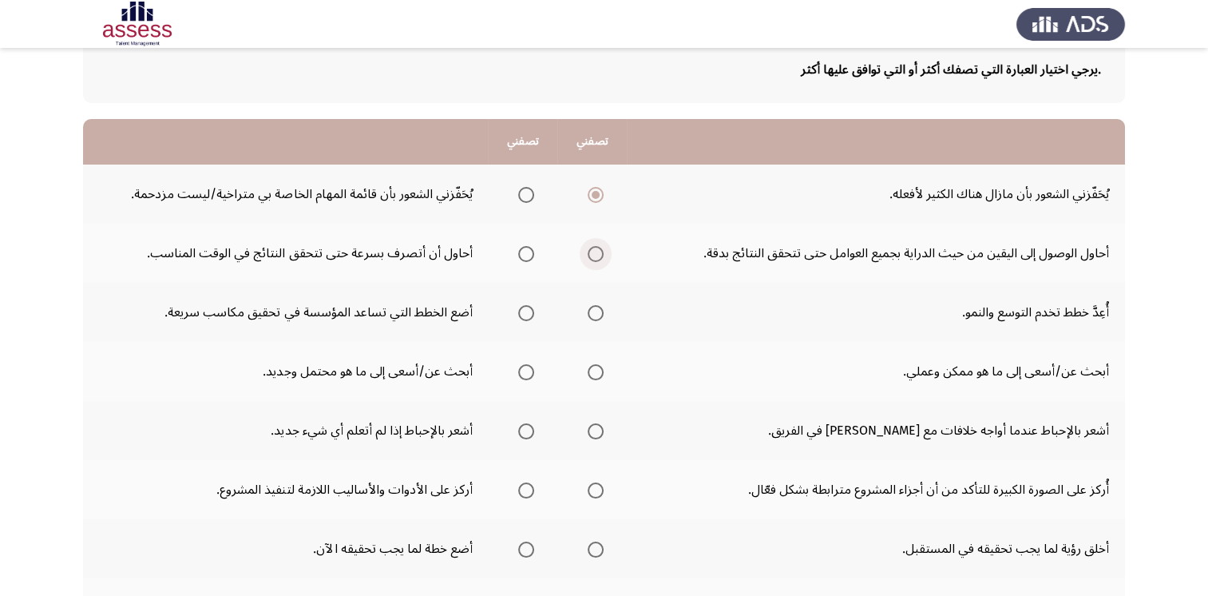
click at [589, 254] on input "Select an option" at bounding box center [596, 254] width 16 height 16
click at [593, 312] on span "Select an option" at bounding box center [596, 313] width 16 height 16
click at [593, 312] on input "Select an option" at bounding box center [596, 313] width 16 height 16
click at [592, 371] on span "Select an option" at bounding box center [596, 372] width 16 height 16
click at [592, 371] on input "Select an option" at bounding box center [596, 372] width 16 height 16
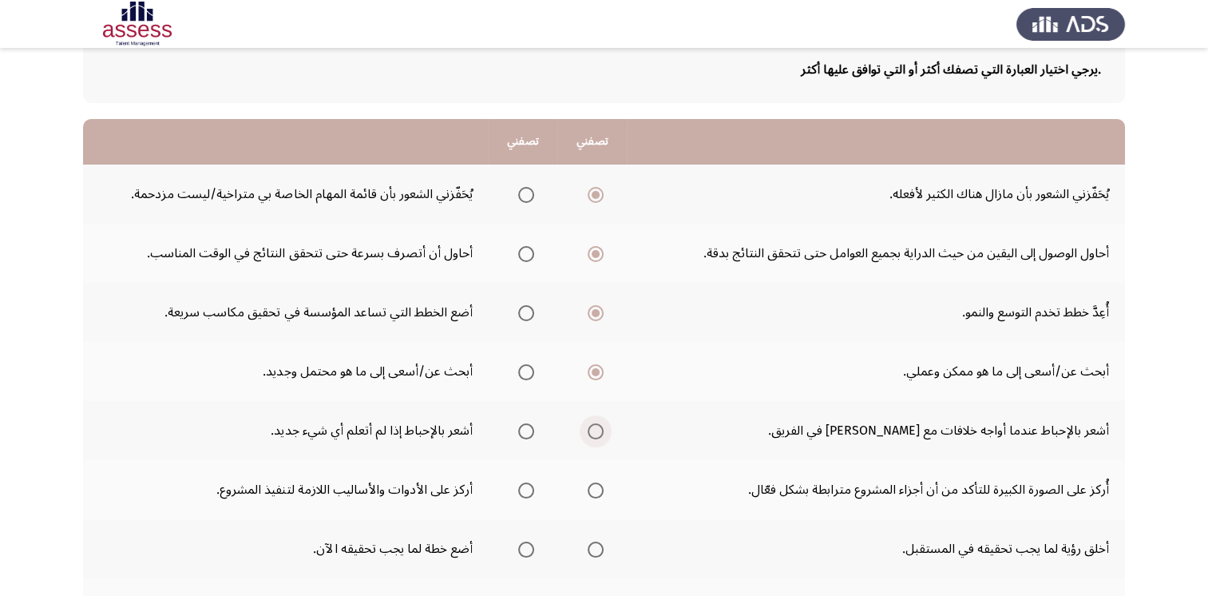
click at [595, 430] on span "Select an option" at bounding box center [596, 431] width 16 height 16
click at [595, 430] on input "Select an option" at bounding box center [596, 431] width 16 height 16
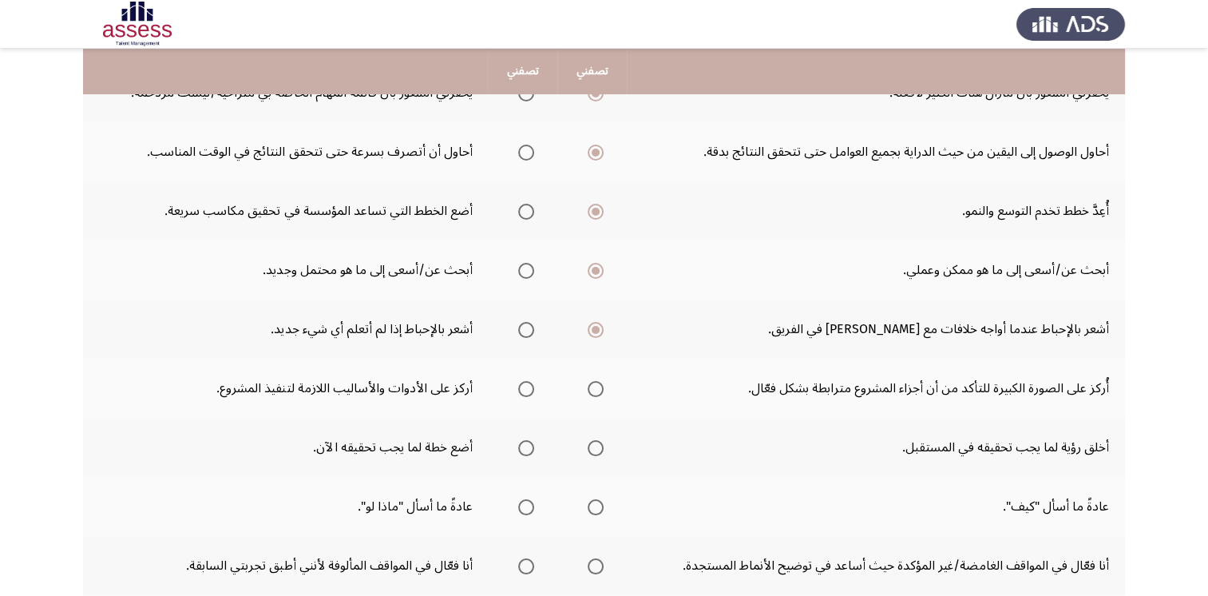
scroll to position [200, 0]
click at [525, 331] on span "Select an option" at bounding box center [526, 329] width 16 height 16
click at [525, 331] on input "Select an option" at bounding box center [526, 329] width 16 height 16
click at [525, 392] on span "Select an option" at bounding box center [526, 388] width 16 height 16
click at [525, 392] on input "Select an option" at bounding box center [526, 388] width 16 height 16
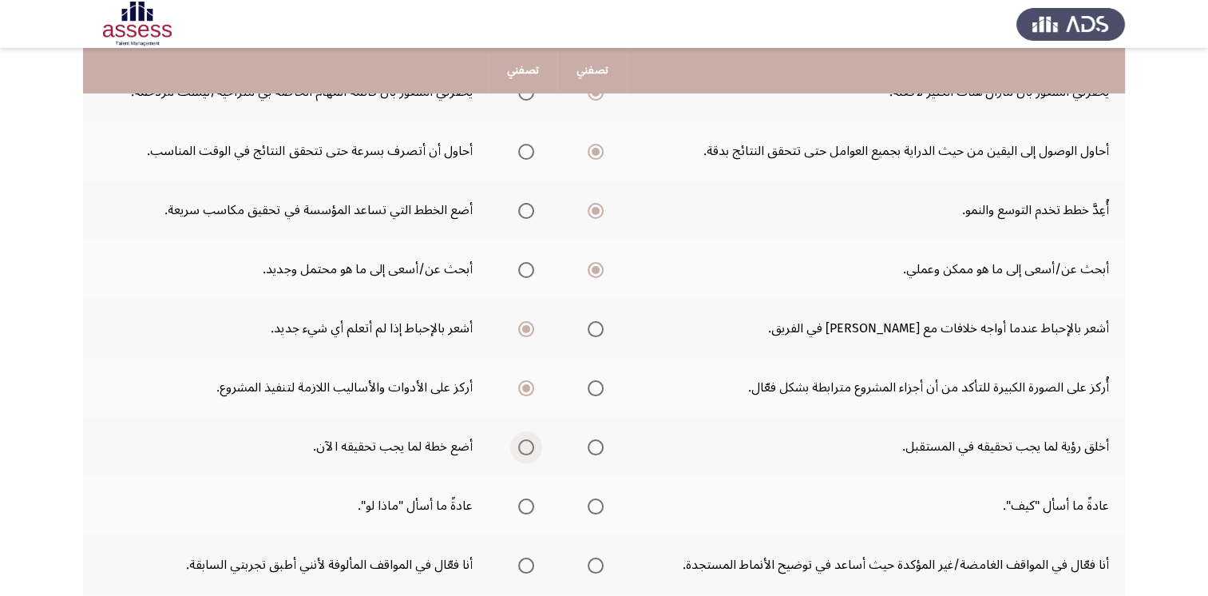
click at [525, 446] on span "Select an option" at bounding box center [526, 447] width 16 height 16
click at [525, 446] on input "Select an option" at bounding box center [526, 447] width 16 height 16
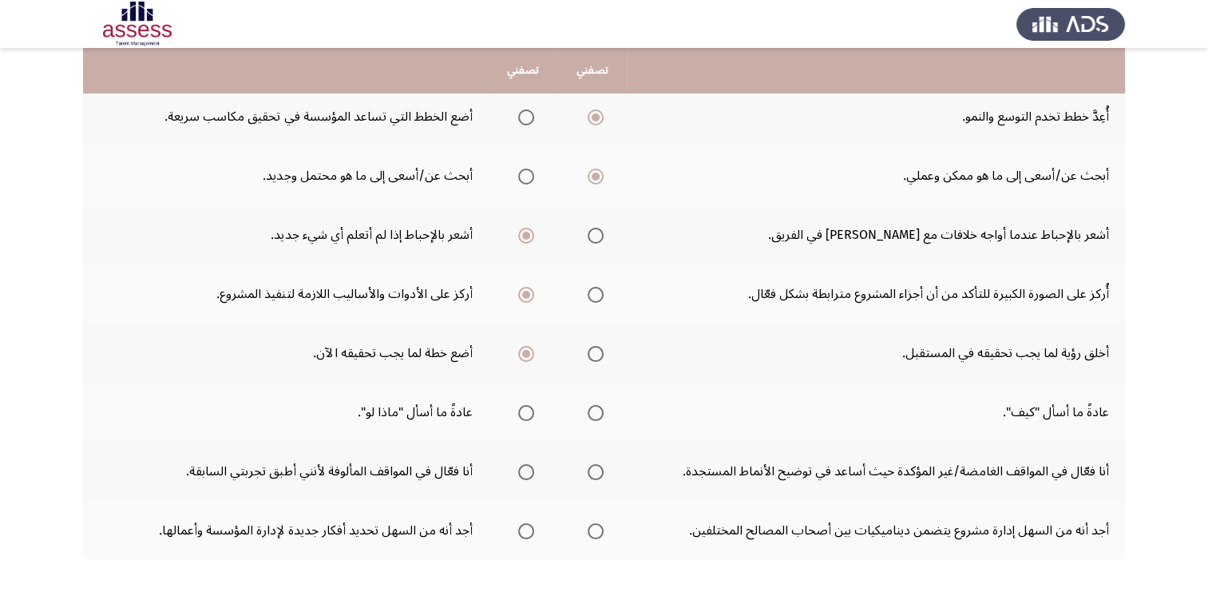
scroll to position [296, 0]
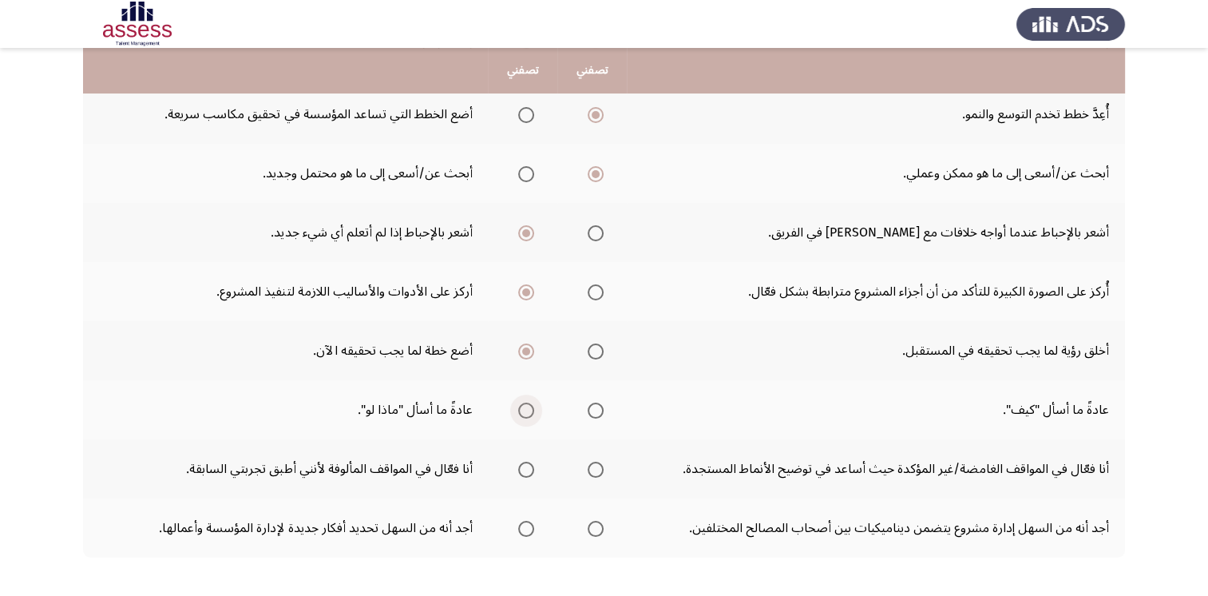
click at [525, 404] on span "Select an option" at bounding box center [526, 410] width 16 height 16
click at [525, 404] on input "Select an option" at bounding box center [526, 410] width 16 height 16
click at [529, 471] on span "Select an option" at bounding box center [526, 470] width 16 height 16
click at [529, 471] on input "Select an option" at bounding box center [526, 470] width 16 height 16
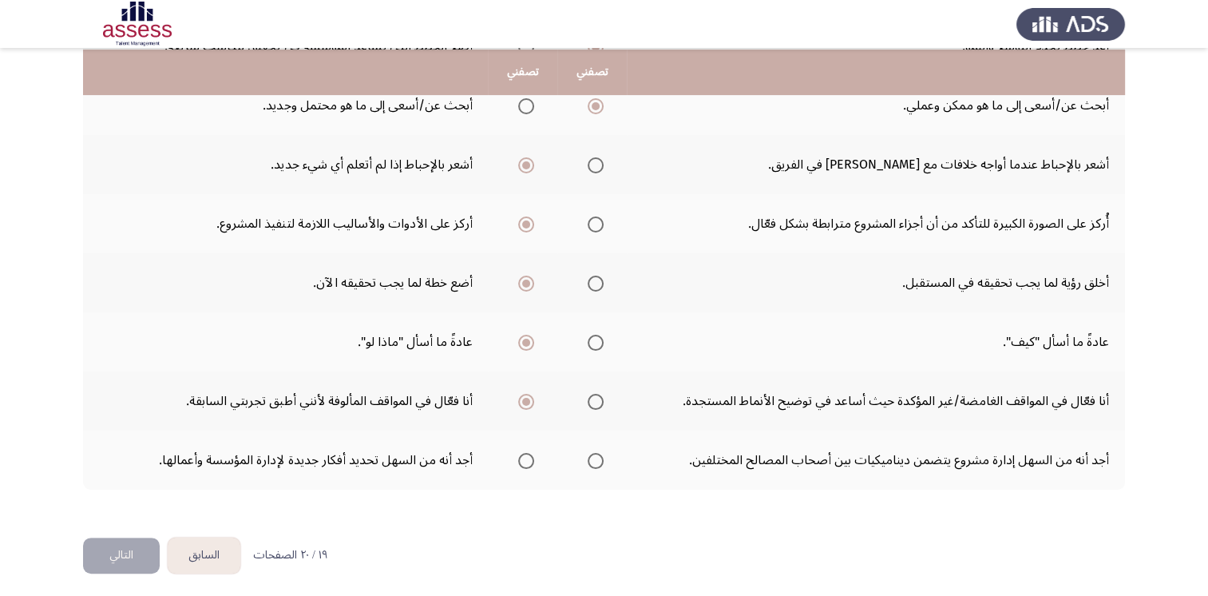
scroll to position [366, 0]
click at [597, 398] on span "Select an option" at bounding box center [596, 400] width 16 height 16
click at [597, 398] on input "Select an option" at bounding box center [596, 400] width 16 height 16
click at [521, 457] on span "Select an option" at bounding box center [526, 459] width 16 height 16
click at [521, 457] on input "Select an option" at bounding box center [526, 459] width 16 height 16
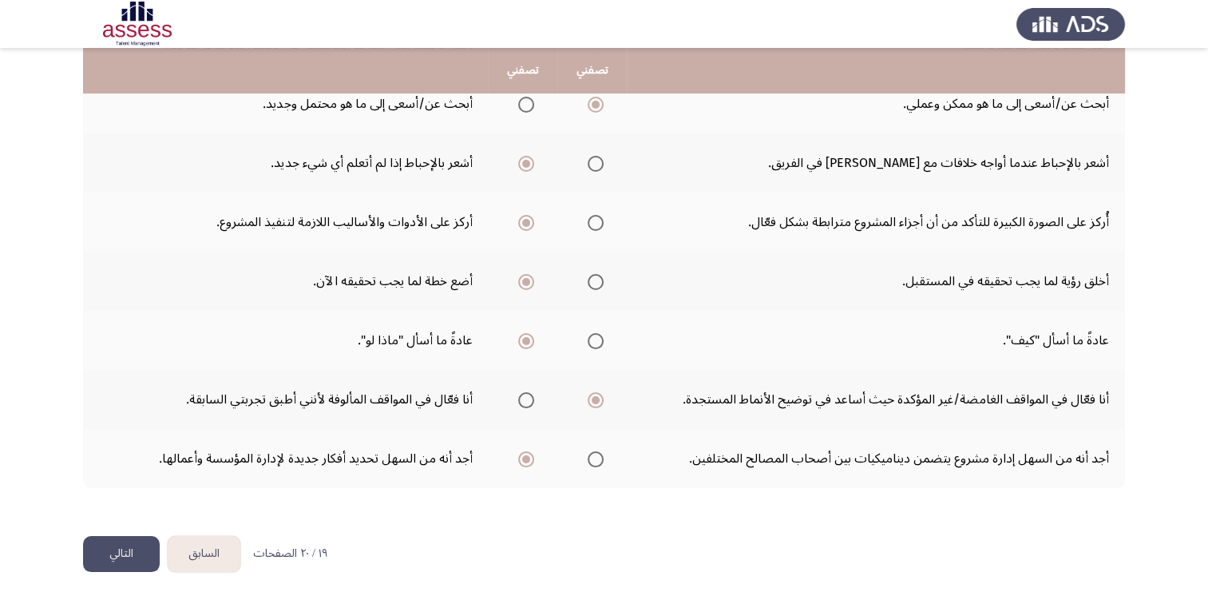
click at [130, 545] on button "التالي" at bounding box center [121, 554] width 77 height 36
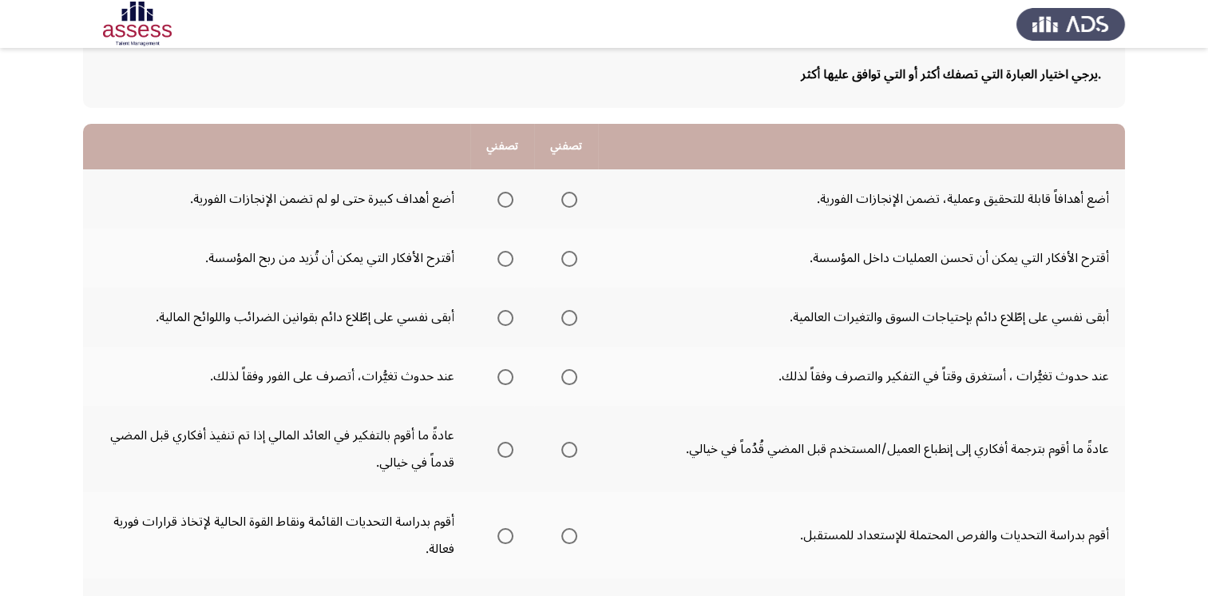
scroll to position [93, 0]
click at [505, 197] on span "Select an option" at bounding box center [505, 200] width 16 height 16
click at [505, 197] on input "Select an option" at bounding box center [505, 200] width 16 height 16
click at [573, 265] on span "Select an option" at bounding box center [569, 260] width 16 height 16
click at [573, 265] on input "Select an option" at bounding box center [569, 260] width 16 height 16
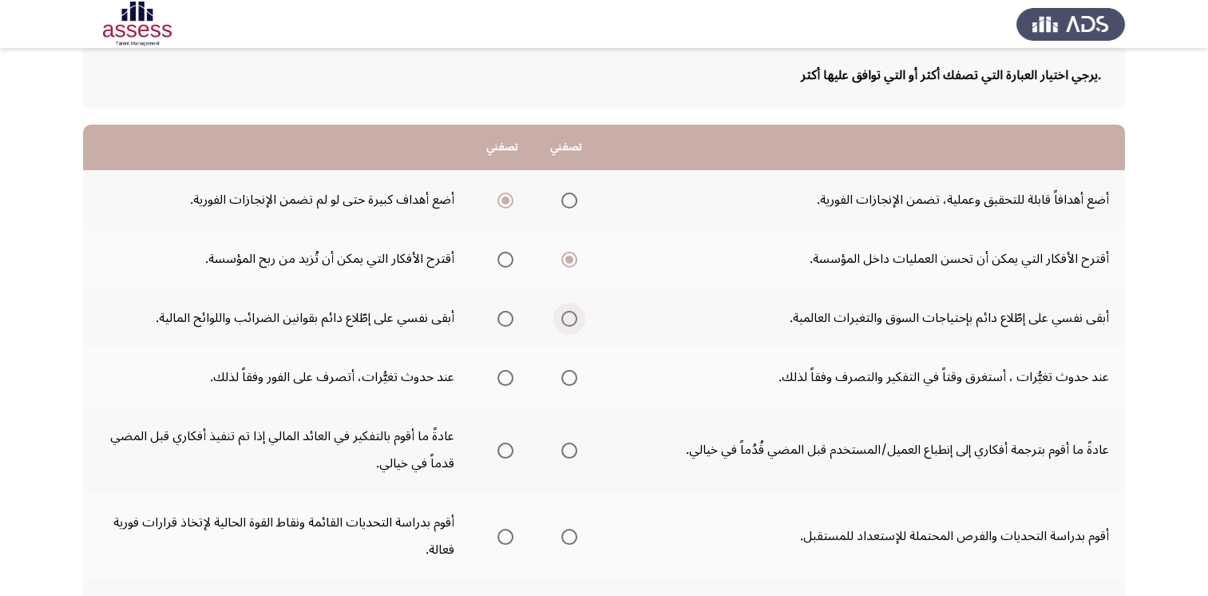
click at [564, 319] on span "Select an option" at bounding box center [569, 319] width 16 height 16
click at [564, 319] on input "Select an option" at bounding box center [569, 319] width 16 height 16
click at [508, 375] on span "Select an option" at bounding box center [505, 378] width 16 height 16
click at [508, 375] on input "Select an option" at bounding box center [505, 378] width 16 height 16
click at [573, 371] on span "Select an option" at bounding box center [569, 378] width 16 height 16
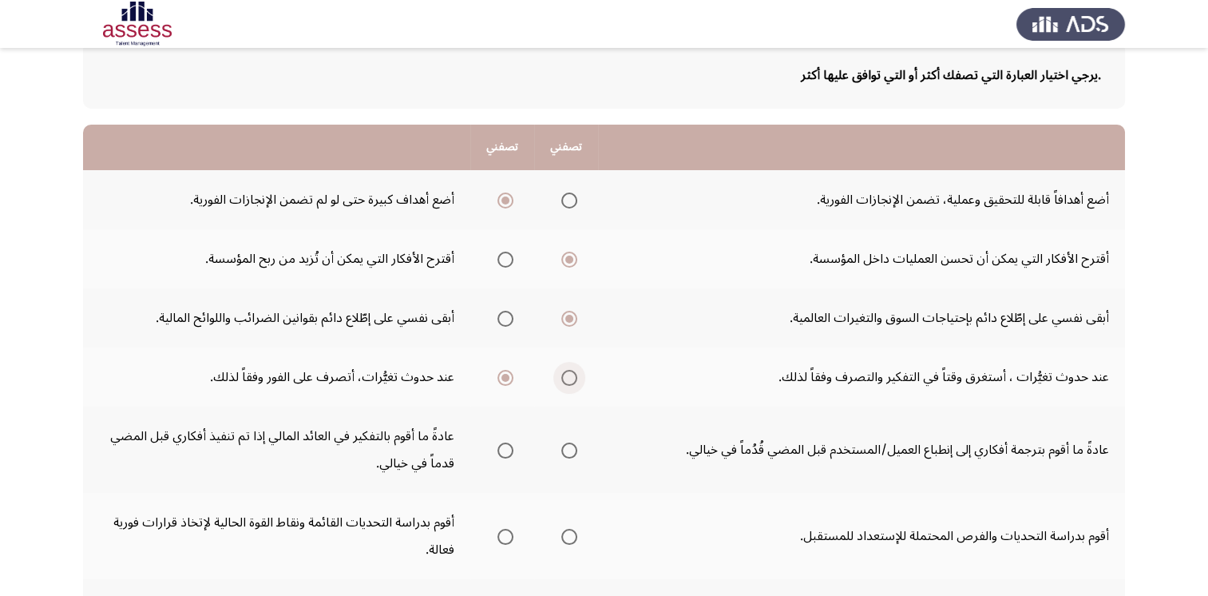
click at [573, 371] on input "Select an option" at bounding box center [569, 378] width 16 height 16
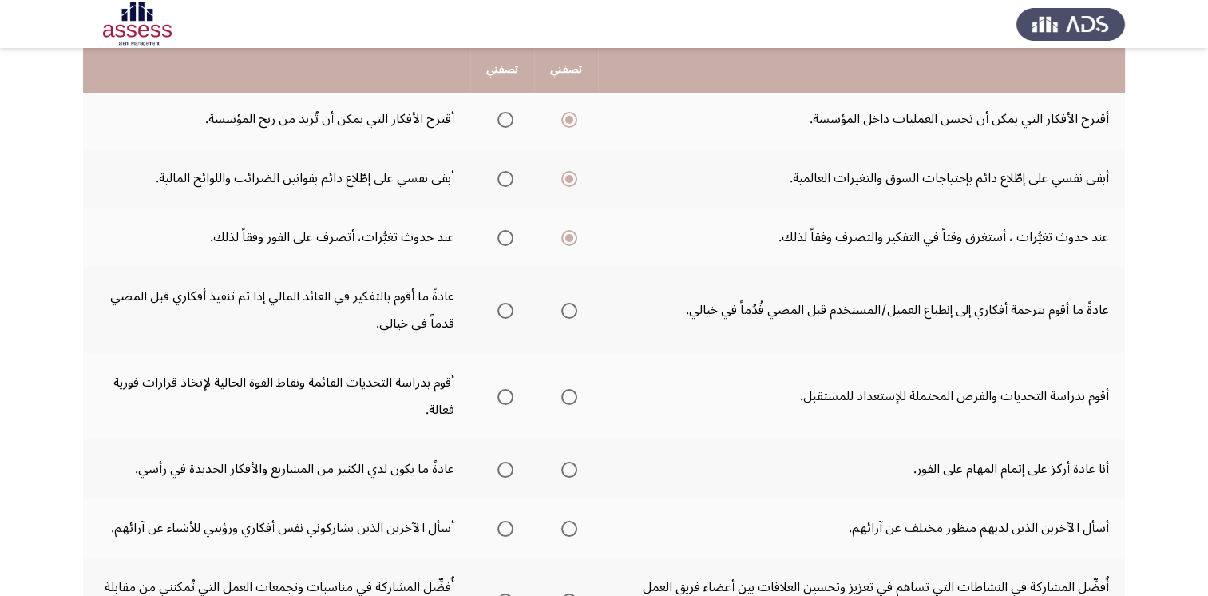
scroll to position [233, 0]
click at [573, 305] on span "Select an option" at bounding box center [569, 310] width 16 height 16
click at [573, 305] on input "Select an option" at bounding box center [569, 310] width 16 height 16
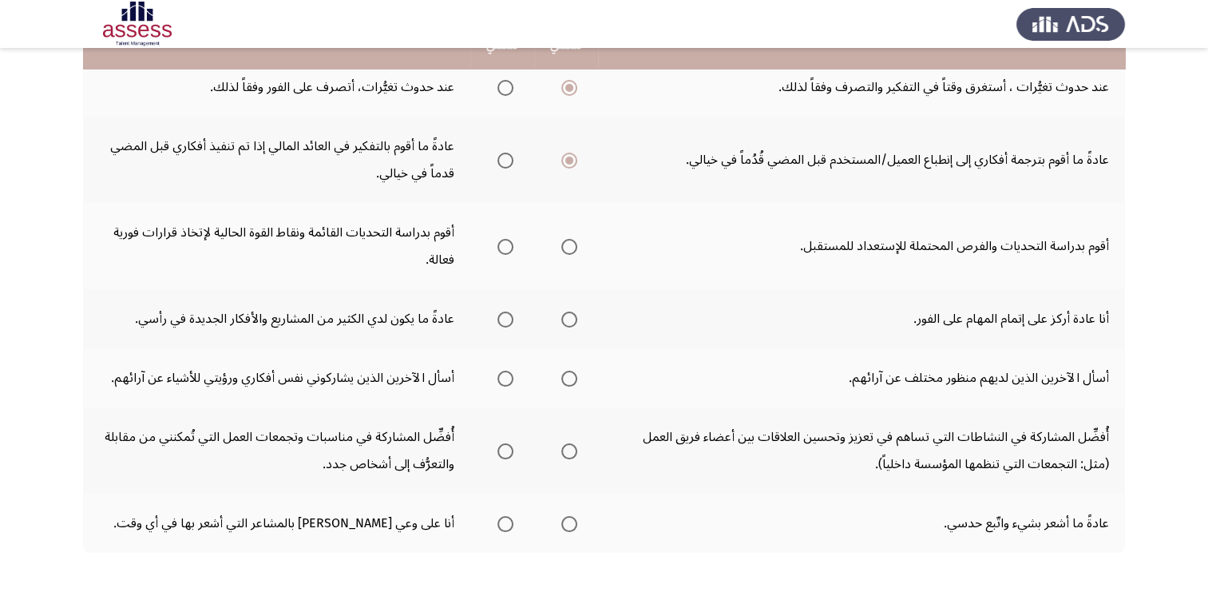
scroll to position [383, 0]
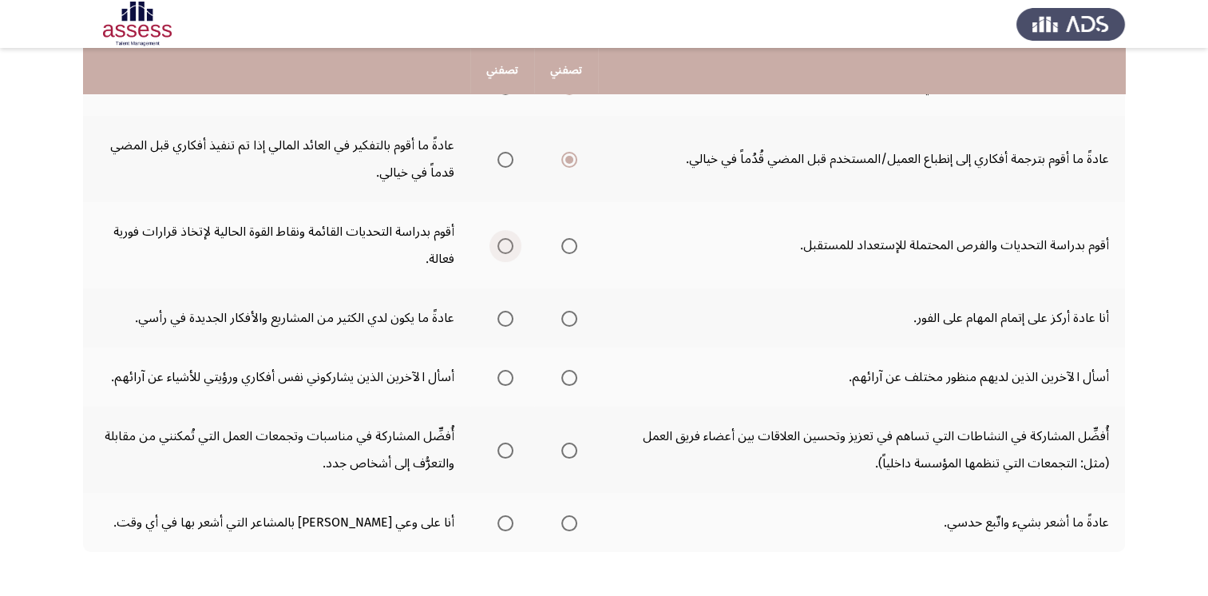
click at [506, 245] on span "Select an option" at bounding box center [505, 246] width 16 height 16
click at [506, 245] on input "Select an option" at bounding box center [505, 246] width 16 height 16
click at [512, 316] on span "Select an option" at bounding box center [505, 319] width 16 height 16
click at [512, 316] on input "Select an option" at bounding box center [505, 319] width 16 height 16
click at [509, 375] on span "Select an option" at bounding box center [505, 378] width 16 height 16
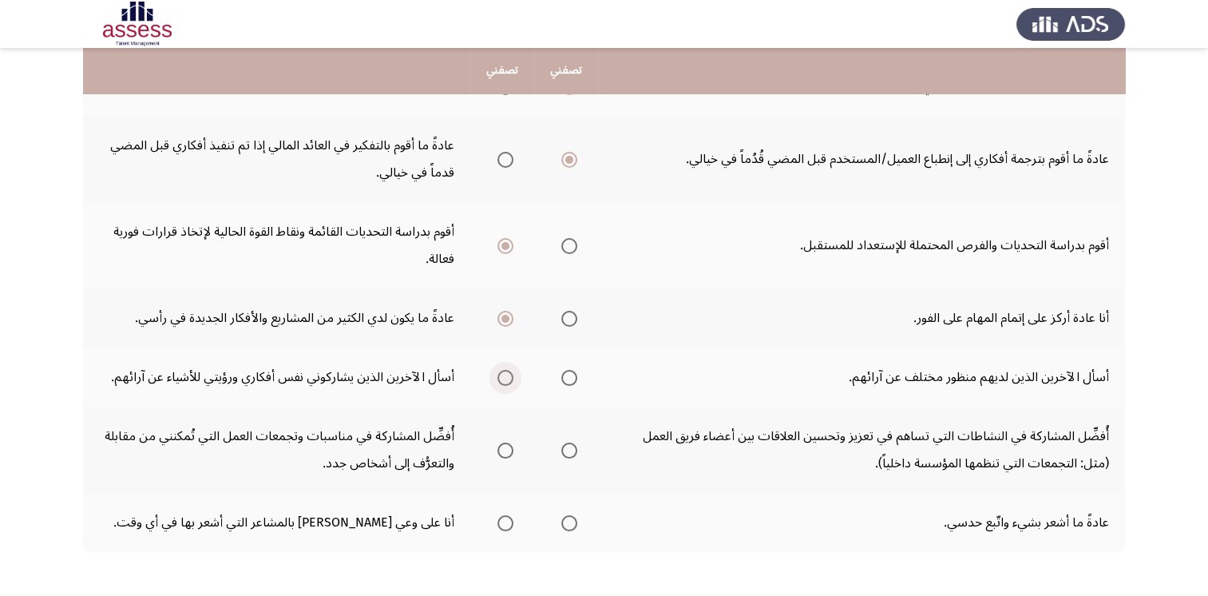
click at [509, 375] on input "Select an option" at bounding box center [505, 378] width 16 height 16
click at [569, 376] on span "Select an option" at bounding box center [569, 378] width 16 height 16
click at [569, 376] on input "Select an option" at bounding box center [569, 378] width 16 height 16
click at [572, 446] on span "Select an option" at bounding box center [569, 450] width 16 height 16
click at [572, 446] on input "Select an option" at bounding box center [569, 450] width 16 height 16
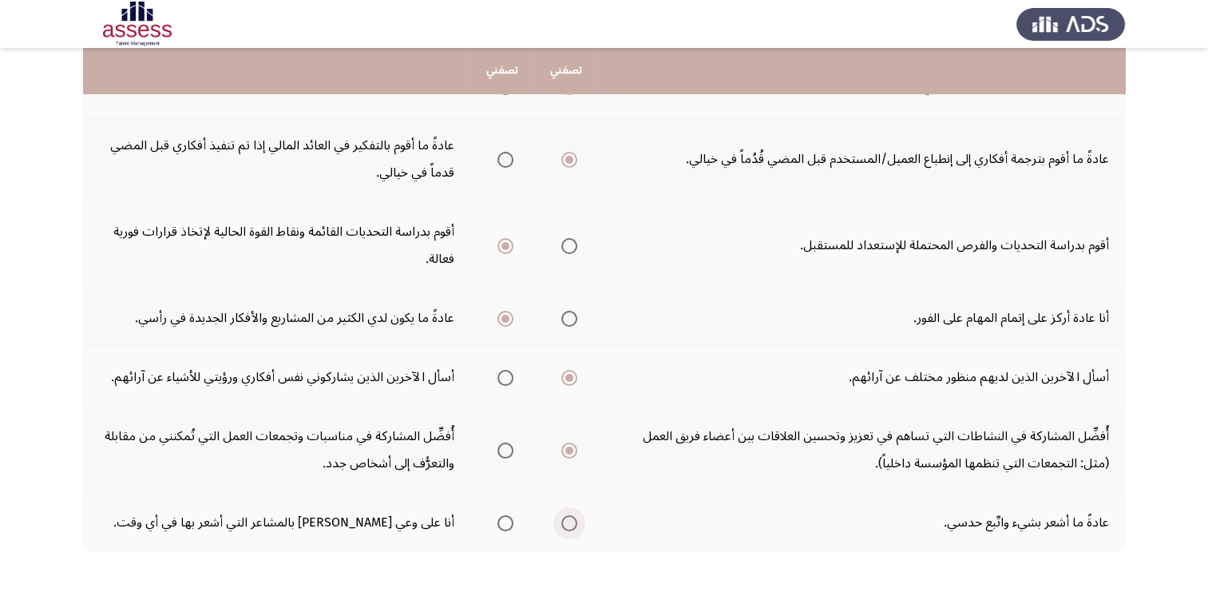
click at [567, 519] on span "Select an option" at bounding box center [569, 523] width 16 height 16
click at [567, 519] on input "Select an option" at bounding box center [569, 523] width 16 height 16
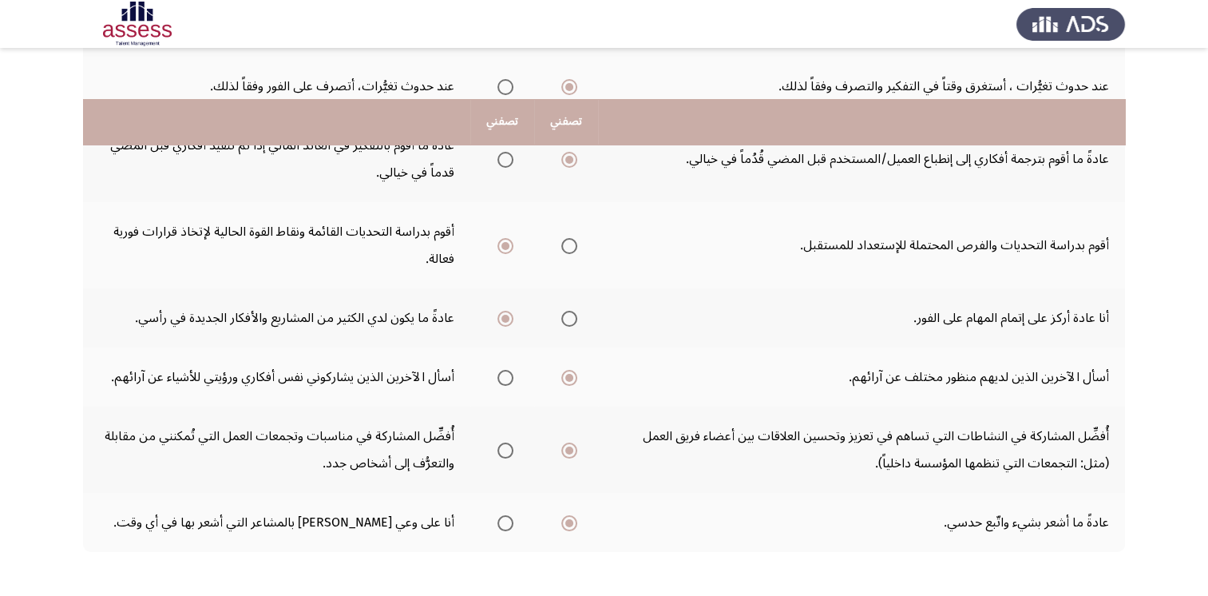
scroll to position [446, 0]
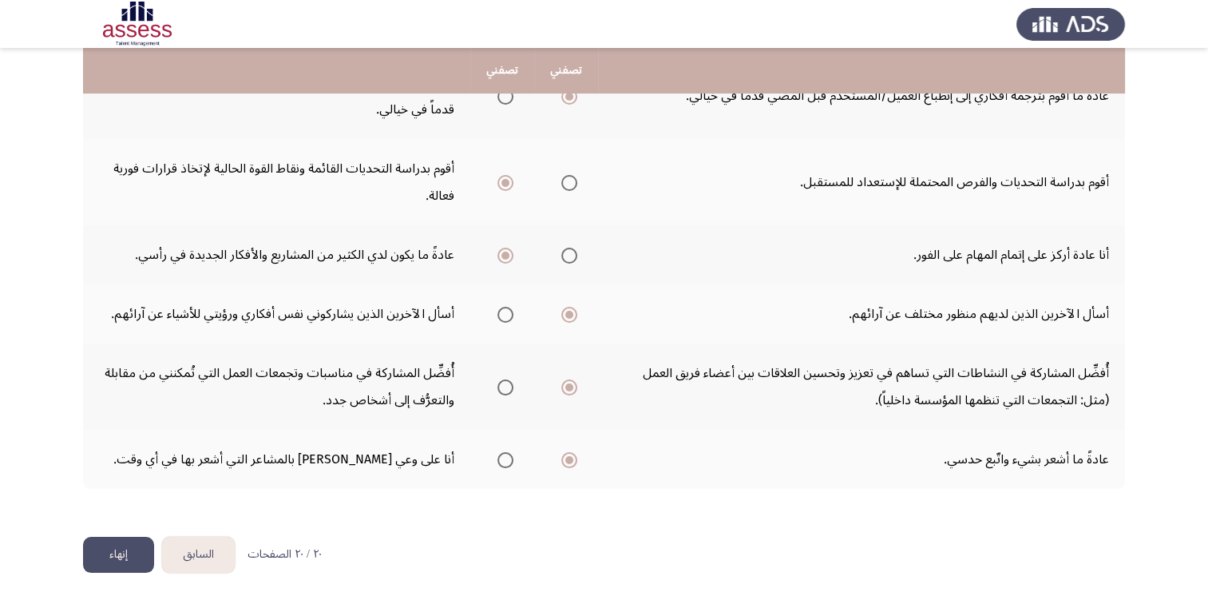
click at [123, 557] on button "إنهاء" at bounding box center [118, 555] width 71 height 36
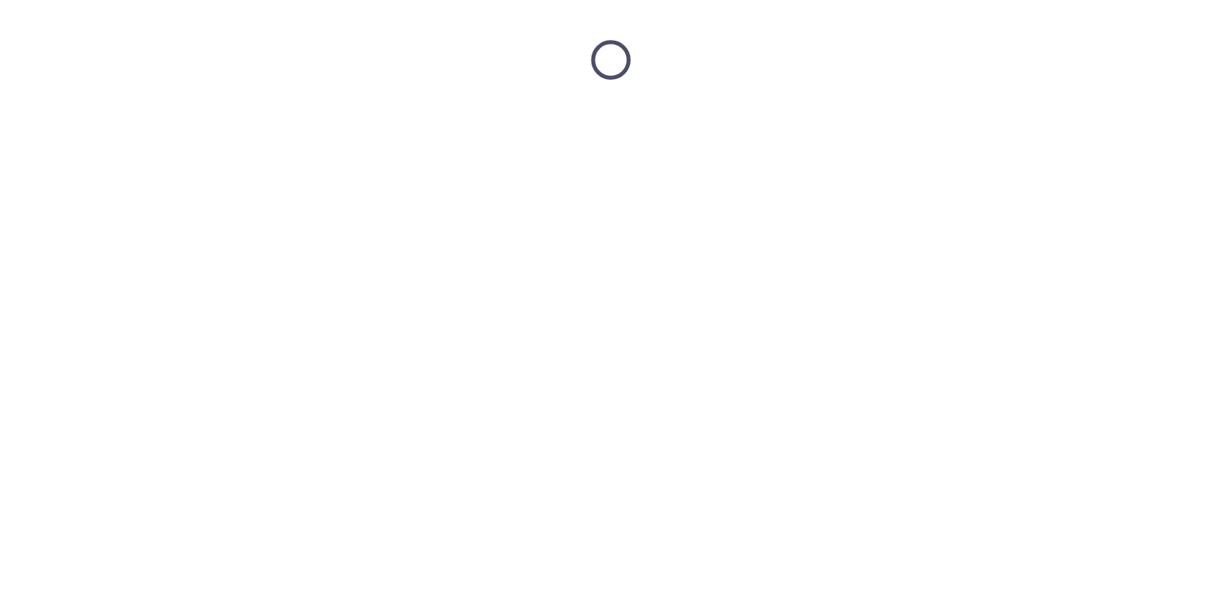
scroll to position [0, 0]
